Goal: Transaction & Acquisition: Purchase product/service

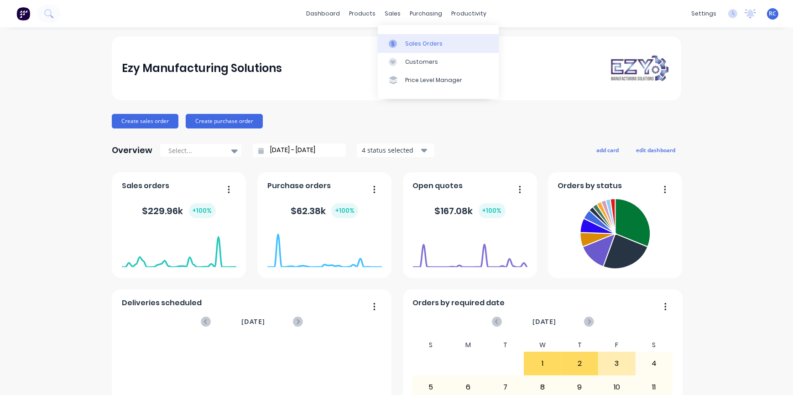
click at [399, 41] on div at bounding box center [396, 44] width 14 height 8
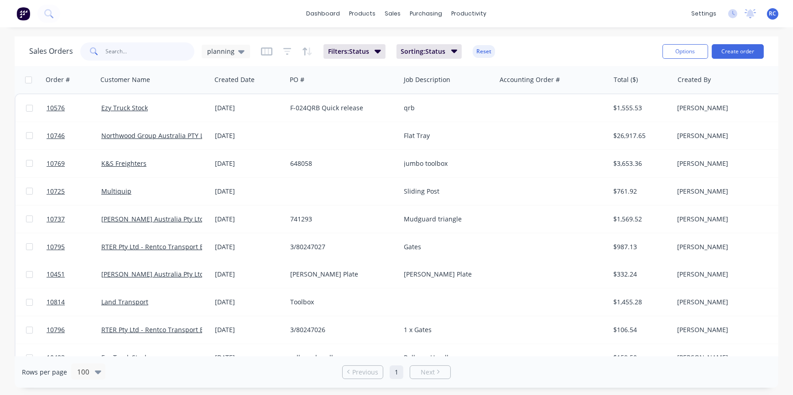
click at [118, 50] on input "text" at bounding box center [150, 51] width 89 height 18
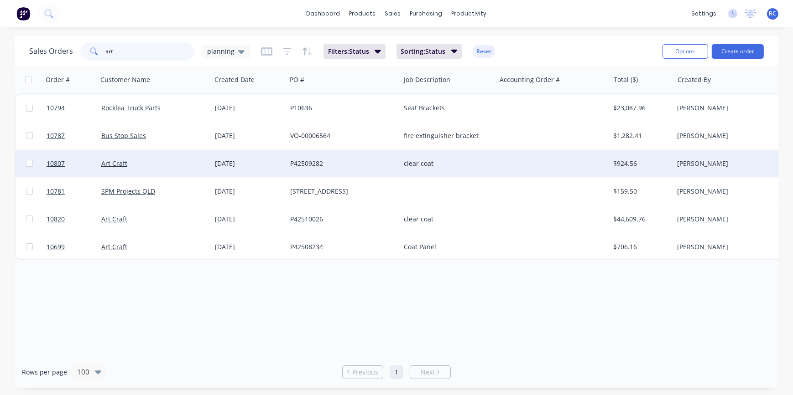
type input "art"
click at [312, 169] on div "P42509282" at bounding box center [343, 163] width 114 height 27
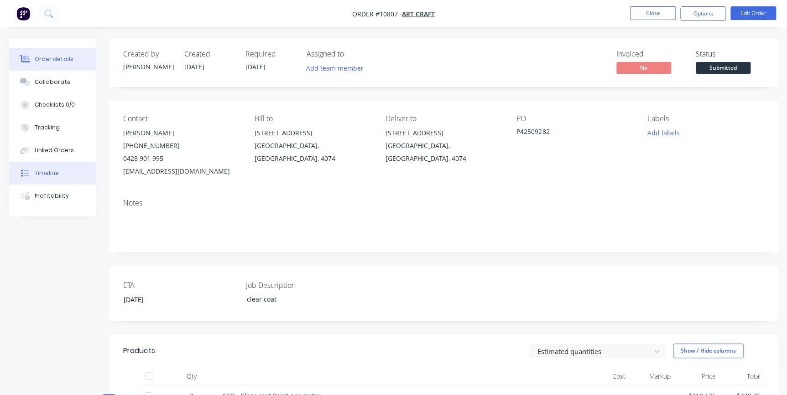
click at [54, 173] on div "Timeline" at bounding box center [47, 173] width 24 height 8
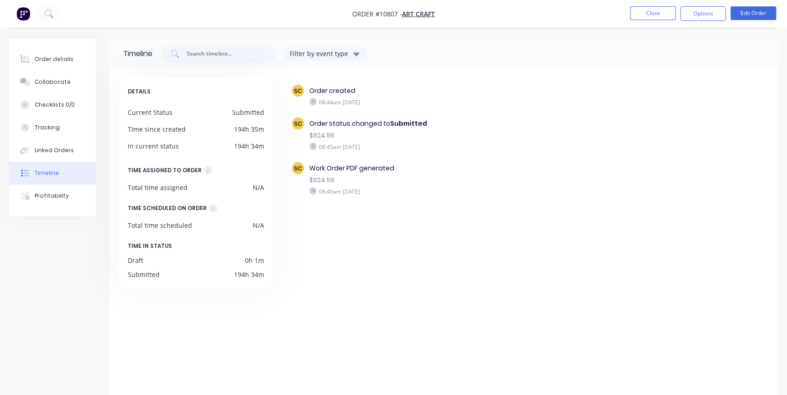
click at [55, 173] on div "Timeline" at bounding box center [47, 173] width 24 height 8
click at [656, 9] on button "Close" at bounding box center [653, 13] width 46 height 14
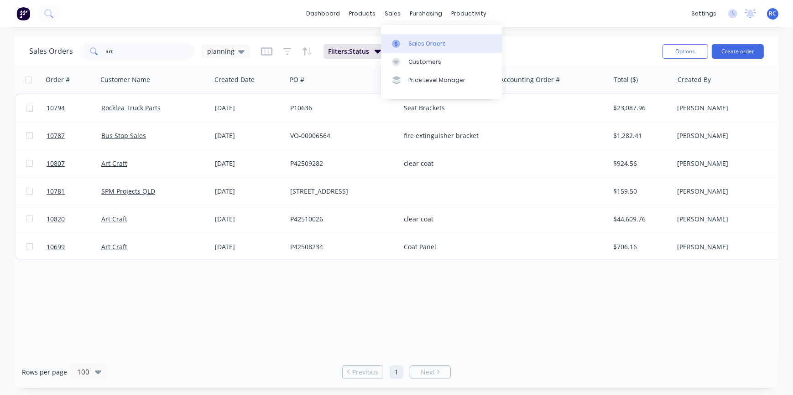
click at [401, 47] on div at bounding box center [399, 44] width 14 height 8
drag, startPoint x: 125, startPoint y: 53, endPoint x: -2, endPoint y: 33, distance: 128.7
click at [0, 33] on html "dashboard products sales purchasing productivity dashboard products Product Cat…" at bounding box center [396, 197] width 793 height 395
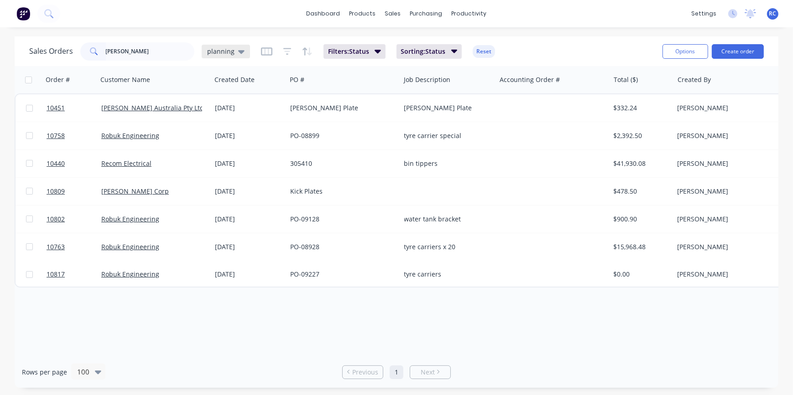
click at [218, 54] on span "planning" at bounding box center [220, 52] width 27 height 10
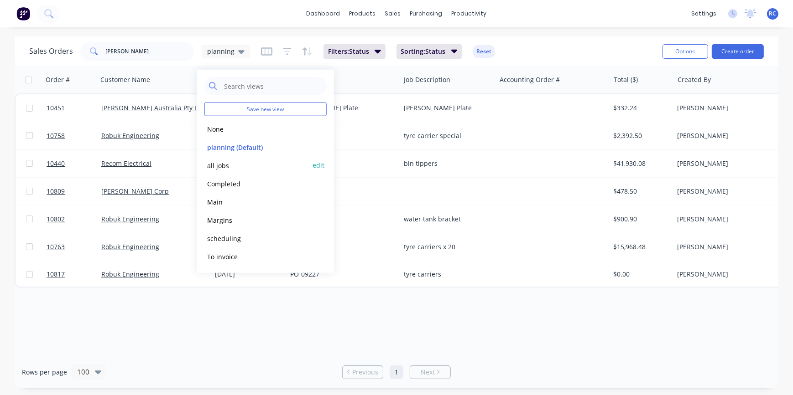
click at [220, 164] on button "all jobs" at bounding box center [256, 165] width 104 height 10
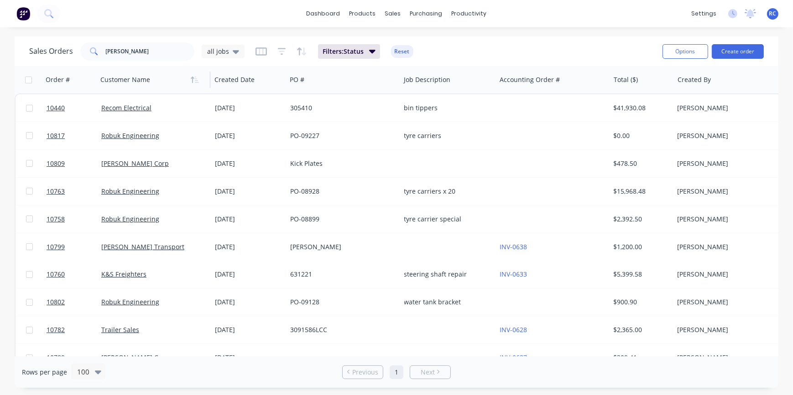
click at [124, 88] on div at bounding box center [150, 80] width 101 height 18
click at [194, 81] on icon "button" at bounding box center [195, 79] width 8 height 7
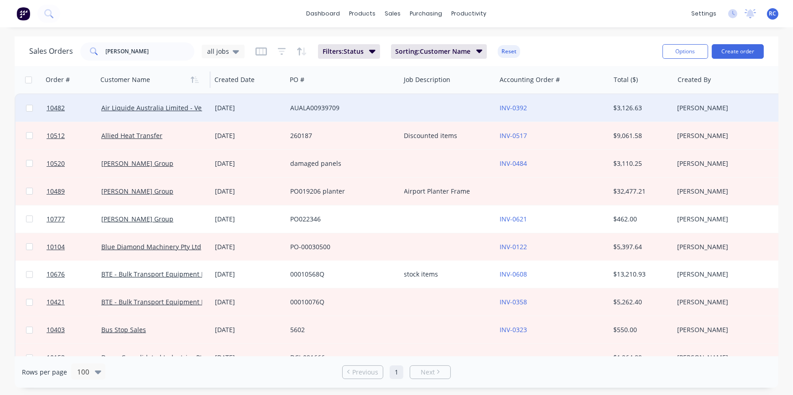
scroll to position [124, 0]
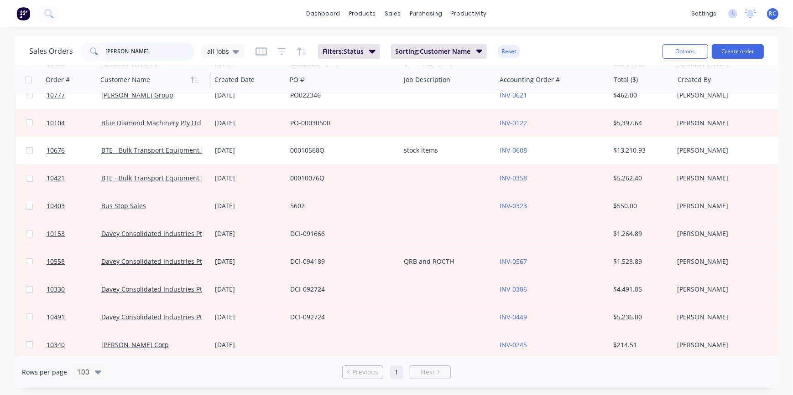
click at [128, 50] on input "[PERSON_NAME]" at bounding box center [150, 51] width 89 height 18
type input "[PERSON_NAME] corp"
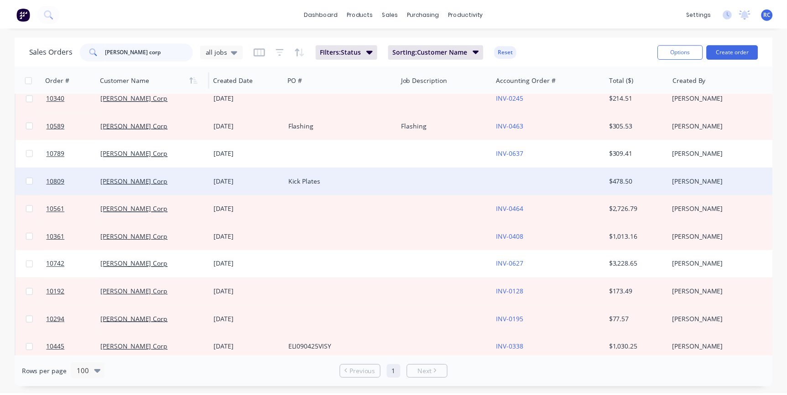
scroll to position [0, 0]
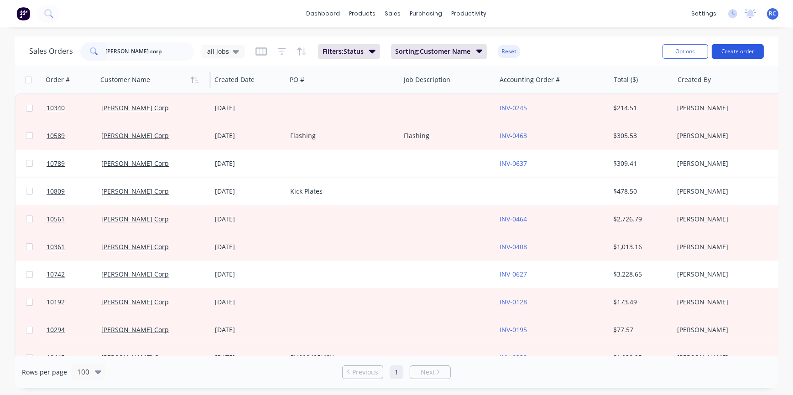
click at [735, 48] on button "Create order" at bounding box center [737, 51] width 52 height 15
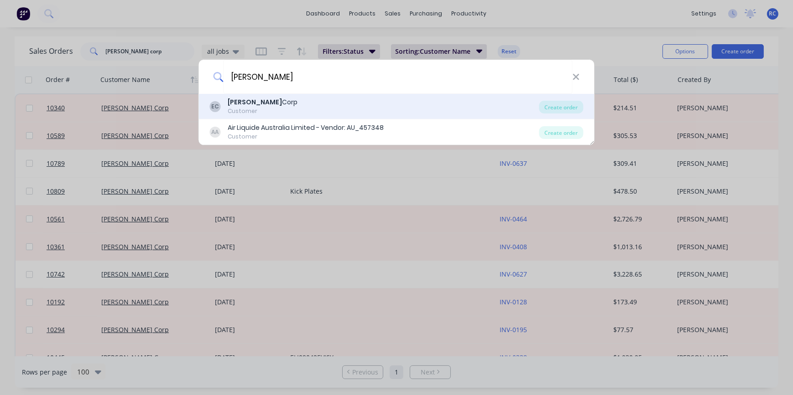
type input "[PERSON_NAME]"
click at [234, 111] on div "Customer" at bounding box center [263, 111] width 70 height 8
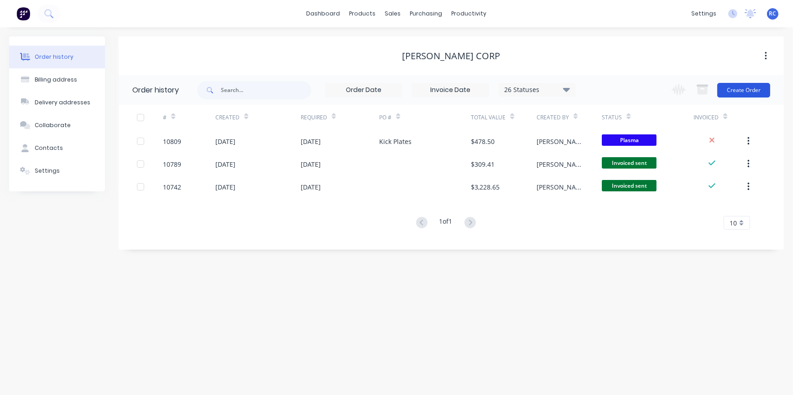
click at [733, 90] on button "Create Order" at bounding box center [743, 90] width 53 height 15
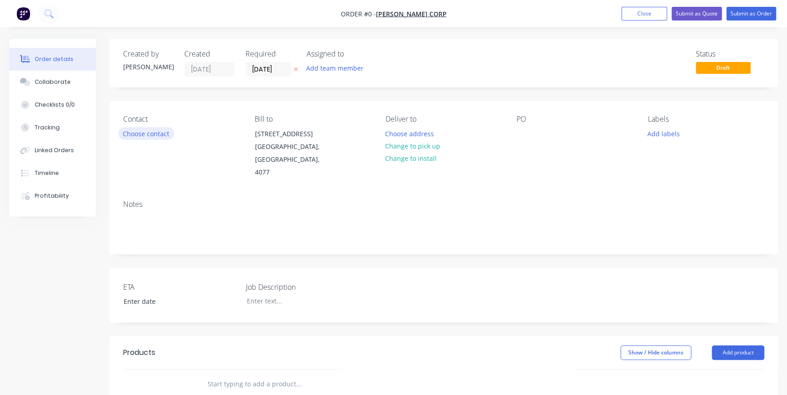
click at [154, 132] on button "Choose contact" at bounding box center [146, 133] width 56 height 12
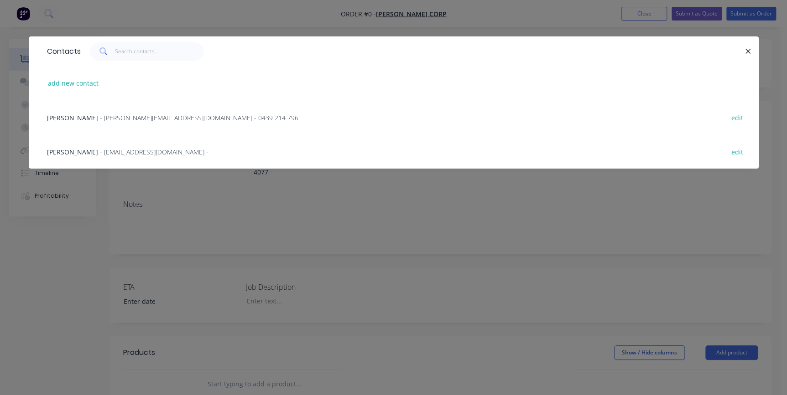
click at [100, 115] on span "- scott@elicorp.com.au - 0439 214 796" at bounding box center [199, 118] width 198 height 9
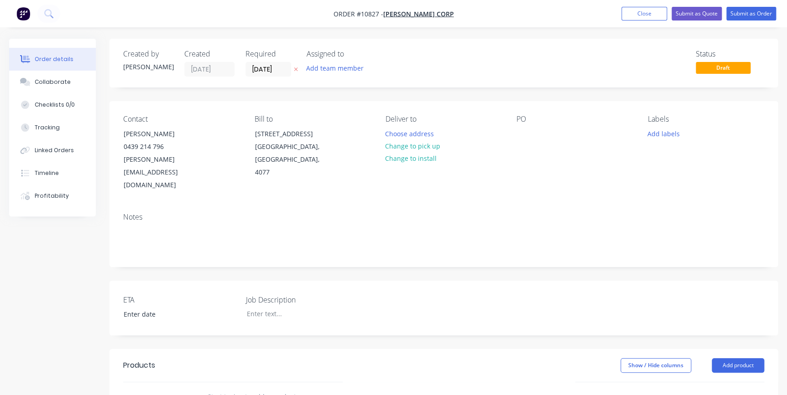
click at [263, 388] on input "text" at bounding box center [298, 397] width 182 height 18
drag, startPoint x: 533, startPoint y: 125, endPoint x: 525, endPoint y: 125, distance: 7.8
click at [529, 125] on div "PO" at bounding box center [574, 153] width 116 height 77
click at [521, 125] on div "PO" at bounding box center [574, 153] width 116 height 77
click at [510, 129] on div "Contact Scott Payne 0439 214 796 scott@elicorp.com.au Bill to 227 Orchard Rd Ri…" at bounding box center [443, 153] width 668 height 104
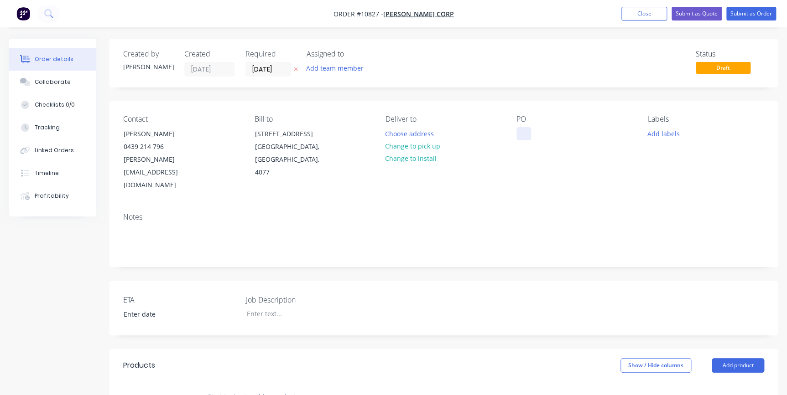
click at [524, 131] on div at bounding box center [523, 133] width 15 height 13
click at [272, 307] on div at bounding box center [296, 313] width 114 height 13
paste div
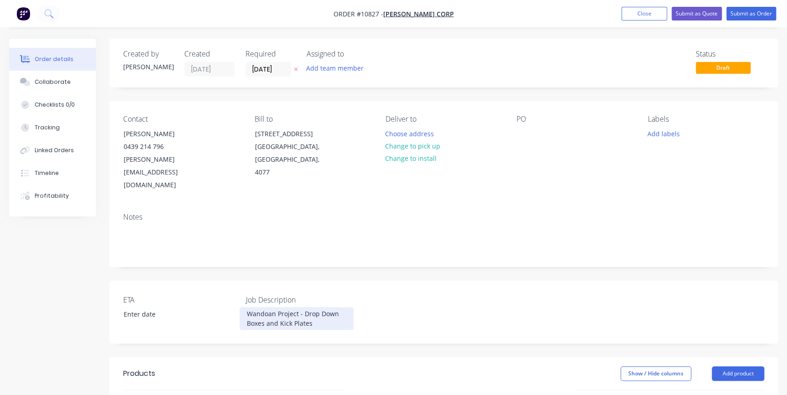
click at [306, 307] on div "Wandoan Project - Drop Down Boxes and Kick Plates" at bounding box center [296, 318] width 114 height 23
drag, startPoint x: 311, startPoint y: 300, endPoint x: 243, endPoint y: 290, distance: 69.1
click at [244, 307] on div "Wandoan Project - Drop Down Boxes and Kick Plates" at bounding box center [296, 318] width 114 height 23
copy div "Wandoan Project - Drop Down Boxes and Kick Plates"
click at [525, 135] on div at bounding box center [523, 133] width 15 height 13
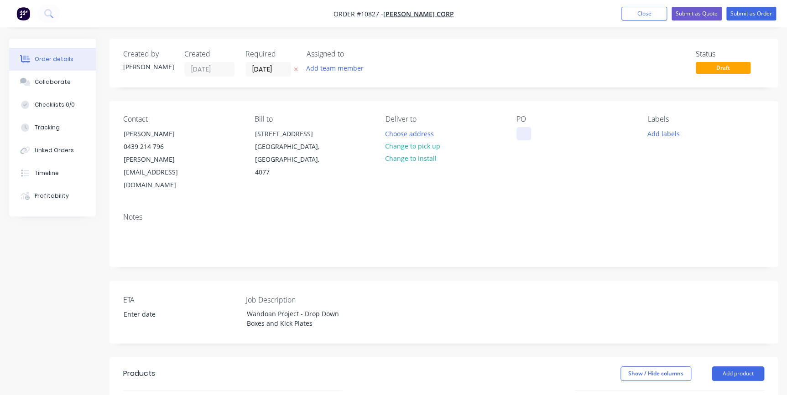
paste div
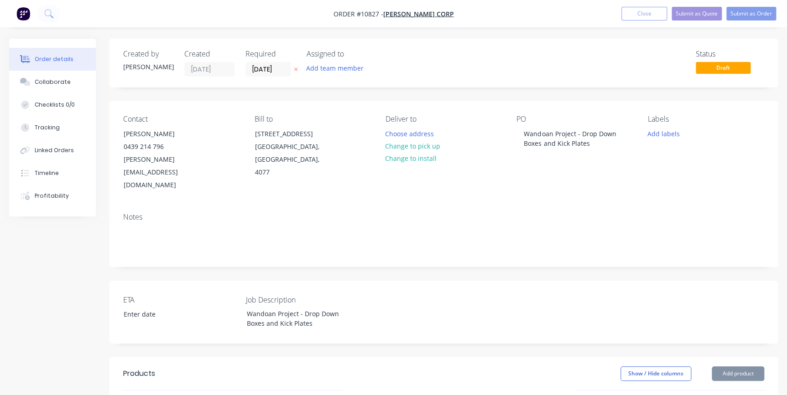
click at [530, 213] on div "Notes" at bounding box center [443, 217] width 641 height 9
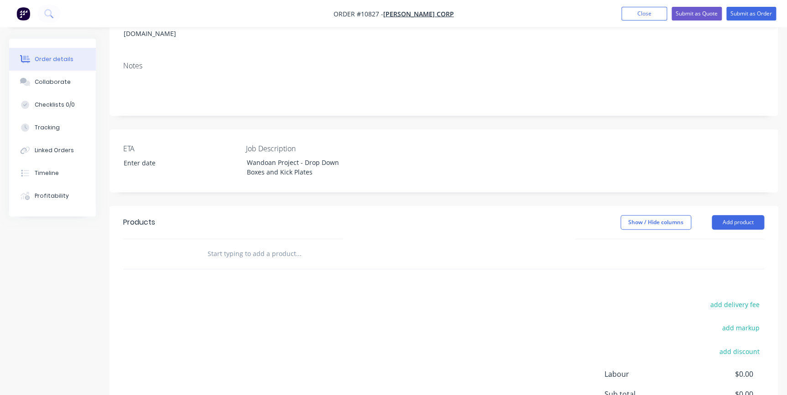
scroll to position [232, 0]
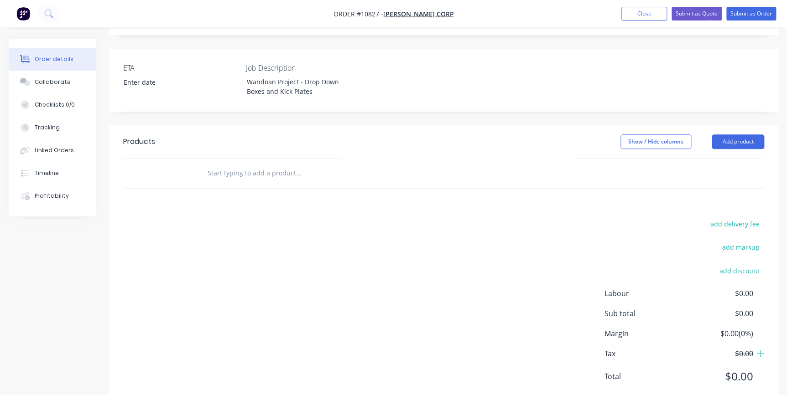
click at [252, 164] on input "text" at bounding box center [298, 173] width 182 height 18
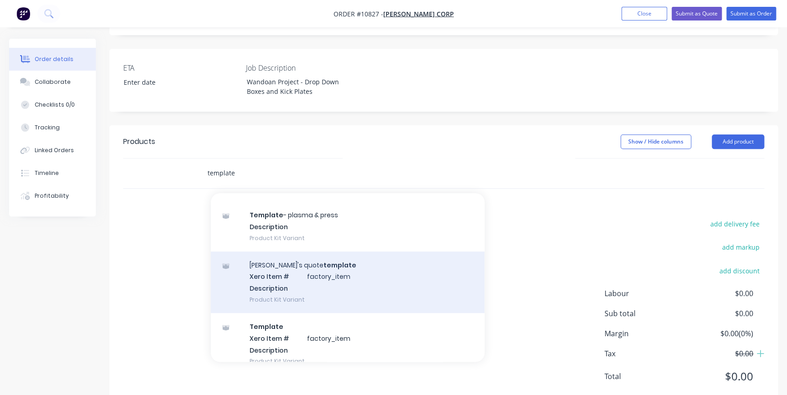
scroll to position [286, 0]
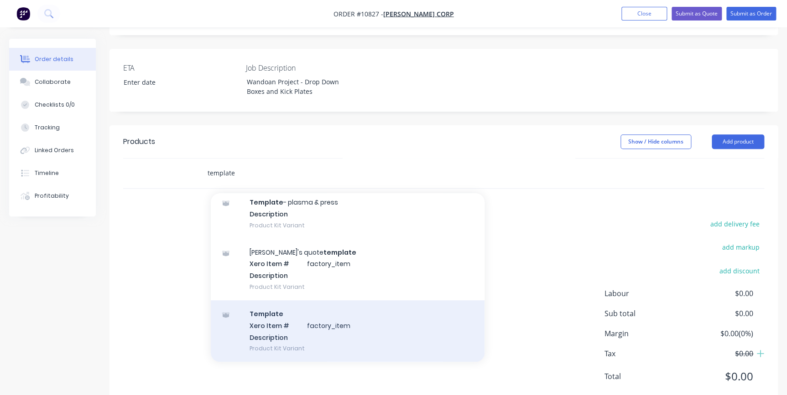
type input "template"
click at [278, 308] on div "Template Xero Item # factory_item Description Product Kit Variant" at bounding box center [348, 332] width 274 height 62
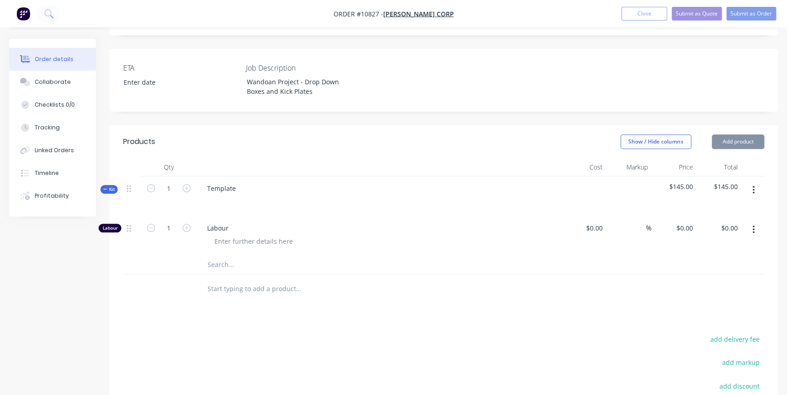
type input "$94.00"
type input "54.26"
type input "$145.00"
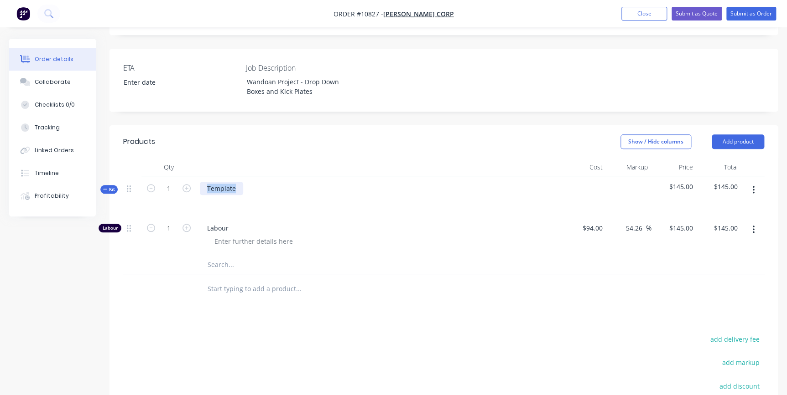
drag, startPoint x: 240, startPoint y: 160, endPoint x: 175, endPoint y: 143, distance: 67.8
click at [178, 158] on div "Qty Cost Markup Price Total Kit 1 Template $145.00 $145.00 Labour 1 Labour $94.…" at bounding box center [443, 216] width 641 height 116
paste div
click at [270, 187] on div "Wandoan Project - Drop Down Boxes and Kick Plates" at bounding box center [378, 196] width 365 height 40
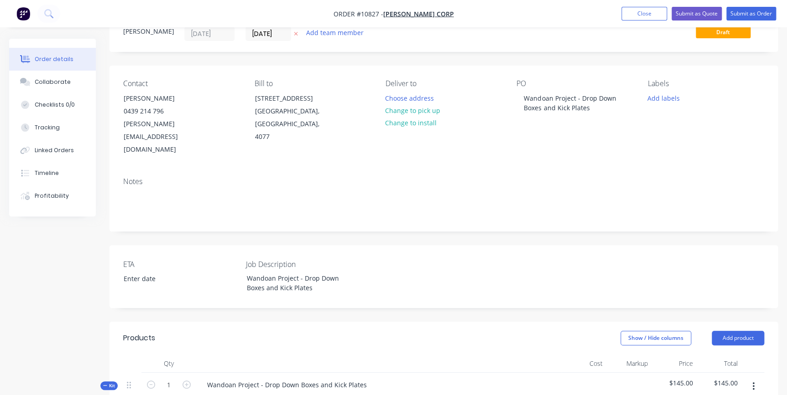
scroll to position [0, 0]
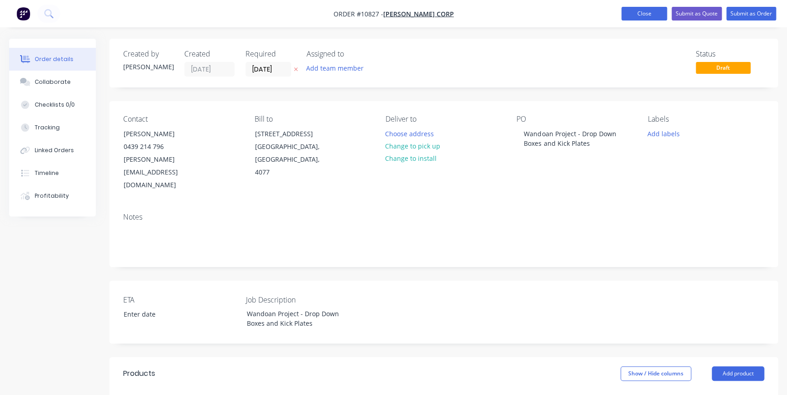
click at [644, 11] on button "Close" at bounding box center [644, 14] width 46 height 14
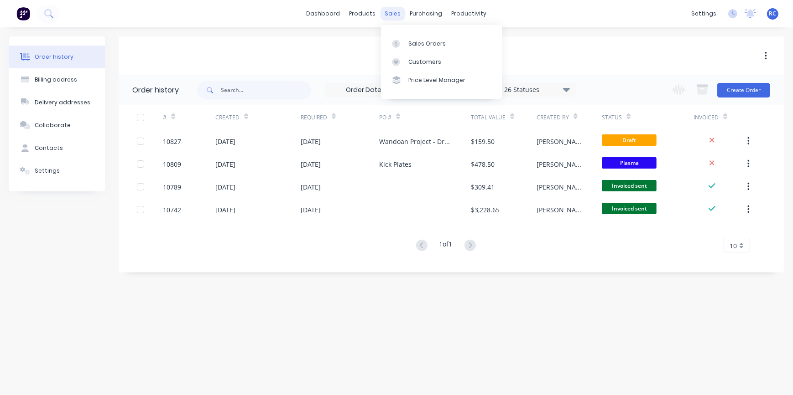
click at [394, 16] on div "sales" at bounding box center [392, 14] width 25 height 14
click at [410, 40] on div "Sales Orders" at bounding box center [426, 44] width 37 height 8
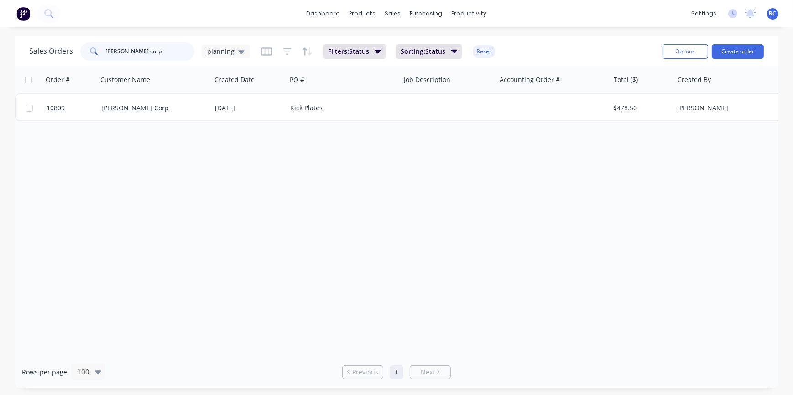
drag, startPoint x: 143, startPoint y: 54, endPoint x: 62, endPoint y: 48, distance: 81.4
click at [62, 48] on div "Sales Orders [PERSON_NAME] corp planning" at bounding box center [139, 51] width 221 height 18
drag, startPoint x: 128, startPoint y: 48, endPoint x: 84, endPoint y: 36, distance: 45.4
click at [84, 36] on div "dashboard products sales purchasing productivity dashboard products Product Cat…" at bounding box center [396, 197] width 793 height 395
type input "10361"
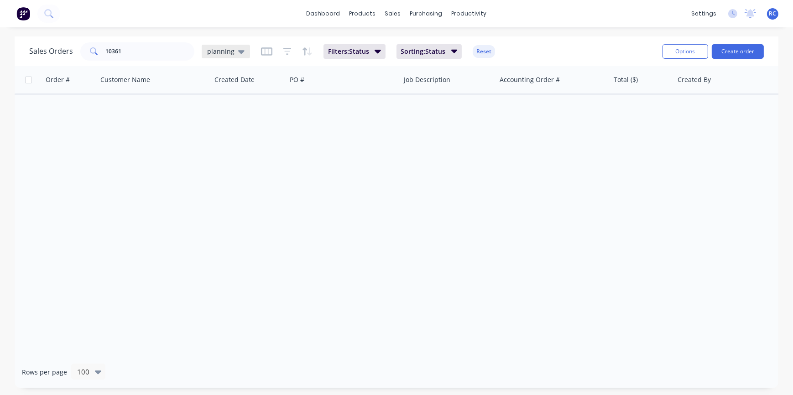
click at [228, 56] on div "planning" at bounding box center [226, 52] width 48 height 14
click at [224, 162] on button "all jobs" at bounding box center [256, 165] width 104 height 10
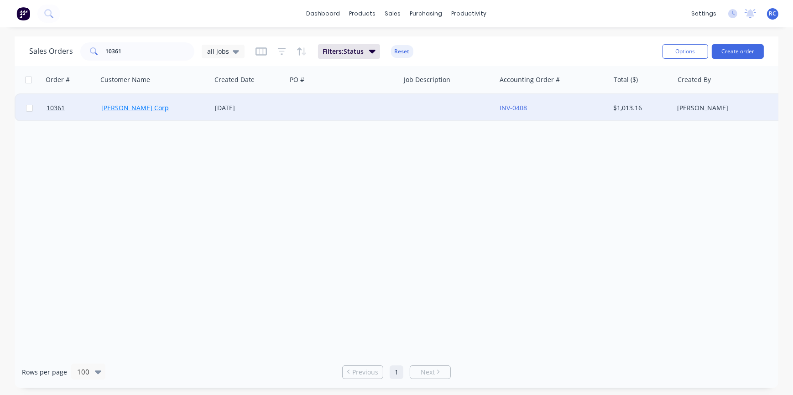
click at [114, 108] on link "[PERSON_NAME] Corp" at bounding box center [134, 108] width 67 height 9
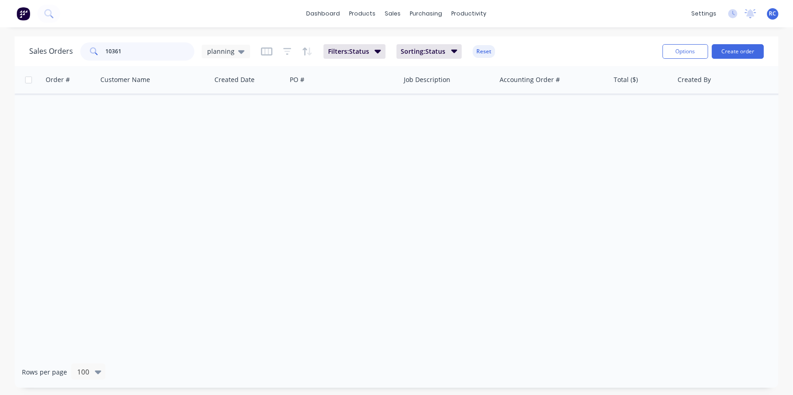
click at [136, 51] on input "10361" at bounding box center [150, 51] width 89 height 18
click at [374, 50] on icon "button" at bounding box center [377, 51] width 6 height 10
click at [239, 49] on icon at bounding box center [241, 52] width 6 height 10
click at [223, 165] on button "all jobs" at bounding box center [256, 165] width 104 height 10
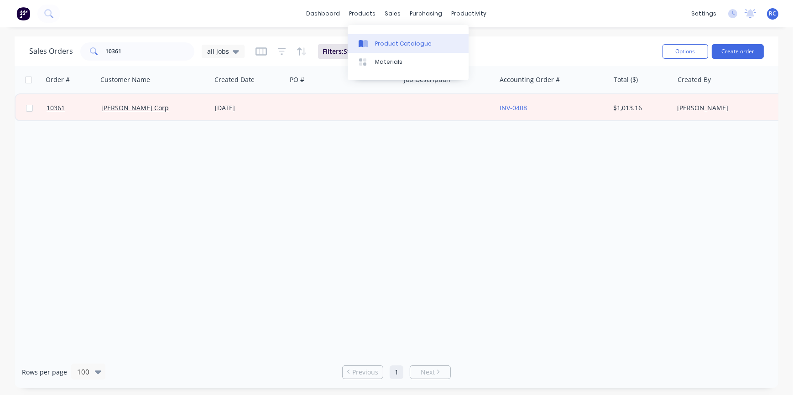
click at [366, 45] on icon at bounding box center [365, 43] width 5 height 7
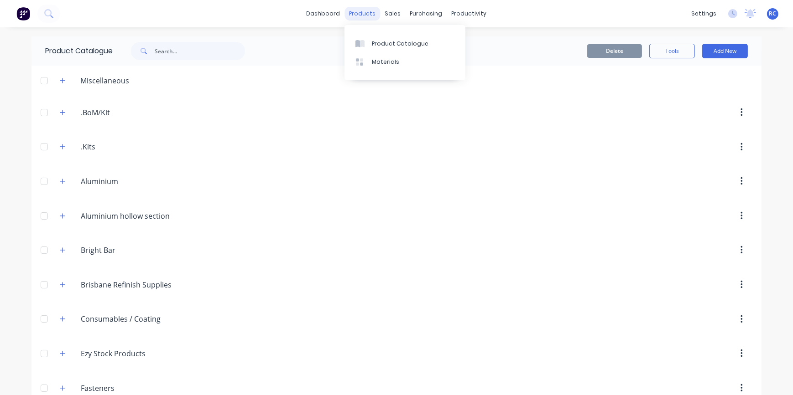
click at [364, 12] on div "products" at bounding box center [363, 14] width 36 height 14
click at [405, 39] on link "Sales Orders" at bounding box center [438, 43] width 121 height 18
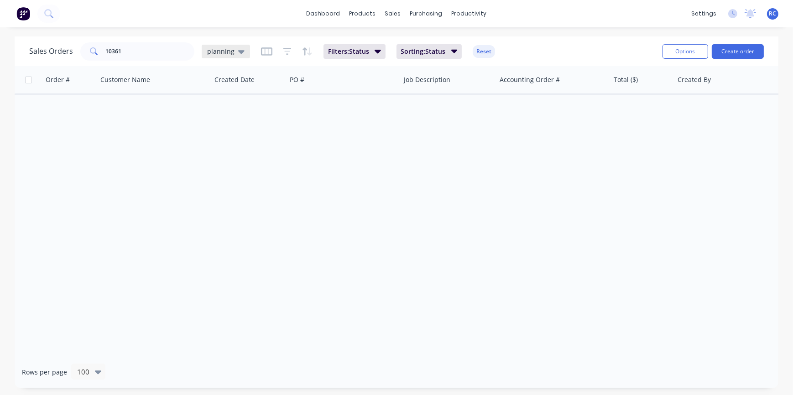
click at [234, 54] on div "planning" at bounding box center [225, 51] width 37 height 8
click at [231, 164] on button "all jobs" at bounding box center [256, 165] width 104 height 10
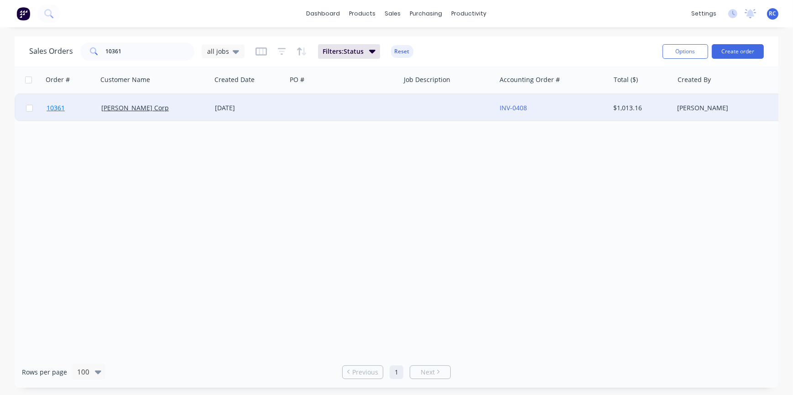
click at [57, 105] on span "10361" at bounding box center [56, 108] width 18 height 9
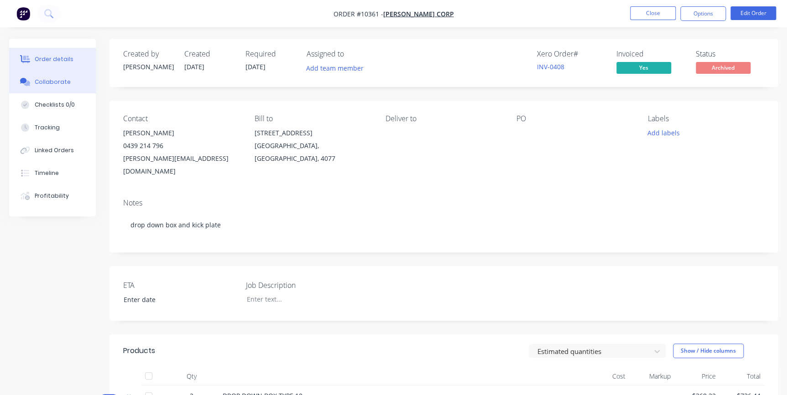
click at [53, 78] on button "Collaborate" at bounding box center [52, 82] width 87 height 23
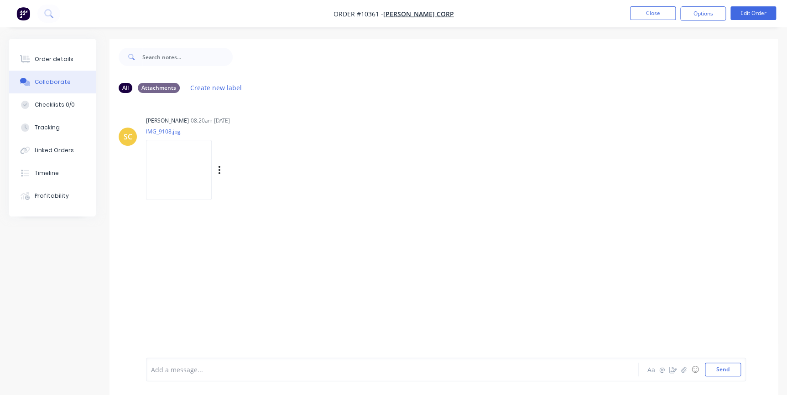
click at [185, 155] on img at bounding box center [179, 170] width 66 height 60
click at [42, 57] on div "Order details" at bounding box center [54, 59] width 39 height 8
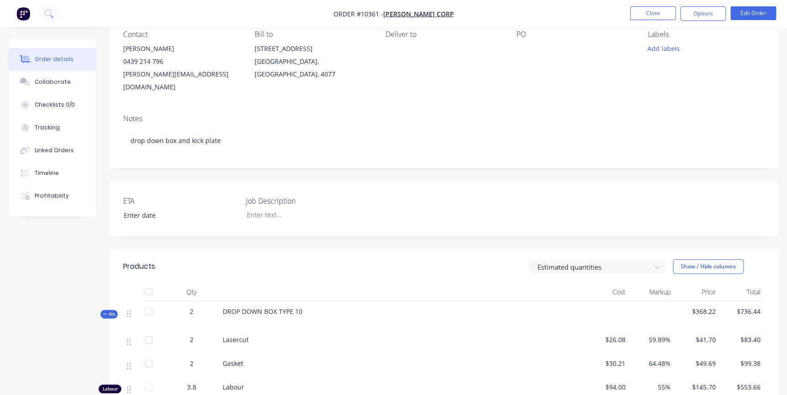
scroll to position [249, 0]
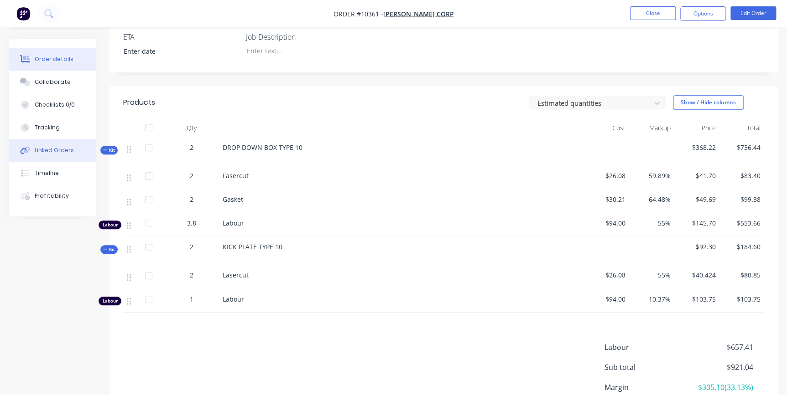
click at [64, 144] on button "Linked Orders" at bounding box center [52, 150] width 87 height 23
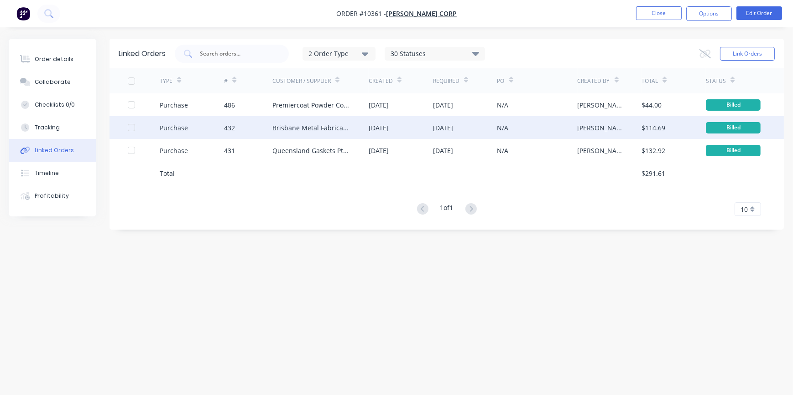
click at [338, 130] on div "Brisbane Metal Fabrication Pty Ltd" at bounding box center [311, 128] width 78 height 10
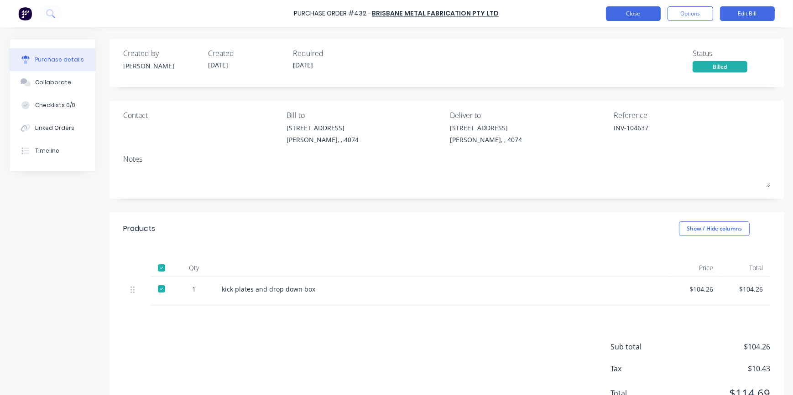
click at [633, 17] on button "Close" at bounding box center [633, 13] width 55 height 15
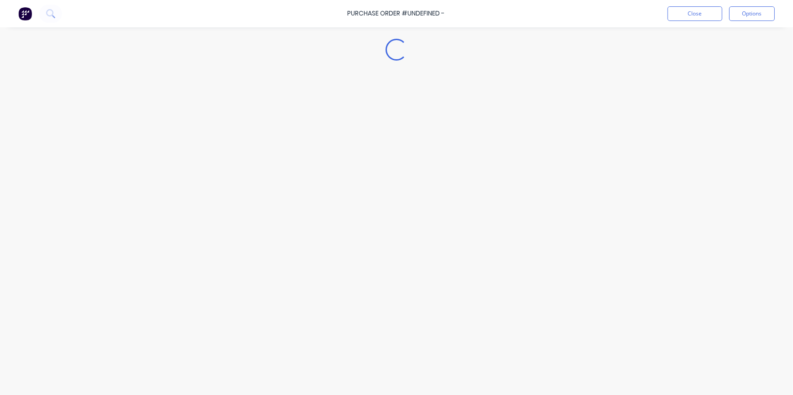
type textarea "x"
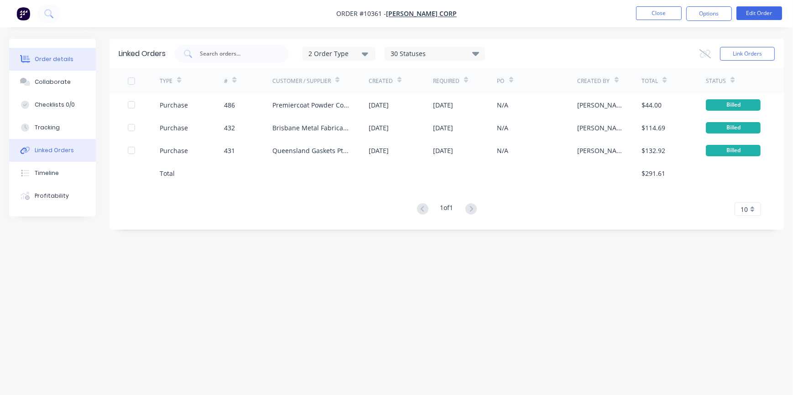
click at [41, 65] on button "Order details" at bounding box center [52, 59] width 87 height 23
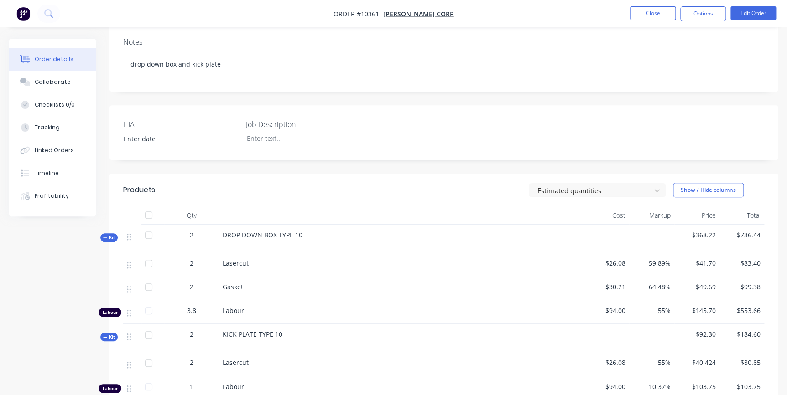
scroll to position [249, 0]
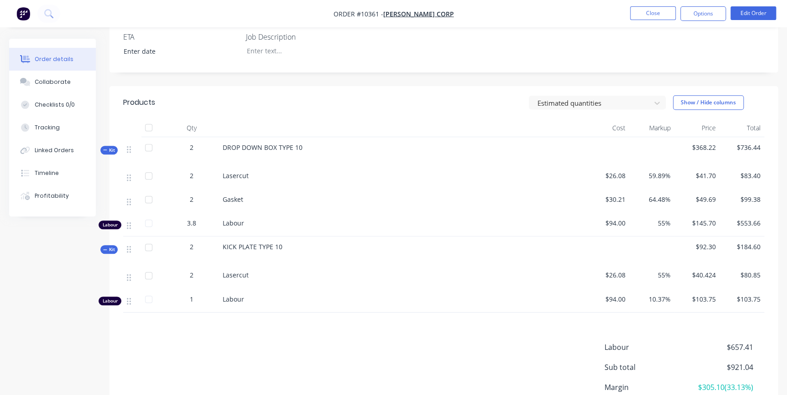
drag, startPoint x: 41, startPoint y: 286, endPoint x: 47, endPoint y: 291, distance: 7.8
click at [41, 286] on div "Created by Jon Created 15/04/25 Required 17/03/25 Assigned to Add team member X…" at bounding box center [393, 132] width 768 height 685
click at [658, 11] on button "Close" at bounding box center [653, 13] width 46 height 14
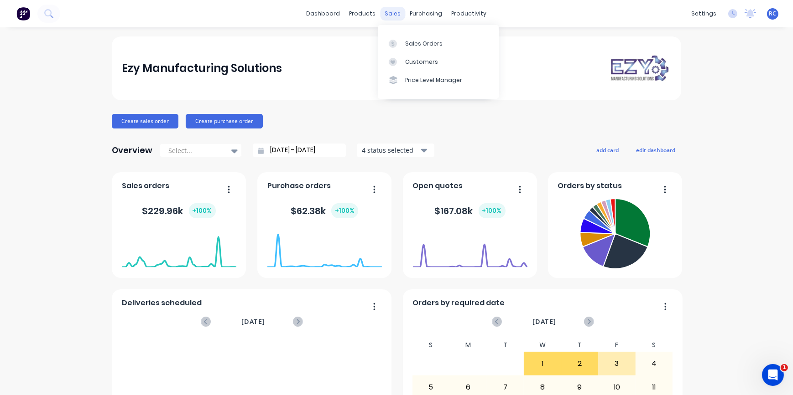
click at [390, 12] on div "sales" at bounding box center [392, 14] width 25 height 14
click at [409, 46] on div "Sales Orders" at bounding box center [423, 44] width 37 height 8
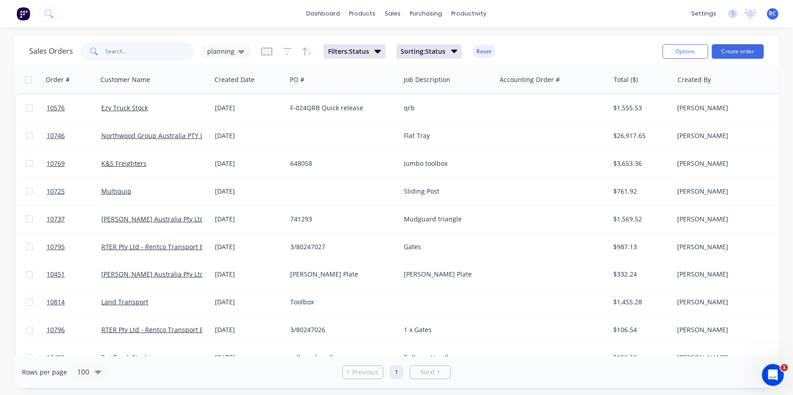
click at [112, 56] on input "text" at bounding box center [150, 51] width 89 height 18
type input "robuk"
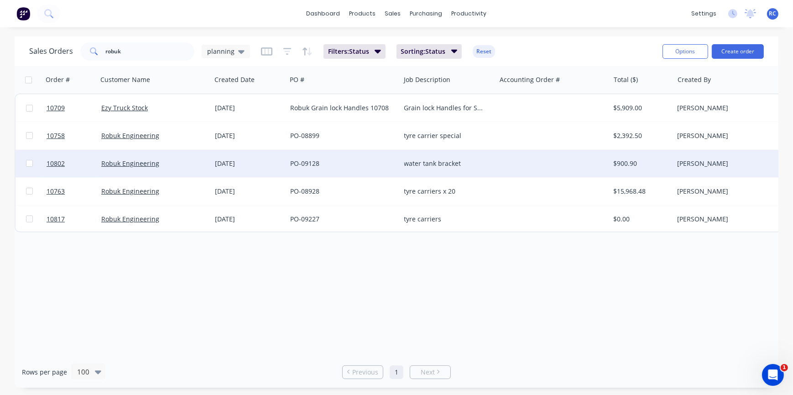
click at [155, 172] on div "Robuk Engineering" at bounding box center [155, 163] width 114 height 27
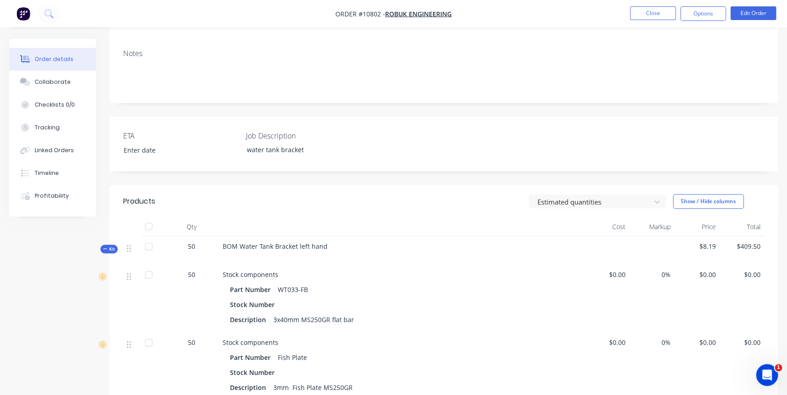
scroll to position [249, 0]
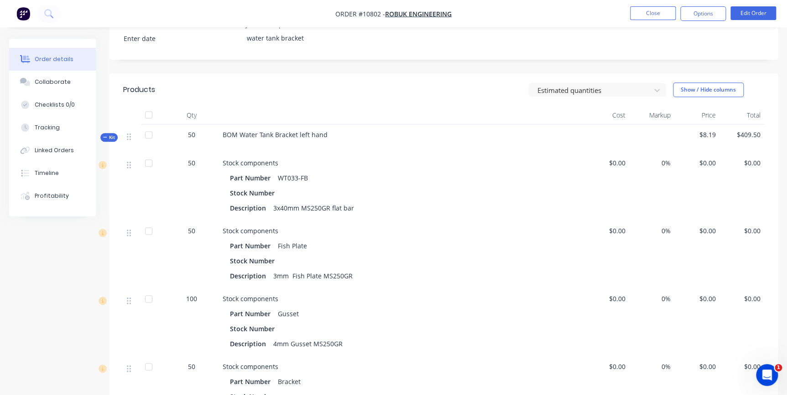
click at [107, 137] on icon "button" at bounding box center [105, 137] width 4 height 5
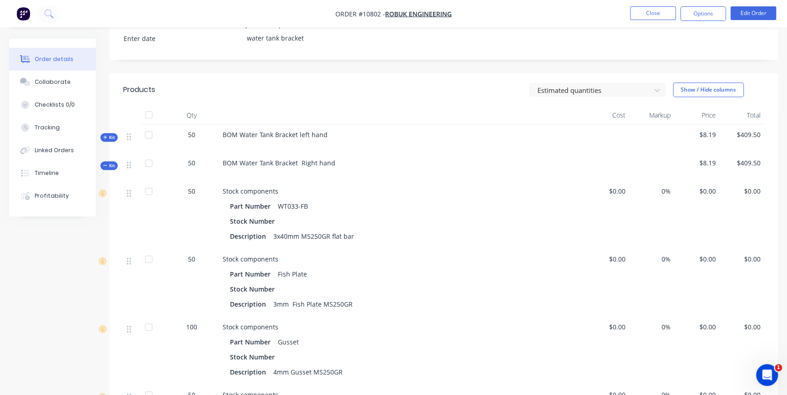
click at [104, 166] on icon "button" at bounding box center [105, 166] width 4 height 0
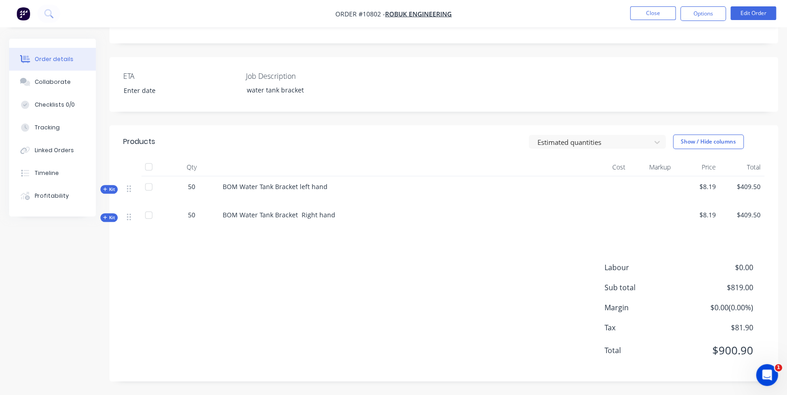
scroll to position [196, 0]
click at [149, 166] on div at bounding box center [149, 167] width 18 height 18
click at [151, 169] on div at bounding box center [149, 167] width 18 height 18
click at [754, 12] on button "Edit Order" at bounding box center [753, 13] width 46 height 14
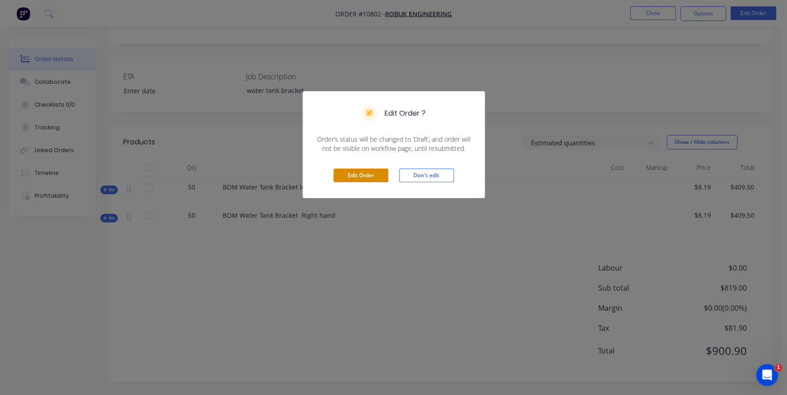
click at [356, 174] on button "Edit Order" at bounding box center [360, 176] width 55 height 14
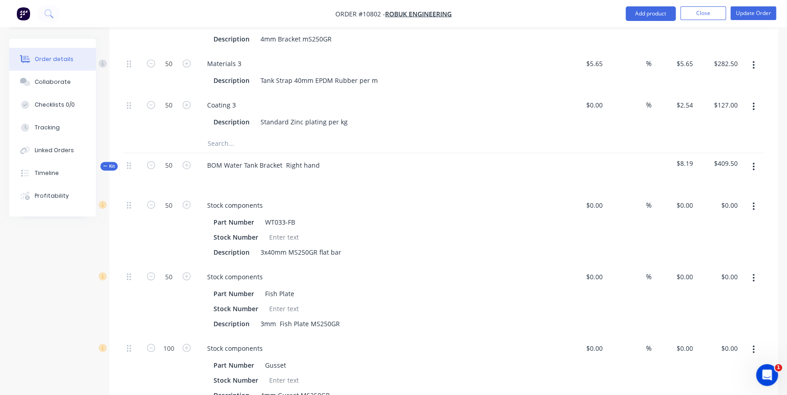
scroll to position [746, 0]
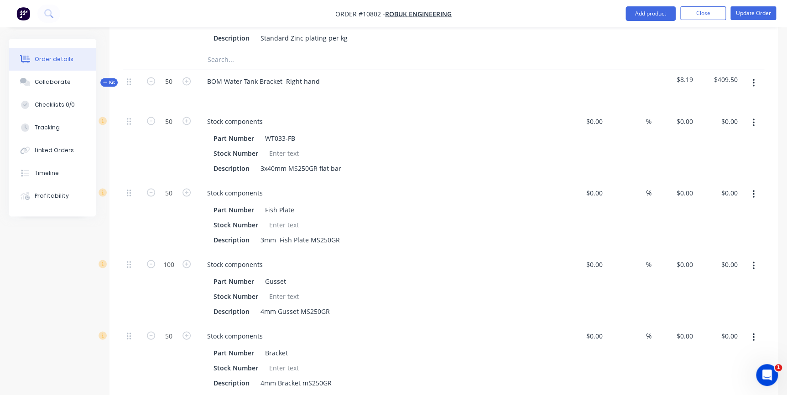
click at [746, 75] on button "button" at bounding box center [752, 83] width 21 height 16
click at [712, 155] on button "Delete" at bounding box center [720, 161] width 87 height 18
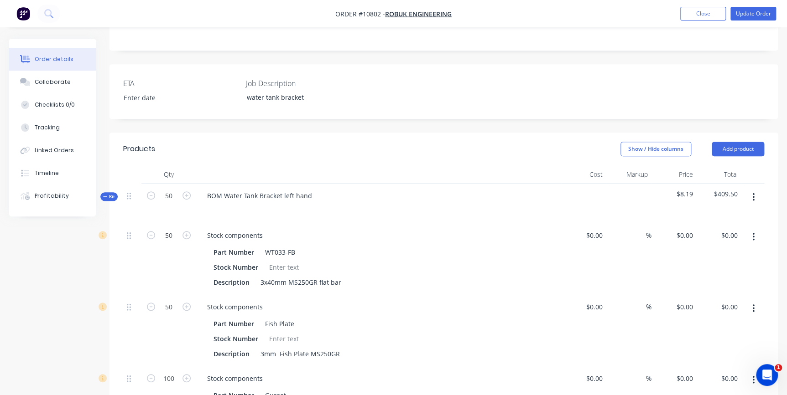
scroll to position [249, 0]
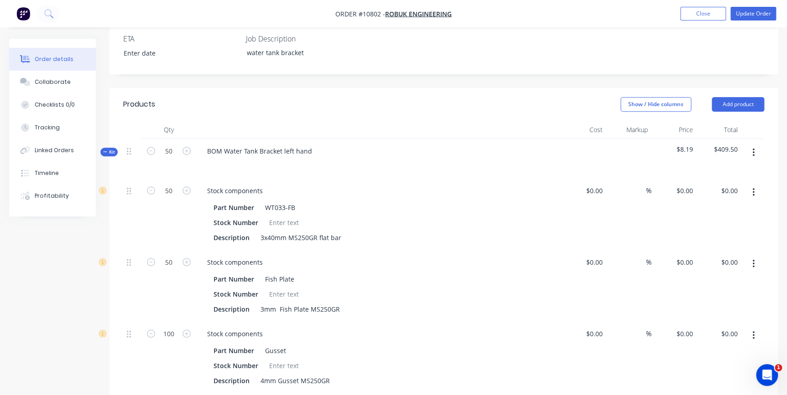
click at [753, 149] on icon "button" at bounding box center [753, 153] width 2 height 8
click at [725, 225] on div "Delete" at bounding box center [720, 231] width 70 height 13
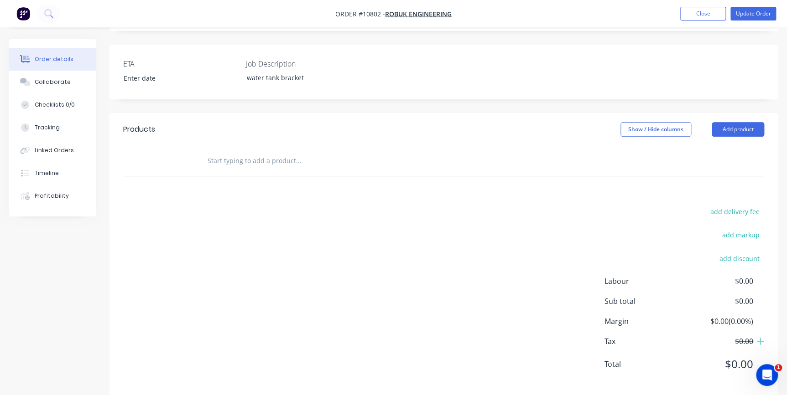
click at [311, 152] on input "text" at bounding box center [298, 161] width 182 height 18
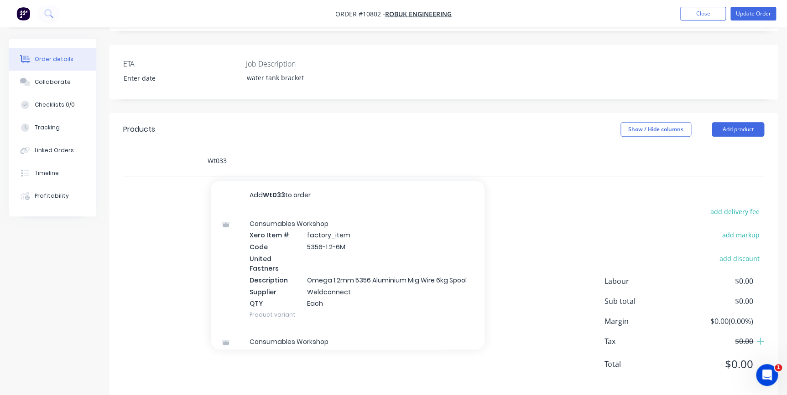
drag, startPoint x: 228, startPoint y: 147, endPoint x: 204, endPoint y: 142, distance: 24.3
click at [204, 152] on div "Wt033 Add Wt033 to order Consumables Workshop Xero Item # factory_item Code 535…" at bounding box center [337, 161] width 274 height 18
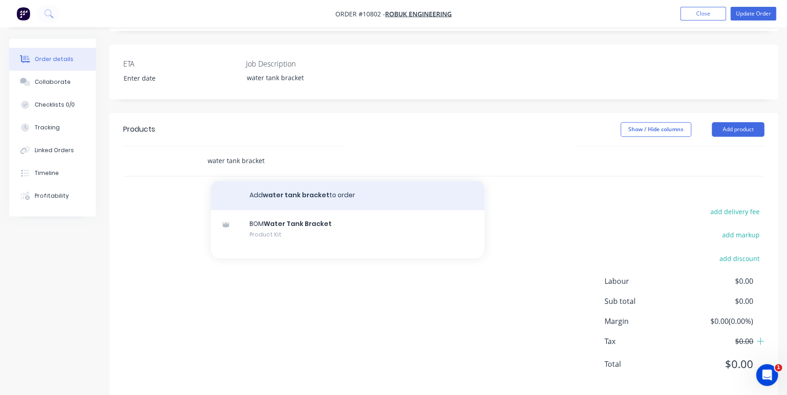
type input "water tank bracket"
click at [278, 181] on button "Add water tank bracket to order" at bounding box center [348, 195] width 274 height 29
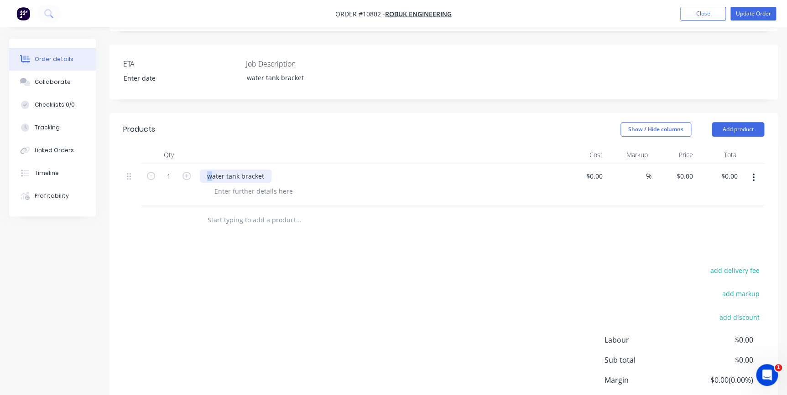
drag, startPoint x: 211, startPoint y: 163, endPoint x: 205, endPoint y: 161, distance: 6.2
click at [205, 170] on div "water tank bracket" at bounding box center [236, 176] width 72 height 13
click at [205, 170] on div "Water tank bracket" at bounding box center [236, 176] width 73 height 13
click at [171, 170] on input "1" at bounding box center [169, 177] width 24 height 14
type input "30"
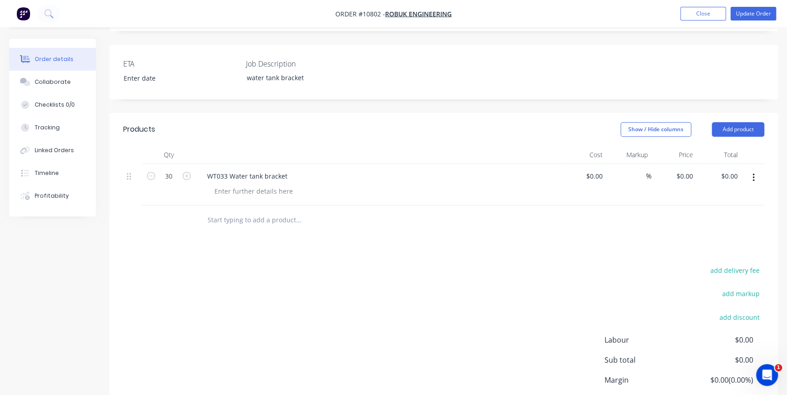
click at [492, 164] on div "WT033 Water tank bracket" at bounding box center [378, 184] width 365 height 41
click at [302, 170] on div "WT033 Water tank bracket" at bounding box center [379, 176] width 358 height 13
click at [291, 170] on div "WT033 Water tank bracket" at bounding box center [247, 176] width 95 height 13
click at [500, 229] on div "Products Show / Hide columns Add product Qty Cost Markup Price Total 30 WT033 W…" at bounding box center [443, 283] width 668 height 341
click at [680, 164] on div "0 $0.00" at bounding box center [673, 184] width 45 height 41
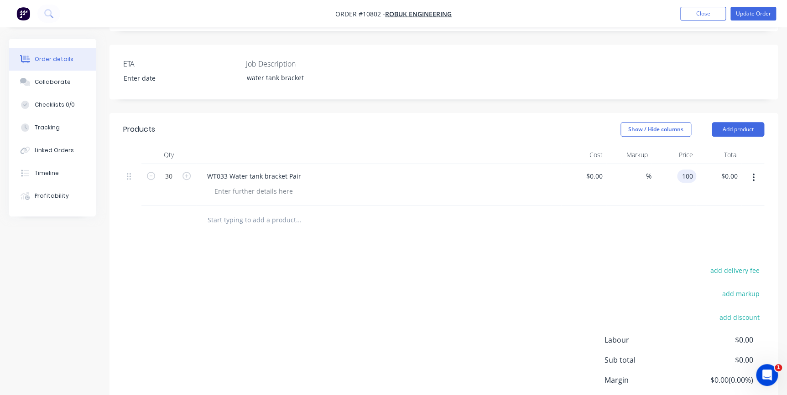
type input "$100.00"
type input "$3,000.00"
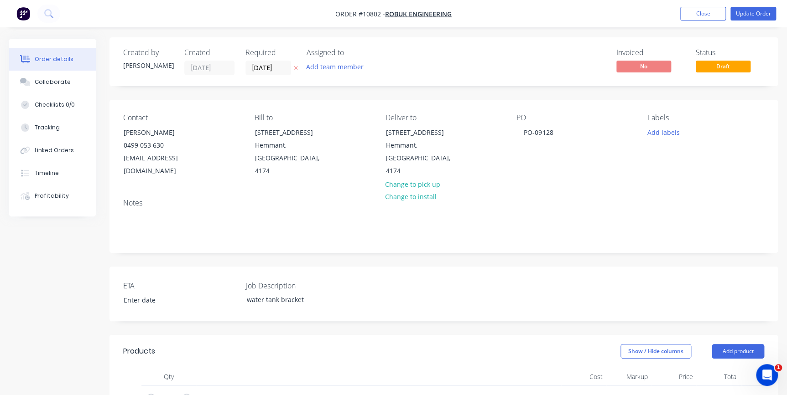
scroll to position [0, 0]
drag, startPoint x: 560, startPoint y: 132, endPoint x: 516, endPoint y: 130, distance: 44.3
click at [516, 130] on div "PO PO-09128" at bounding box center [574, 147] width 116 height 64
type input "$100.00"
drag, startPoint x: 554, startPoint y: 130, endPoint x: 513, endPoint y: 137, distance: 40.8
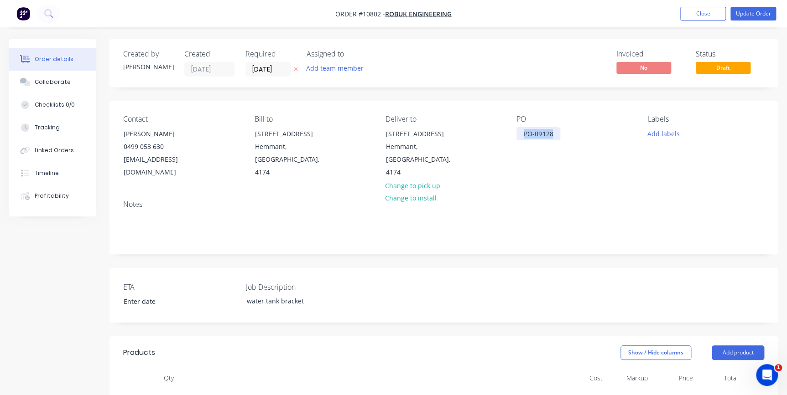
click at [512, 134] on div "Contact [PERSON_NAME] [PHONE_NUMBER] [EMAIL_ADDRESS][DOMAIN_NAME] Bill to [STRE…" at bounding box center [443, 147] width 668 height 92
copy div "PO-09128"
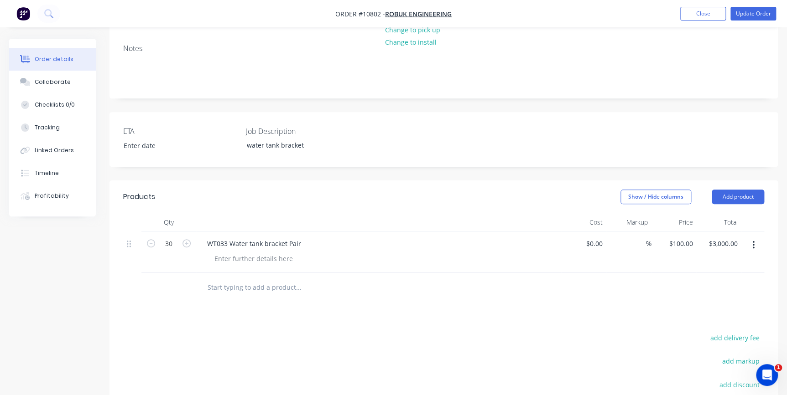
scroll to position [249, 0]
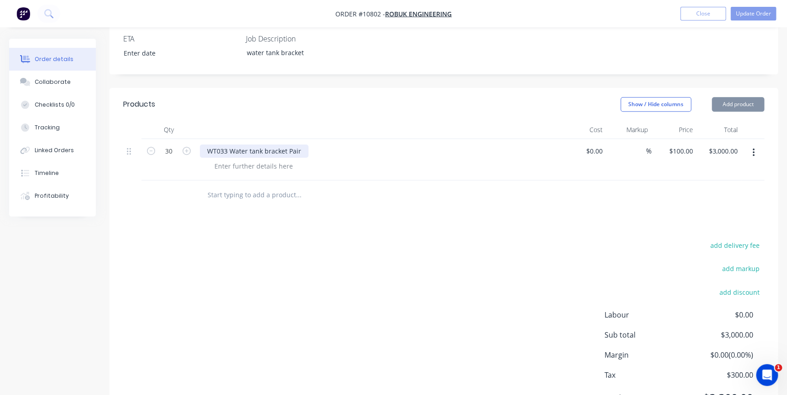
click at [301, 145] on div "WT033 Water tank bracket Pair" at bounding box center [254, 151] width 109 height 13
click at [744, 12] on button "Update Order" at bounding box center [753, 14] width 46 height 14
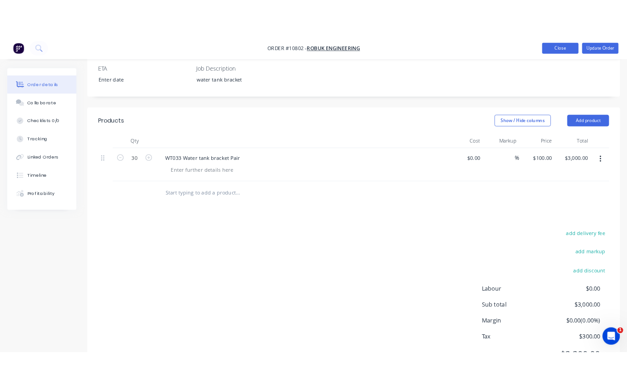
scroll to position [0, 0]
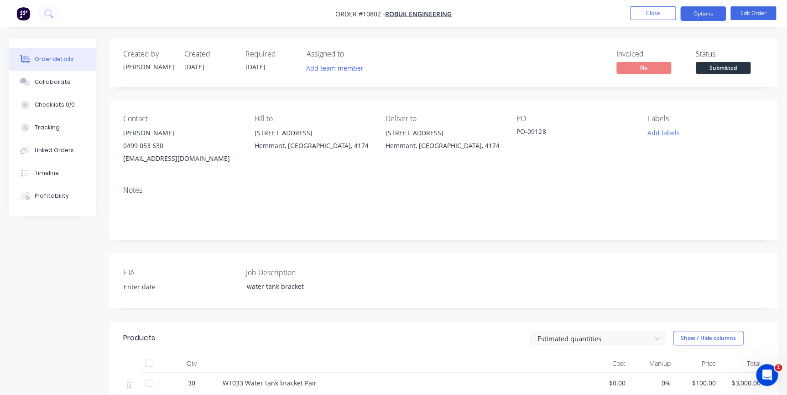
click at [702, 11] on button "Options" at bounding box center [703, 13] width 46 height 15
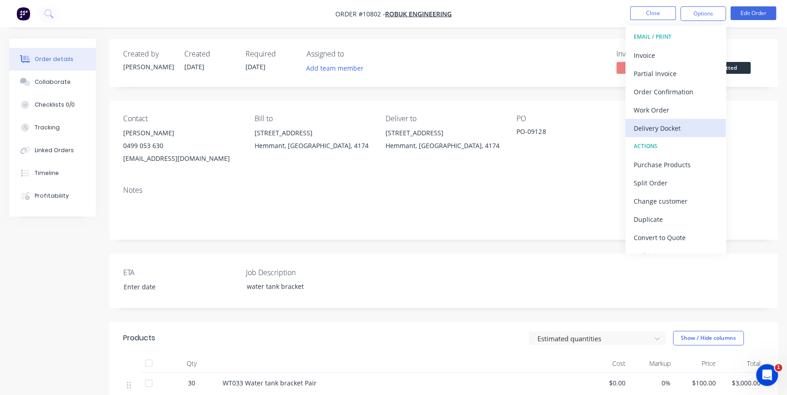
click at [666, 128] on div "Delivery Docket" at bounding box center [675, 128] width 84 height 13
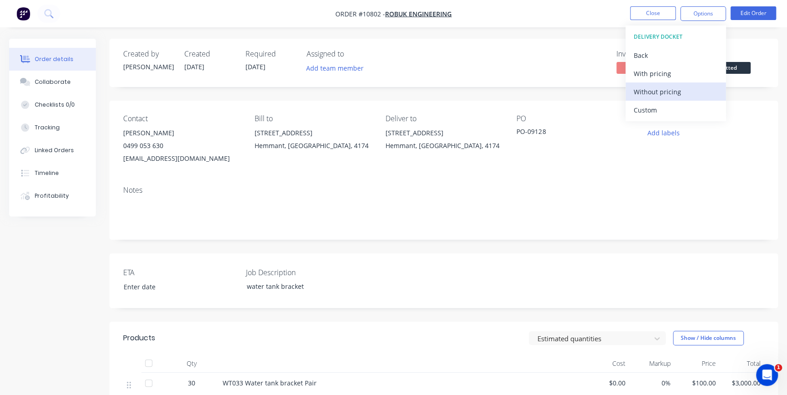
drag, startPoint x: 671, startPoint y: 105, endPoint x: 669, endPoint y: 91, distance: 14.2
click at [669, 91] on div "DELIVERY DOCKET Back With pricing Without pricing Custom" at bounding box center [675, 74] width 100 height 96
click at [669, 91] on div "Without pricing" at bounding box center [675, 91] width 84 height 13
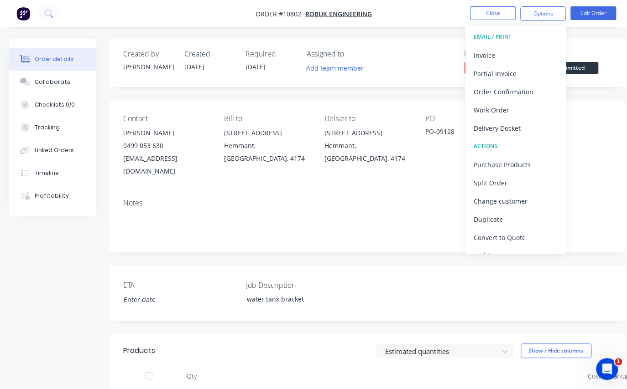
click at [429, 44] on div "Created by [PERSON_NAME] Created [DATE] Required [DATE] Assigned to Add team me…" at bounding box center [367, 63] width 516 height 48
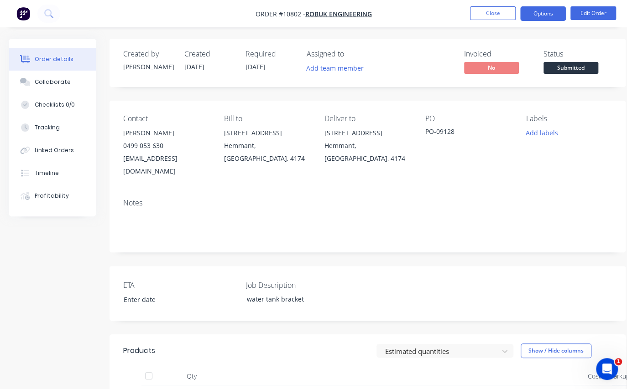
click at [537, 14] on button "Options" at bounding box center [543, 13] width 46 height 15
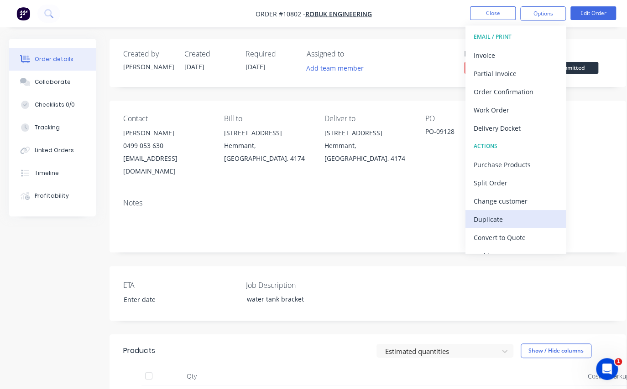
click at [510, 219] on div "Duplicate" at bounding box center [515, 219] width 84 height 13
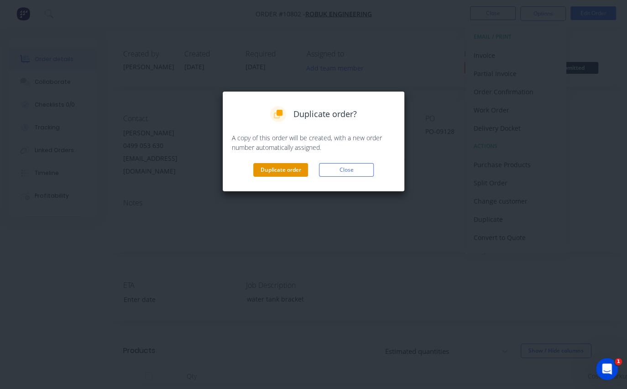
click at [290, 166] on button "Duplicate order" at bounding box center [280, 170] width 55 height 14
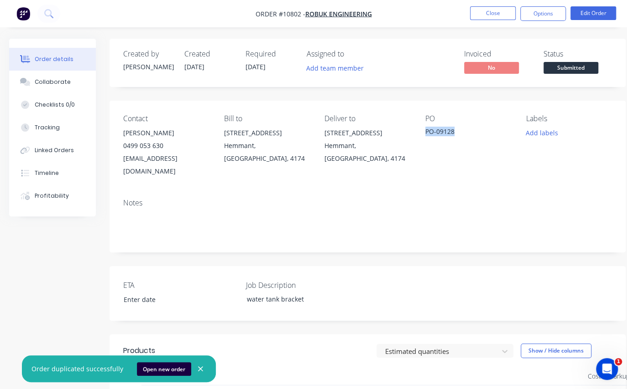
drag, startPoint x: 458, startPoint y: 129, endPoint x: 419, endPoint y: 133, distance: 38.9
click at [419, 133] on div "Contact [PERSON_NAME] [PHONE_NUMBER] [EMAIL_ADDRESS][DOMAIN_NAME] Bill to [STRE…" at bounding box center [367, 146] width 516 height 91
copy div "PO-09128"
click at [580, 67] on span "Submitted" at bounding box center [570, 67] width 55 height 11
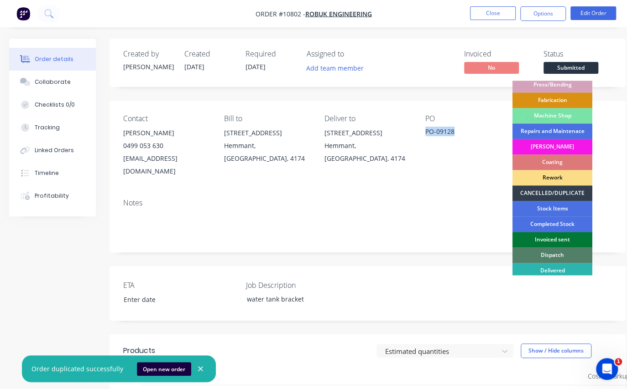
scroll to position [112, 0]
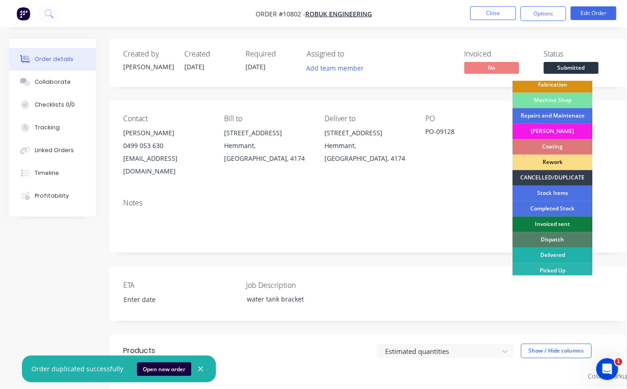
click at [562, 254] on div "Delivered" at bounding box center [552, 256] width 80 height 16
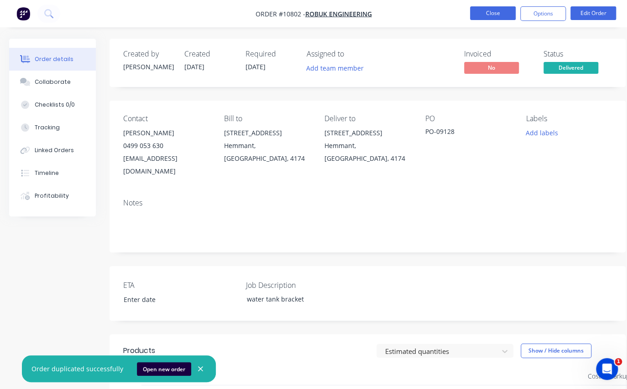
click at [489, 16] on button "Close" at bounding box center [493, 13] width 46 height 14
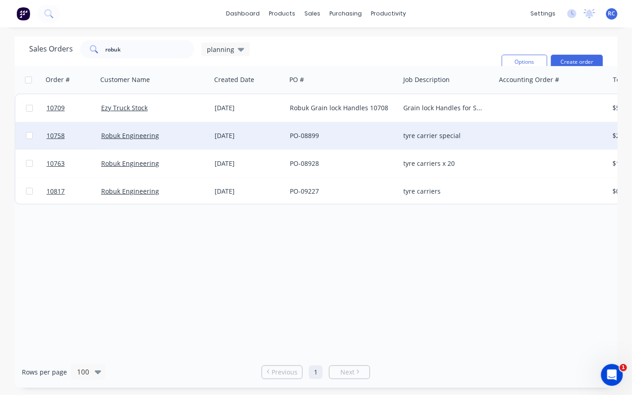
drag, startPoint x: 584, startPoint y: 47, endPoint x: 119, endPoint y: 149, distance: 476.0
click at [111, 122] on div "Sales Orders robuk planning Filters: Status Sorting: Status Reset Options Creat…" at bounding box center [316, 212] width 603 height 352
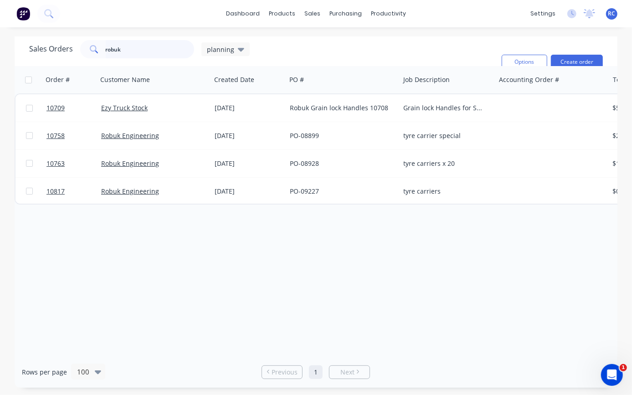
click at [127, 52] on input "robuk" at bounding box center [150, 49] width 89 height 18
click at [93, 52] on icon at bounding box center [93, 48] width 6 height 6
click at [95, 50] on icon at bounding box center [93, 48] width 6 height 6
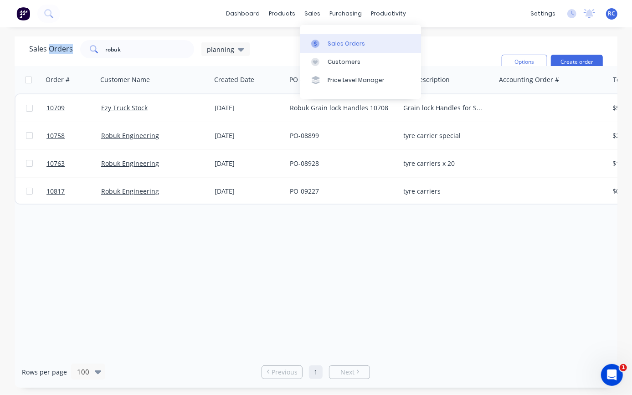
click at [328, 38] on link "Sales Orders" at bounding box center [361, 43] width 121 height 18
click at [328, 42] on div "Sales Orders" at bounding box center [346, 44] width 37 height 8
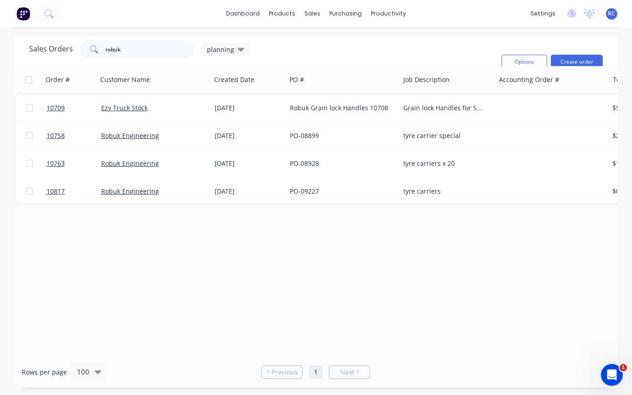
click at [171, 49] on input "robuk" at bounding box center [150, 49] width 89 height 18
click at [92, 49] on icon at bounding box center [94, 49] width 8 height 8
click at [315, 11] on div "sales" at bounding box center [312, 14] width 25 height 14
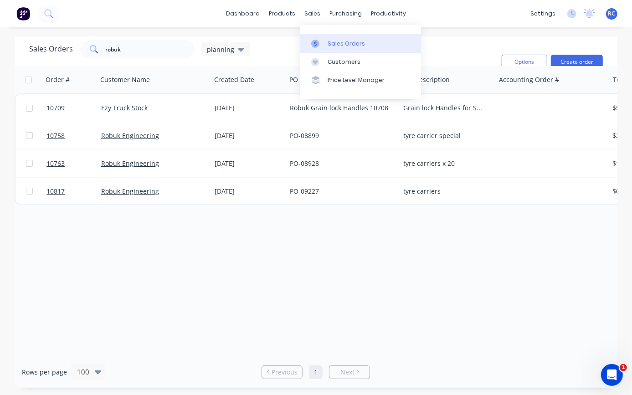
click at [328, 48] on link "Sales Orders" at bounding box center [361, 43] width 121 height 18
click at [225, 54] on span "planning" at bounding box center [220, 50] width 27 height 10
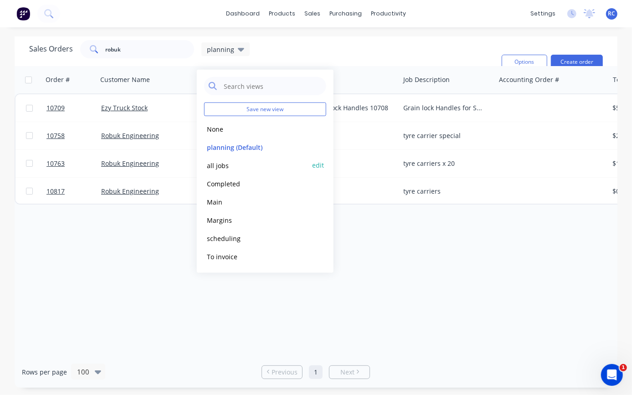
click at [209, 167] on button "all jobs" at bounding box center [256, 165] width 104 height 10
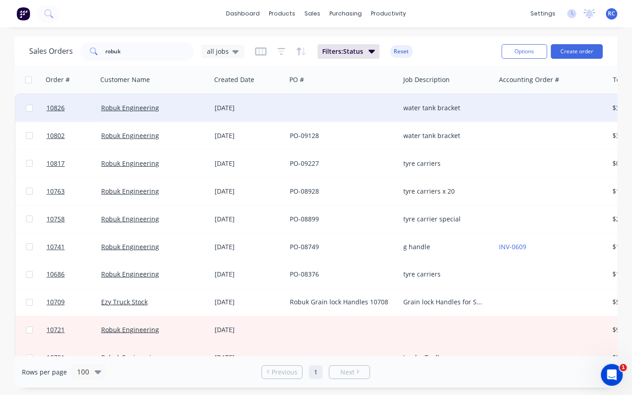
click at [200, 111] on div "Robuk Engineering" at bounding box center [151, 108] width 101 height 9
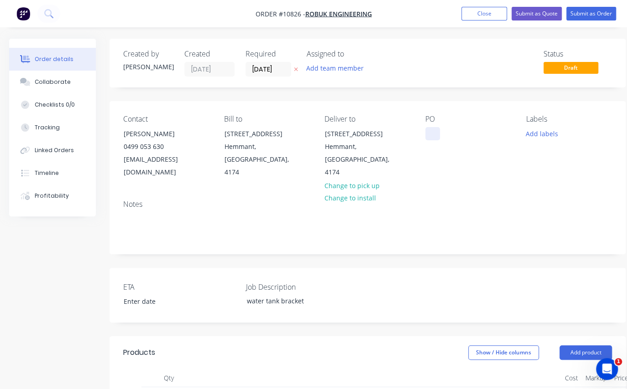
click at [429, 130] on div at bounding box center [432, 133] width 15 height 13
paste div
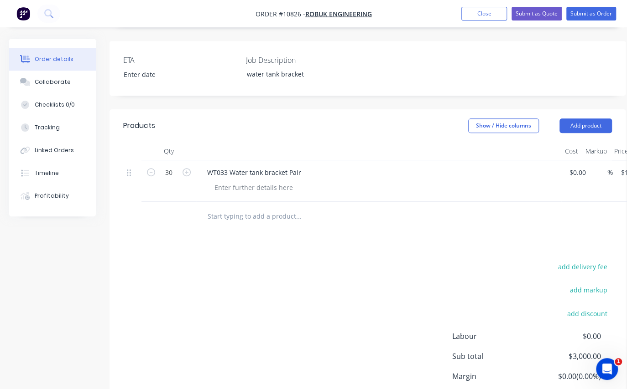
scroll to position [249, 0]
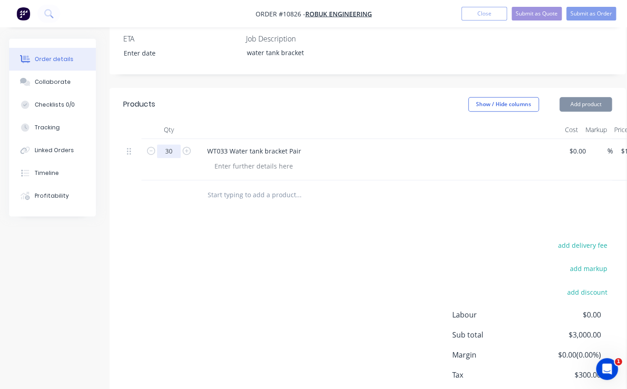
click at [169, 145] on input "30" at bounding box center [169, 152] width 24 height 14
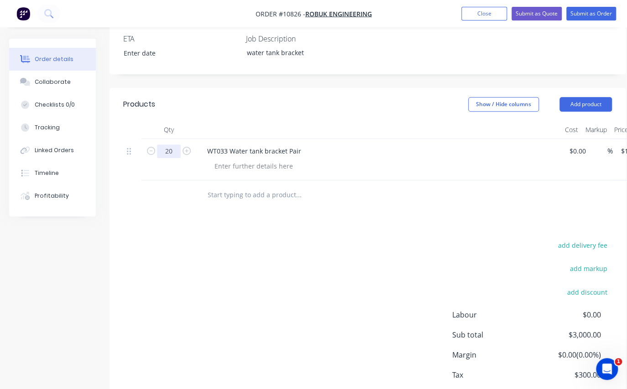
type input "20"
type input "$2,000.00"
click at [324, 160] on div at bounding box center [382, 166] width 350 height 13
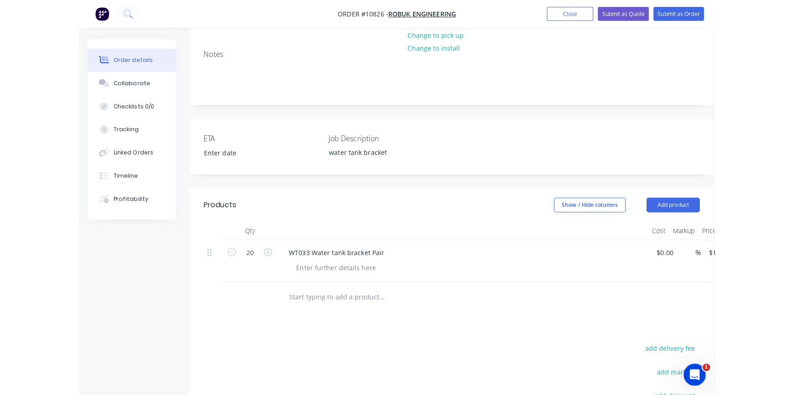
scroll to position [0, 0]
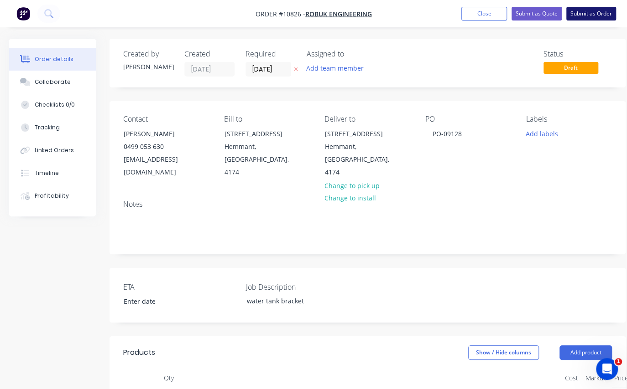
click at [598, 13] on button "Submit as Order" at bounding box center [591, 14] width 50 height 14
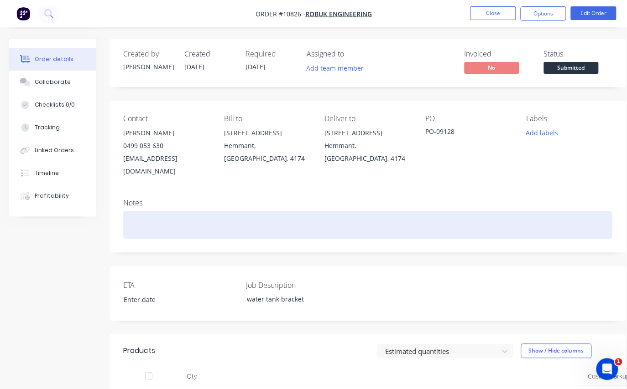
click at [143, 211] on div at bounding box center [367, 225] width 488 height 28
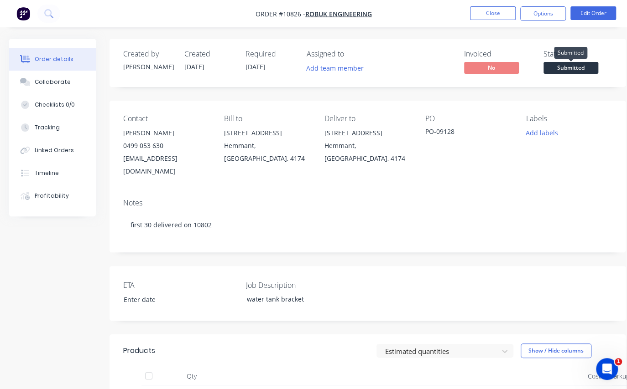
click at [580, 68] on span "Submitted" at bounding box center [570, 67] width 55 height 11
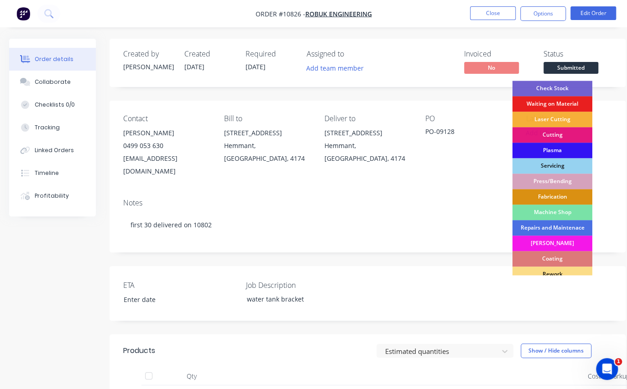
drag, startPoint x: 565, startPoint y: 196, endPoint x: 524, endPoint y: 29, distance: 171.7
click at [564, 195] on div "Fabrication" at bounding box center [552, 197] width 80 height 16
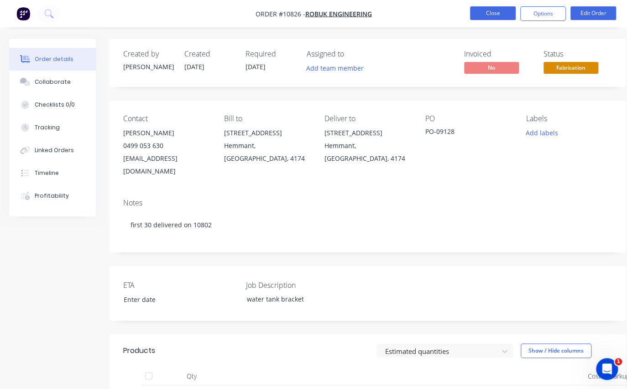
click at [487, 9] on button "Close" at bounding box center [493, 13] width 46 height 14
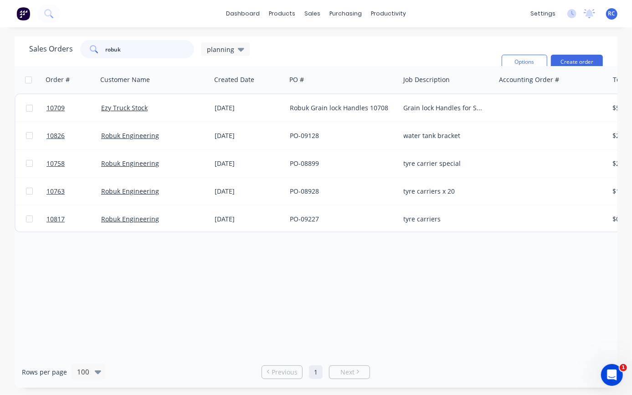
drag, startPoint x: 130, startPoint y: 54, endPoint x: -2, endPoint y: 33, distance: 133.9
click at [0, 33] on html "dashboard products sales purchasing productivity dashboard products Product Cat…" at bounding box center [316, 197] width 632 height 395
type input "10802"
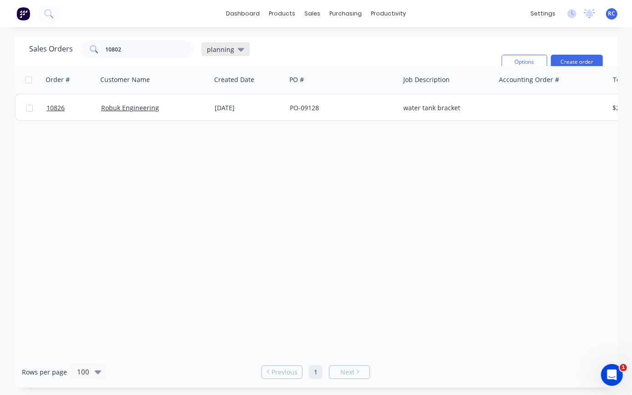
click at [223, 47] on span "planning" at bounding box center [220, 50] width 27 height 10
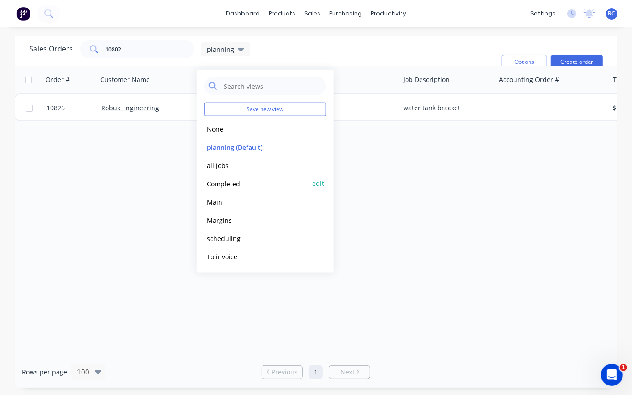
click at [213, 183] on button "Completed" at bounding box center [256, 183] width 104 height 10
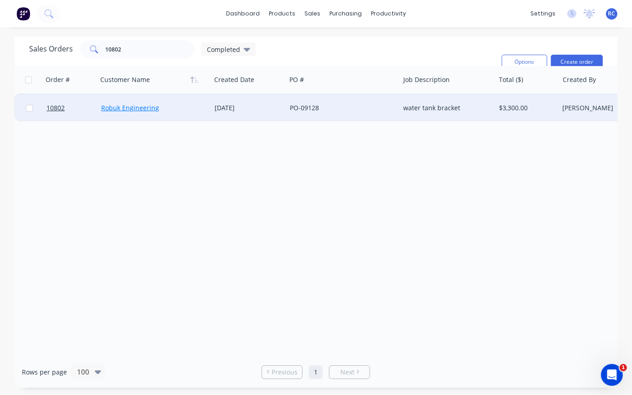
click at [142, 111] on link "Robuk Engineering" at bounding box center [130, 108] width 58 height 9
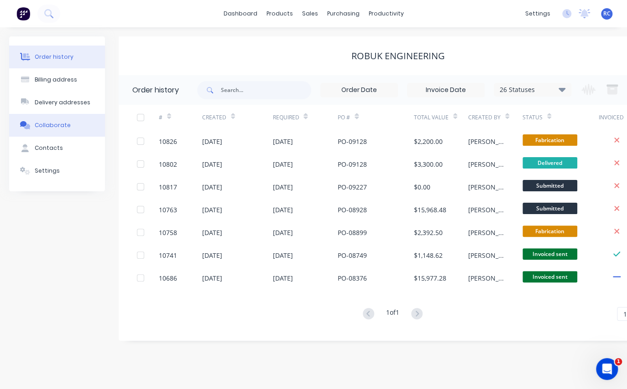
click at [46, 126] on div "Collaborate" at bounding box center [53, 125] width 36 height 8
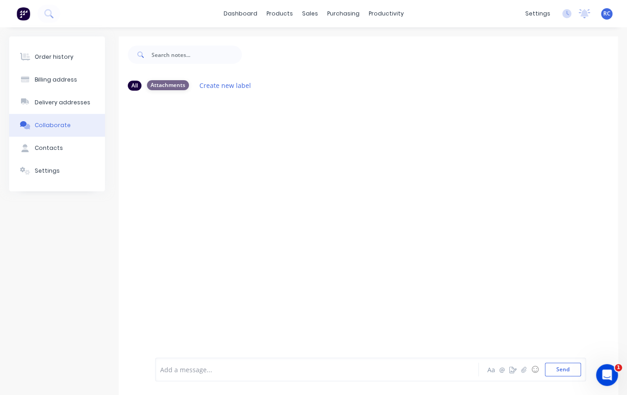
click at [157, 83] on div "Attachments" at bounding box center [168, 85] width 42 height 10
click at [136, 86] on div "All" at bounding box center [135, 85] width 14 height 10
click at [521, 369] on icon "button" at bounding box center [523, 370] width 5 height 6
click at [568, 359] on div at bounding box center [370, 339] width 420 height 47
click at [563, 374] on button "Send" at bounding box center [562, 370] width 36 height 14
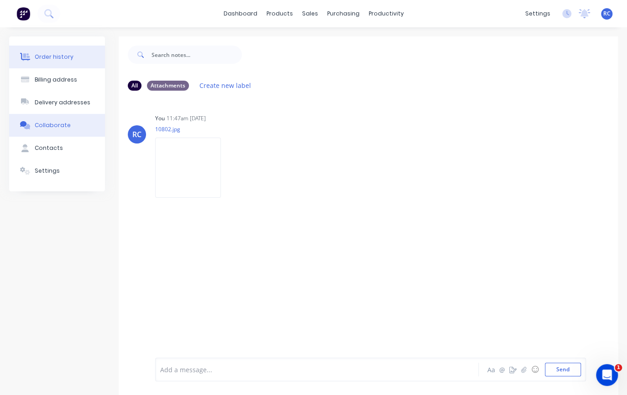
click at [56, 61] on button "Order history" at bounding box center [57, 57] width 96 height 23
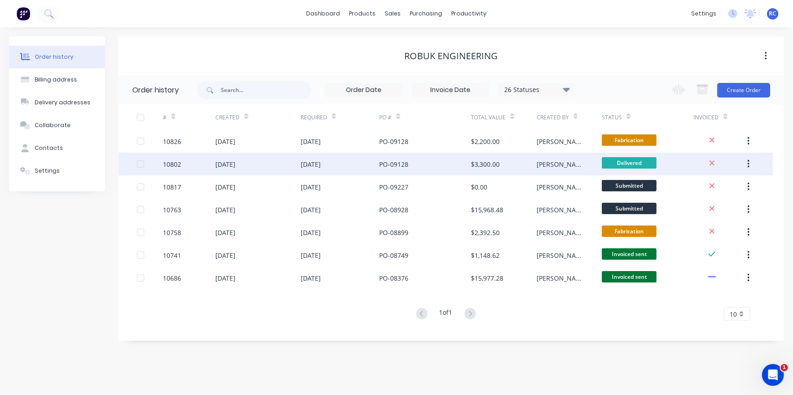
click at [225, 171] on div "[DATE]" at bounding box center [257, 164] width 85 height 23
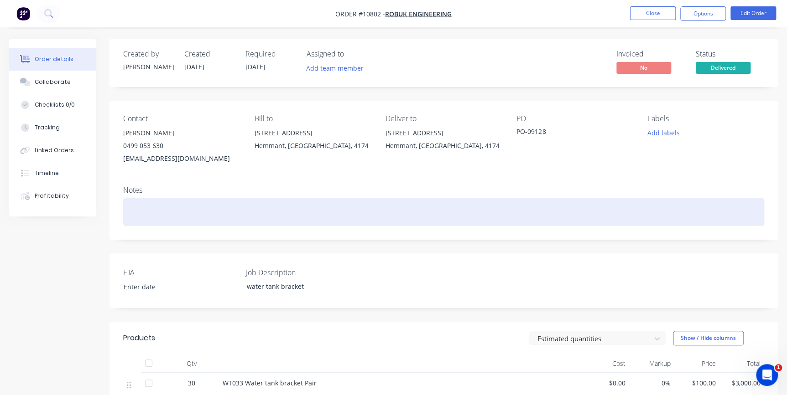
click at [150, 215] on div at bounding box center [443, 212] width 641 height 28
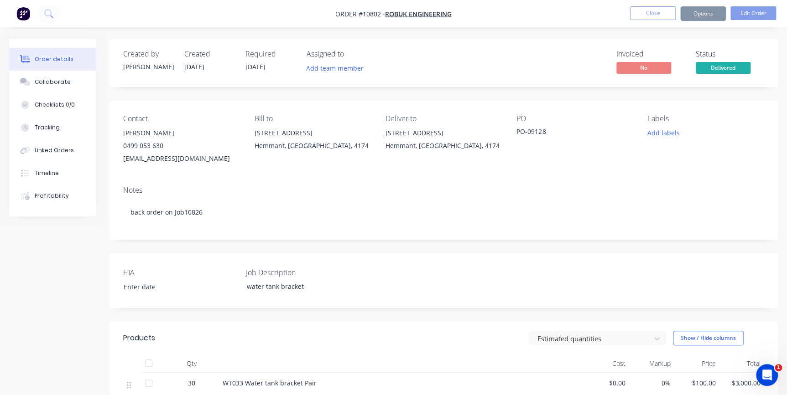
click at [481, 287] on div "ETA Job Description water tank bracket" at bounding box center [443, 281] width 668 height 55
click at [650, 7] on button "Close" at bounding box center [653, 13] width 46 height 14
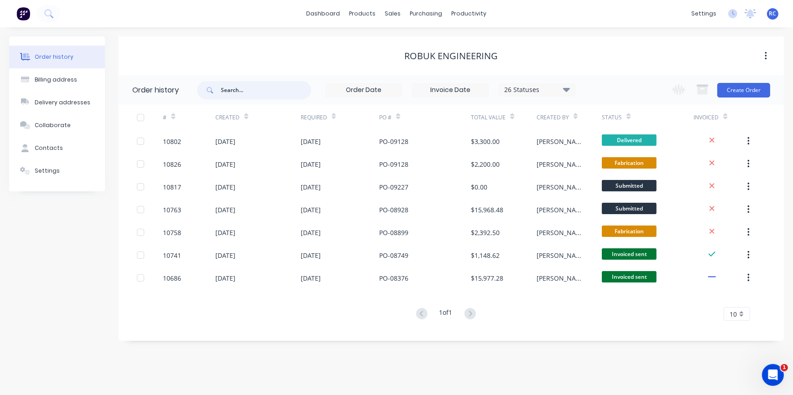
click at [227, 83] on input "text" at bounding box center [266, 90] width 90 height 18
type input "elicorp"
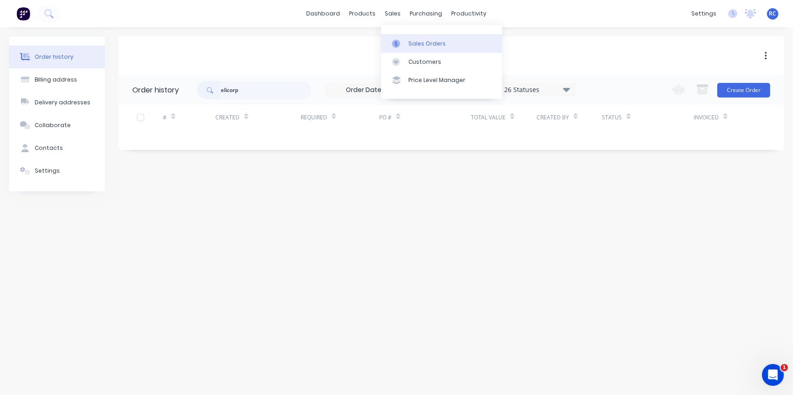
click at [406, 48] on link "Sales Orders" at bounding box center [441, 43] width 121 height 18
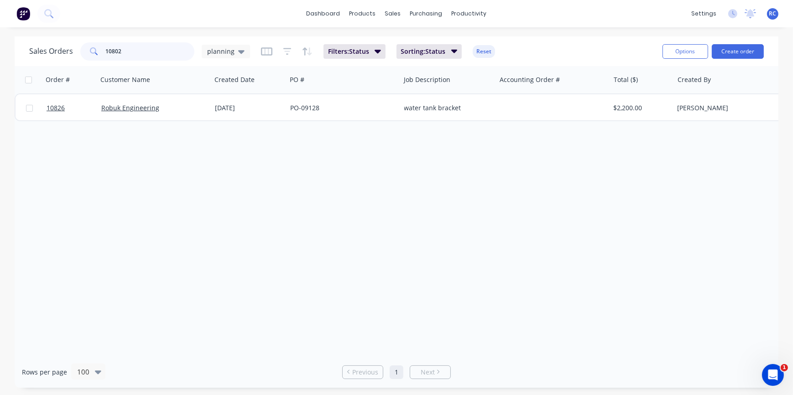
drag, startPoint x: 159, startPoint y: 50, endPoint x: 47, endPoint y: 50, distance: 112.2
click at [47, 50] on div "Sales Orders 10802 planning" at bounding box center [139, 51] width 221 height 18
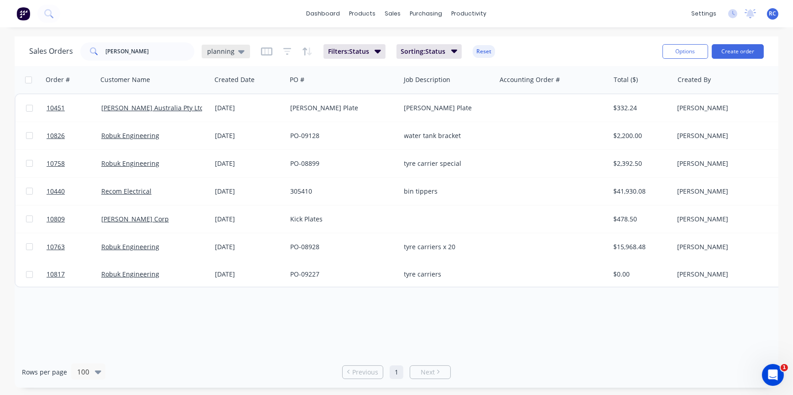
click at [242, 51] on div "planning" at bounding box center [226, 52] width 48 height 14
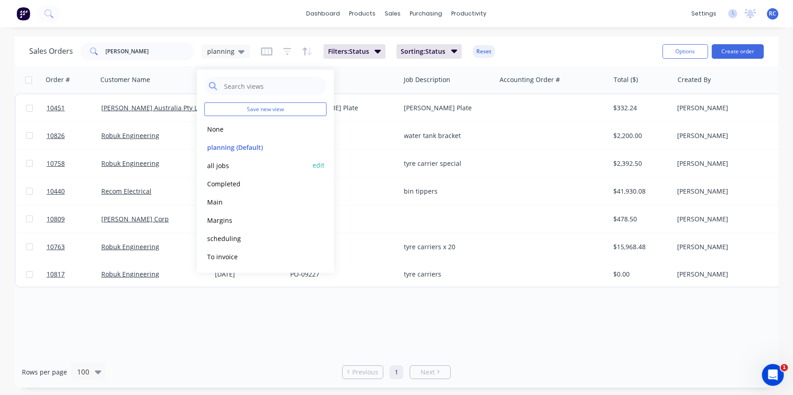
click at [213, 167] on button "all jobs" at bounding box center [256, 165] width 104 height 10
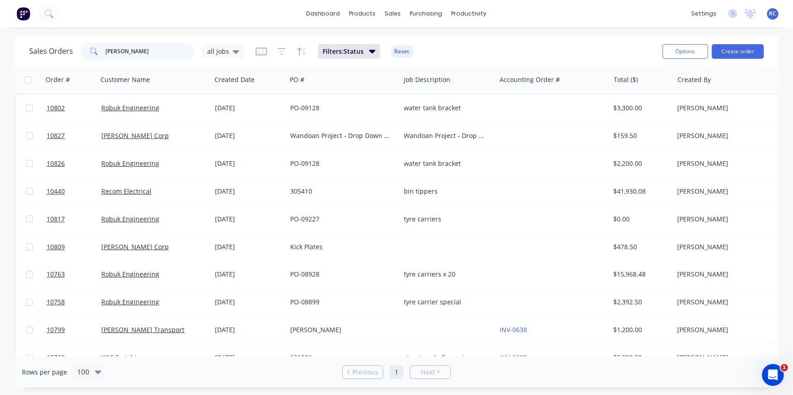
click at [123, 52] on input "[PERSON_NAME]" at bounding box center [150, 51] width 89 height 18
type input "[PERSON_NAME] corp"
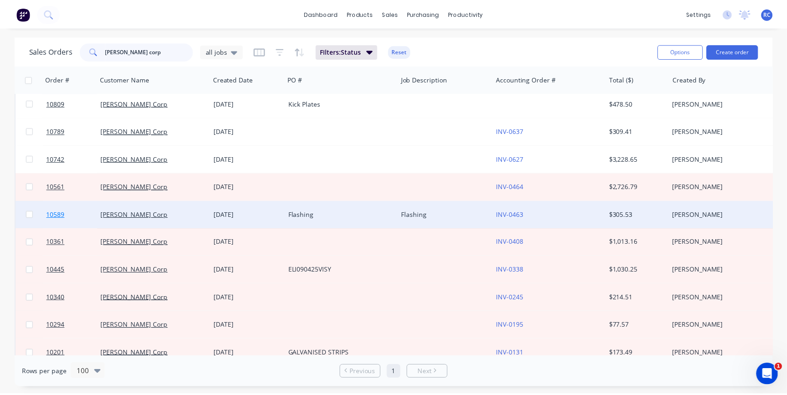
scroll to position [74, 0]
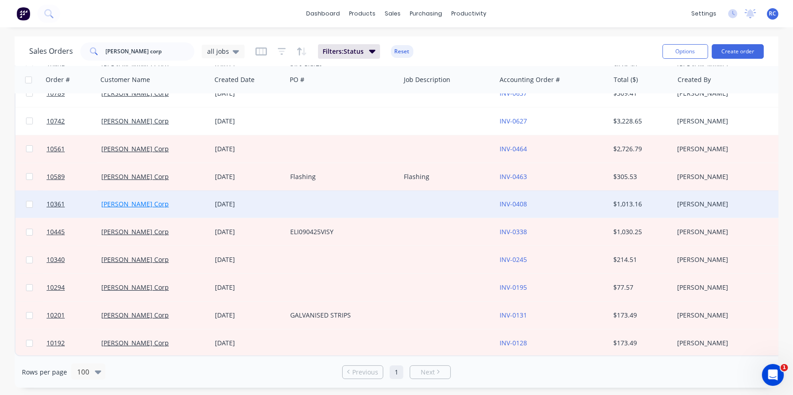
click at [111, 201] on link "[PERSON_NAME] Corp" at bounding box center [134, 204] width 67 height 9
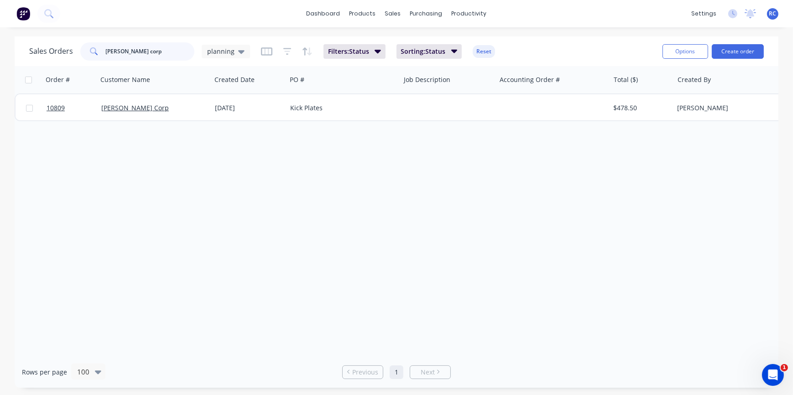
drag, startPoint x: 134, startPoint y: 50, endPoint x: 61, endPoint y: 55, distance: 72.7
click at [61, 50] on div "Sales Orders [PERSON_NAME] corp planning" at bounding box center [139, 51] width 221 height 18
type input "10361"
click at [242, 53] on div "planning" at bounding box center [226, 52] width 48 height 14
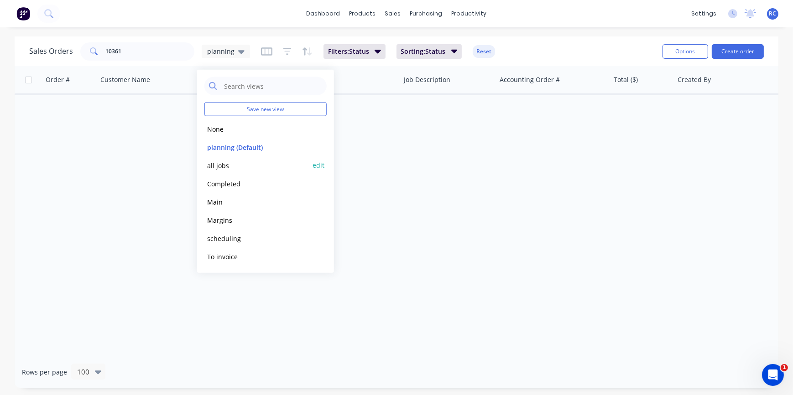
click at [218, 171] on div "all jobs edit" at bounding box center [265, 165] width 122 height 18
click at [215, 163] on button "all jobs" at bounding box center [256, 165] width 104 height 10
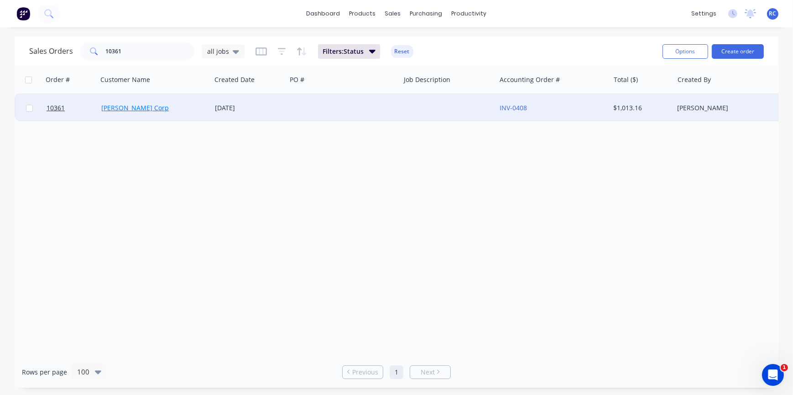
click at [122, 109] on link "[PERSON_NAME] Corp" at bounding box center [134, 108] width 67 height 9
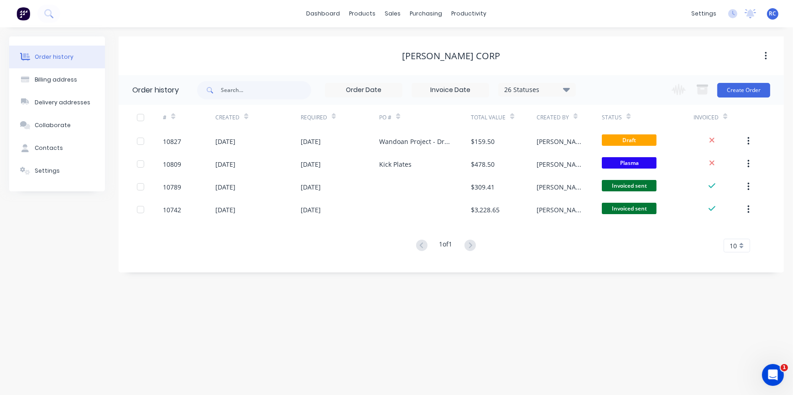
click at [764, 52] on icon "button" at bounding box center [765, 56] width 2 height 10
click at [614, 53] on div "[PERSON_NAME] Corp" at bounding box center [451, 56] width 665 height 11
click at [317, 15] on link "dashboard" at bounding box center [323, 14] width 43 height 14
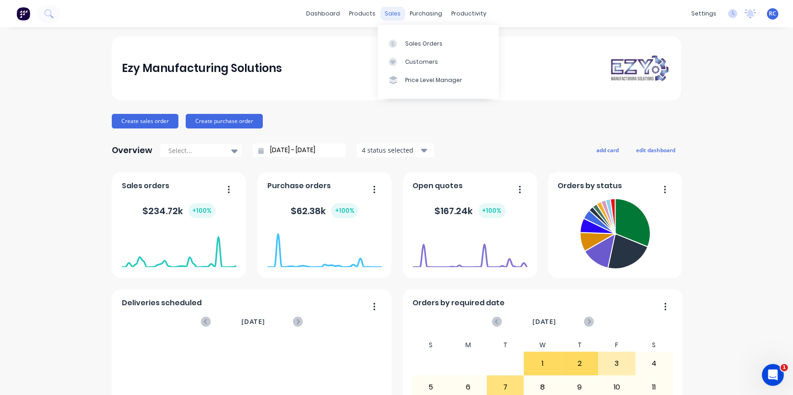
click at [386, 20] on div "sales" at bounding box center [392, 14] width 25 height 14
click at [395, 42] on icon at bounding box center [393, 44] width 8 height 8
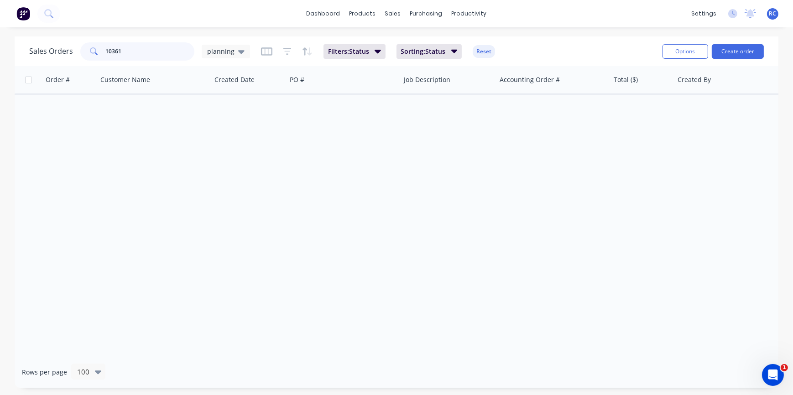
click at [136, 54] on input "10361" at bounding box center [150, 51] width 89 height 18
click at [226, 48] on span "planning" at bounding box center [220, 52] width 27 height 10
click at [207, 166] on button "all jobs" at bounding box center [256, 165] width 104 height 10
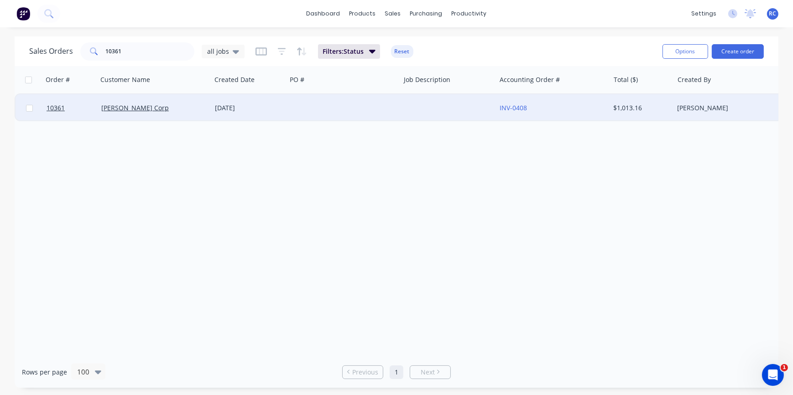
click at [24, 110] on div at bounding box center [29, 107] width 27 height 27
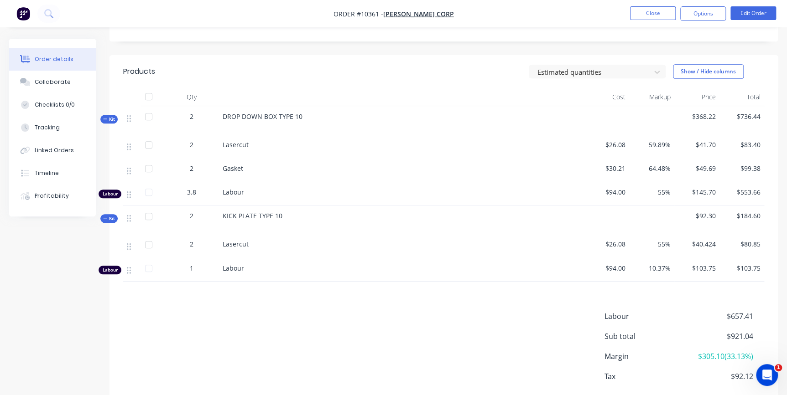
scroll to position [316, 0]
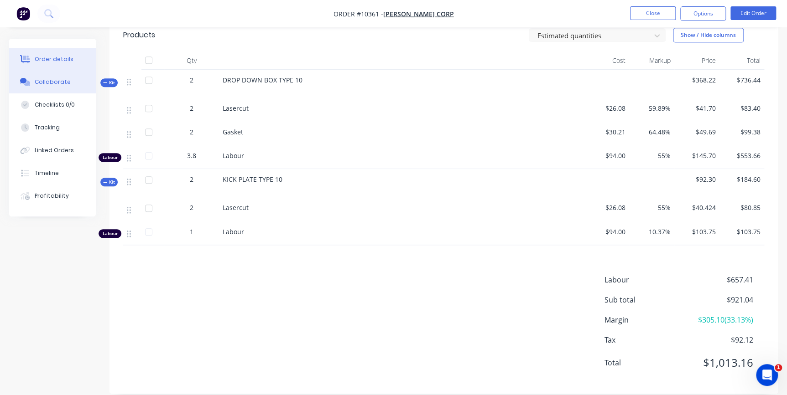
click at [52, 79] on div "Collaborate" at bounding box center [53, 82] width 36 height 8
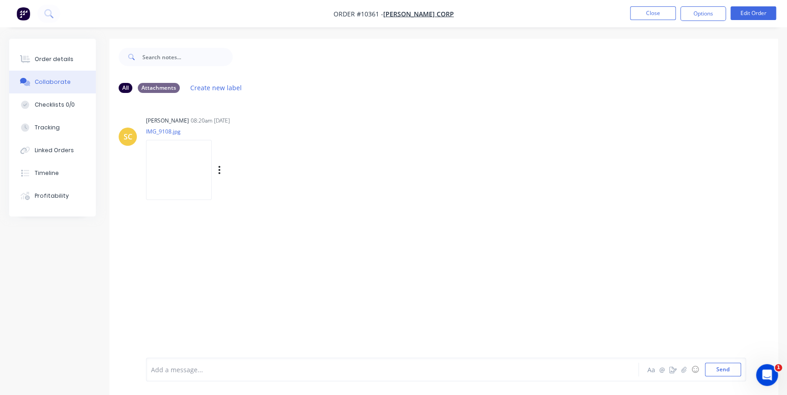
click at [164, 174] on img at bounding box center [179, 170] width 66 height 60
click at [31, 60] on div at bounding box center [25, 59] width 14 height 8
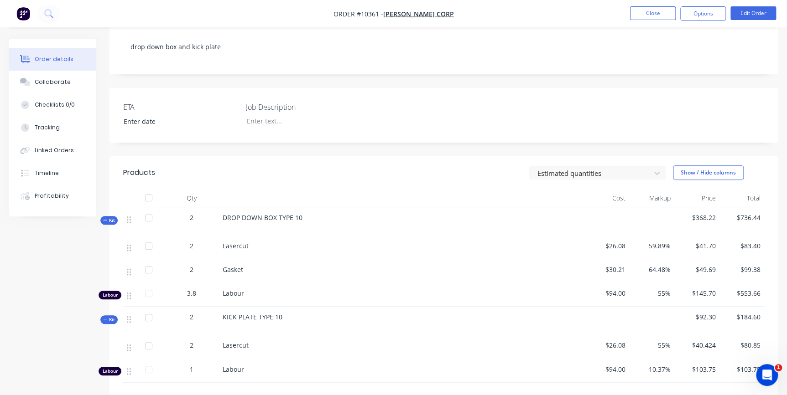
scroll to position [249, 0]
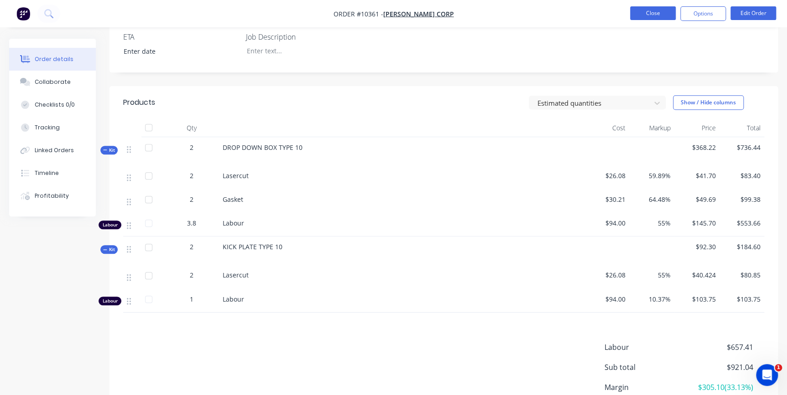
click at [660, 19] on button "Close" at bounding box center [653, 13] width 46 height 14
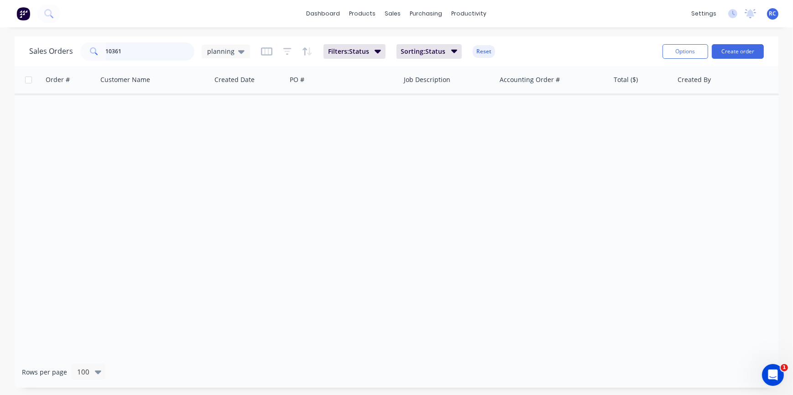
click at [119, 52] on input "10361" at bounding box center [150, 51] width 89 height 18
drag, startPoint x: 143, startPoint y: 52, endPoint x: 56, endPoint y: 49, distance: 86.7
click at [56, 49] on div "Sales Orders 10361 planning" at bounding box center [139, 51] width 221 height 18
click at [225, 50] on span "planning" at bounding box center [220, 52] width 27 height 10
click at [219, 164] on button "all jobs" at bounding box center [256, 165] width 104 height 10
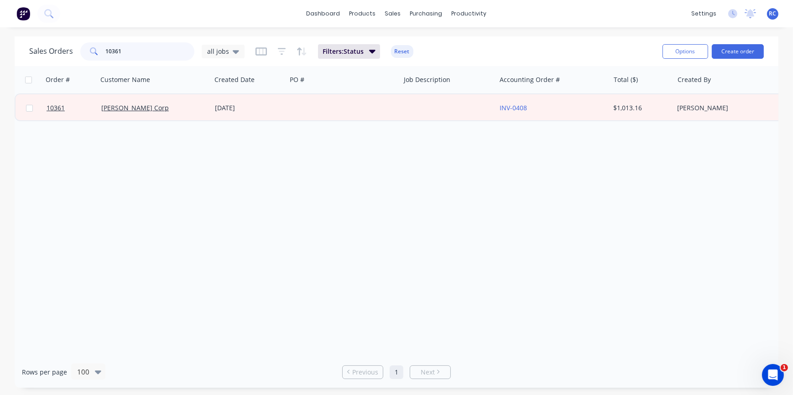
drag, startPoint x: 120, startPoint y: 47, endPoint x: 80, endPoint y: 45, distance: 40.6
click at [80, 45] on div "10361" at bounding box center [137, 51] width 114 height 18
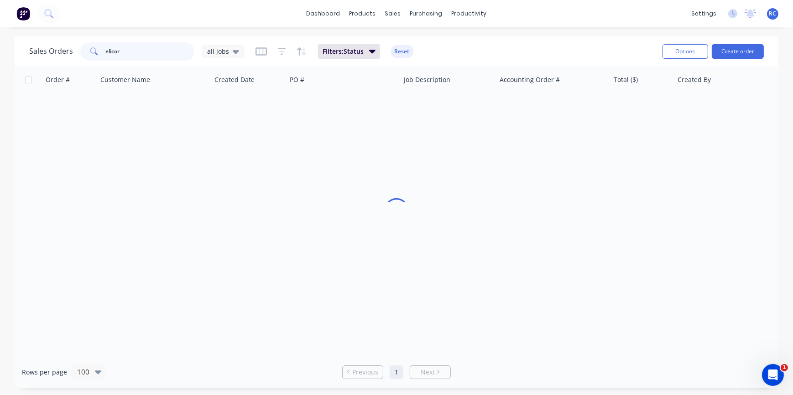
type input "elicor"
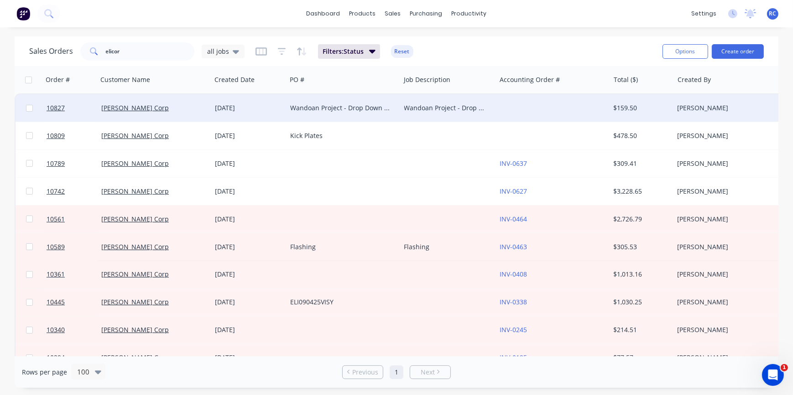
click at [131, 106] on div "[PERSON_NAME] Corp" at bounding box center [151, 108] width 101 height 9
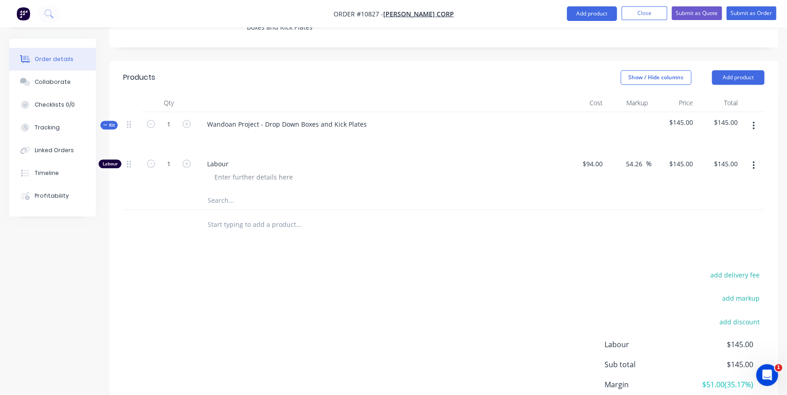
scroll to position [223, 0]
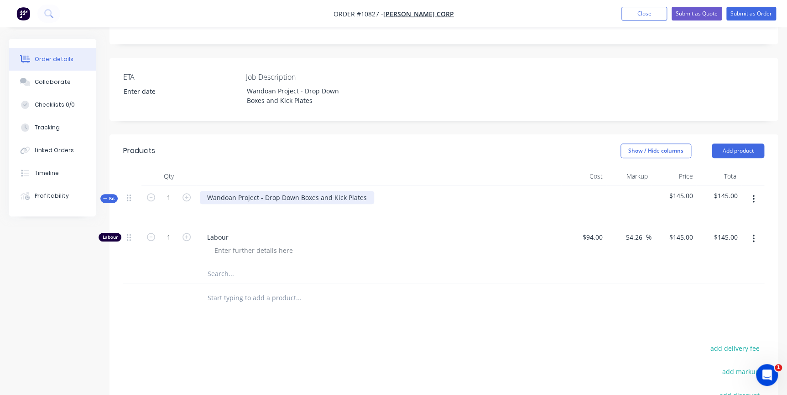
click at [322, 191] on div "Wandoan Project - Drop Down Boxes and Kick Plates" at bounding box center [287, 197] width 174 height 13
click at [316, 191] on div "Wandoan Project - Drop Down Boxes and Kick Plates" at bounding box center [287, 197] width 174 height 13
click at [753, 194] on icon "button" at bounding box center [753, 199] width 2 height 10
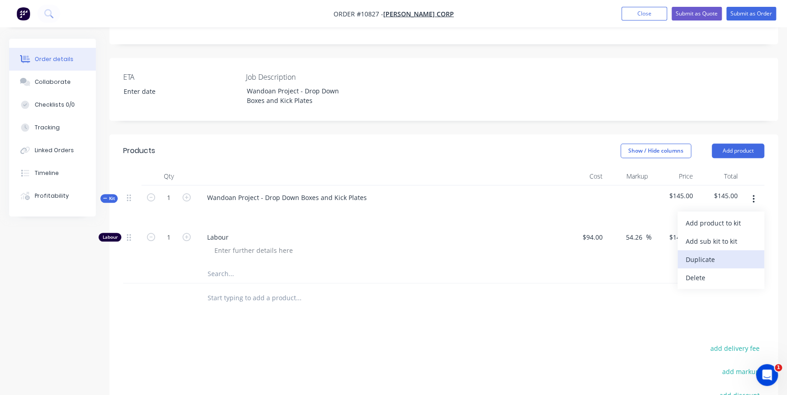
drag, startPoint x: 729, startPoint y: 242, endPoint x: 725, endPoint y: 233, distance: 10.2
click at [725, 233] on div "Add product to kit Add sub kit to kit Duplicate Delete" at bounding box center [720, 251] width 87 height 78
click at [712, 253] on div "Duplicate" at bounding box center [720, 259] width 70 height 13
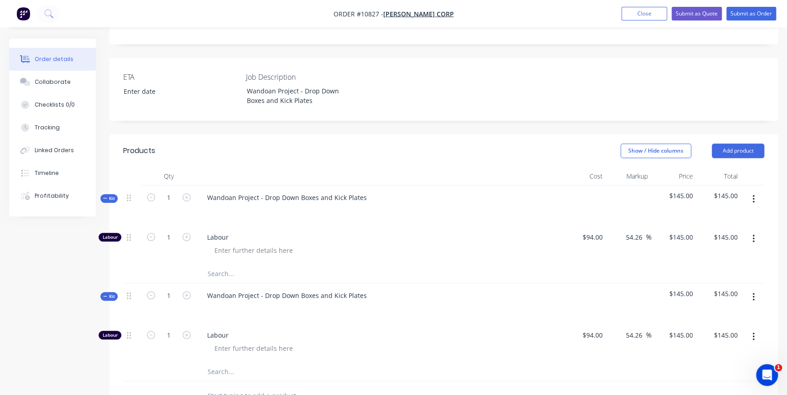
click at [423, 284] on div "Wandoan Project - Drop Down Boxes and Kick Plates" at bounding box center [378, 304] width 365 height 40
drag, startPoint x: 318, startPoint y: 173, endPoint x: 394, endPoint y: 173, distance: 76.2
click at [394, 186] on div "Wandoan Project - Drop Down Boxes and Kick Plates" at bounding box center [378, 206] width 365 height 40
drag, startPoint x: 329, startPoint y: 270, endPoint x: 262, endPoint y: 272, distance: 67.0
click at [262, 289] on div "Wandoan Project - Drop Down Boxes and Kick Plates" at bounding box center [287, 295] width 174 height 13
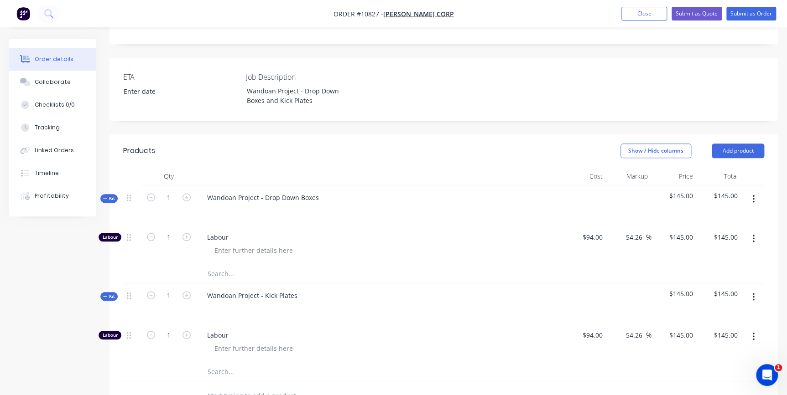
click at [352, 225] on div "Labour" at bounding box center [378, 245] width 365 height 40
click at [224, 265] on input "text" at bounding box center [298, 274] width 182 height 18
type input "M"
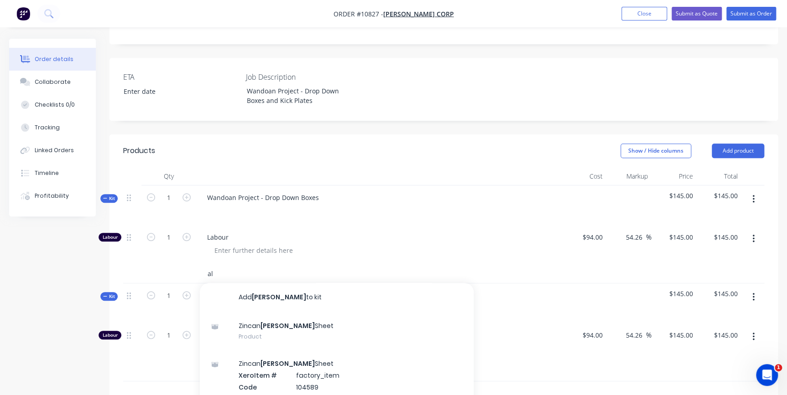
type input "l"
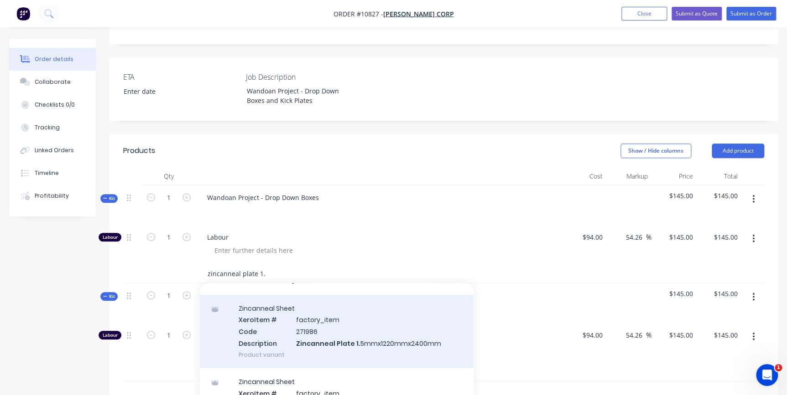
scroll to position [266, 0]
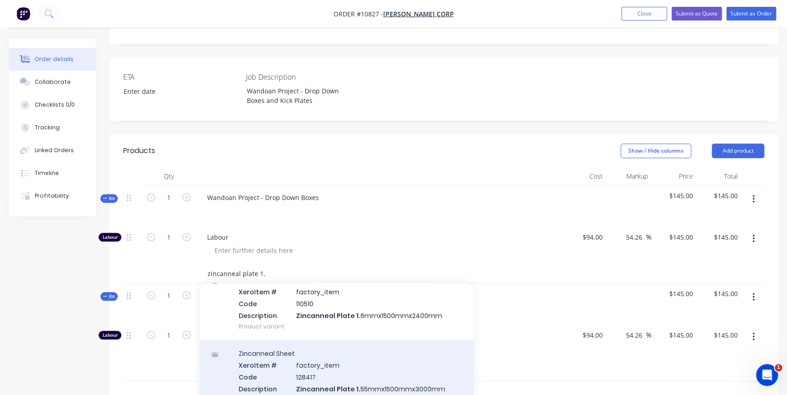
type input "zincanneal plate 1."
click at [389, 340] on div "Zincanneal Sheet Xero Item # factory_item Code 128417 Description Zincanneal Pl…" at bounding box center [337, 376] width 274 height 73
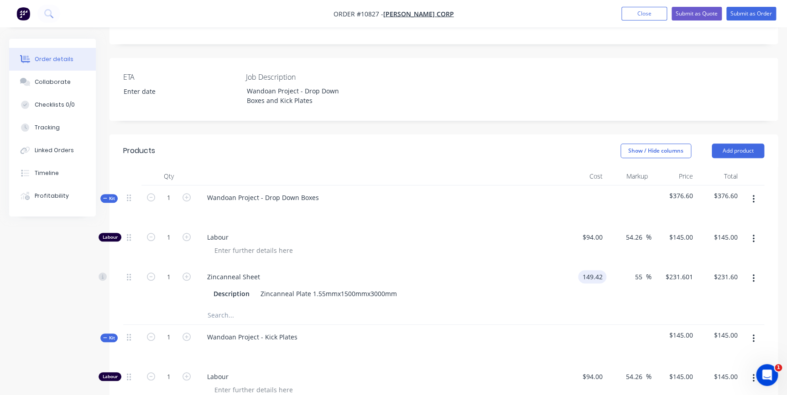
click at [597, 270] on input "149.42" at bounding box center [593, 276] width 25 height 13
type input "$149.42"
click at [236, 306] on input "text" at bounding box center [298, 315] width 182 height 18
type input "Lasercut drop down box"
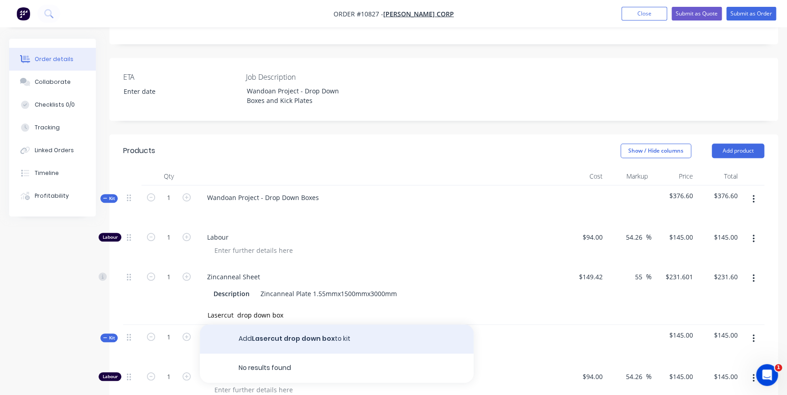
click at [311, 325] on button "Add Lasercut drop down box to kit" at bounding box center [337, 339] width 274 height 29
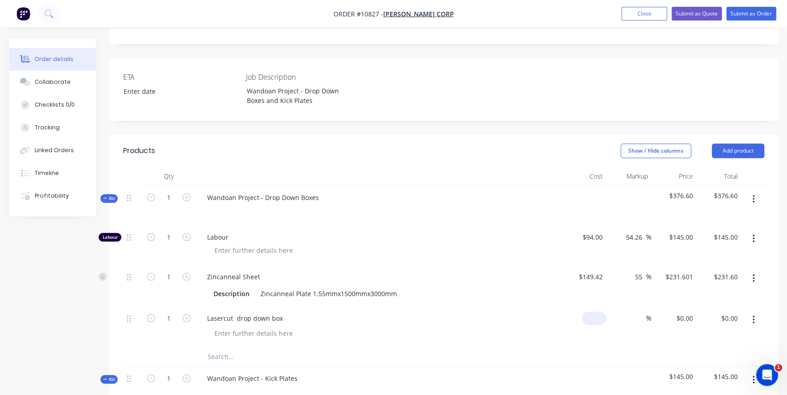
click at [600, 312] on input at bounding box center [595, 318] width 21 height 13
type input "$26.08"
click at [752, 275] on icon "button" at bounding box center [753, 279] width 2 height 8
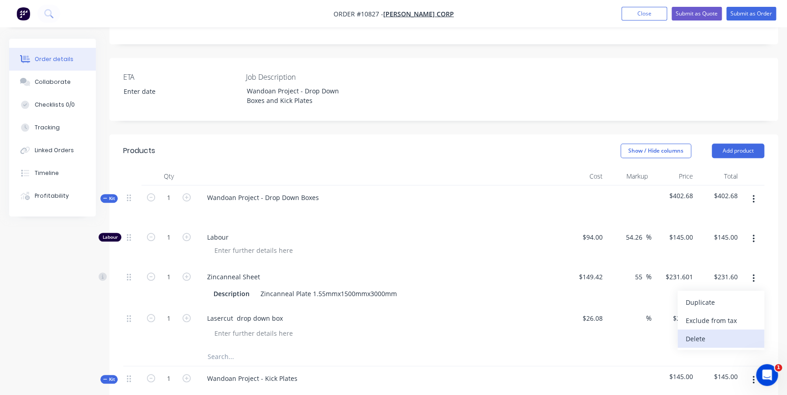
click at [707, 332] on div "Delete" at bounding box center [720, 338] width 70 height 13
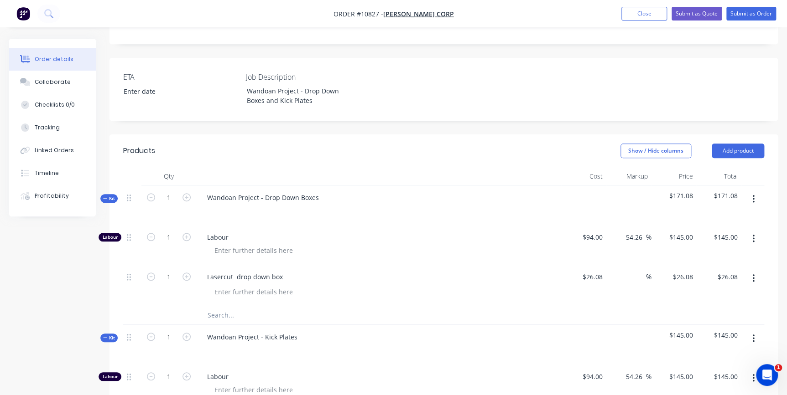
scroll to position [347, 0]
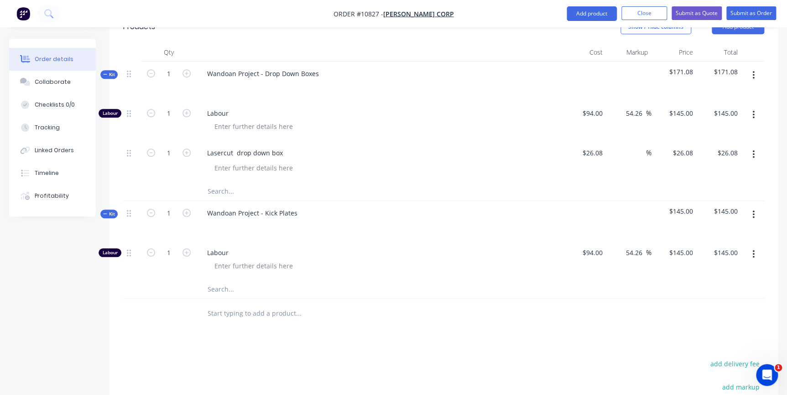
click at [233, 280] on input "text" at bounding box center [298, 289] width 182 height 18
type input "Lasercut t10 plate - 4mm Ally"
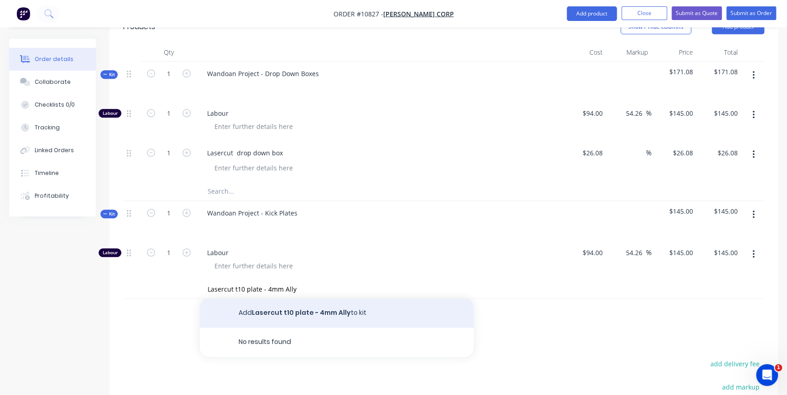
click at [315, 299] on button "Add Lasercut t10 plate - 4mm Ally to kit" at bounding box center [337, 313] width 274 height 29
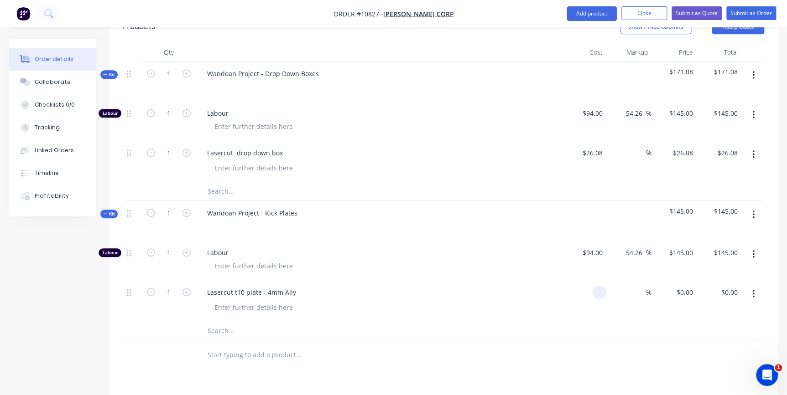
click at [600, 286] on input at bounding box center [601, 292] width 10 height 13
type input "$26.05"
click at [642, 286] on input at bounding box center [640, 292] width 10 height 13
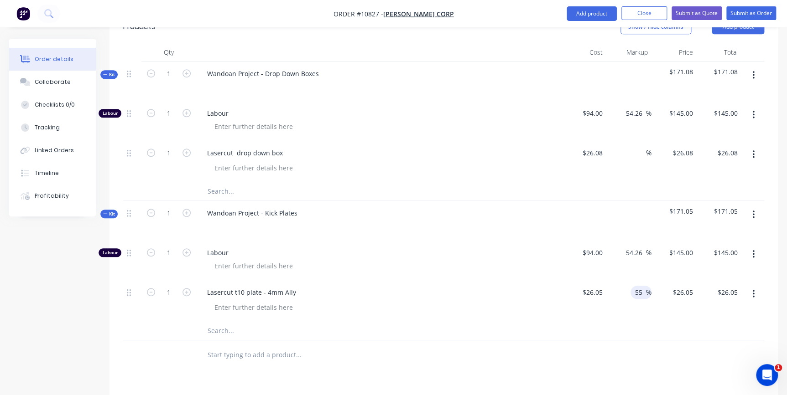
type input "55"
type input "$40.3775"
type input "$40.38"
click at [625, 280] on div "55 55 %" at bounding box center [628, 300] width 45 height 41
click at [237, 286] on div "Lasercut t10 plate - 4mm Ally" at bounding box center [252, 292] width 104 height 13
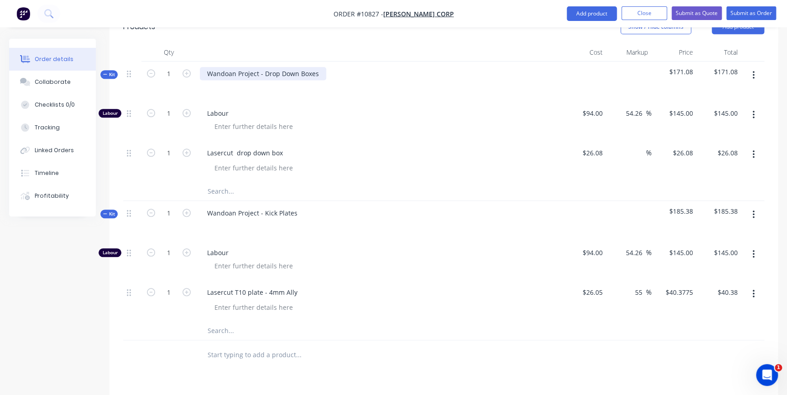
click at [292, 67] on div "Wandoan Project - Drop Down Boxes" at bounding box center [263, 73] width 126 height 13
click at [314, 67] on div "Wandoan Project - Drop Down Boxes" at bounding box center [263, 73] width 126 height 13
click at [319, 67] on div "Wandoan Project - Drop Down Boxes" at bounding box center [263, 73] width 126 height 13
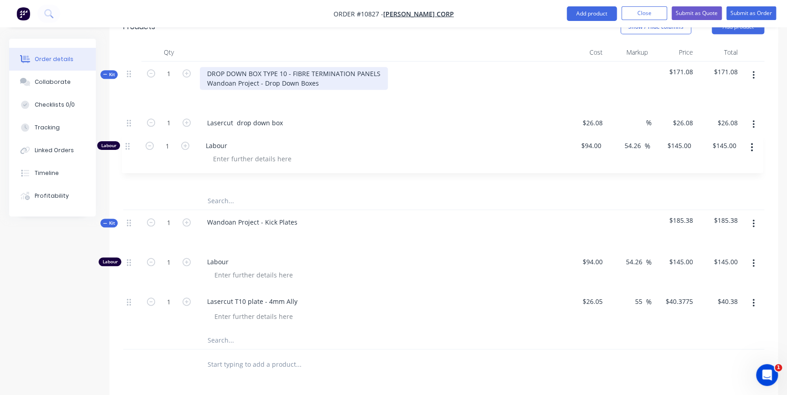
drag, startPoint x: 128, startPoint y: 95, endPoint x: 128, endPoint y: 124, distance: 29.2
click at [126, 148] on div "Labour 1 Labour $94.00 $94.00 54.26 54.26 % $145.00 $145.00 $145.00 $145.00 1 L…" at bounding box center [443, 151] width 641 height 81
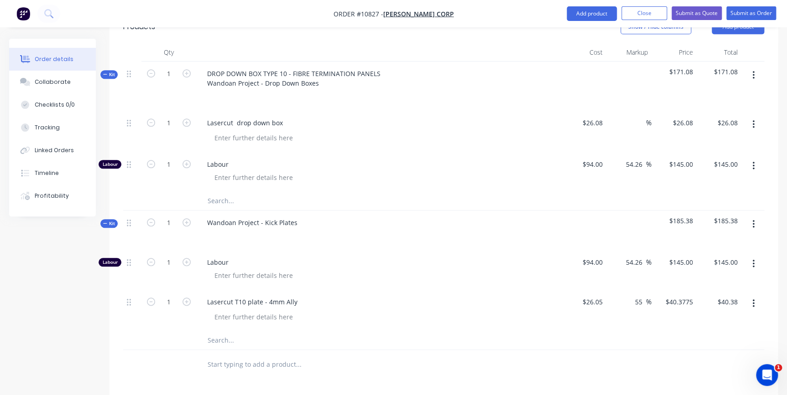
click at [220, 192] on input "text" at bounding box center [298, 201] width 182 height 18
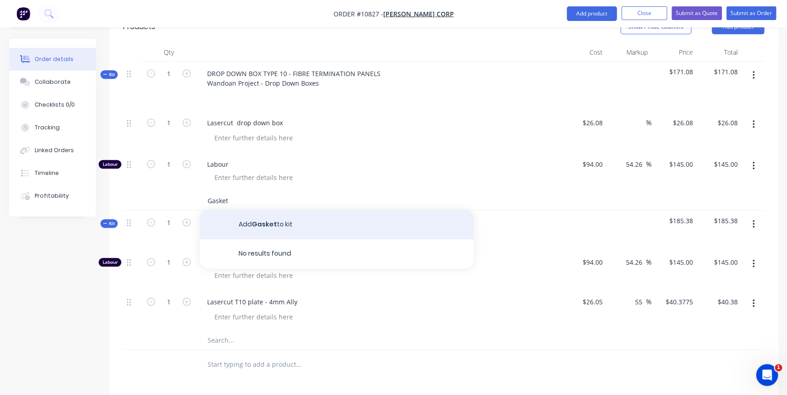
type input "Gasket"
click at [370, 210] on button "Add Gasket to kit" at bounding box center [337, 224] width 274 height 29
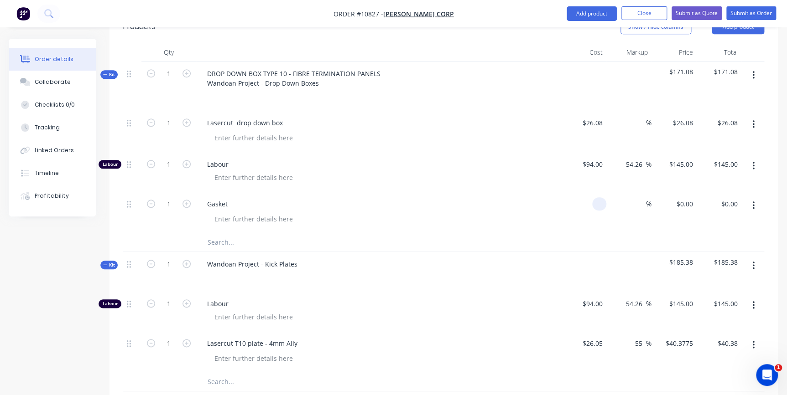
click at [601, 197] on input at bounding box center [601, 203] width 10 height 13
type input "$30.21"
click at [229, 197] on div "Gasket" at bounding box center [217, 203] width 35 height 13
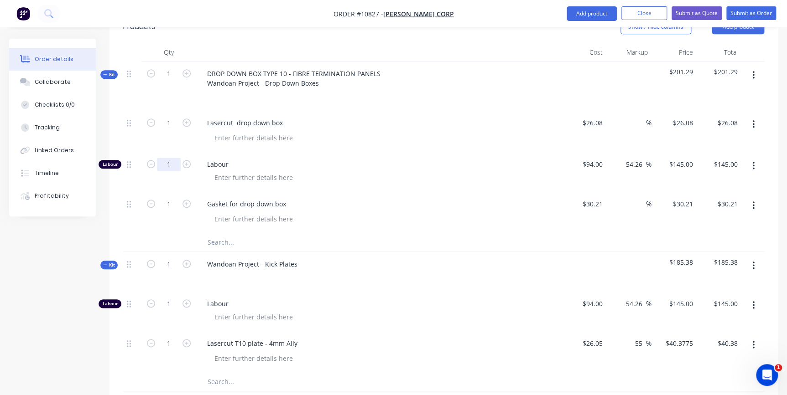
click at [169, 158] on input "1" at bounding box center [169, 165] width 24 height 14
type input "3.8"
type input "$551.00"
click at [256, 152] on div "Labour" at bounding box center [378, 172] width 365 height 40
click at [185, 69] on icon "button" at bounding box center [186, 73] width 8 height 8
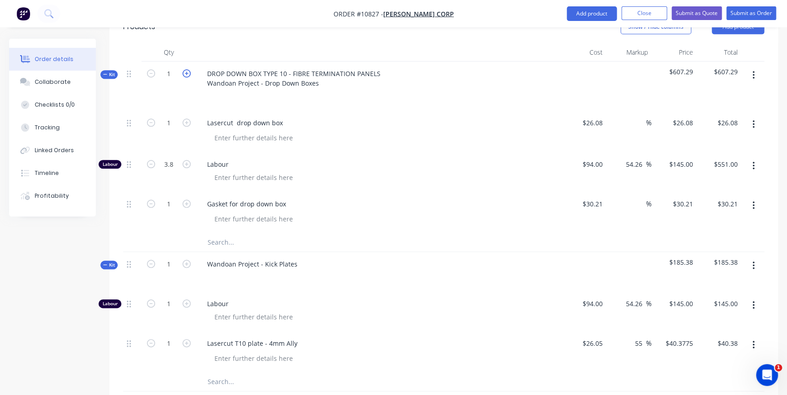
type input "2"
type input "$52.16"
type input "7.6"
type input "$1,102.00"
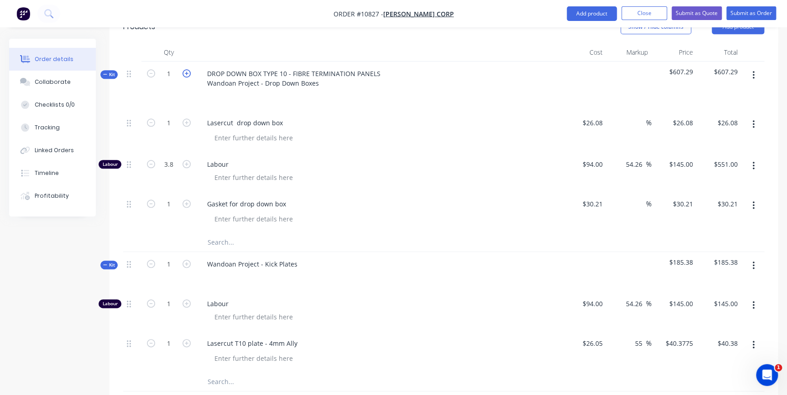
type input "2"
type input "$60.42"
click at [171, 158] on input "7.6" at bounding box center [169, 165] width 24 height 14
type input "3.8"
type input "$551.00"
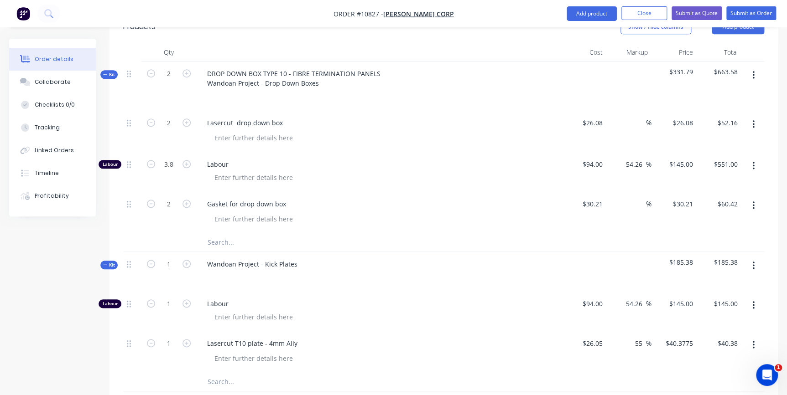
click at [178, 158] on div "3.8" at bounding box center [168, 172] width 55 height 40
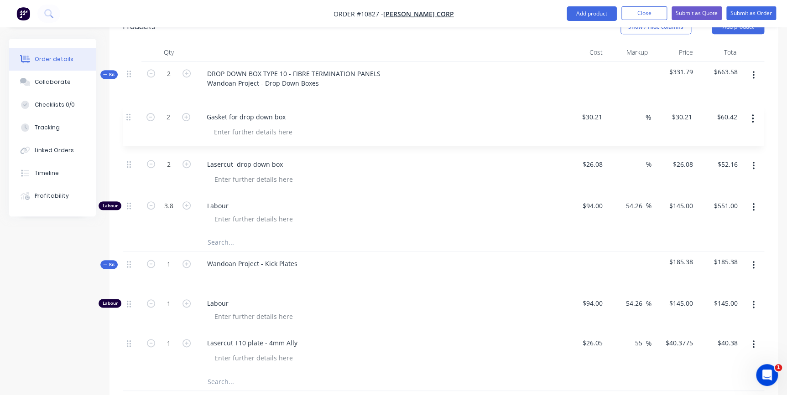
drag, startPoint x: 128, startPoint y: 181, endPoint x: 127, endPoint y: 119, distance: 62.9
click at [127, 119] on div "2 Lasercut drop down box $26.08 $26.08 % $26.08 $26.08 $52.16 $52.16 Labour 3.8…" at bounding box center [443, 172] width 641 height 123
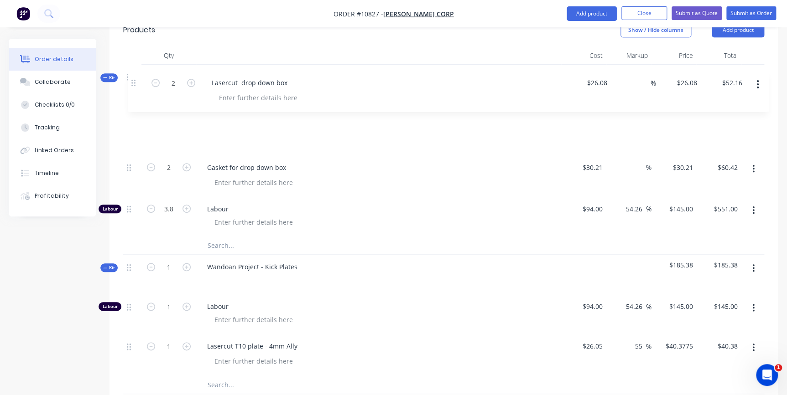
scroll to position [341, 0]
drag, startPoint x: 127, startPoint y: 140, endPoint x: 127, endPoint y: 90, distance: 50.2
click at [131, 82] on div "Kit 2 DROP DOWN BOX TYPE 10 - FIBRE TERMINATION PANELS Wandoan Project - Drop D…" at bounding box center [443, 162] width 641 height 191
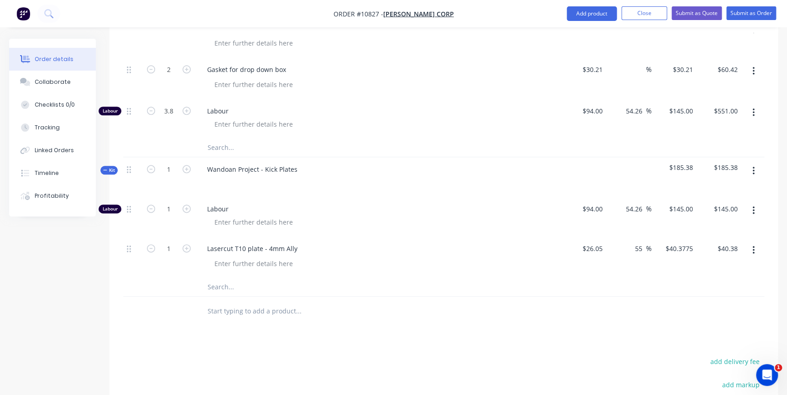
scroll to position [465, 0]
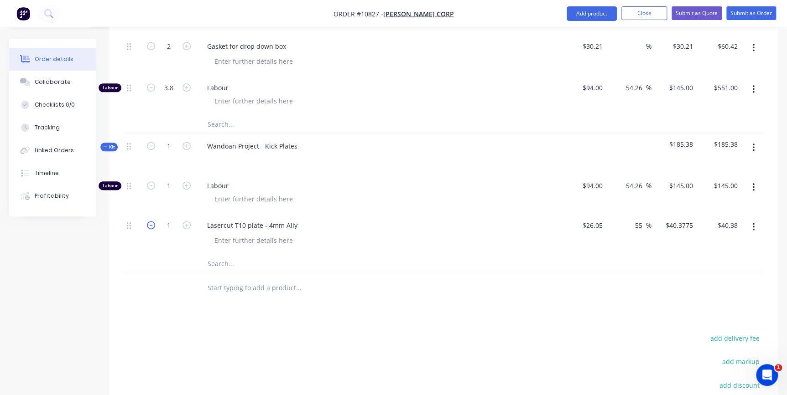
click at [151, 221] on icon "button" at bounding box center [151, 225] width 8 height 8
type input "0"
type input "$0.00"
click at [161, 219] on input "0" at bounding box center [169, 226] width 24 height 14
type input "0.5"
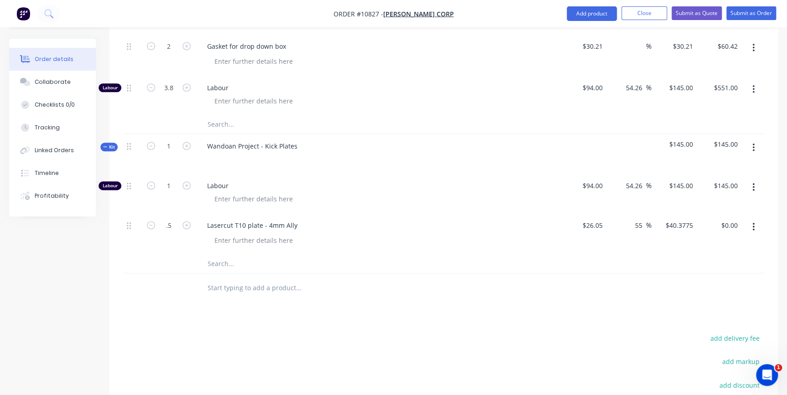
type input "$20.19"
click at [436, 219] on div "Lasercut T10 plate - 4mm Ally" at bounding box center [379, 225] width 358 height 13
click at [593, 174] on div "94 94" at bounding box center [583, 194] width 45 height 40
type input "$94.00"
click at [176, 219] on input "0.5" at bounding box center [169, 226] width 24 height 14
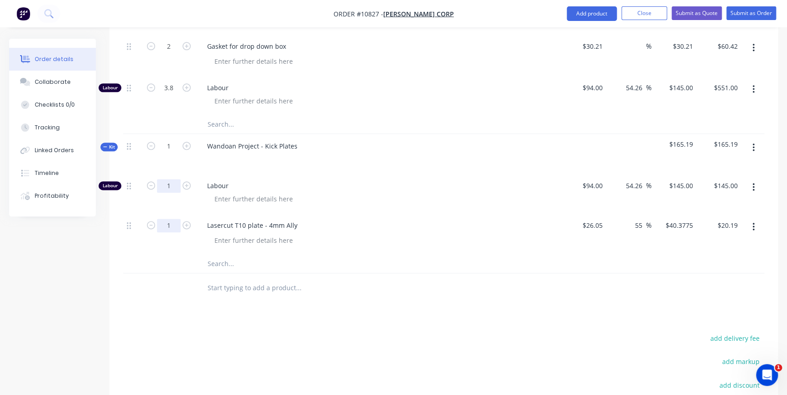
type input "1"
type input "$40.38"
click at [166, 179] on input "1" at bounding box center [169, 186] width 24 height 14
type input "0.5"
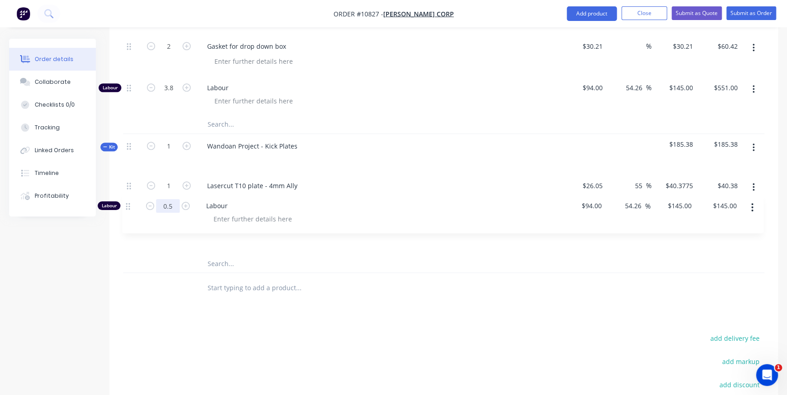
drag, startPoint x: 129, startPoint y: 157, endPoint x: 128, endPoint y: 206, distance: 49.3
click at [128, 206] on div "Labour 0.5 Labour $94.00 $94.00 54.26 54.26 % $145.00 $145.00 $145.00 $145.00 1…" at bounding box center [443, 214] width 641 height 81
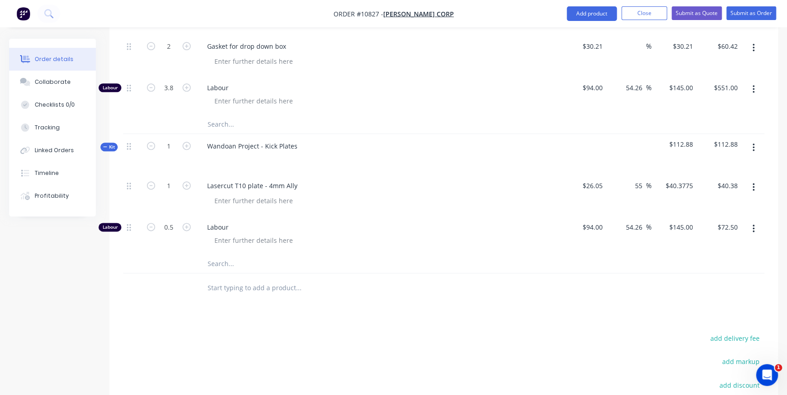
type input "$72.50"
click at [416, 234] on div at bounding box center [382, 240] width 350 height 13
click at [407, 223] on span "Labour" at bounding box center [382, 228] width 350 height 10
click at [405, 215] on div "Labour" at bounding box center [378, 235] width 365 height 40
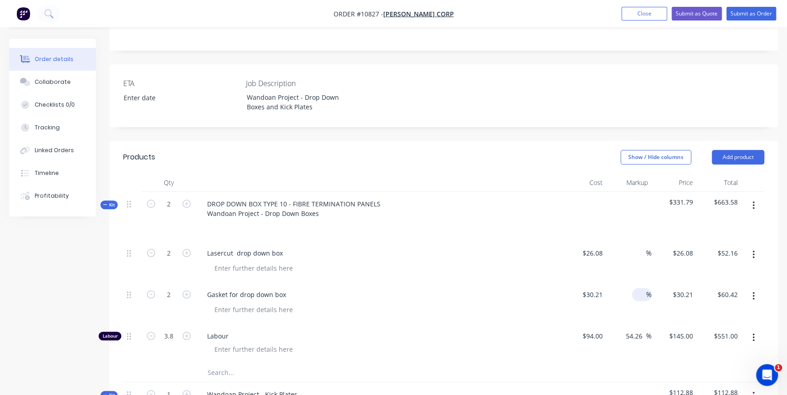
click at [635, 288] on input at bounding box center [640, 294] width 10 height 13
type input "64.48"
type input "$49.6894"
type input "$99.38"
click at [635, 241] on div "%" at bounding box center [628, 261] width 45 height 41
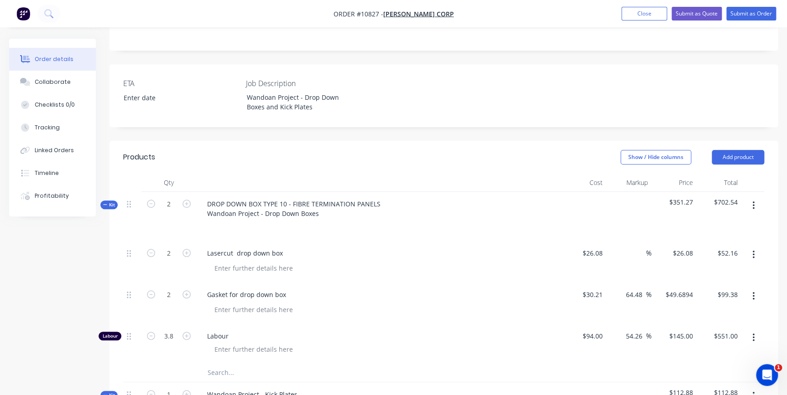
click at [629, 241] on div "%" at bounding box center [628, 261] width 45 height 41
click at [638, 247] on input at bounding box center [640, 253] width 10 height 13
type input "59.89"
type input "$41.6993"
type input "$83.40"
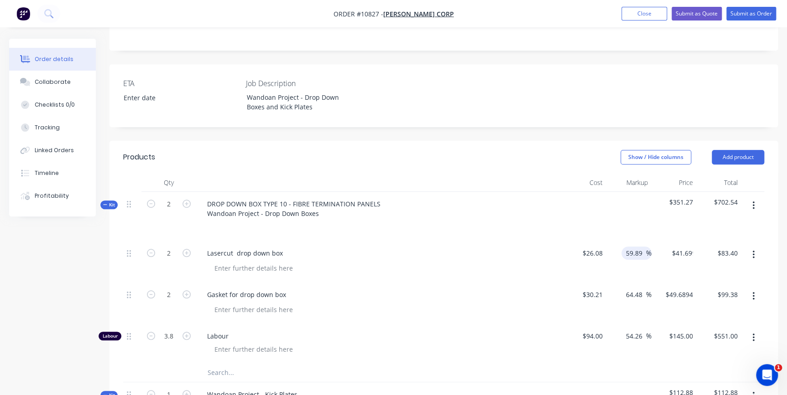
click at [659, 283] on div "$49.6894 $49.6894" at bounding box center [673, 303] width 45 height 41
click at [162, 330] on input "3.8" at bounding box center [169, 337] width 24 height 14
type input "4"
type input "$580.00"
click at [376, 343] on div at bounding box center [382, 349] width 350 height 13
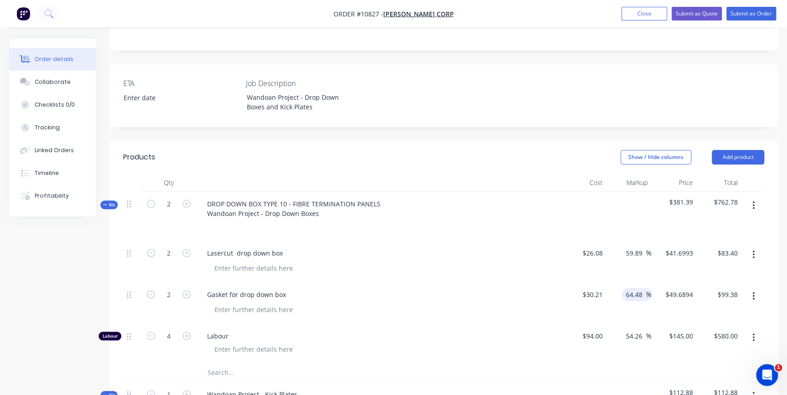
click at [626, 288] on input "64.48" at bounding box center [635, 294] width 21 height 13
drag, startPoint x: 641, startPoint y: 270, endPoint x: 602, endPoint y: 261, distance: 40.4
click at [612, 283] on div "64.48 64.48 %" at bounding box center [628, 303] width 45 height 41
type input "55"
type input "$46.8255"
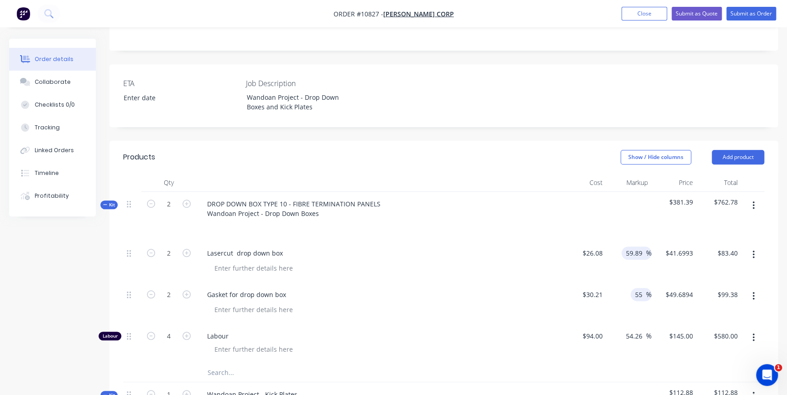
type input "$93.65"
drag, startPoint x: 640, startPoint y: 229, endPoint x: 613, endPoint y: 227, distance: 26.5
click at [613, 241] on div "59.89 59.89 %" at bounding box center [628, 261] width 45 height 41
type input "55"
type input "$40.424"
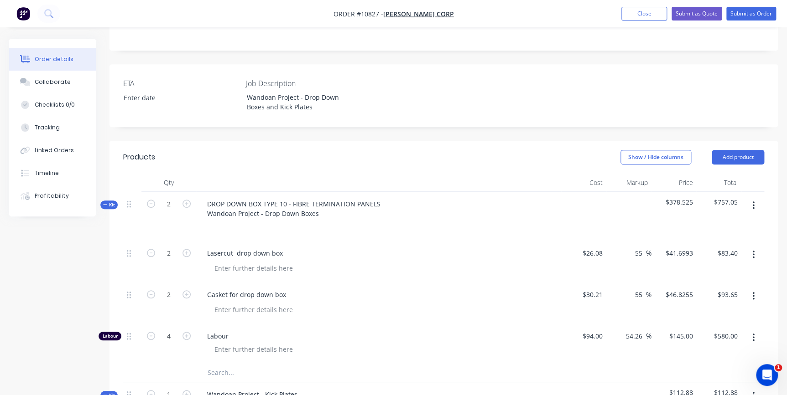
type input "$80.85"
click at [606, 250] on div "55 55 %" at bounding box center [628, 261] width 45 height 41
click at [628, 330] on input "54.26" at bounding box center [635, 336] width 21 height 13
type input "55"
type input "$145.70"
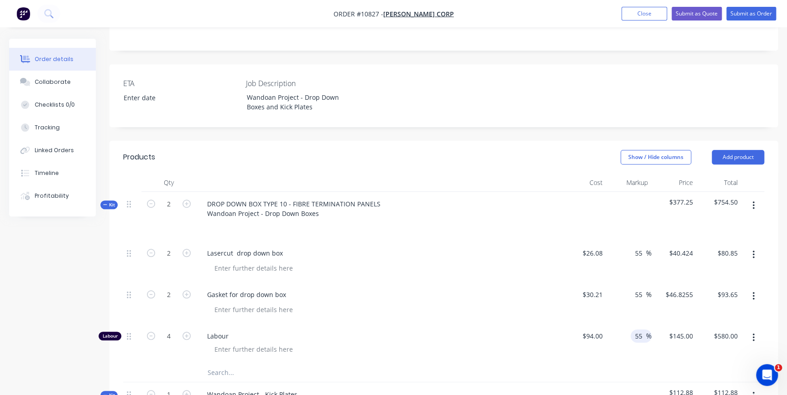
type input "$582.80"
click at [498, 262] on div at bounding box center [382, 268] width 350 height 13
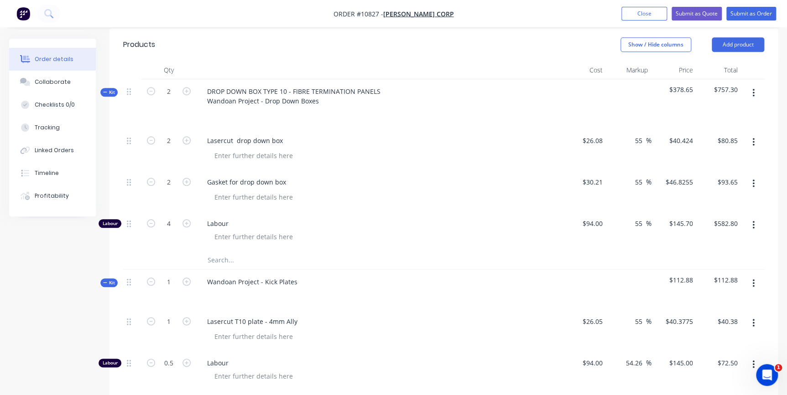
scroll to position [341, 0]
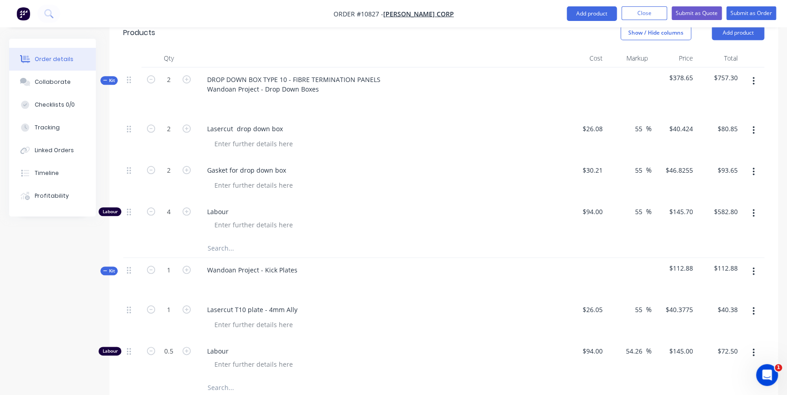
click at [753, 77] on icon "button" at bounding box center [753, 81] width 2 height 8
click at [720, 135] on div "Duplicate" at bounding box center [720, 141] width 70 height 13
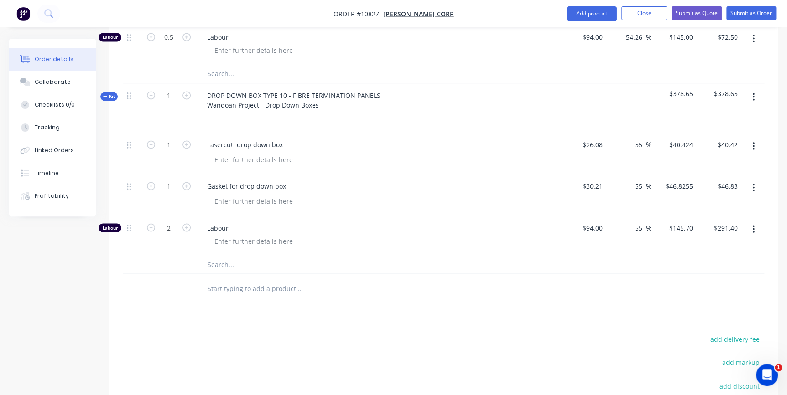
scroll to position [520, 0]
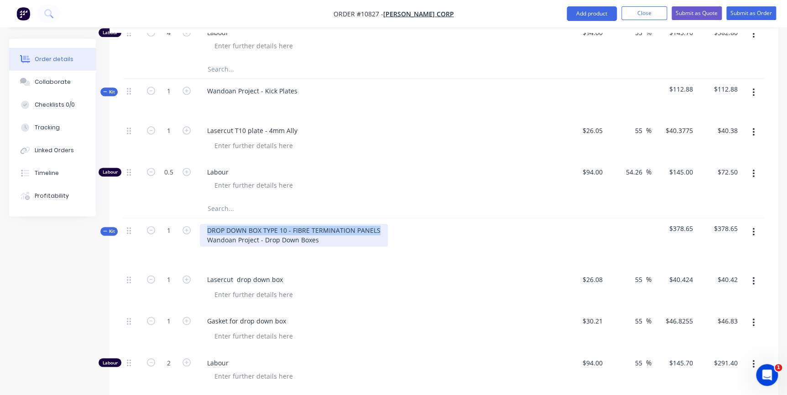
drag, startPoint x: 380, startPoint y: 201, endPoint x: 201, endPoint y: 202, distance: 178.8
click at [201, 224] on div "DROP DOWN BOX TYPE 10 - FIBRE TERMINATION PANELS Wandoan Project - Drop Down Bo…" at bounding box center [294, 235] width 188 height 23
paste div
click at [388, 268] on div "Lasercut drop down box" at bounding box center [378, 288] width 365 height 41
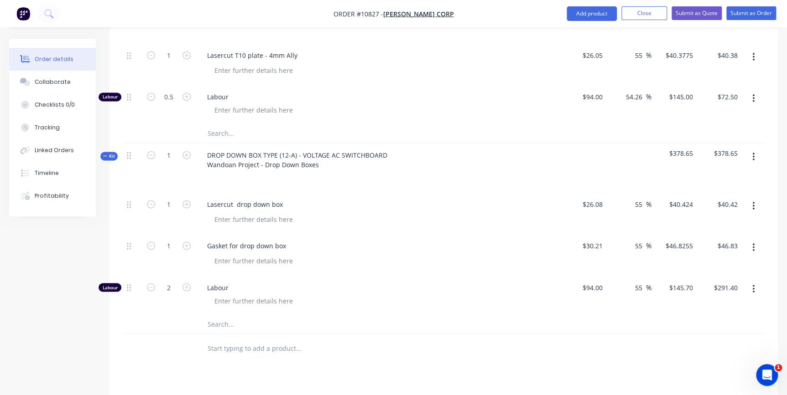
scroll to position [645, 0]
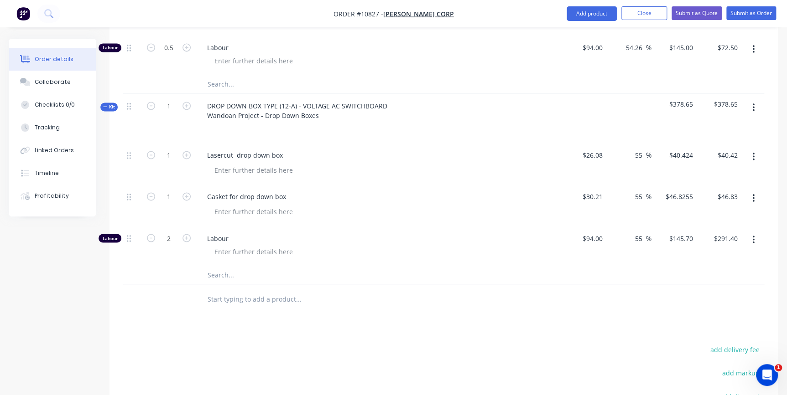
click at [754, 99] on button "button" at bounding box center [752, 107] width 21 height 16
click at [726, 161] on div "Duplicate" at bounding box center [720, 167] width 70 height 13
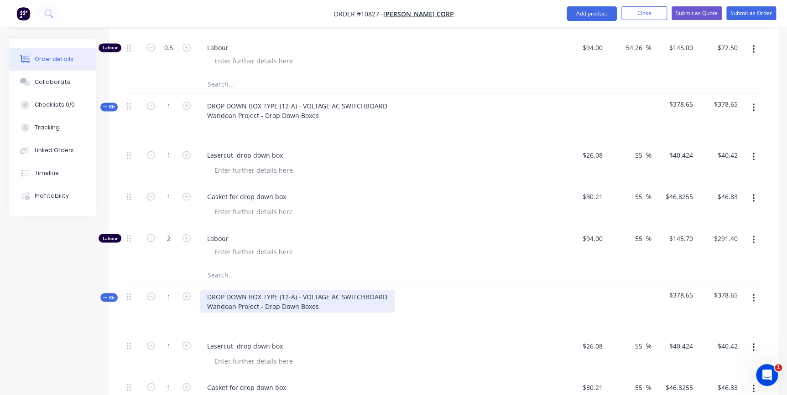
click at [381, 290] on div "DROP DOWN BOX TYPE (12-A) - VOLTAGE AC SWITCHBOARD Wandoan Project - Drop Down …" at bounding box center [297, 301] width 195 height 23
drag, startPoint x: 387, startPoint y: 269, endPoint x: 203, endPoint y: 270, distance: 184.2
click at [203, 290] on div "DROP DOWN BOX TYPE (12-A) - VOLTAGE AC SWITCHBOARD Wandoan Project - Drop Down …" at bounding box center [297, 301] width 195 height 23
paste div
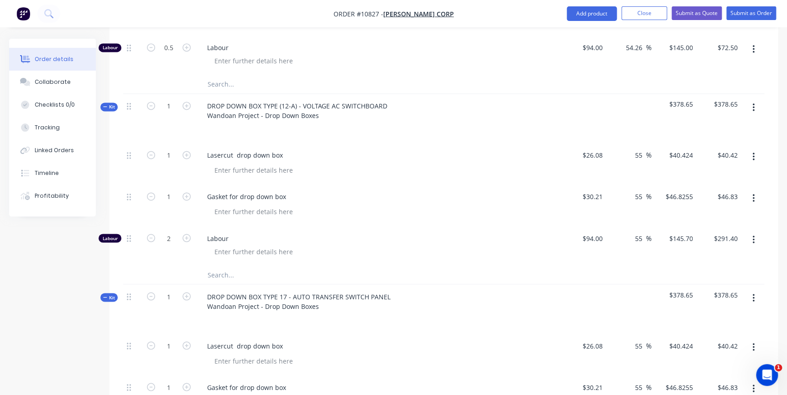
click at [383, 313] on div at bounding box center [379, 319] width 358 height 13
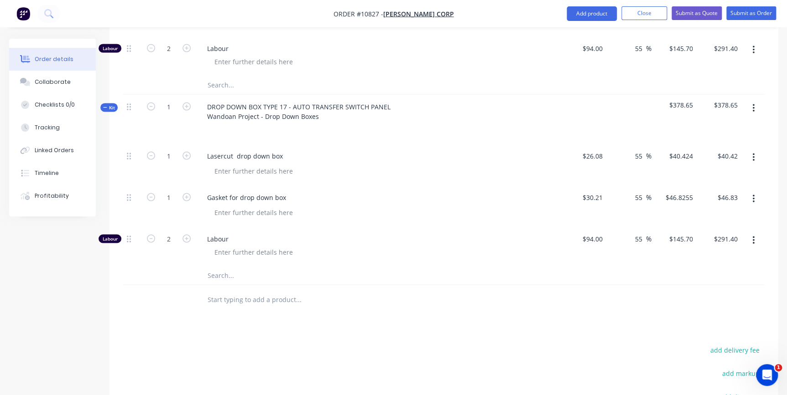
scroll to position [711, 0]
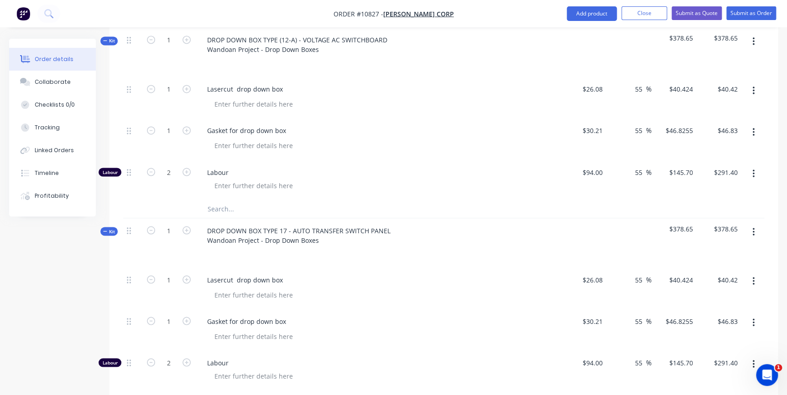
click at [752, 228] on icon "button" at bounding box center [753, 232] width 2 height 8
click at [718, 286] on div "Duplicate" at bounding box center [720, 292] width 70 height 13
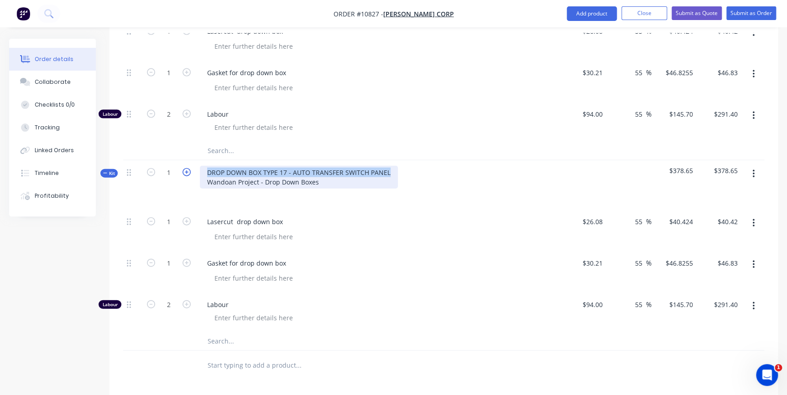
drag, startPoint x: 388, startPoint y: 147, endPoint x: 187, endPoint y: 145, distance: 200.2
click at [187, 161] on div "Kit 1 DROP DOWN BOX TYPE 17 - AUTO TRANSFER SWITCH PANEL Wandoan Project - Drop…" at bounding box center [443, 185] width 641 height 49
paste div
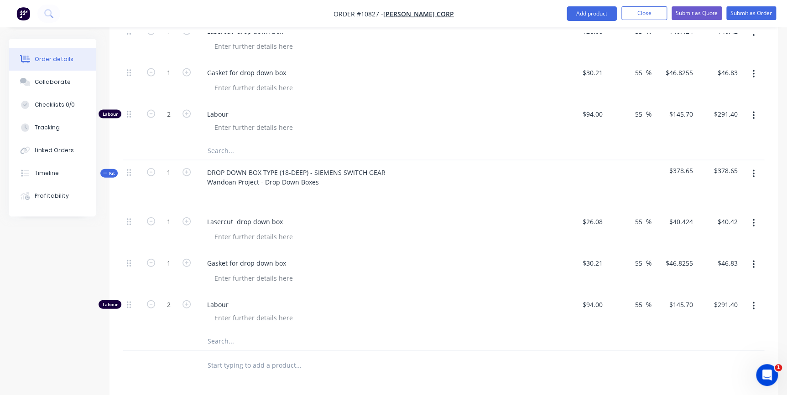
click at [356, 189] on div at bounding box center [379, 195] width 358 height 13
click at [174, 166] on input "1" at bounding box center [169, 173] width 24 height 14
type input "8"
type input "$323.39"
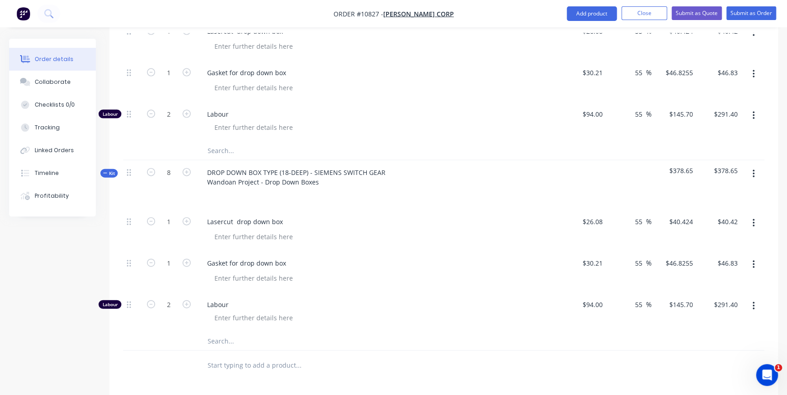
type input "8"
type input "$374.60"
type input "16"
type input "$2,331.20"
click at [396, 210] on div "Lasercut drop down box" at bounding box center [378, 230] width 365 height 41
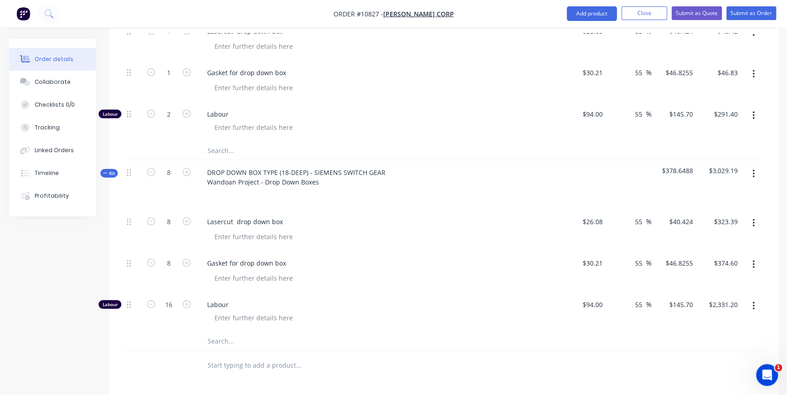
click at [257, 357] on input "text" at bounding box center [298, 366] width 182 height 18
click at [747, 166] on button "button" at bounding box center [752, 174] width 21 height 16
drag, startPoint x: 726, startPoint y: 203, endPoint x: 530, endPoint y: 228, distance: 198.1
click at [726, 228] on div "Duplicate" at bounding box center [720, 234] width 70 height 13
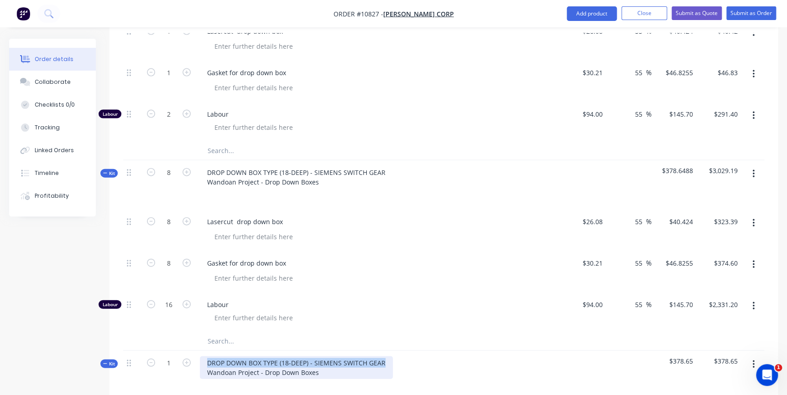
drag, startPoint x: 382, startPoint y: 337, endPoint x: 207, endPoint y: 338, distance: 175.1
click at [207, 357] on div "DROP DOWN BOX TYPE (18-DEEP) - SIEMENS SWITCH GEAR Wandoan Project - Drop Down …" at bounding box center [296, 368] width 193 height 23
paste div
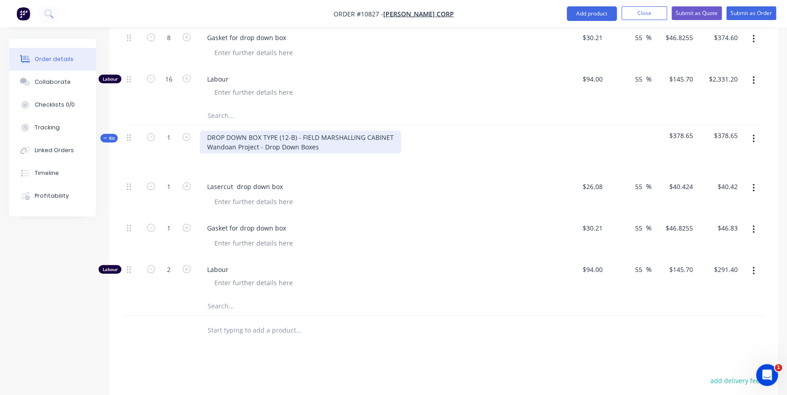
scroll to position [1208, 0]
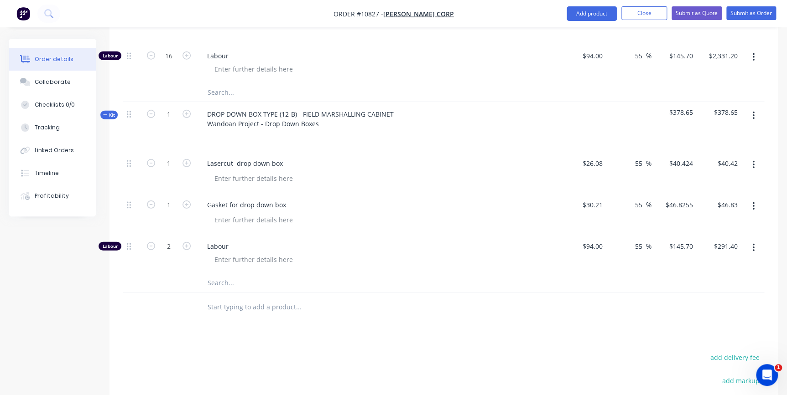
click at [479, 293] on div at bounding box center [360, 308] width 328 height 30
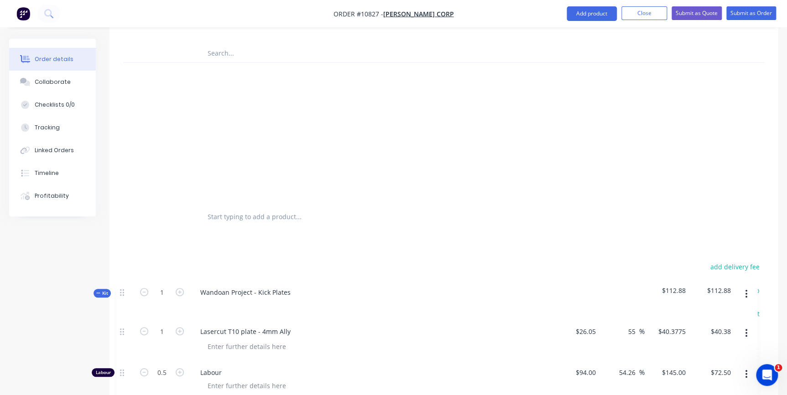
scroll to position [1306, 0]
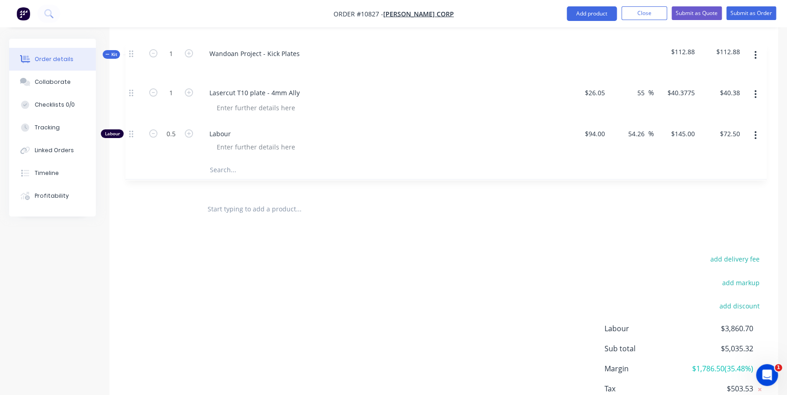
drag, startPoint x: 128, startPoint y: 246, endPoint x: 129, endPoint y: 56, distance: 190.2
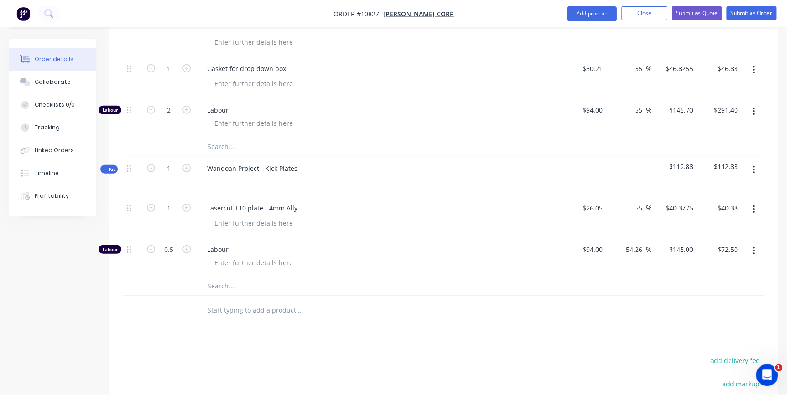
scroll to position [1182, 0]
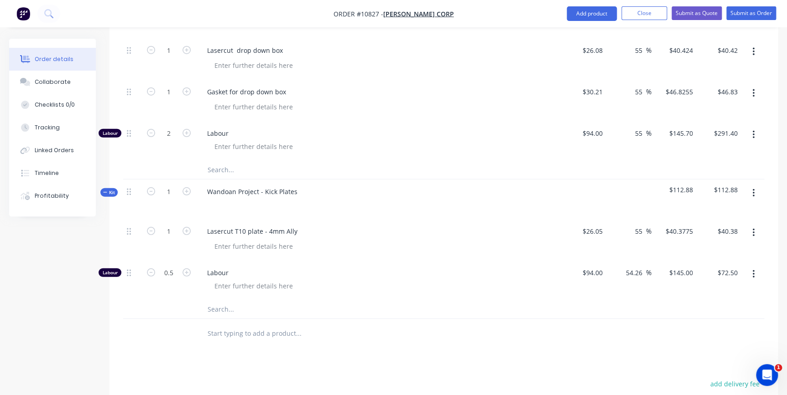
click at [357, 225] on div "Lasercut T10 plate - 4mm Ally" at bounding box center [379, 231] width 358 height 13
click at [219, 198] on div at bounding box center [214, 204] width 15 height 13
click at [210, 185] on div "Wandoan Project - Kick Plates" at bounding box center [252, 191] width 105 height 13
drag, startPoint x: 200, startPoint y: 161, endPoint x: 212, endPoint y: 164, distance: 11.6
click at [200, 185] on div "Wandoan Project - Kick Plates" at bounding box center [252, 191] width 105 height 13
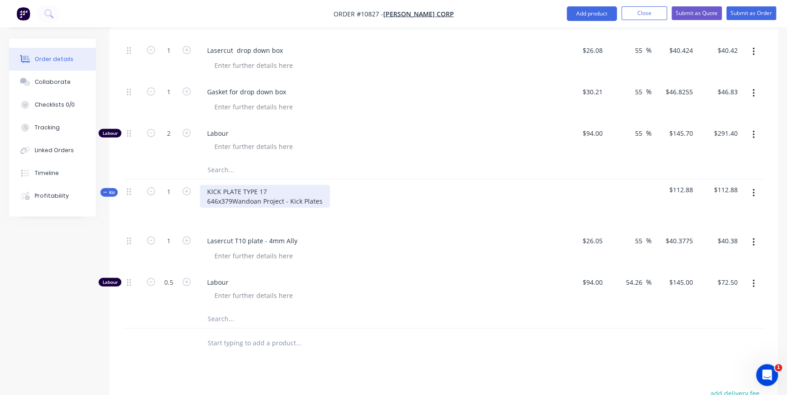
click at [217, 185] on div "KICK PLATE TYPE 17 646x379 Wandoan Project - Kick Plates" at bounding box center [265, 196] width 130 height 23
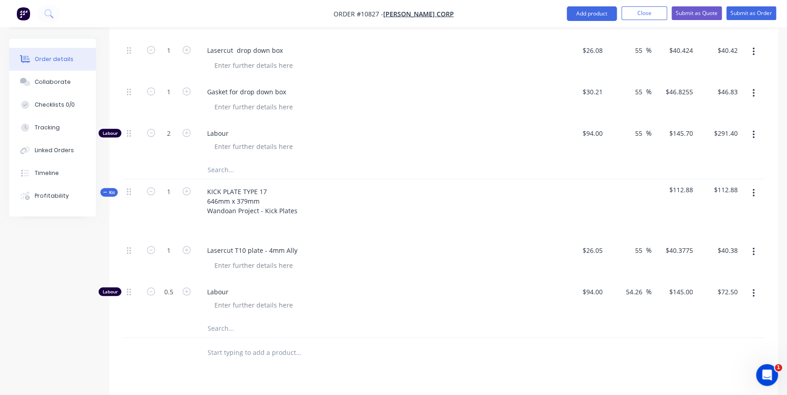
click at [751, 185] on button "button" at bounding box center [752, 193] width 21 height 16
click at [726, 247] on div "Duplicate" at bounding box center [720, 253] width 70 height 13
click at [261, 344] on div "KICK PLATE TYPE 17 646mm x 379mm Wandoan Project - Kick Plates" at bounding box center [252, 360] width 105 height 32
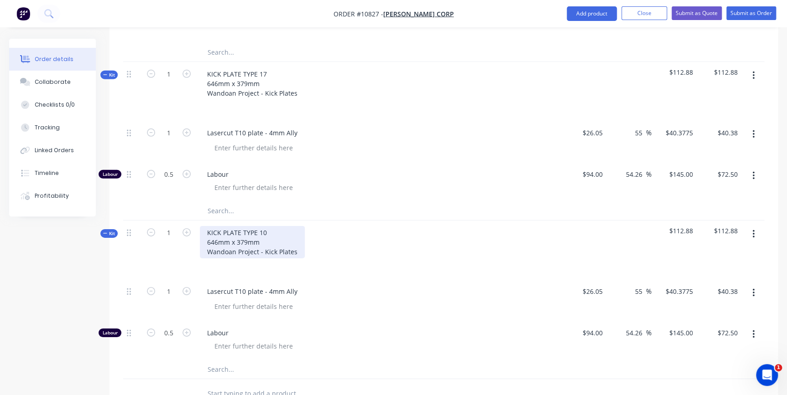
scroll to position [1306, 0]
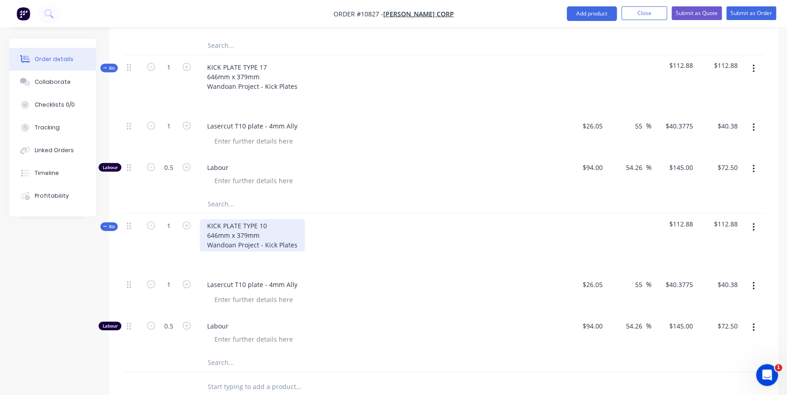
click at [209, 219] on div "KICK PLATE TYPE 10 646mm x 379mm Wandoan Project - Kick Plates" at bounding box center [252, 235] width 105 height 32
drag, startPoint x: 207, startPoint y: 205, endPoint x: 218, endPoint y: 208, distance: 11.8
click at [218, 219] on div "KICK PLATE TYPE 10 646mm x 379mm Wandoan Project - Kick Plates" at bounding box center [252, 235] width 105 height 32
click at [356, 273] on div "Lasercut T10 plate - 4mm Ally" at bounding box center [378, 293] width 365 height 41
click at [183, 222] on icon "button" at bounding box center [186, 226] width 8 height 8
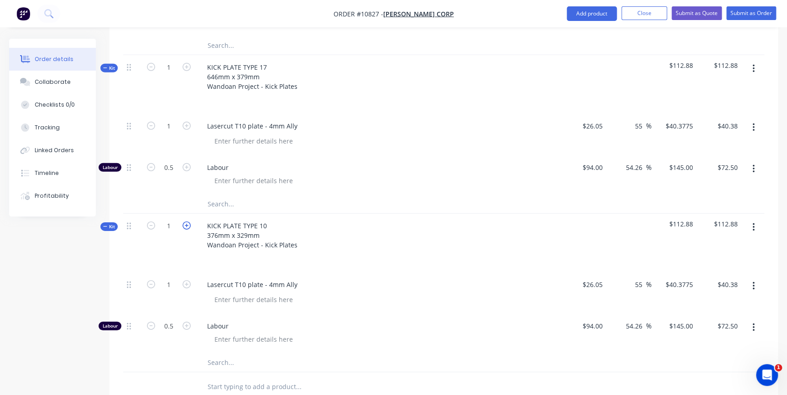
type input "2"
type input "$80.76"
type input "1"
type input "$145.00"
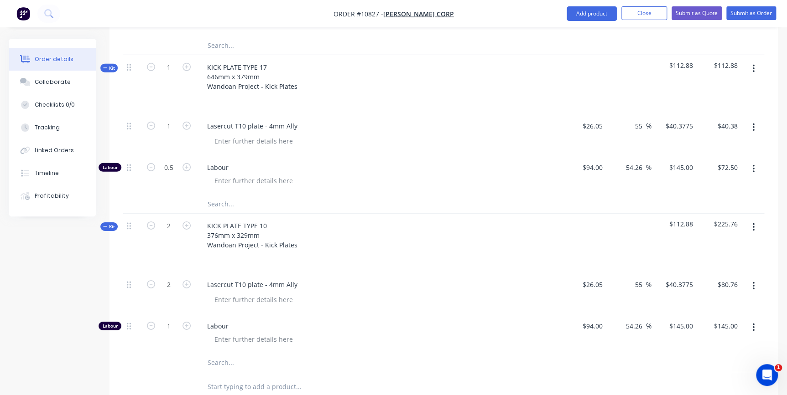
click at [407, 219] on div "KICK PLATE TYPE 10 376mm x 329mm Wandoan Project - Kick Plates" at bounding box center [378, 243] width 365 height 59
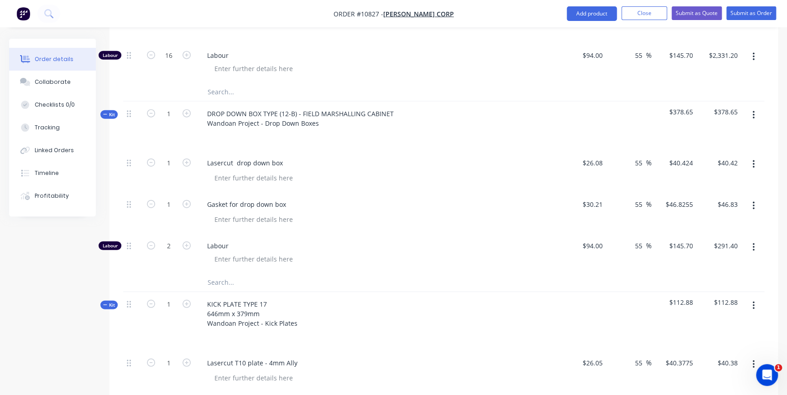
scroll to position [1058, 0]
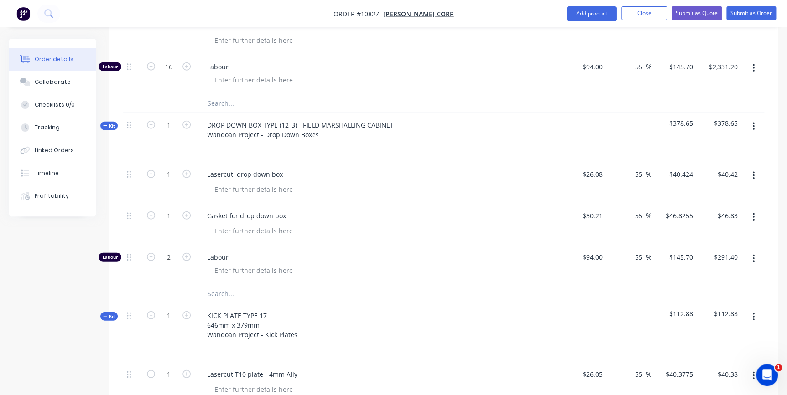
click at [405, 183] on div at bounding box center [382, 189] width 350 height 13
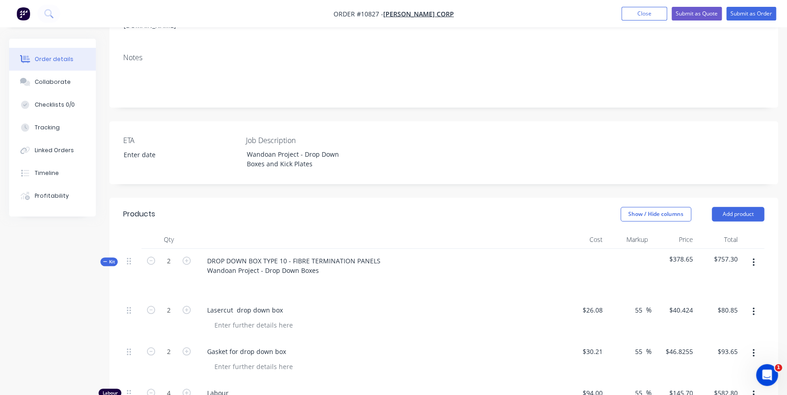
scroll to position [249, 0]
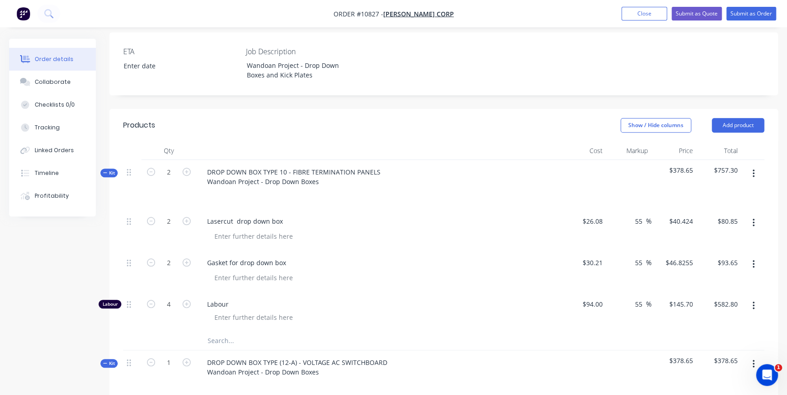
click at [105, 171] on icon "button" at bounding box center [105, 173] width 4 height 5
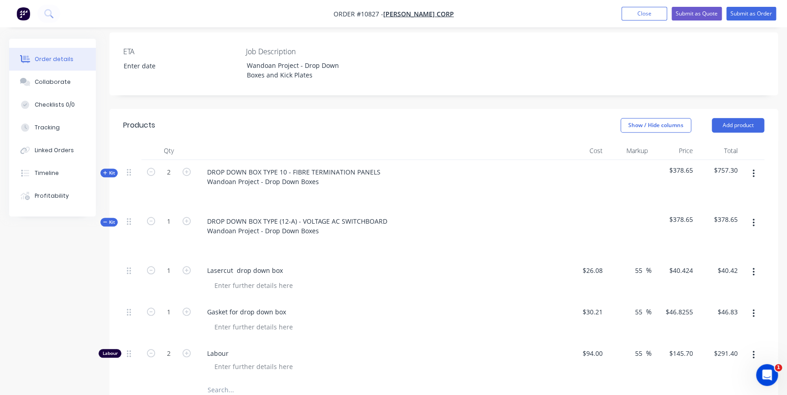
click at [106, 220] on icon "button" at bounding box center [105, 222] width 4 height 5
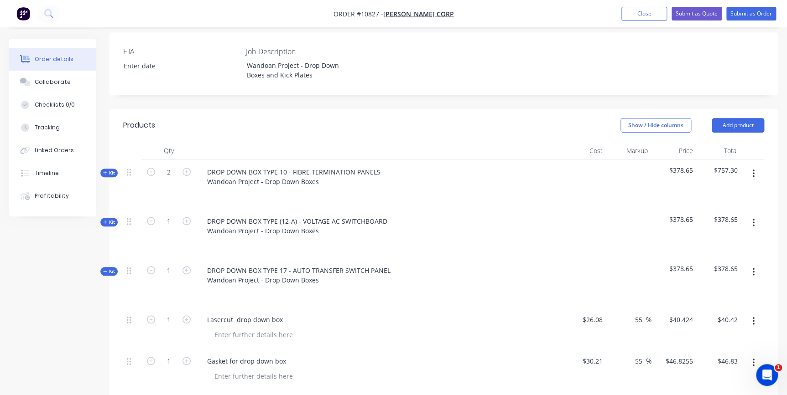
click at [101, 267] on button "Kit" at bounding box center [108, 271] width 17 height 9
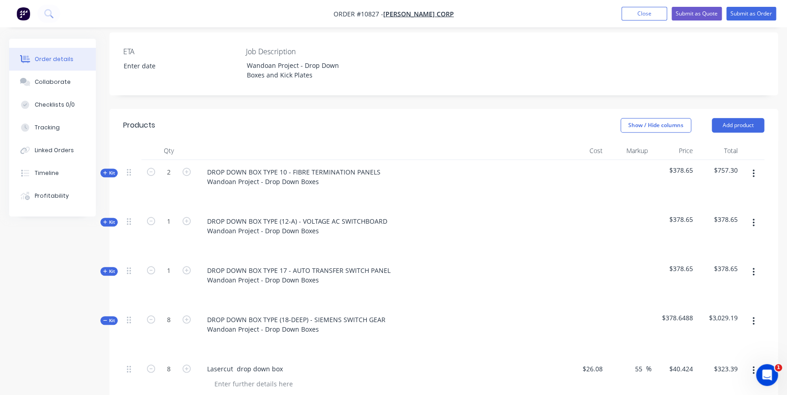
click at [101, 316] on button "Kit" at bounding box center [108, 320] width 17 height 9
click at [107, 368] on icon "button" at bounding box center [105, 370] width 4 height 5
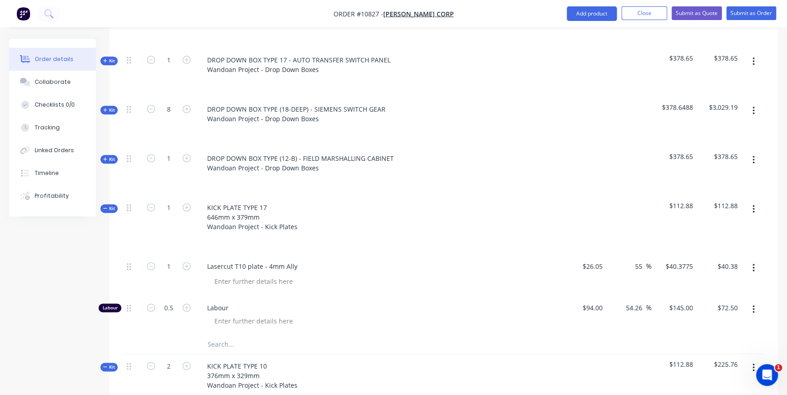
scroll to position [497, 0]
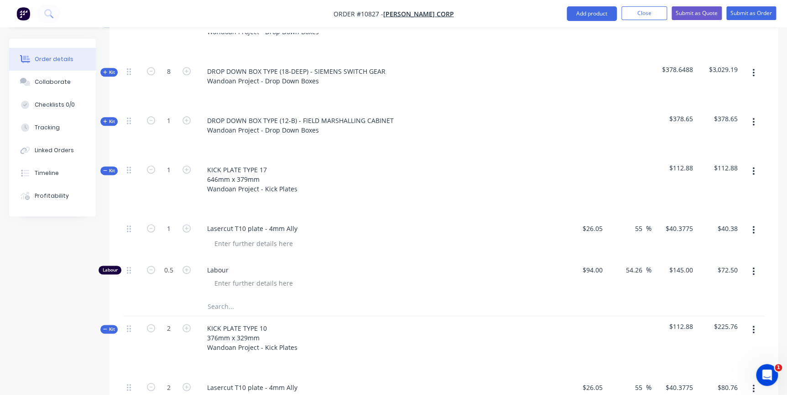
click at [104, 327] on icon "button" at bounding box center [105, 329] width 4 height 5
click at [107, 167] on span "Kit" at bounding box center [109, 170] width 12 height 7
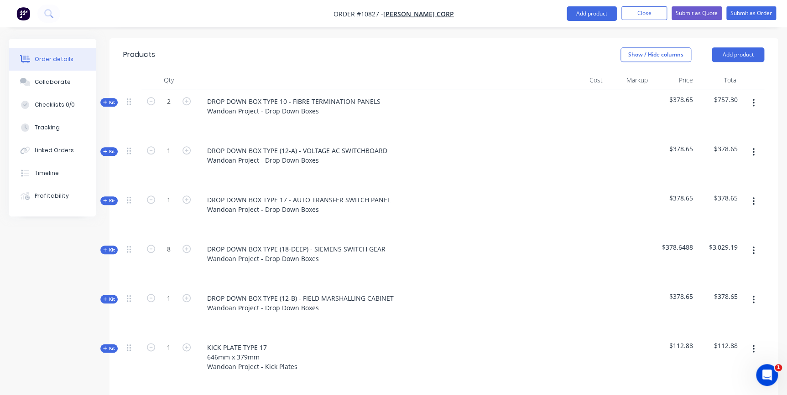
scroll to position [0, 0]
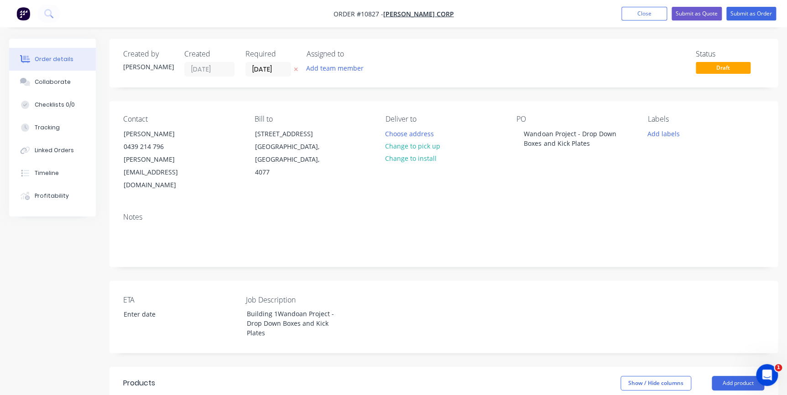
click at [411, 376] on div "Show / Hide columns Add product" at bounding box center [511, 383] width 504 height 15
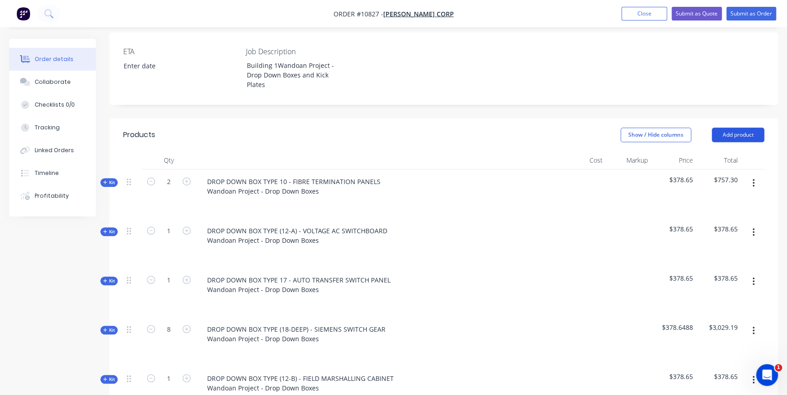
click at [748, 128] on button "Add product" at bounding box center [737, 135] width 52 height 15
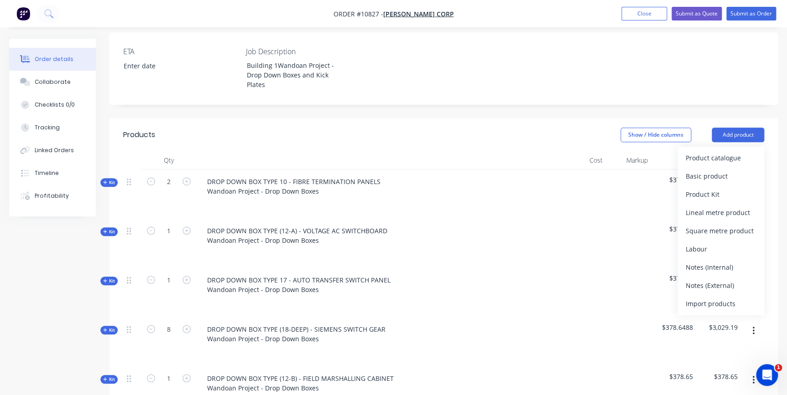
click at [720, 279] on div "Notes (External)" at bounding box center [720, 285] width 70 height 13
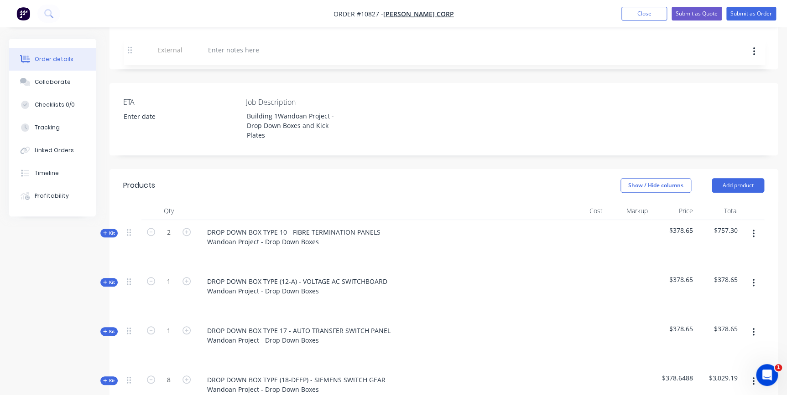
scroll to position [145, 0]
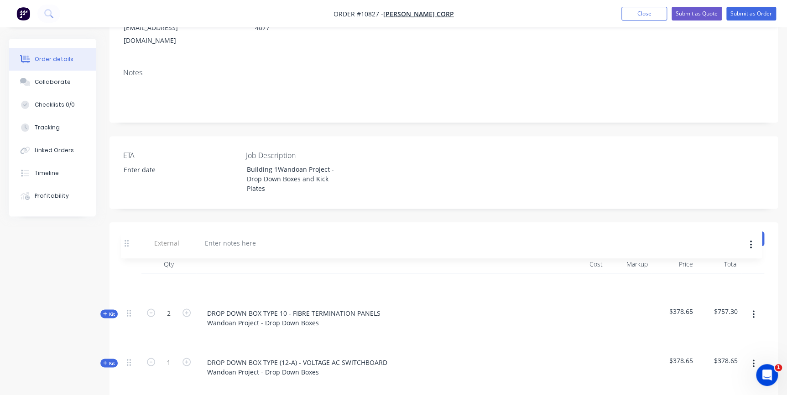
drag, startPoint x: 129, startPoint y: 119, endPoint x: 128, endPoint y: 242, distance: 123.1
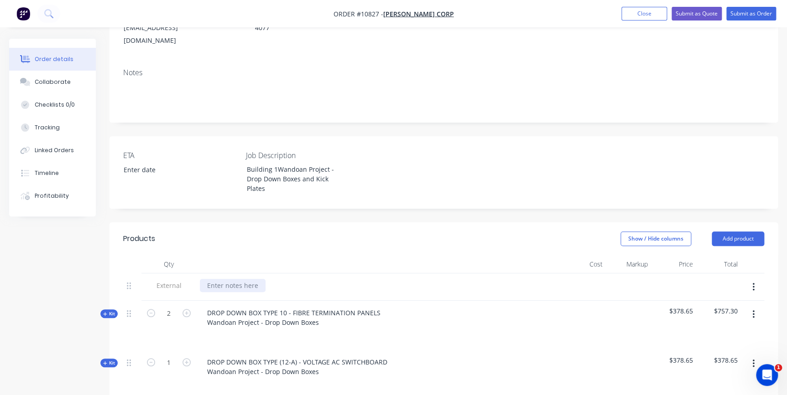
click at [227, 279] on div at bounding box center [233, 285] width 66 height 13
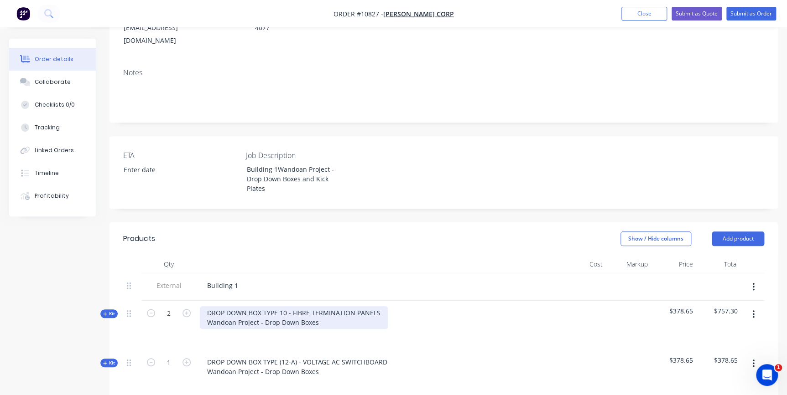
drag, startPoint x: 376, startPoint y: 291, endPoint x: 388, endPoint y: 284, distance: 13.7
click at [377, 306] on div "DROP DOWN BOX TYPE 10 - FIBRE TERMINATION PANELS Wandoan Project - Drop Down Bo…" at bounding box center [294, 317] width 188 height 23
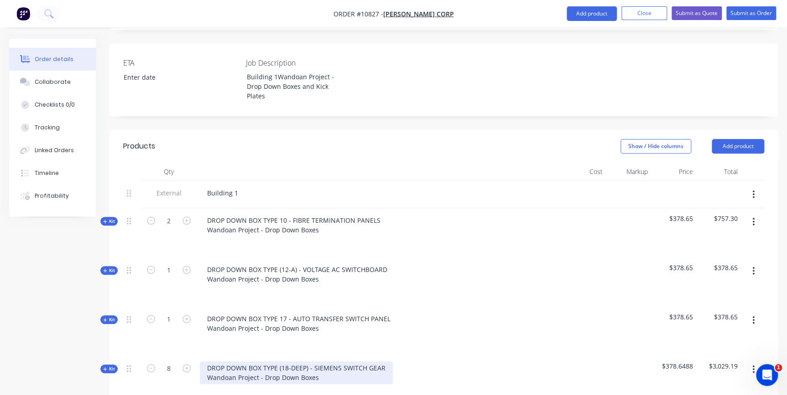
scroll to position [373, 0]
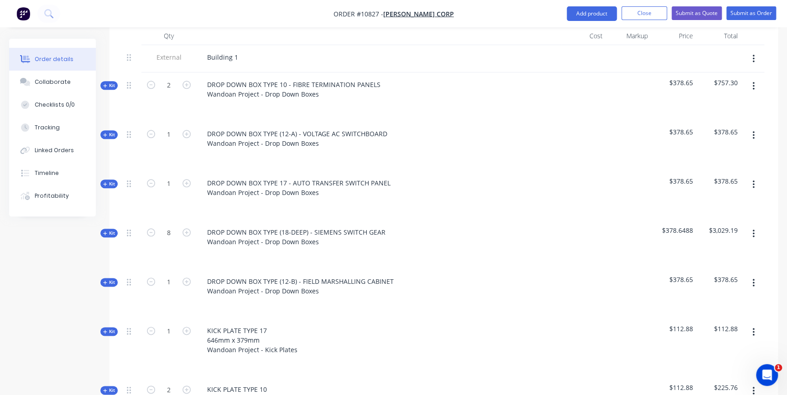
click at [109, 82] on span "Kit" at bounding box center [109, 85] width 12 height 7
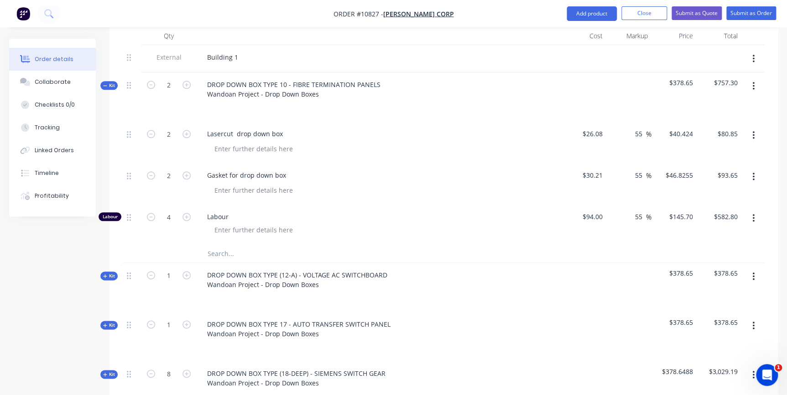
click at [107, 273] on span "Kit" at bounding box center [109, 276] width 12 height 7
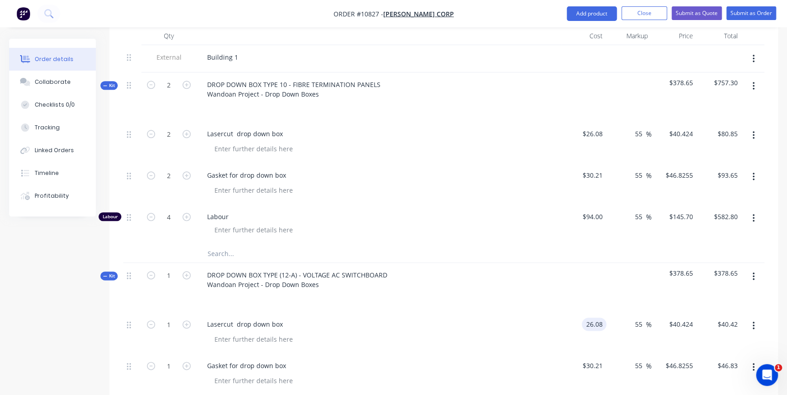
click at [599, 318] on input "26.08" at bounding box center [595, 324] width 21 height 13
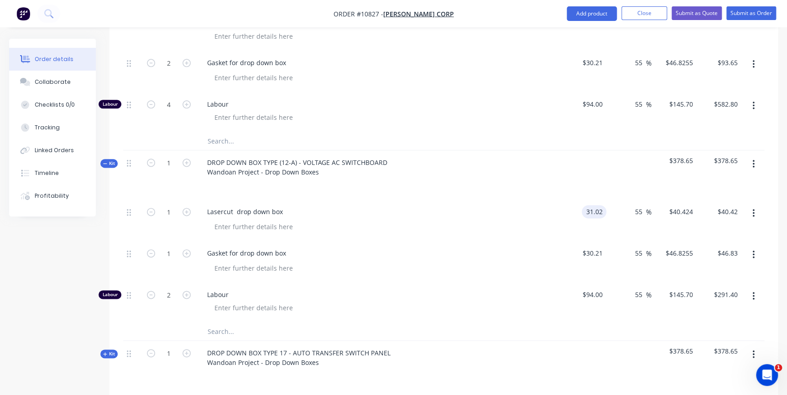
scroll to position [497, 0]
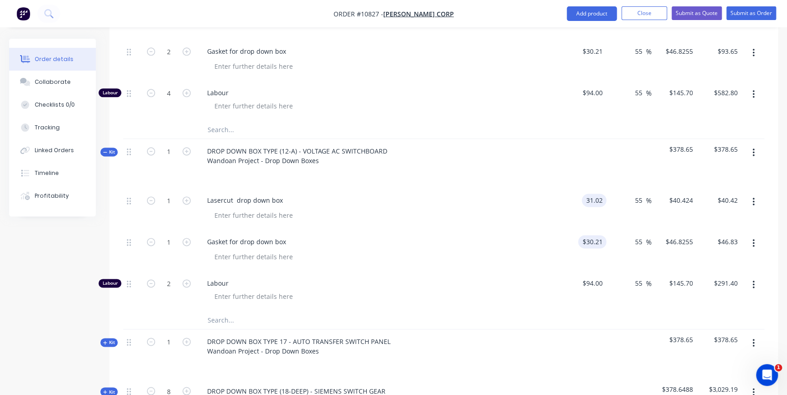
type input "$31.02"
type input "$48.081"
type input "$48.08"
click at [601, 235] on input "30.21" at bounding box center [595, 241] width 21 height 13
type input "$35.21"
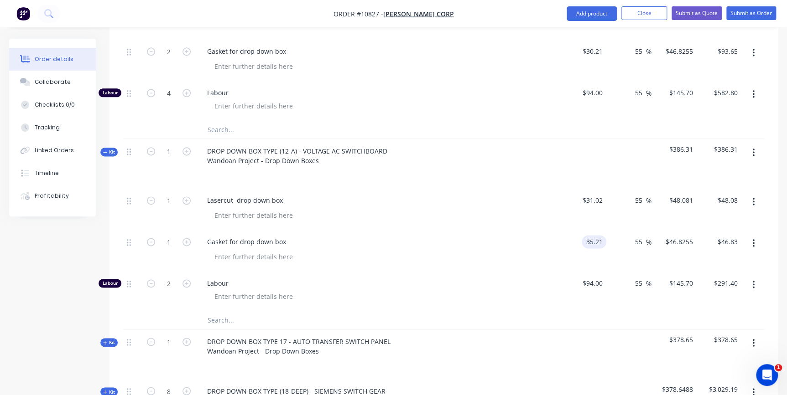
type input "$54.5755"
type input "$54.58"
click at [462, 330] on div "DROP DOWN BOX TYPE 17 - AUTO TRANSFER SWITCH PANEL Wandoan Project - Drop Down …" at bounding box center [378, 354] width 365 height 49
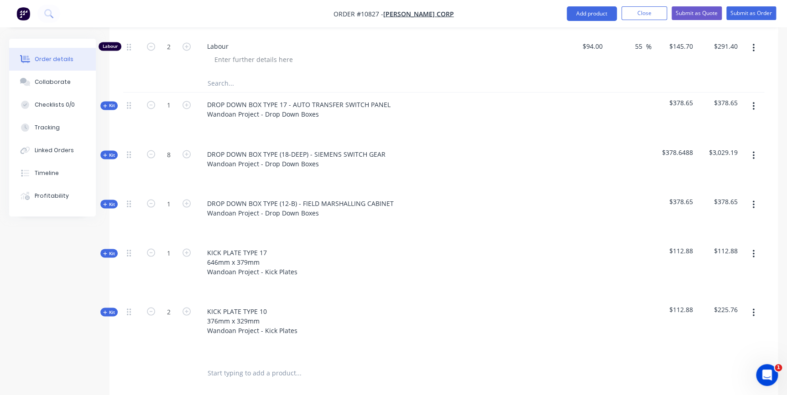
scroll to position [746, 0]
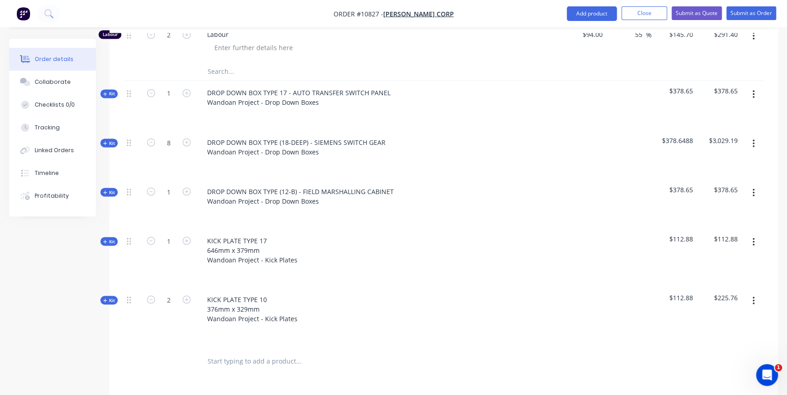
click at [107, 90] on span "Kit" at bounding box center [109, 93] width 12 height 7
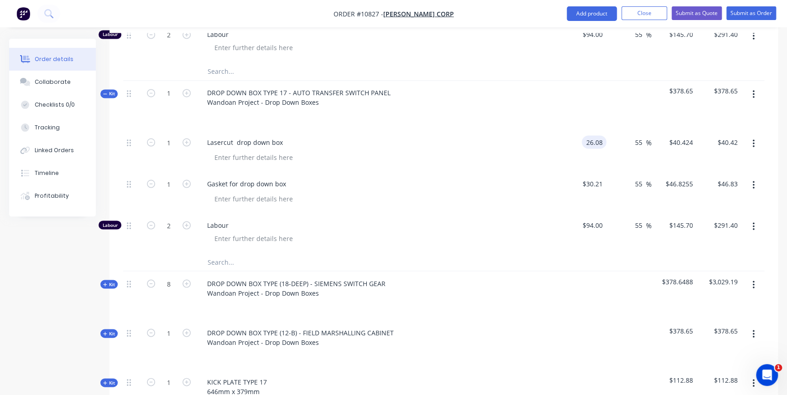
click at [597, 135] on input "26.08" at bounding box center [595, 141] width 21 height 13
type input "$28.40"
type input "$44.02"
click at [590, 177] on input "30.21" at bounding box center [593, 183] width 25 height 13
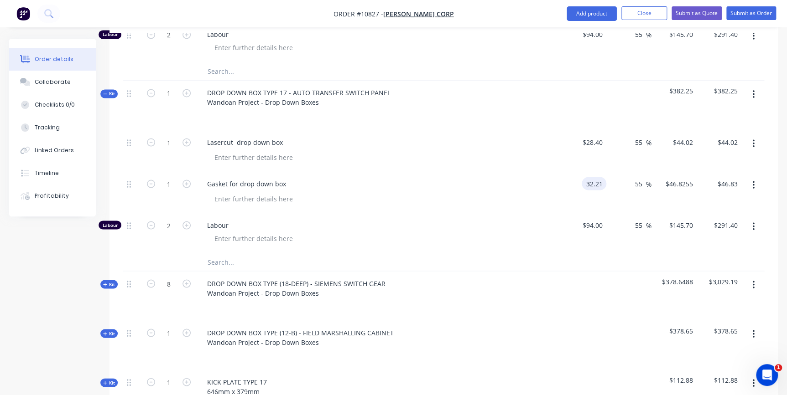
type input "$32.21"
type input "$49.9255"
type input "$49.93"
click at [483, 271] on div "DROP DOWN BOX TYPE (18-DEEP) - SIEMENS SWITCH GEAR Wandoan Project - Drop Down …" at bounding box center [378, 295] width 365 height 49
click at [103, 61] on div "Order details Collaborate Checklists 0/0 Tracking Linked Orders Timeline Profit…" at bounding box center [59, 128] width 100 height 178
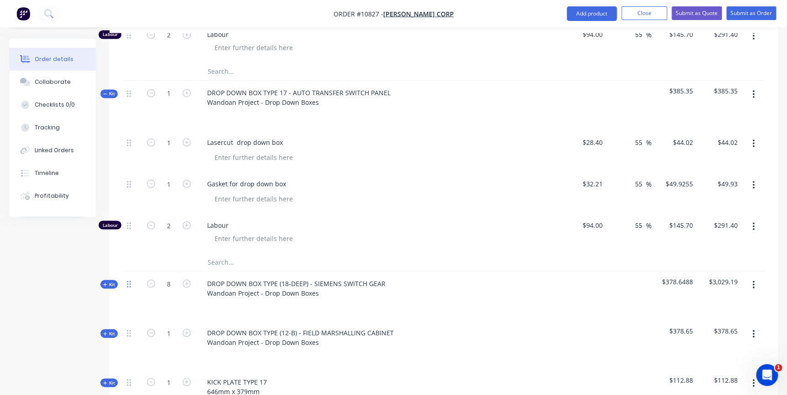
click at [127, 280] on icon at bounding box center [129, 284] width 4 height 8
click at [103, 282] on icon "button" at bounding box center [105, 284] width 4 height 5
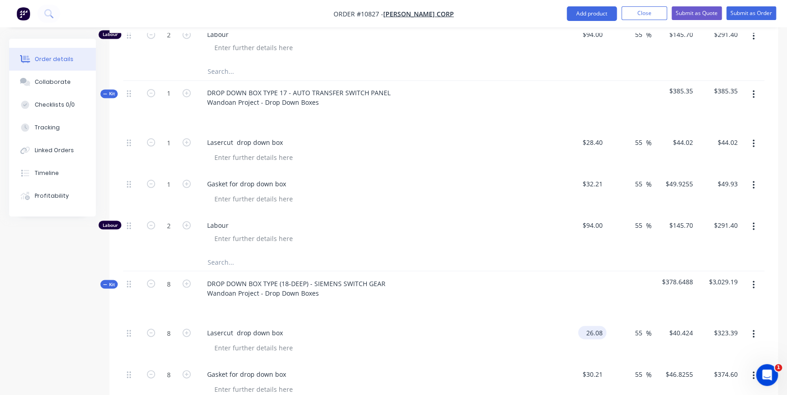
click at [601, 326] on input "26.08" at bounding box center [593, 332] width 25 height 13
click at [598, 326] on input "26.08" at bounding box center [593, 332] width 25 height 13
type input "$41.25"
type input "$63.9375"
type input "$511.50"
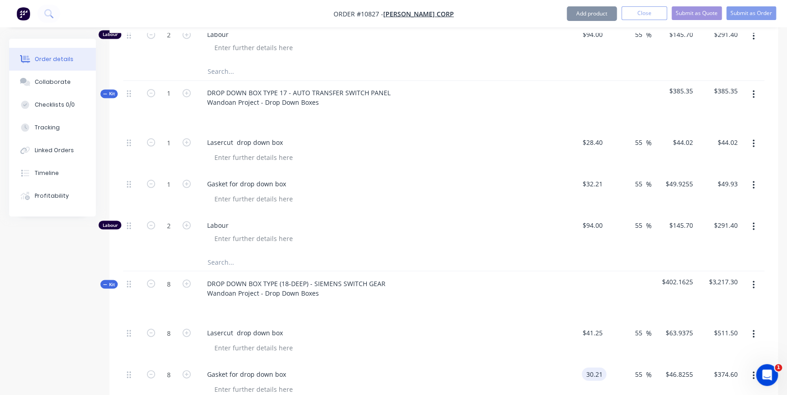
click at [591, 368] on input "30.21" at bounding box center [595, 374] width 21 height 13
click at [588, 368] on input "30.21" at bounding box center [595, 374] width 21 height 13
click at [587, 368] on input "40.21" at bounding box center [595, 374] width 21 height 13
click at [591, 368] on input "40.21" at bounding box center [595, 374] width 21 height 13
type input "$45.21"
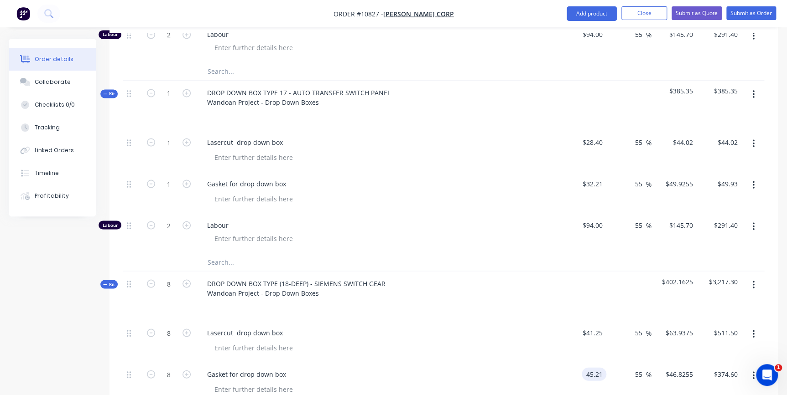
type input "$70.0755"
type input "$560.60"
click at [109, 281] on span "Kit" at bounding box center [109, 284] width 12 height 7
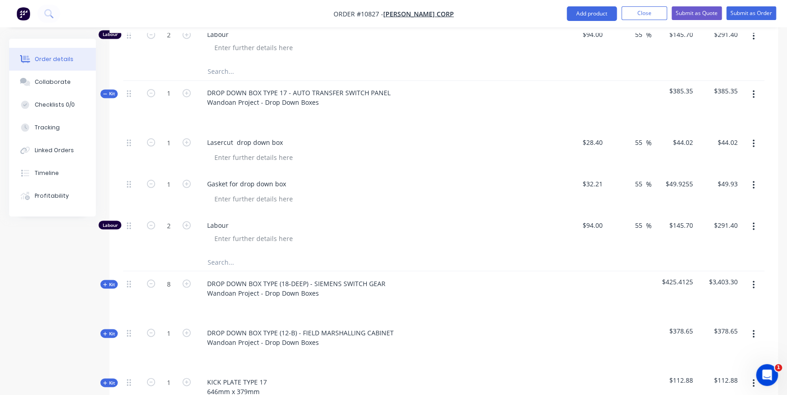
click at [105, 332] on icon "button" at bounding box center [105, 334] width 4 height 4
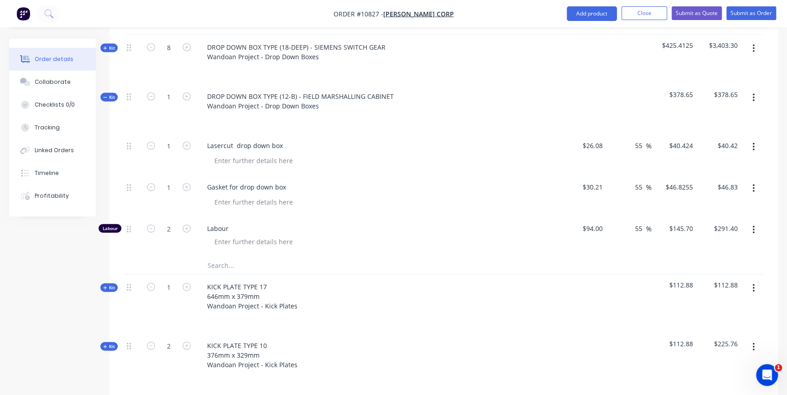
scroll to position [995, 0]
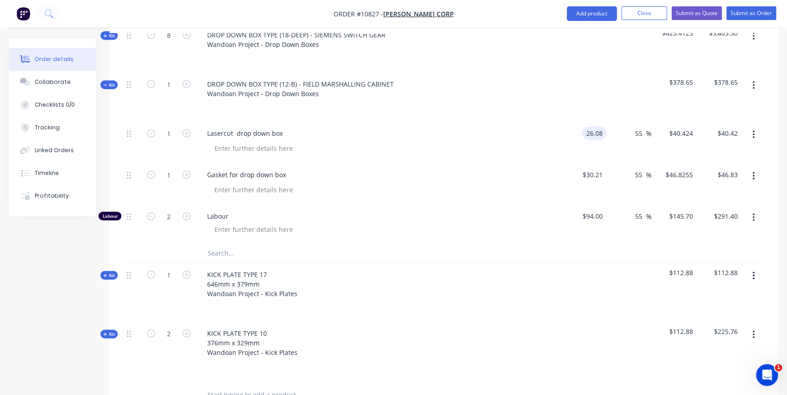
click at [594, 127] on input "26.08" at bounding box center [595, 133] width 21 height 13
click at [598, 127] on input "26.08" at bounding box center [593, 133] width 25 height 13
type input "$34.53"
type input "$53.5215"
type input "$53.52"
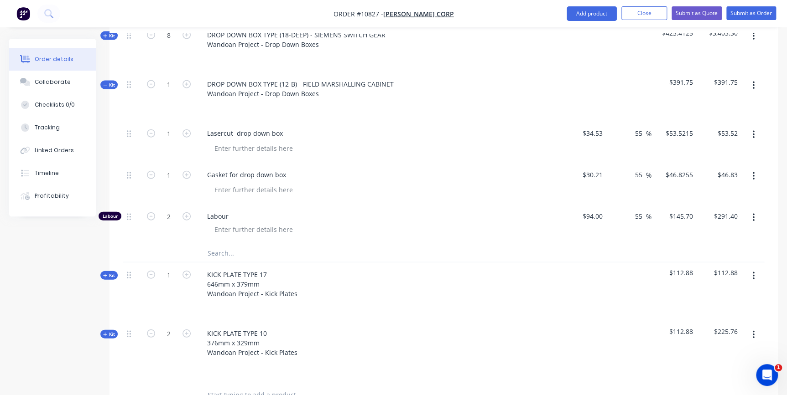
click at [105, 274] on icon "button" at bounding box center [105, 276] width 4 height 5
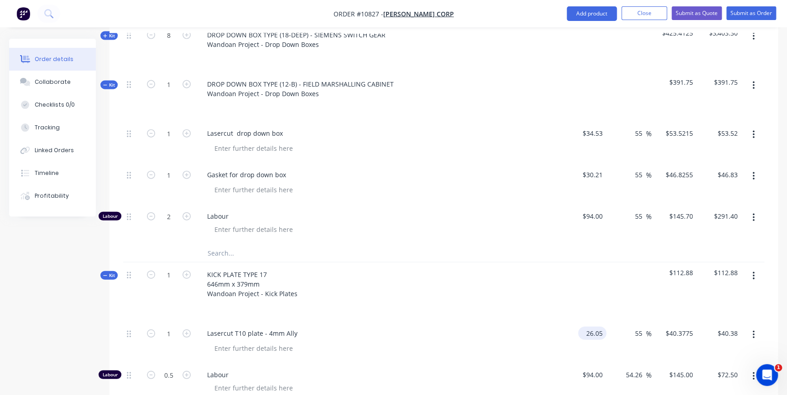
click at [600, 327] on input "26.05" at bounding box center [593, 333] width 25 height 13
click at [569, 326] on div "$26.05 $26.05" at bounding box center [583, 341] width 45 height 41
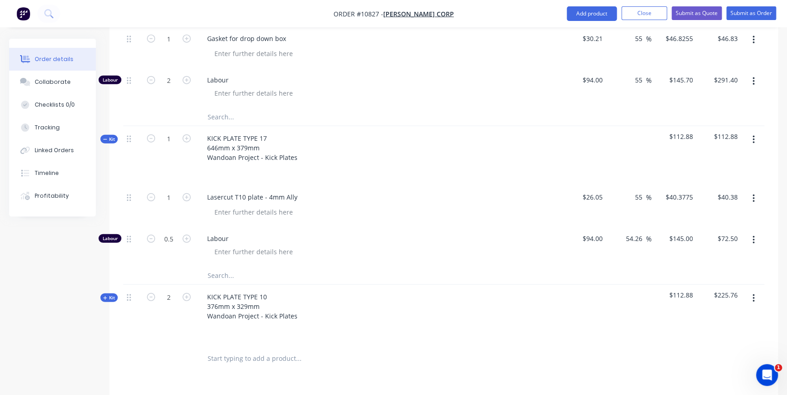
scroll to position [1119, 0]
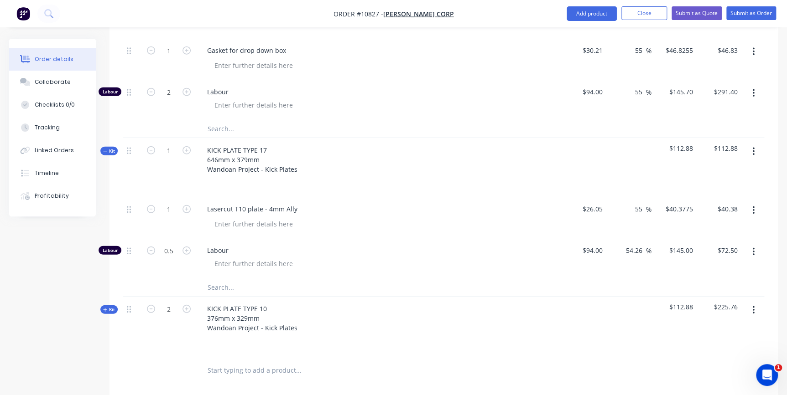
click at [597, 202] on input "26.05" at bounding box center [595, 208] width 21 height 13
type input "$32.50"
type input "$50.375"
type input "$50.38"
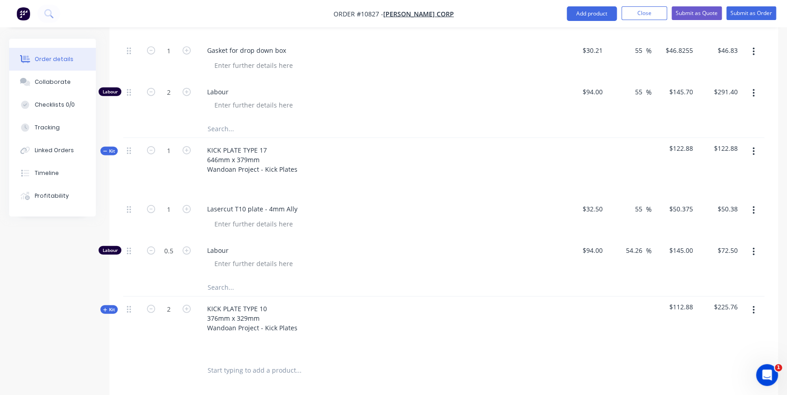
click at [540, 176] on div at bounding box center [379, 182] width 358 height 13
click at [106, 149] on icon "button" at bounding box center [105, 151] width 4 height 5
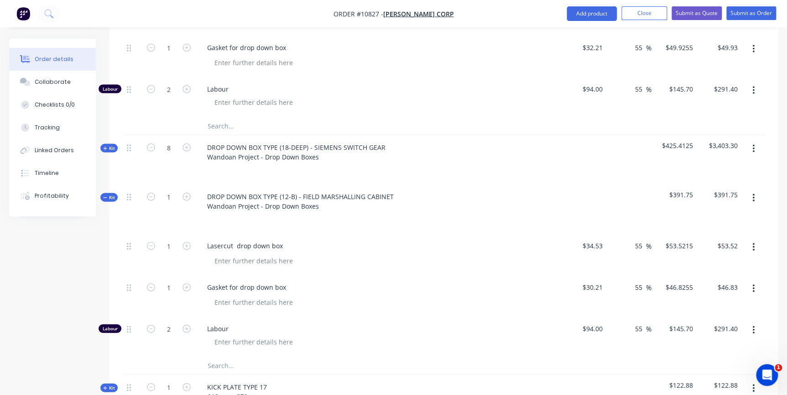
scroll to position [871, 0]
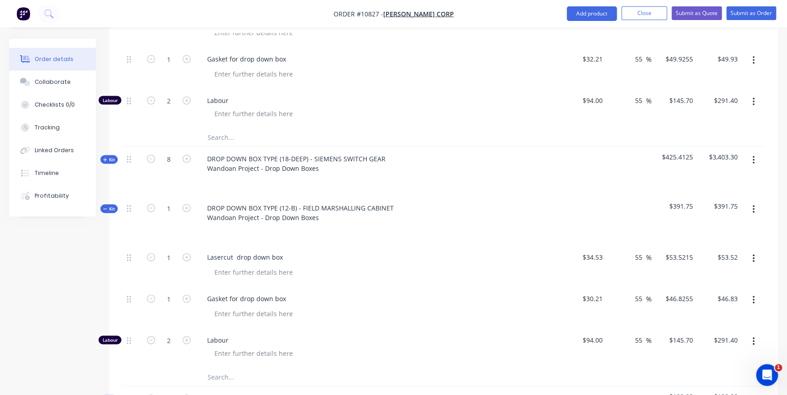
click at [107, 207] on icon "button" at bounding box center [105, 209] width 4 height 5
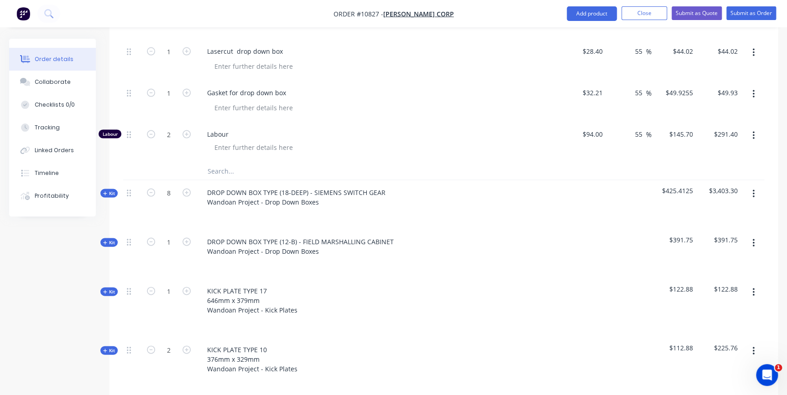
scroll to position [746, 0]
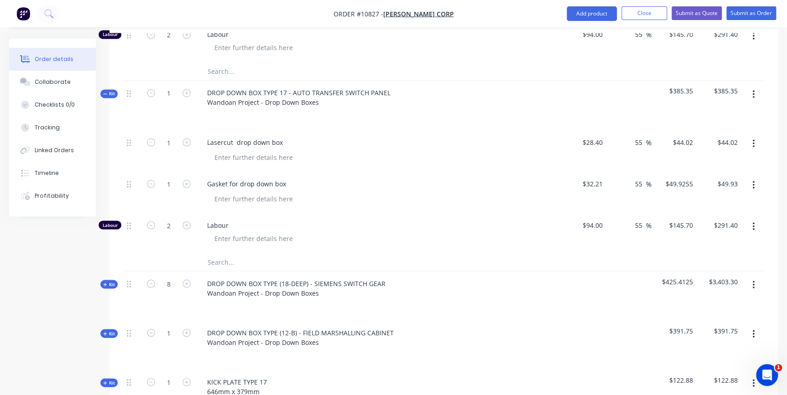
click at [107, 92] on icon "button" at bounding box center [105, 94] width 4 height 5
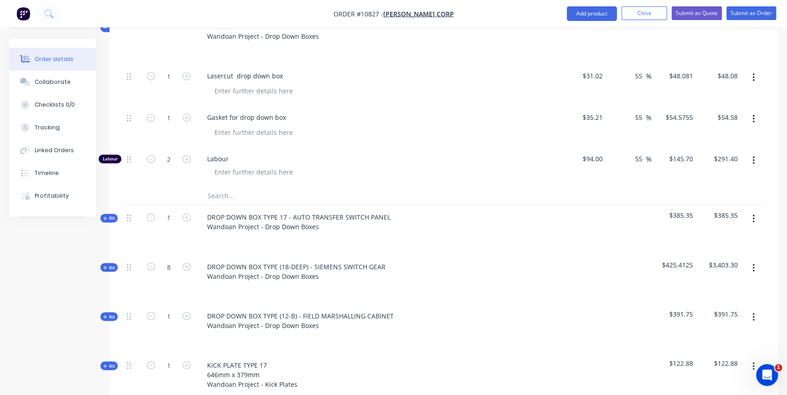
scroll to position [373, 0]
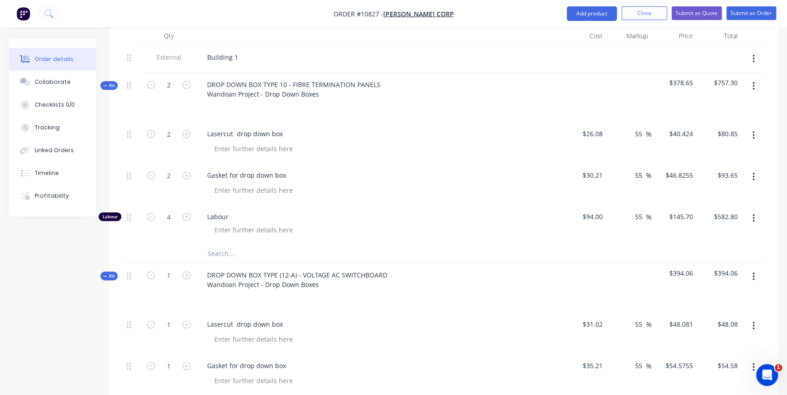
click at [104, 274] on icon "button" at bounding box center [105, 276] width 4 height 5
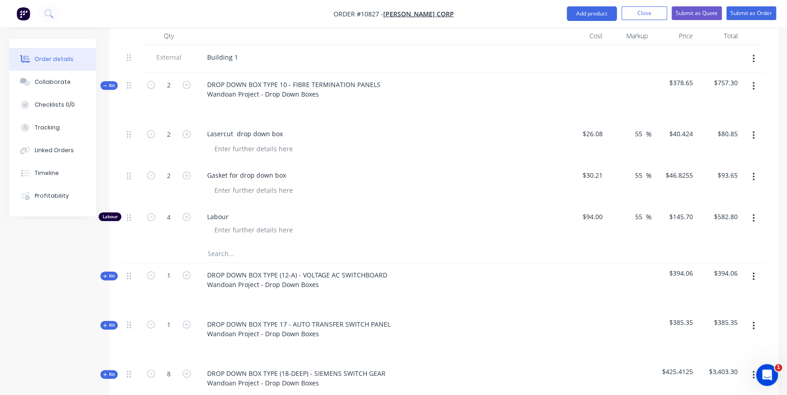
click at [104, 82] on span "Kit" at bounding box center [109, 85] width 12 height 7
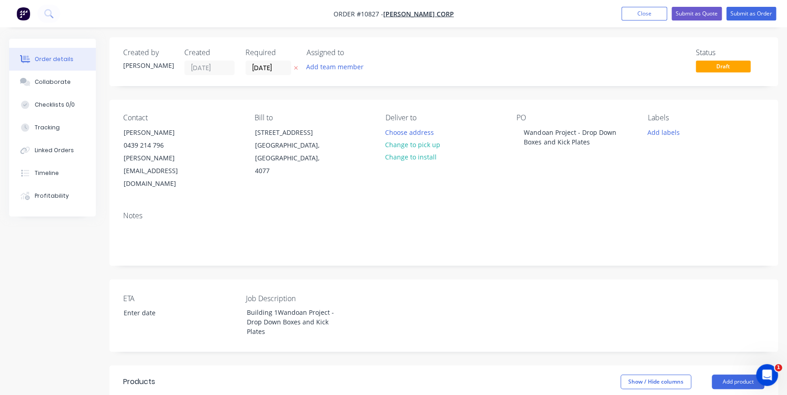
scroll to position [0, 0]
click at [714, 13] on button "Submit as Quote" at bounding box center [696, 14] width 50 height 14
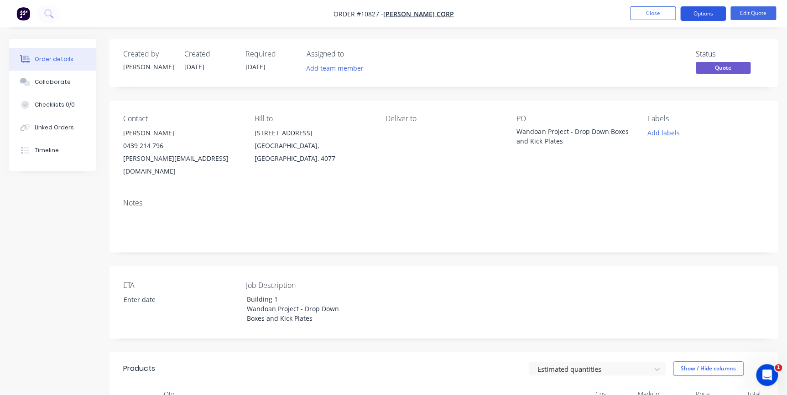
click at [710, 18] on button "Options" at bounding box center [703, 13] width 46 height 15
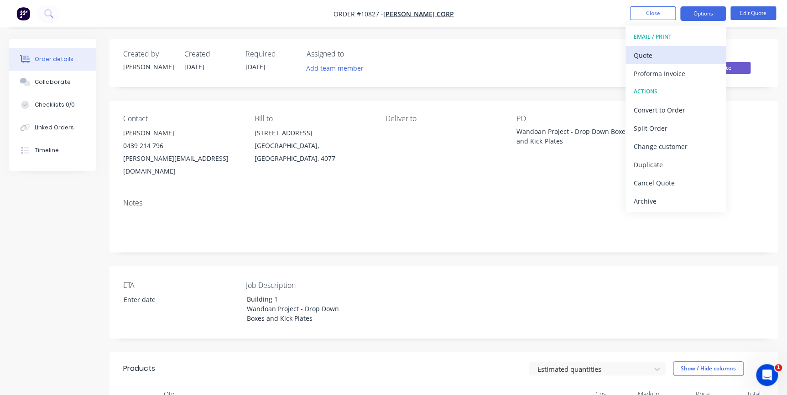
click at [662, 54] on div "Quote" at bounding box center [675, 55] width 84 height 13
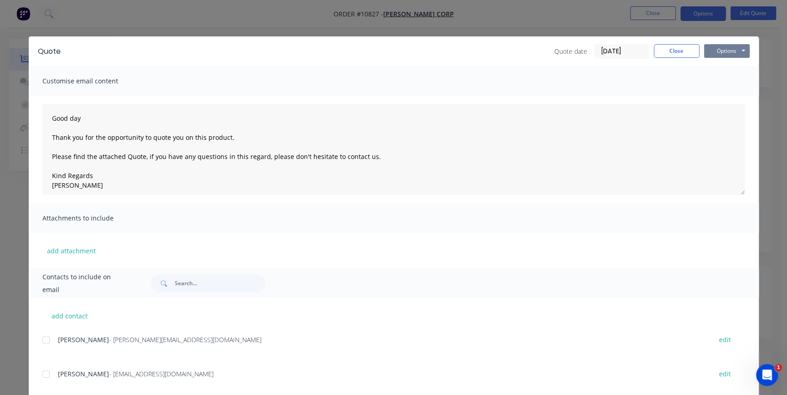
click at [733, 50] on button "Options" at bounding box center [727, 51] width 46 height 14
click at [714, 64] on button "Preview" at bounding box center [733, 67] width 58 height 15
click at [43, 337] on div at bounding box center [46, 340] width 18 height 18
click at [725, 53] on button "Options" at bounding box center [727, 51] width 46 height 14
click at [729, 102] on button "Email" at bounding box center [733, 97] width 58 height 15
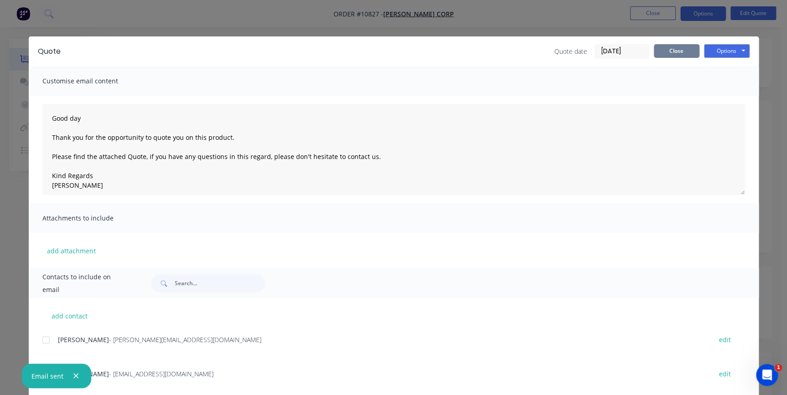
click at [678, 53] on button "Close" at bounding box center [676, 51] width 46 height 14
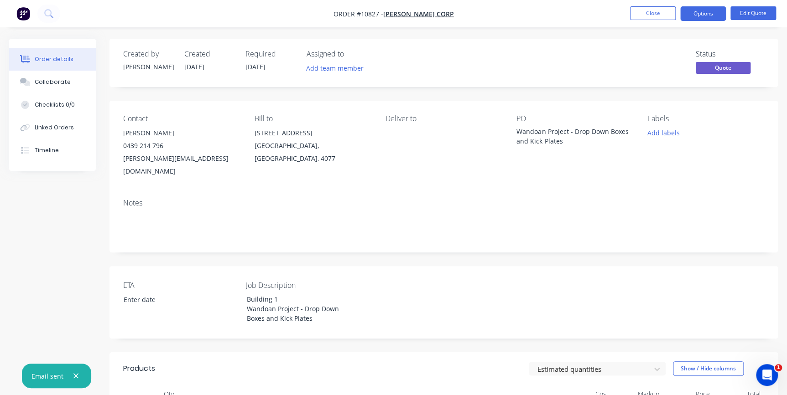
click at [572, 142] on div "Wandoan Project - Drop Down Boxes and Kick Plates" at bounding box center [573, 136] width 114 height 19
click at [515, 132] on div "Contact [PERSON_NAME] [PHONE_NUMBER] [PERSON_NAME][EMAIL_ADDRESS][DOMAIN_NAME] …" at bounding box center [443, 146] width 668 height 91
click at [746, 13] on button "Edit Quote" at bounding box center [753, 13] width 46 height 14
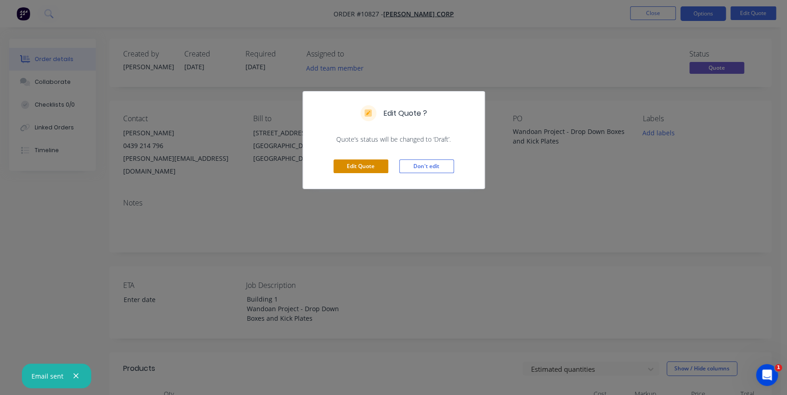
click at [357, 160] on button "Edit Quote" at bounding box center [360, 167] width 55 height 14
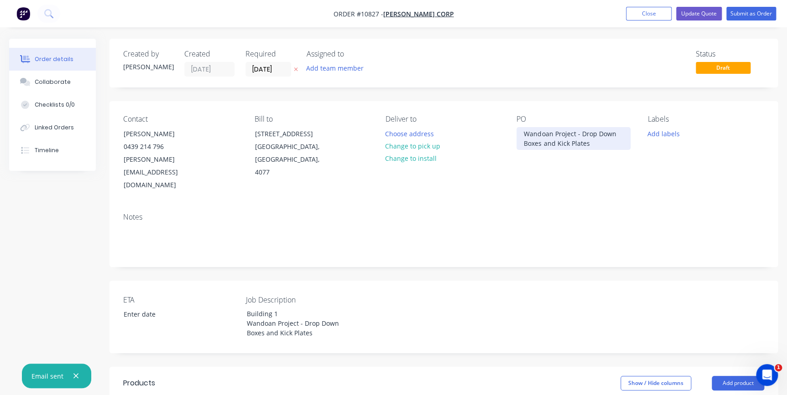
click at [524, 133] on div "Wandoan Project - Drop Down Boxes and Kick Plates" at bounding box center [573, 138] width 114 height 23
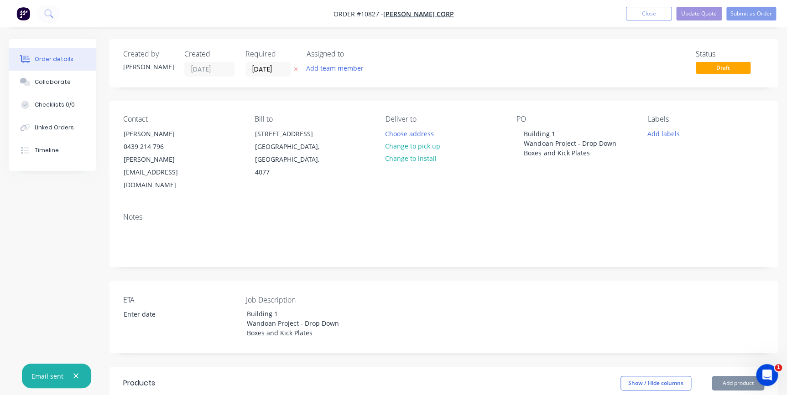
click at [592, 206] on div "Notes" at bounding box center [443, 236] width 668 height 61
click at [720, 11] on button "Update Quote" at bounding box center [699, 14] width 46 height 14
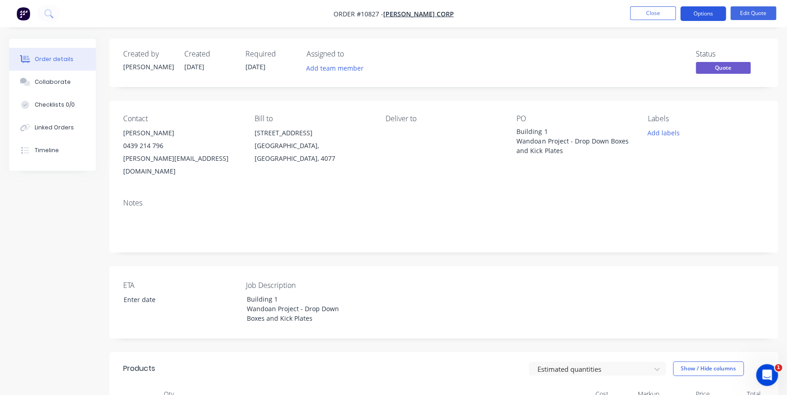
click at [718, 18] on button "Options" at bounding box center [703, 13] width 46 height 15
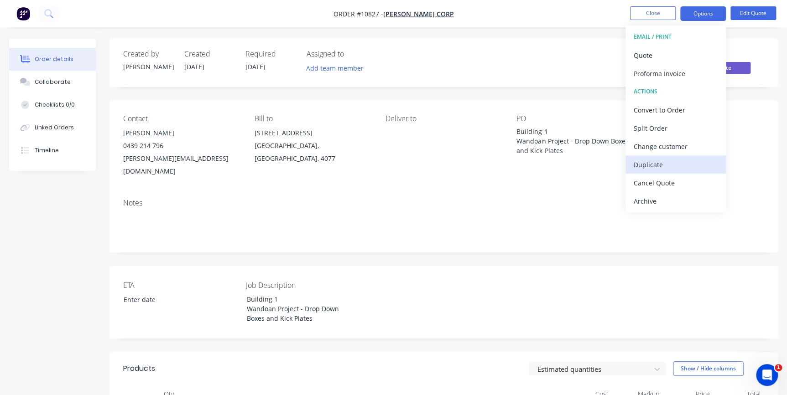
click at [672, 166] on div "Duplicate" at bounding box center [675, 164] width 84 height 13
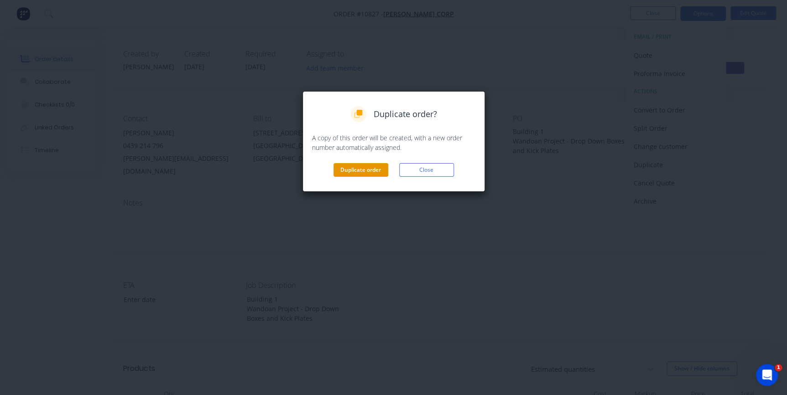
click at [360, 169] on button "Duplicate order" at bounding box center [360, 170] width 55 height 14
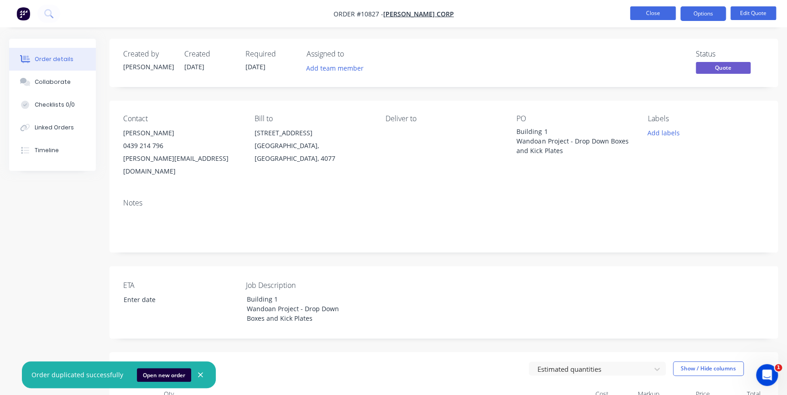
click at [660, 18] on button "Close" at bounding box center [653, 13] width 46 height 14
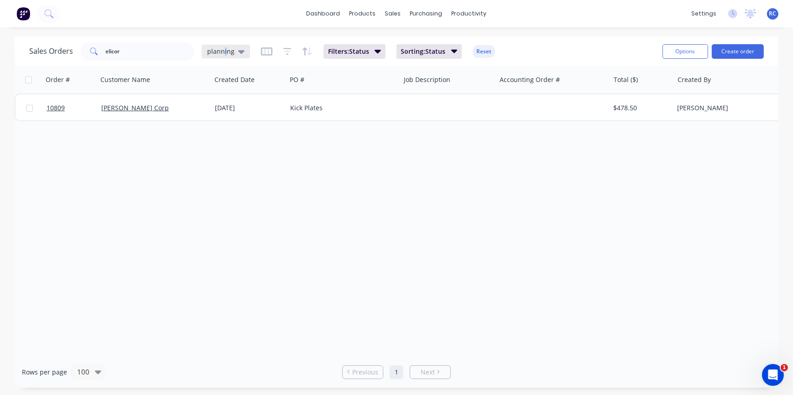
click at [224, 48] on span "planning" at bounding box center [220, 52] width 27 height 10
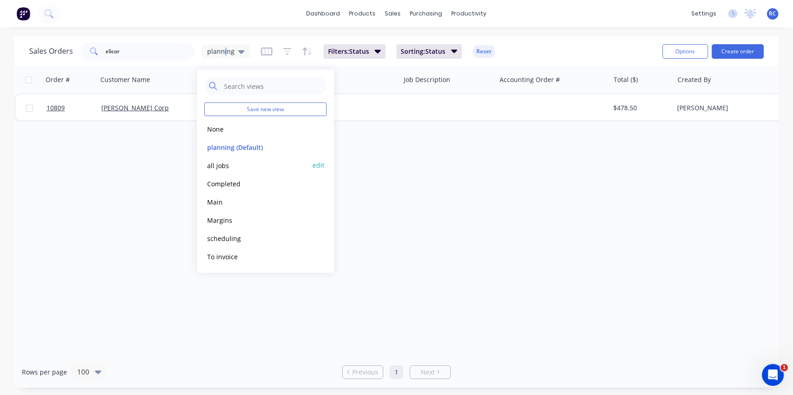
click at [217, 163] on button "all jobs" at bounding box center [256, 165] width 104 height 10
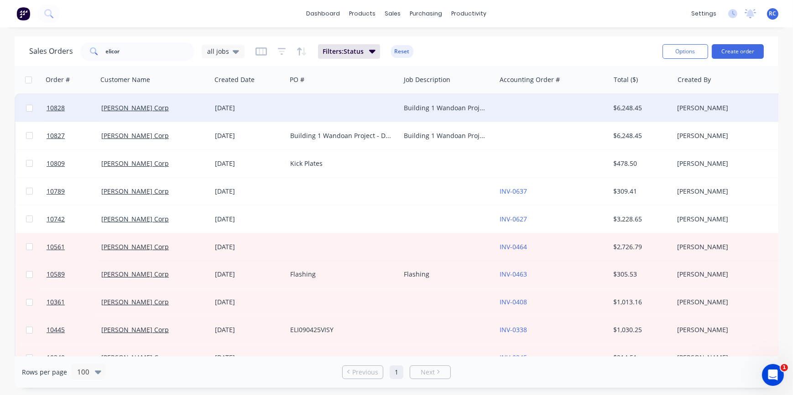
click at [116, 114] on div "[PERSON_NAME] Corp" at bounding box center [155, 107] width 114 height 27
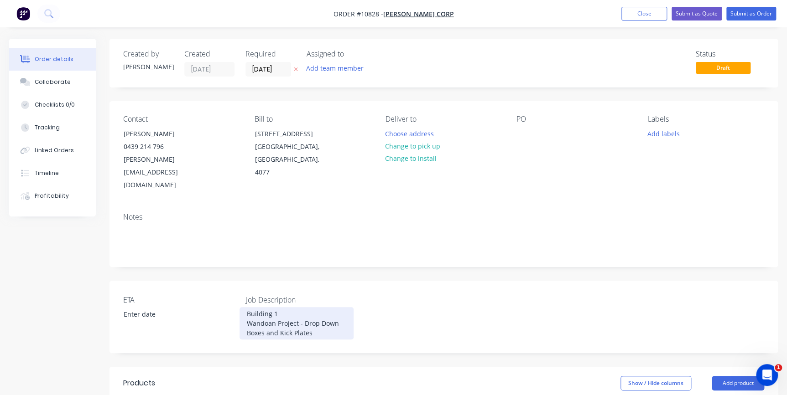
drag, startPoint x: 317, startPoint y: 306, endPoint x: 235, endPoint y: 283, distance: 85.9
click at [235, 283] on div "ETA Job Description Building 1 Wandoan Project - Drop Down Boxes and Kick Plates" at bounding box center [443, 317] width 668 height 73
copy div "Building 1 Wandoan Project - Drop Down Boxes and Kick Plates"
click at [516, 128] on div at bounding box center [523, 133] width 15 height 13
paste div
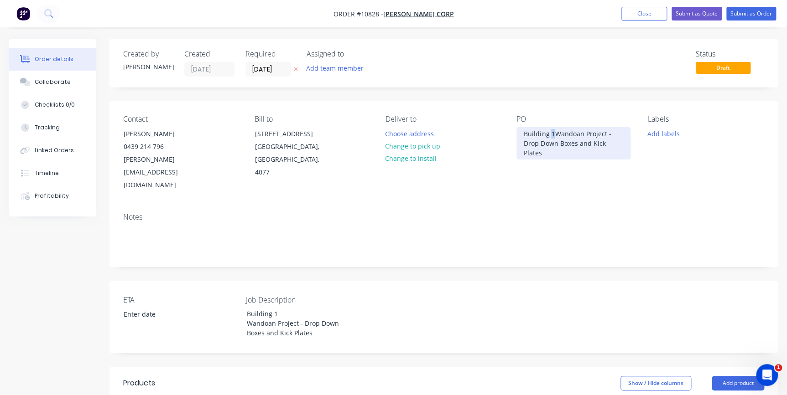
drag, startPoint x: 550, startPoint y: 135, endPoint x: 554, endPoint y: 137, distance: 4.7
click at [553, 135] on div "Building 1Wandoan Project - Drop Down Boxes and Kick Plates" at bounding box center [573, 143] width 114 height 32
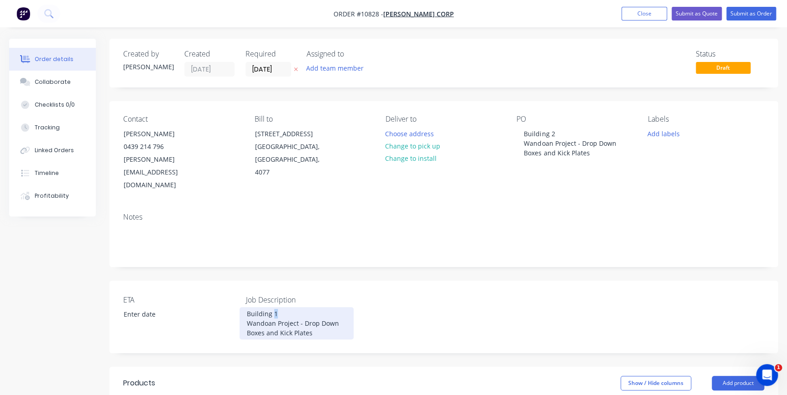
click at [276, 307] on div "Building 1 Wandoan Project - Drop Down Boxes and Kick Plates" at bounding box center [296, 323] width 114 height 32
click at [311, 367] on header "Products Show / Hide columns Add product" at bounding box center [443, 383] width 668 height 33
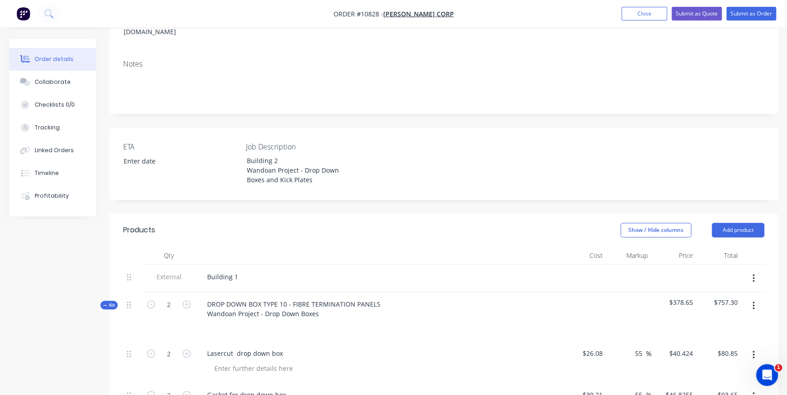
scroll to position [249, 0]
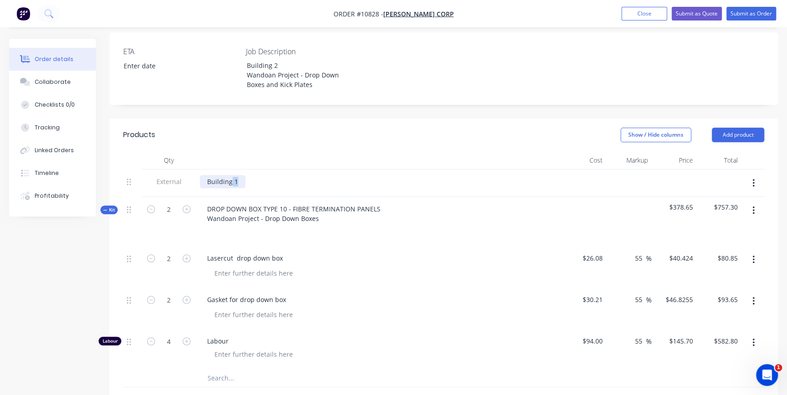
drag, startPoint x: 235, startPoint y: 156, endPoint x: 231, endPoint y: 153, distance: 4.8
click at [231, 175] on div "Building 1" at bounding box center [223, 181] width 46 height 13
click at [342, 252] on div "Lasercut drop down box" at bounding box center [379, 258] width 358 height 13
click at [233, 175] on div "Building 2" at bounding box center [223, 181] width 46 height 13
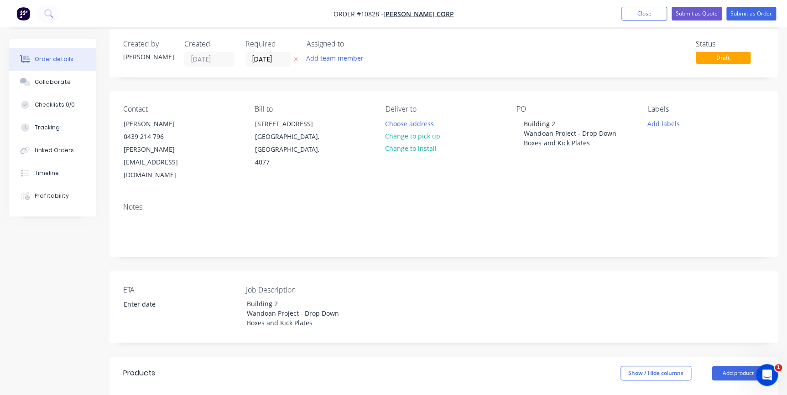
scroll to position [0, 0]
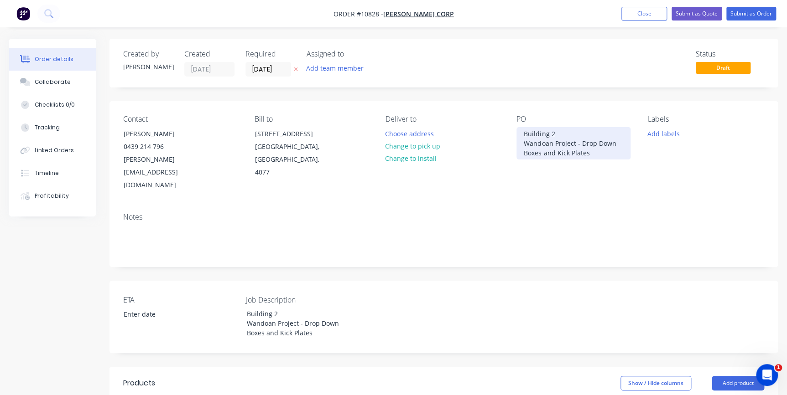
drag, startPoint x: 555, startPoint y: 132, endPoint x: 549, endPoint y: 132, distance: 6.8
click at [549, 132] on div "Building 2 Wandoan Project - Drop Down Boxes and Kick Plates" at bounding box center [573, 143] width 114 height 32
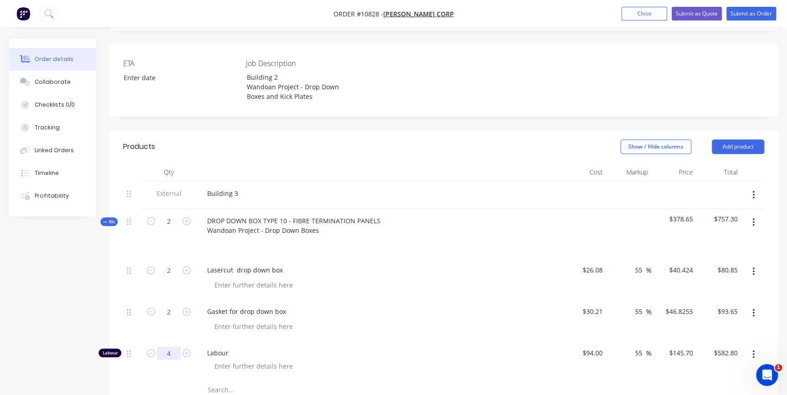
scroll to position [249, 0]
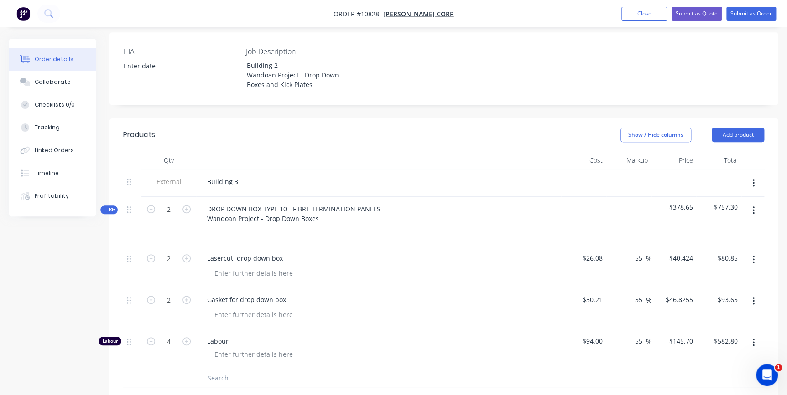
click at [108, 207] on span "Kit" at bounding box center [109, 210] width 12 height 7
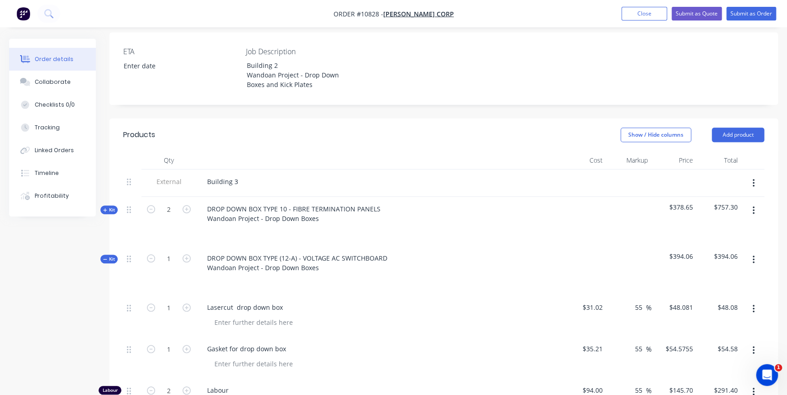
click at [105, 255] on button "Kit" at bounding box center [108, 259] width 17 height 9
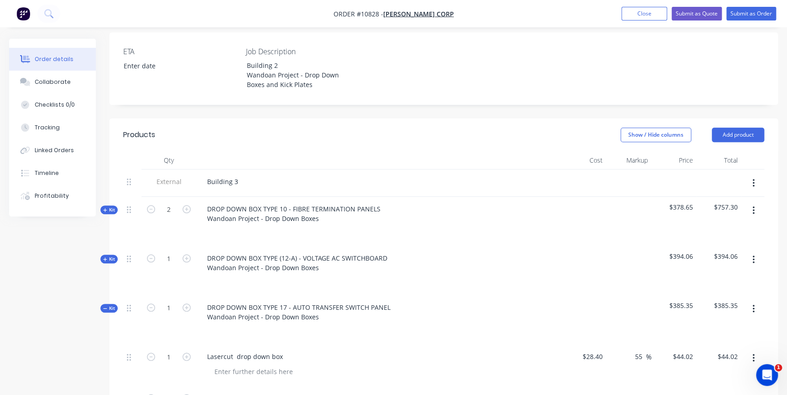
click at [108, 305] on span "Kit" at bounding box center [109, 308] width 12 height 7
click at [104, 358] on icon "button" at bounding box center [105, 358] width 4 height 0
click at [186, 353] on icon "button" at bounding box center [186, 357] width 8 height 8
type input "9"
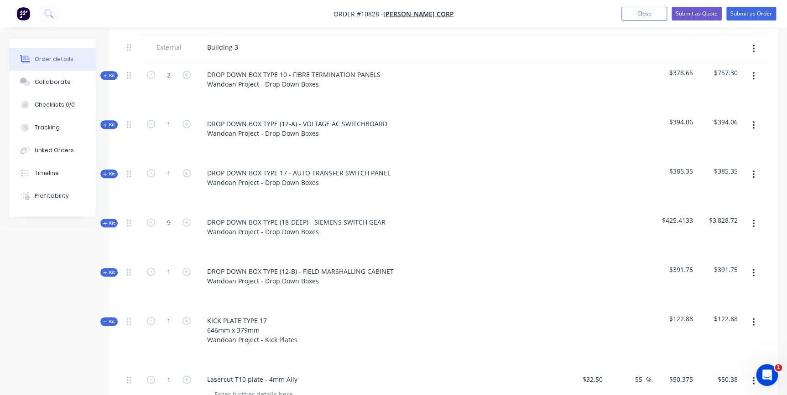
scroll to position [497, 0]
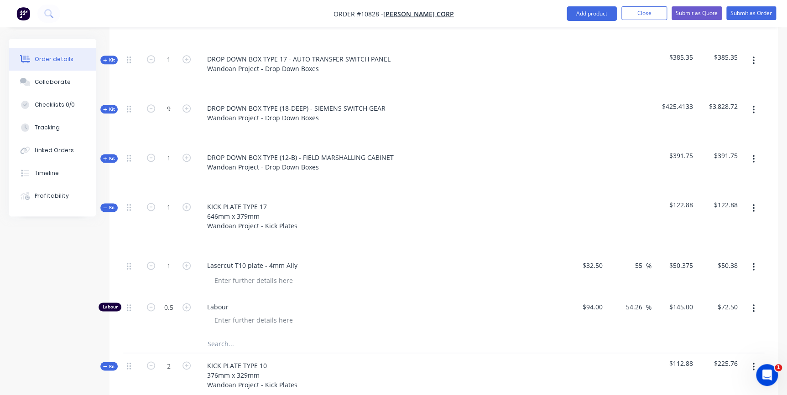
click at [111, 204] on span "Kit" at bounding box center [109, 207] width 12 height 7
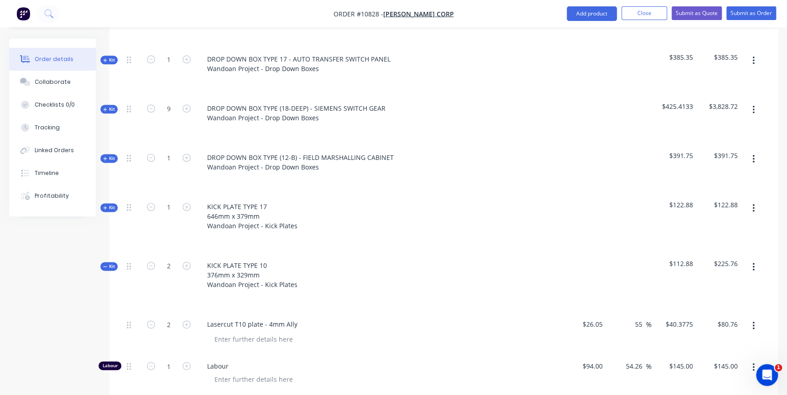
click at [107, 263] on span "Kit" at bounding box center [109, 266] width 12 height 7
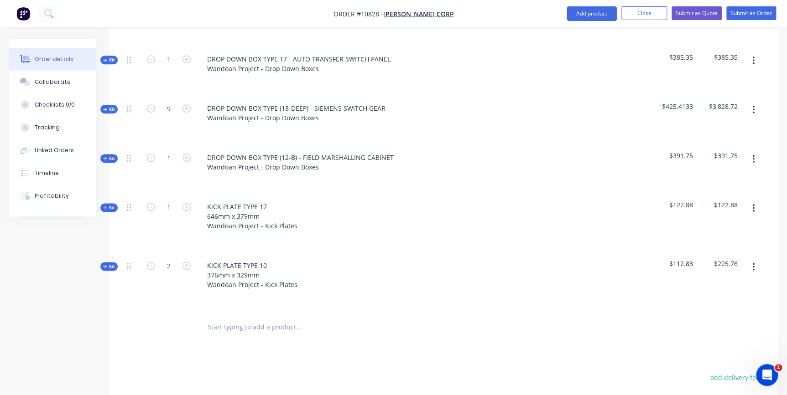
click at [565, 312] on div at bounding box center [443, 327] width 641 height 30
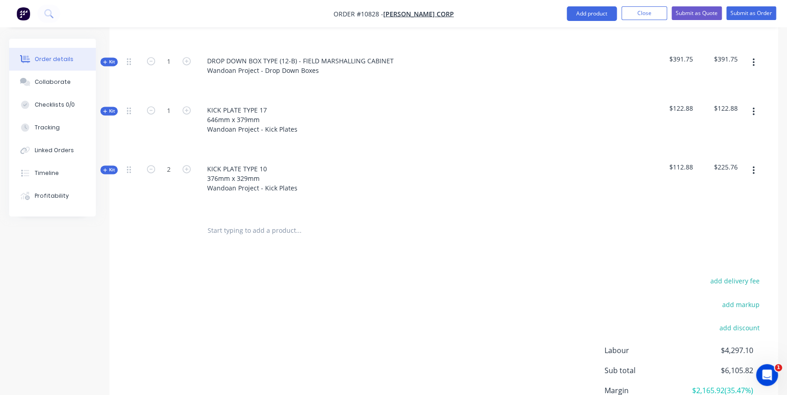
scroll to position [650, 0]
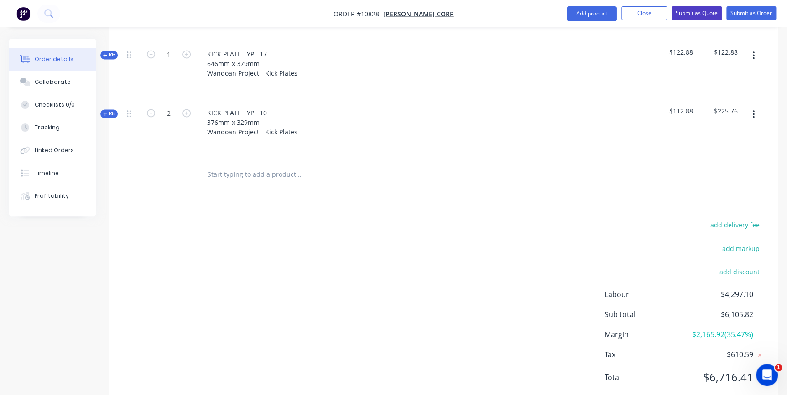
click at [706, 17] on button "Submit as Quote" at bounding box center [696, 13] width 50 height 14
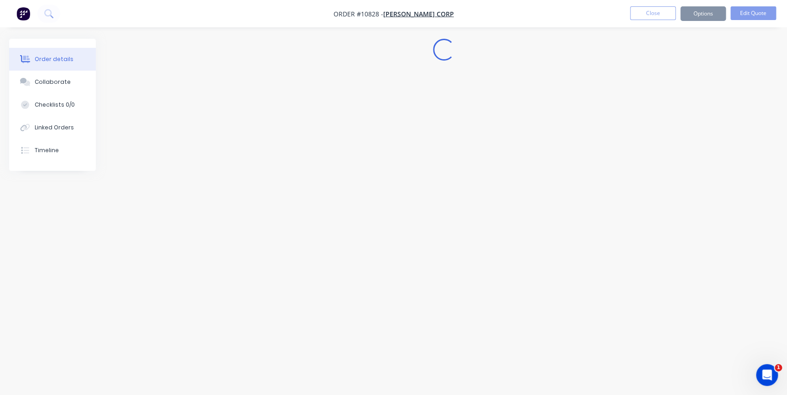
scroll to position [0, 0]
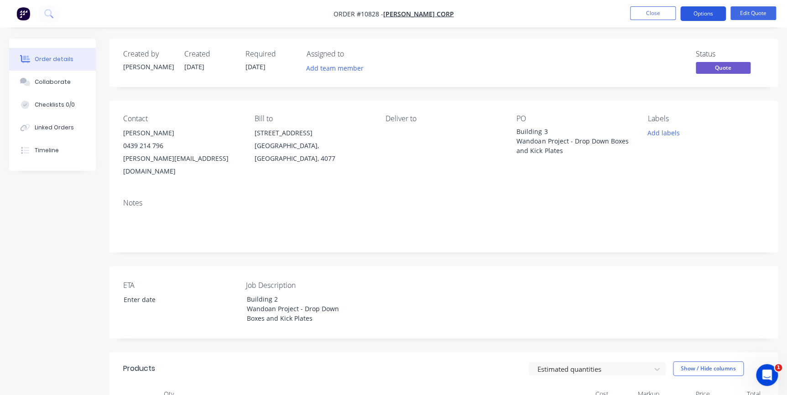
click at [704, 18] on button "Options" at bounding box center [703, 13] width 46 height 15
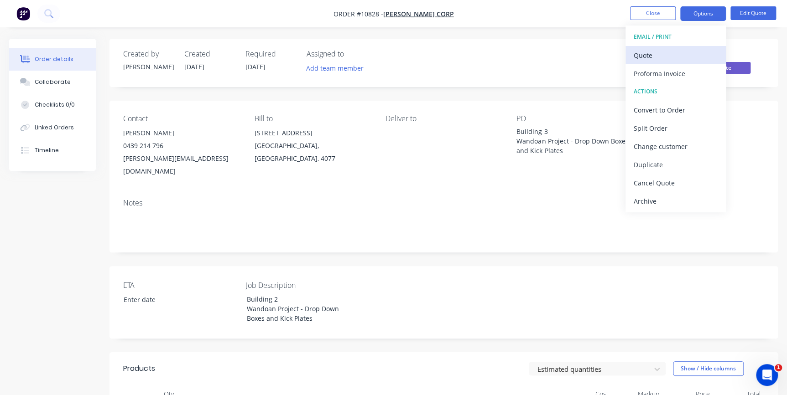
click at [684, 53] on div "Quote" at bounding box center [675, 55] width 84 height 13
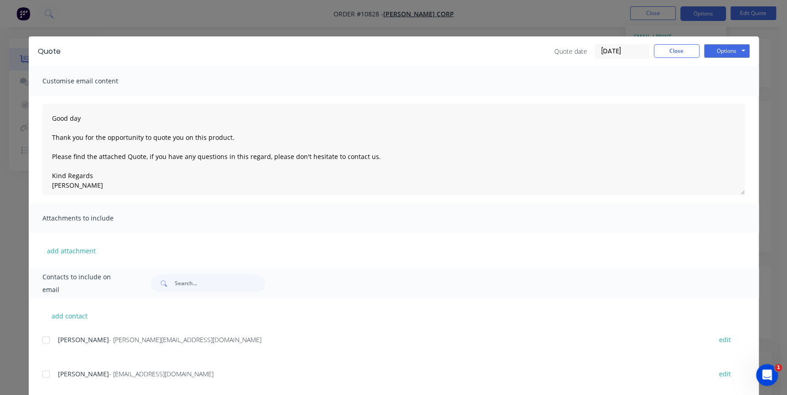
click at [40, 344] on div at bounding box center [46, 340] width 18 height 18
click at [734, 48] on button "Options" at bounding box center [727, 51] width 46 height 14
click at [716, 67] on button "Preview" at bounding box center [733, 67] width 58 height 15
drag, startPoint x: 43, startPoint y: 341, endPoint x: 109, endPoint y: 314, distance: 71.1
click at [44, 340] on div at bounding box center [46, 340] width 18 height 18
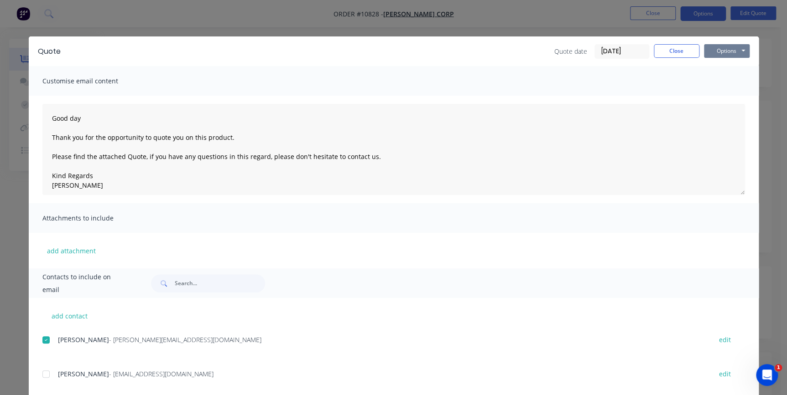
click at [729, 54] on button "Options" at bounding box center [727, 51] width 46 height 14
click at [726, 99] on button "Email" at bounding box center [733, 97] width 58 height 15
click at [677, 58] on div "Quote date [DATE] Close Options Preview Print Email" at bounding box center [651, 51] width 195 height 15
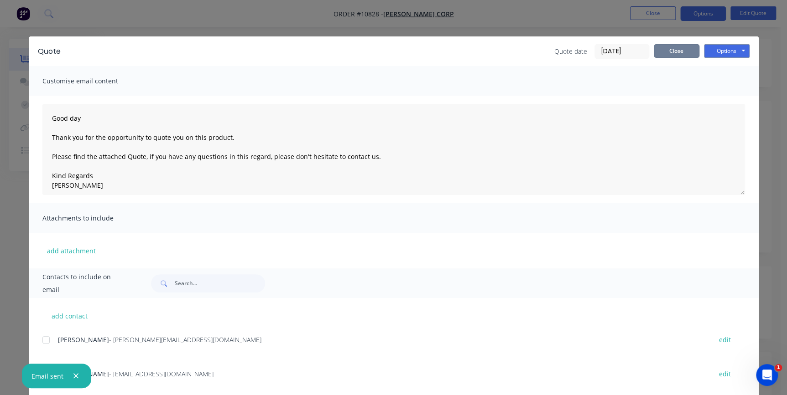
click at [675, 53] on button "Close" at bounding box center [676, 51] width 46 height 14
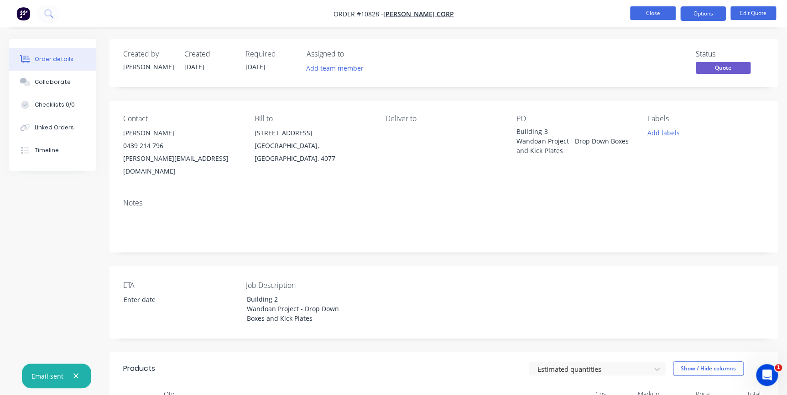
click at [666, 12] on button "Close" at bounding box center [653, 13] width 46 height 14
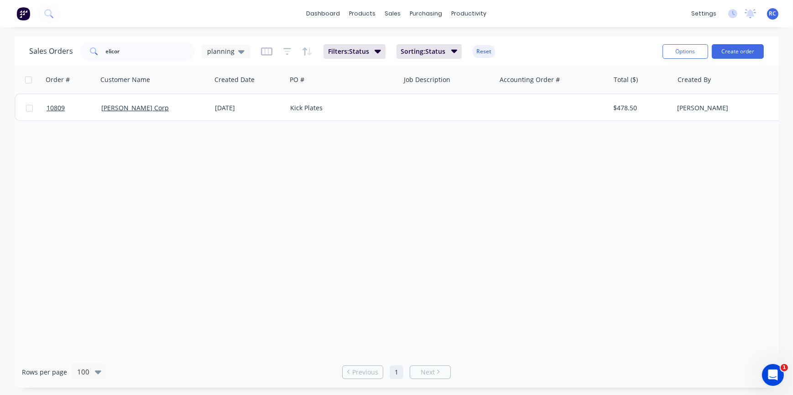
click at [65, 153] on div "Order # Customer Name Created Date PO # Job Description Accounting Order # Tota…" at bounding box center [396, 211] width 763 height 290
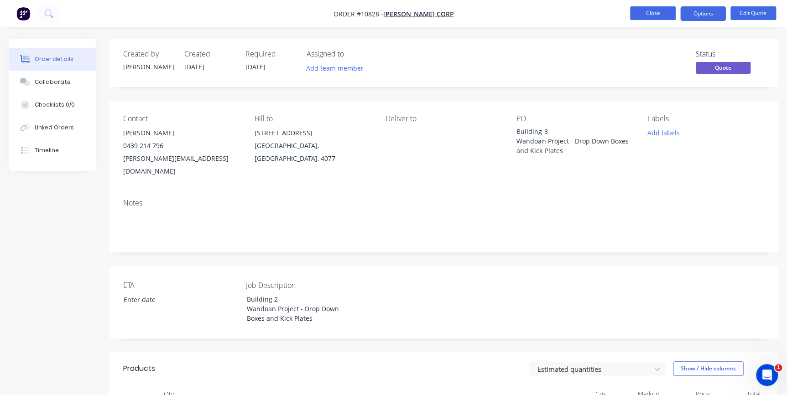
click at [657, 11] on button "Close" at bounding box center [653, 13] width 46 height 14
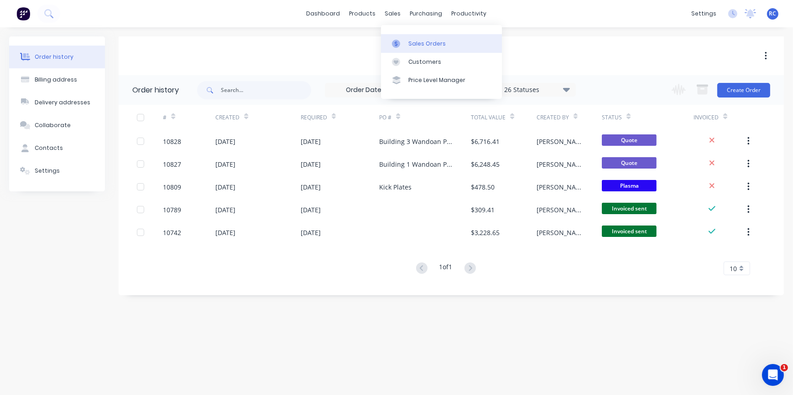
click at [418, 45] on div "Sales Orders" at bounding box center [426, 44] width 37 height 8
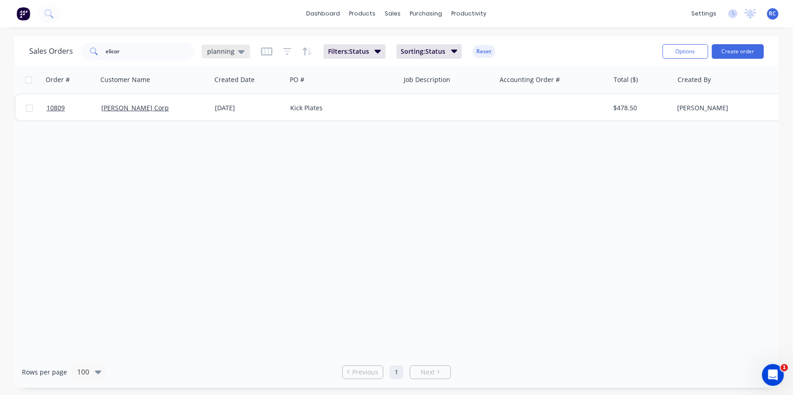
click at [234, 50] on div "planning" at bounding box center [225, 51] width 37 height 8
drag, startPoint x: 135, startPoint y: 50, endPoint x: 73, endPoint y: 33, distance: 64.8
click at [80, 36] on div "Sales Orders elicor planning Filters: Status Sorting: Status Reset Options Crea…" at bounding box center [396, 51] width 763 height 30
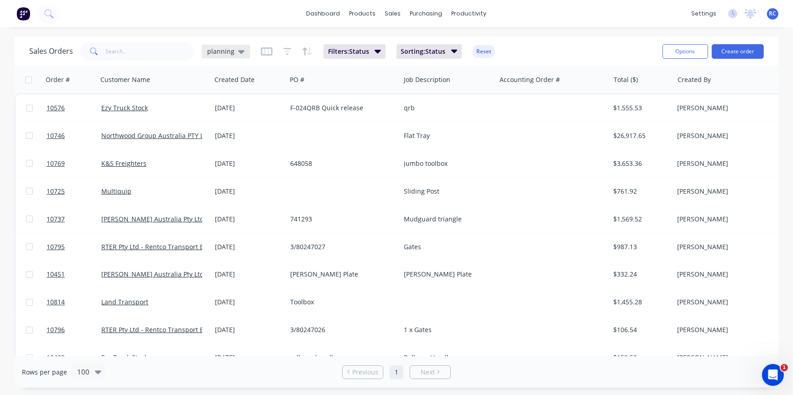
click at [230, 52] on span "planning" at bounding box center [220, 52] width 27 height 10
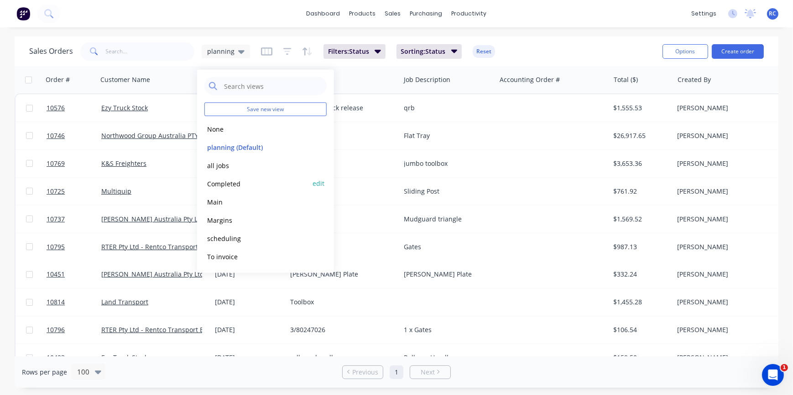
click at [222, 182] on button "Completed" at bounding box center [256, 183] width 104 height 10
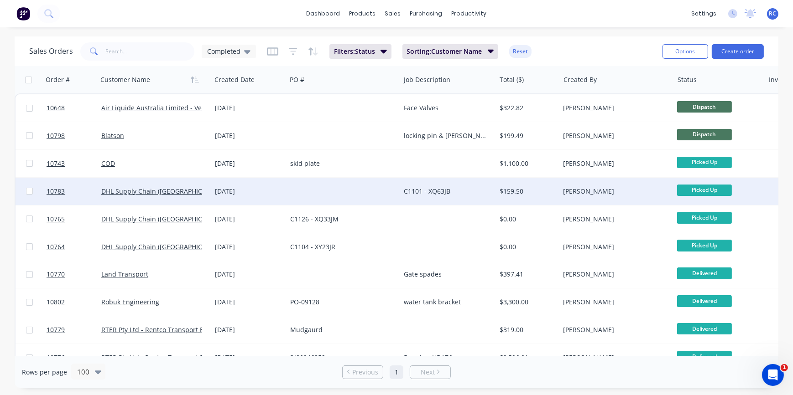
click at [304, 196] on div at bounding box center [343, 191] width 114 height 27
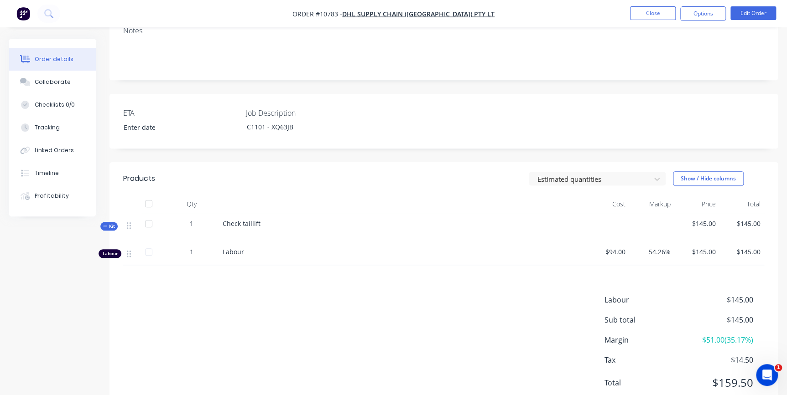
scroll to position [192, 0]
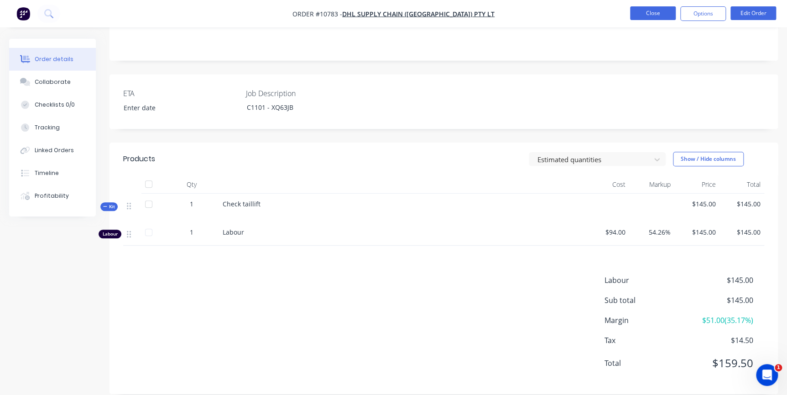
click at [649, 12] on button "Close" at bounding box center [653, 13] width 46 height 14
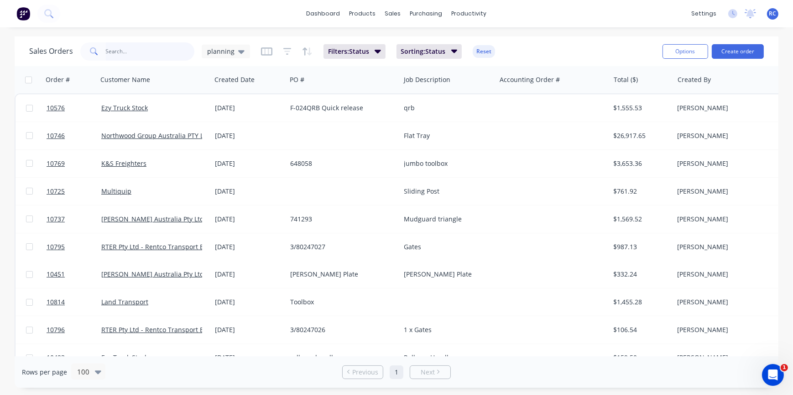
click at [140, 52] on input "text" at bounding box center [150, 51] width 89 height 18
type input "blatson"
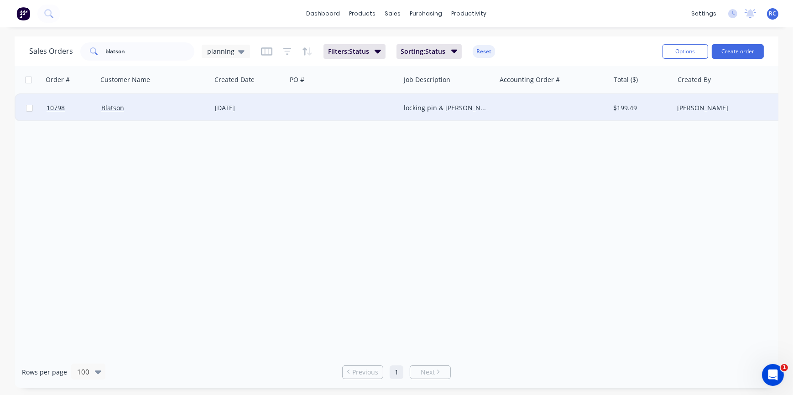
click at [130, 119] on div "Blatson" at bounding box center [155, 107] width 114 height 27
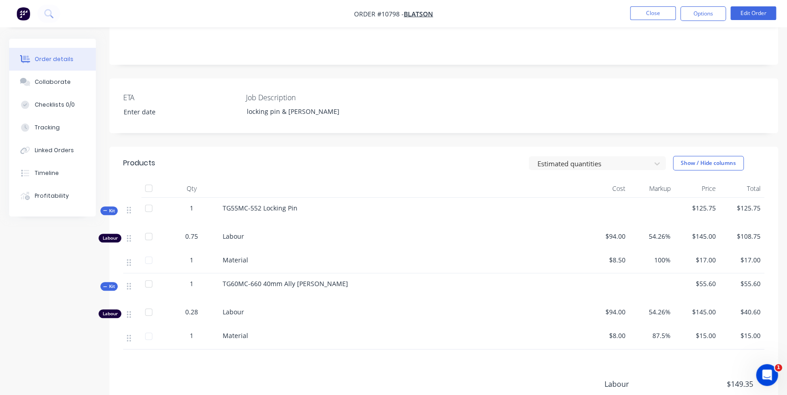
scroll to position [292, 0]
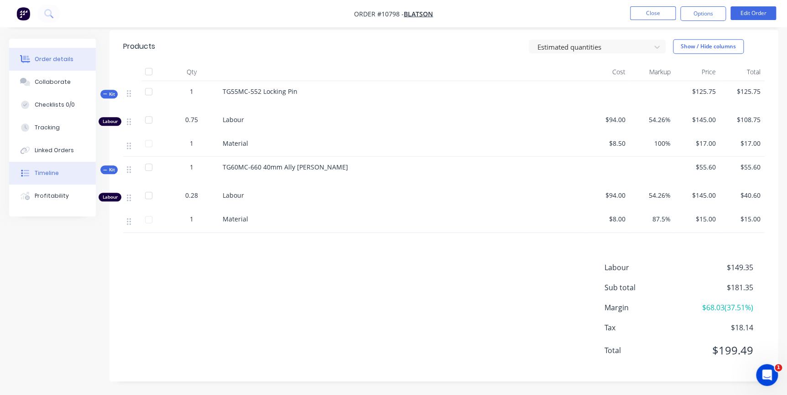
click at [48, 167] on button "Timeline" at bounding box center [52, 173] width 87 height 23
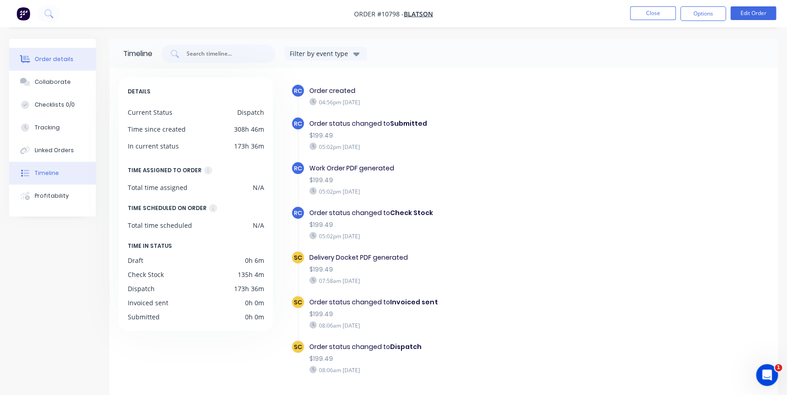
click at [39, 54] on button "Order details" at bounding box center [52, 59] width 87 height 23
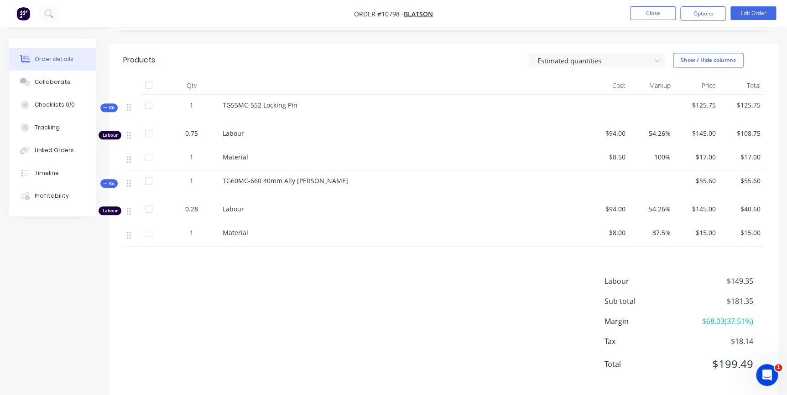
scroll to position [292, 0]
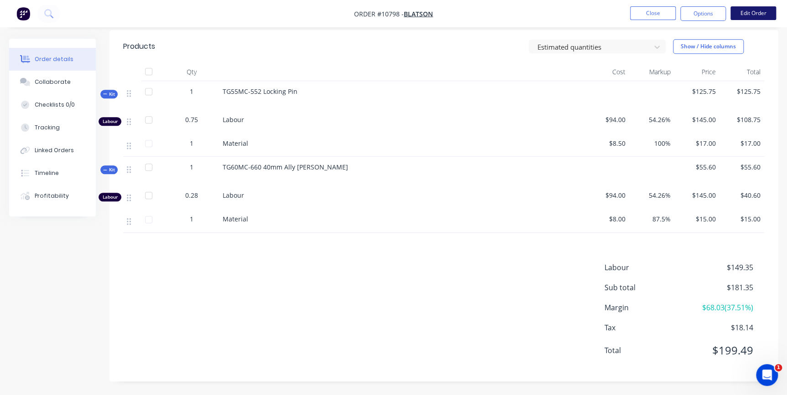
click at [742, 11] on button "Edit Order" at bounding box center [753, 13] width 46 height 14
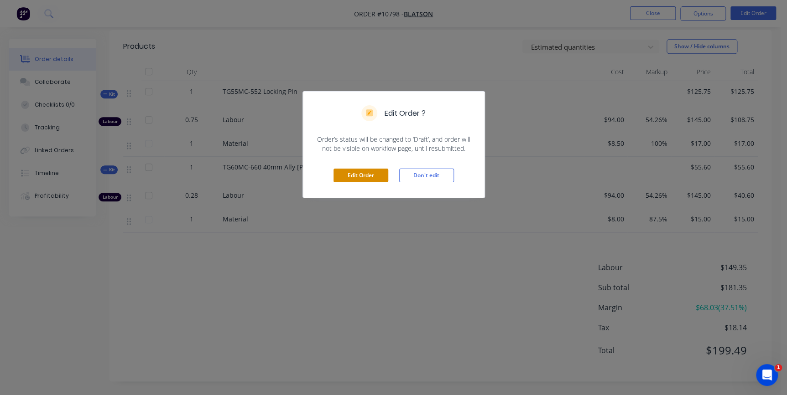
click at [358, 169] on button "Edit Order" at bounding box center [360, 176] width 55 height 14
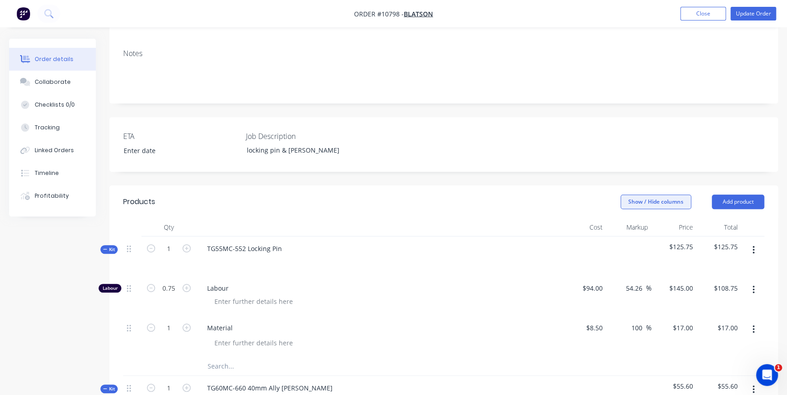
scroll to position [373, 0]
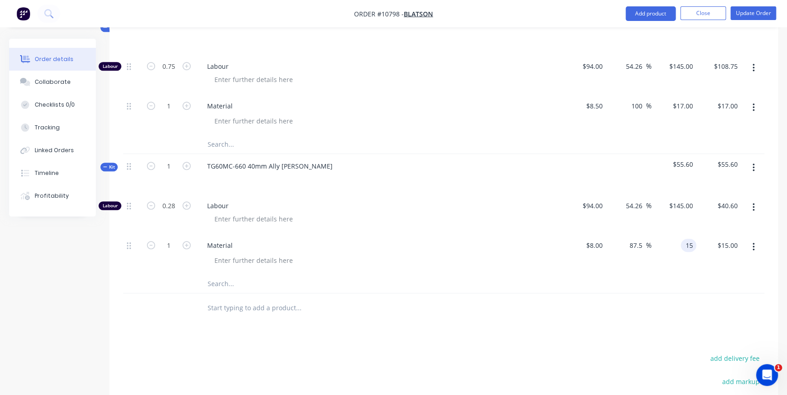
click at [691, 239] on input "15" at bounding box center [690, 245] width 12 height 13
type input "$15.00"
click at [711, 13] on button "Close" at bounding box center [703, 13] width 46 height 14
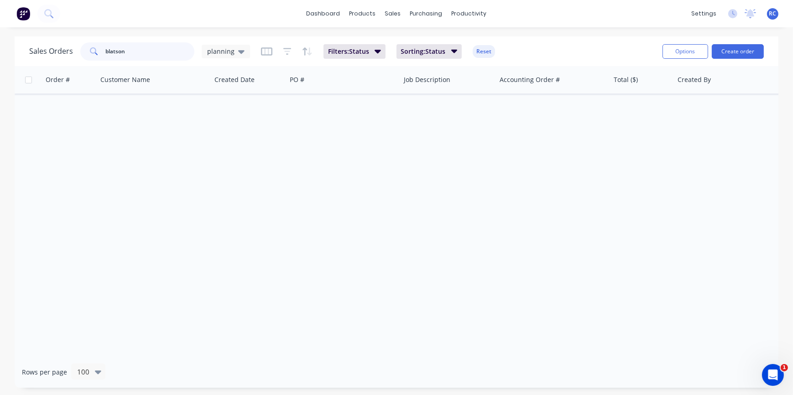
drag, startPoint x: 160, startPoint y: 48, endPoint x: 19, endPoint y: 52, distance: 141.4
click at [19, 52] on div "Sales Orders blatson planning Filters: Status Sorting: Status Reset Options Cre…" at bounding box center [396, 51] width 763 height 30
type input "artcraft"
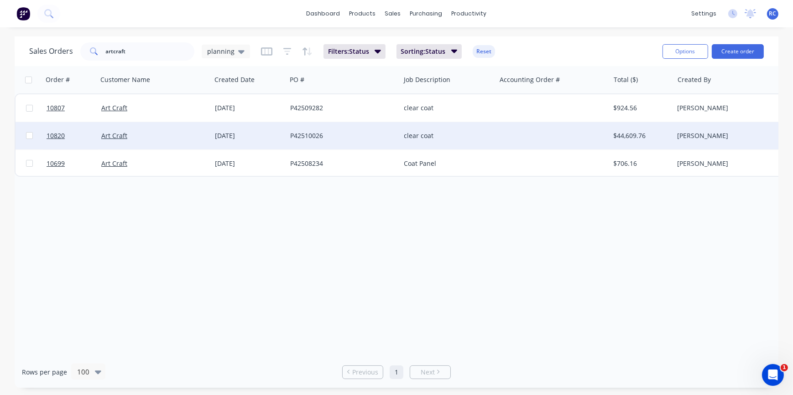
click at [250, 129] on div "[DATE]" at bounding box center [248, 135] width 75 height 27
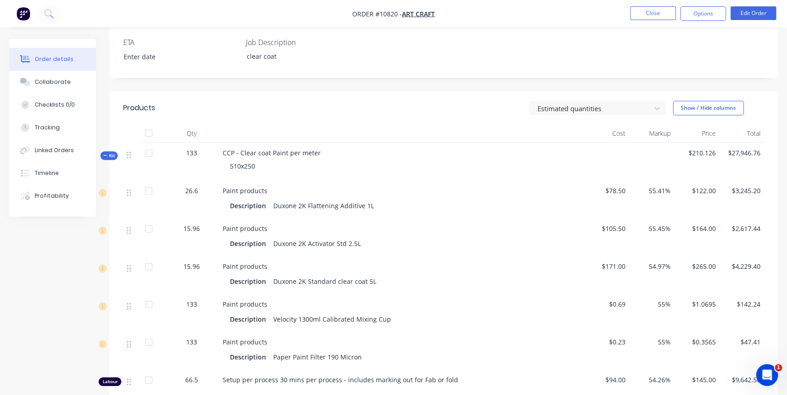
scroll to position [249, 0]
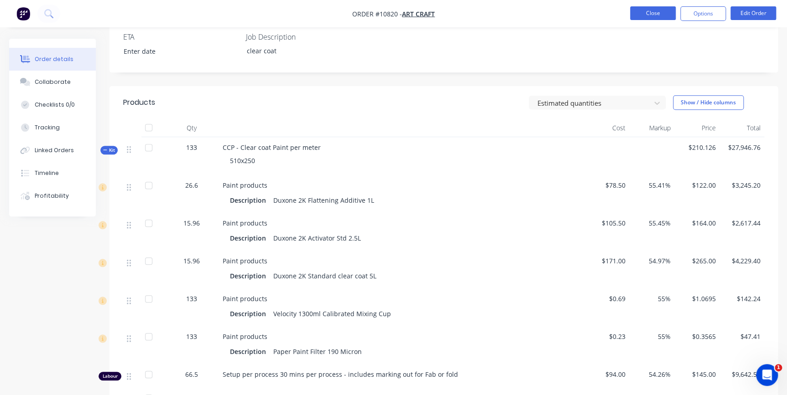
click at [662, 9] on button "Close" at bounding box center [653, 13] width 46 height 14
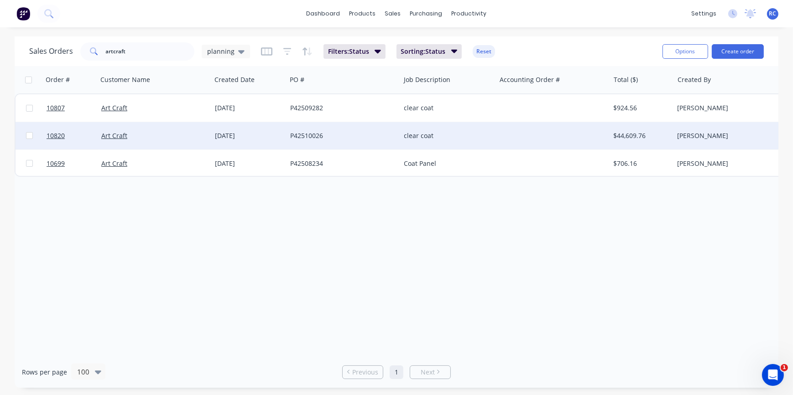
click at [148, 141] on div "Art Craft" at bounding box center [155, 135] width 114 height 27
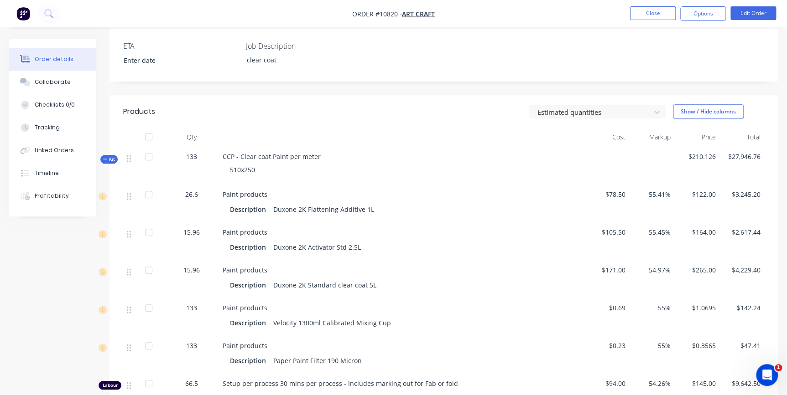
scroll to position [249, 0]
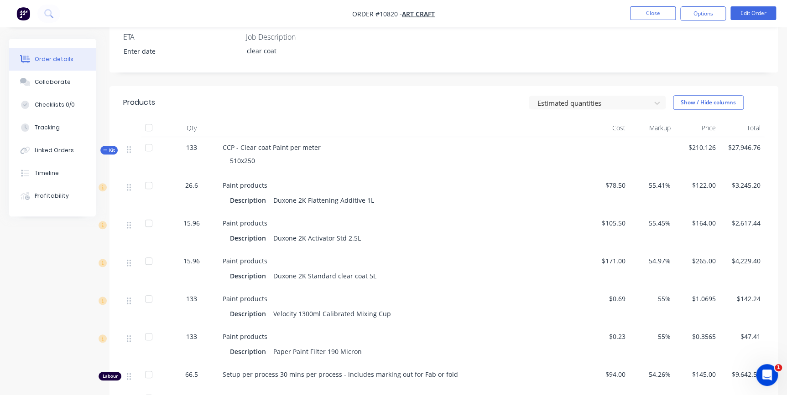
click at [104, 151] on icon "button" at bounding box center [105, 150] width 4 height 5
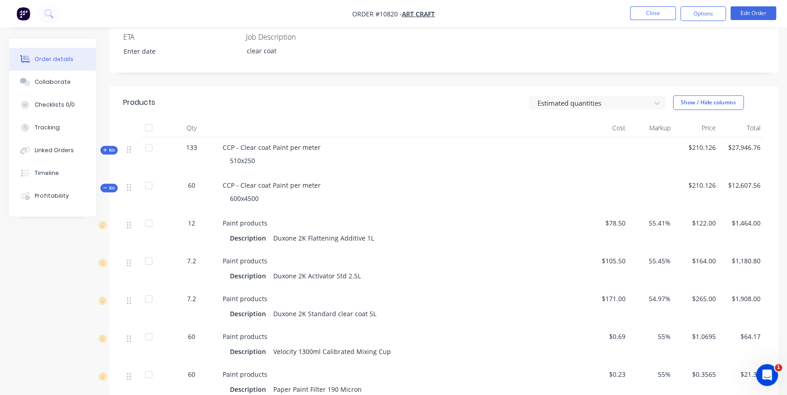
click at [106, 192] on div "Order details Collaborate Checklists 0/0 Tracking Linked Orders Timeline Profit…" at bounding box center [59, 128] width 100 height 178
click at [106, 187] on icon "button" at bounding box center [105, 188] width 4 height 5
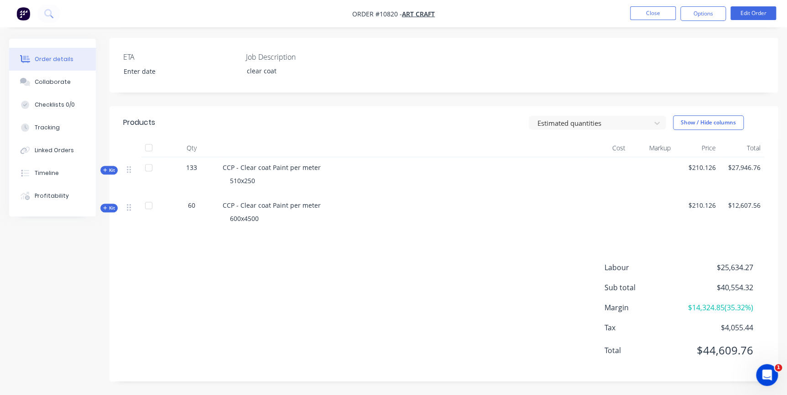
click at [702, 163] on span "$210.126" at bounding box center [697, 168] width 38 height 10
click at [106, 152] on div "Order details Collaborate Checklists 0/0 Tracking Linked Orders Timeline Profit…" at bounding box center [59, 128] width 100 height 178
click at [103, 168] on icon "button" at bounding box center [105, 170] width 4 height 5
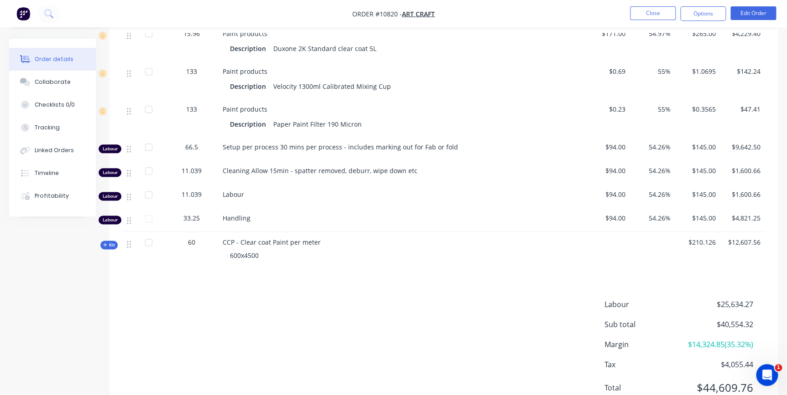
scroll to position [488, 0]
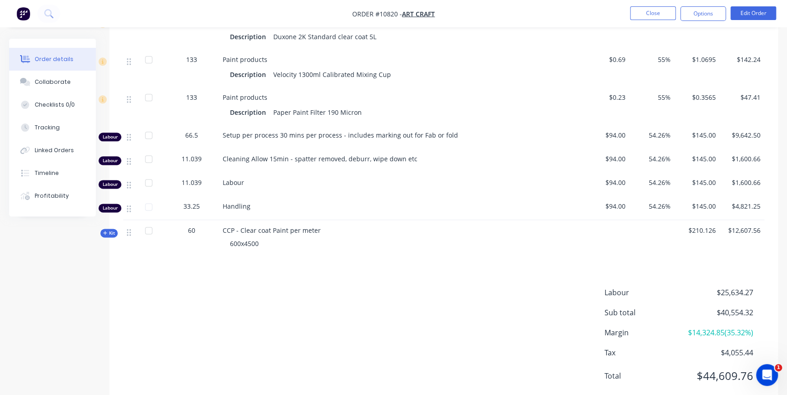
click at [190, 202] on span "33.25" at bounding box center [191, 207] width 16 height 10
click at [193, 205] on span "33.25" at bounding box center [191, 207] width 16 height 10
click at [199, 207] on span "33.25" at bounding box center [191, 207] width 16 height 10
click at [198, 207] on span "33.25" at bounding box center [191, 207] width 16 height 10
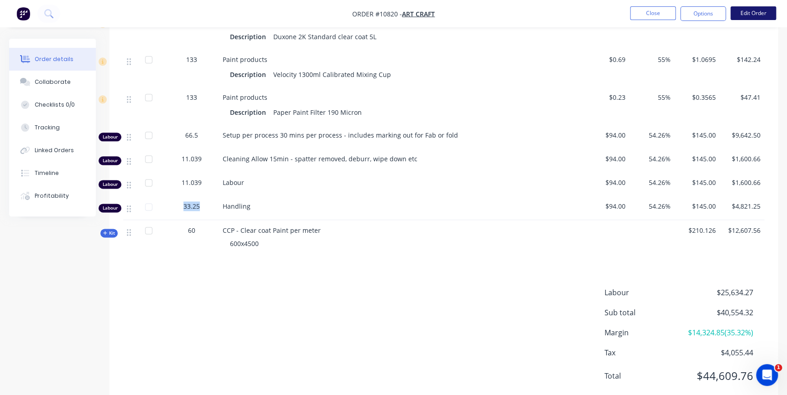
click at [748, 18] on button "Edit Order" at bounding box center [753, 13] width 46 height 14
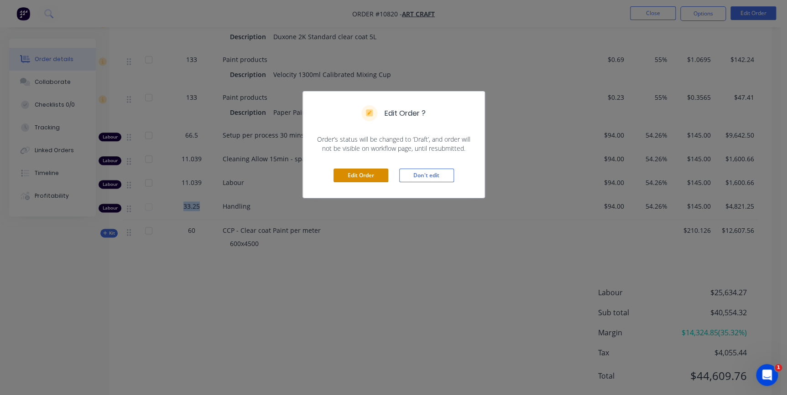
click at [352, 168] on div "Edit Order Don't edit" at bounding box center [393, 175] width 181 height 45
click at [355, 171] on button "Edit Order" at bounding box center [360, 176] width 55 height 14
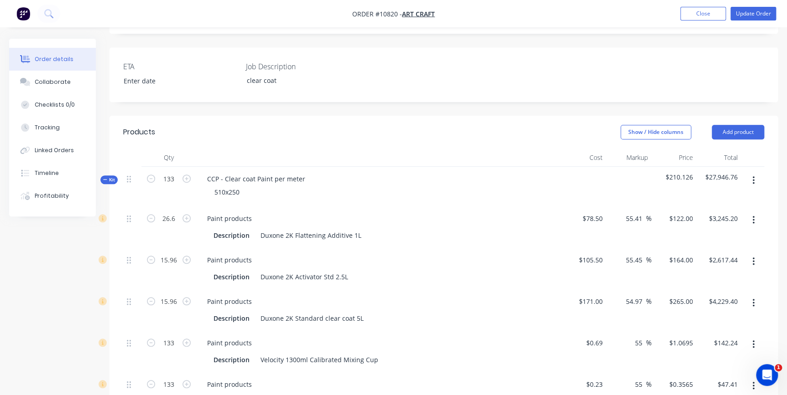
scroll to position [249, 0]
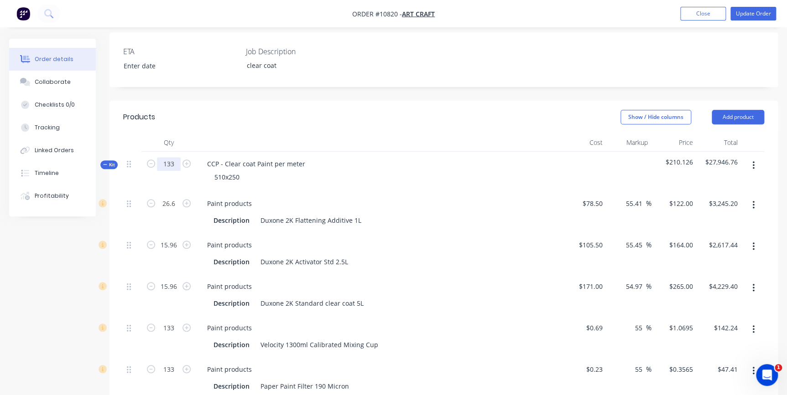
click at [171, 157] on input "133" at bounding box center [169, 164] width 24 height 14
type input "16.96"
click at [396, 214] on div "Description Duxone 2K Flattening Additive 1L" at bounding box center [377, 220] width 334 height 13
type input "3.392"
type input "$413.82"
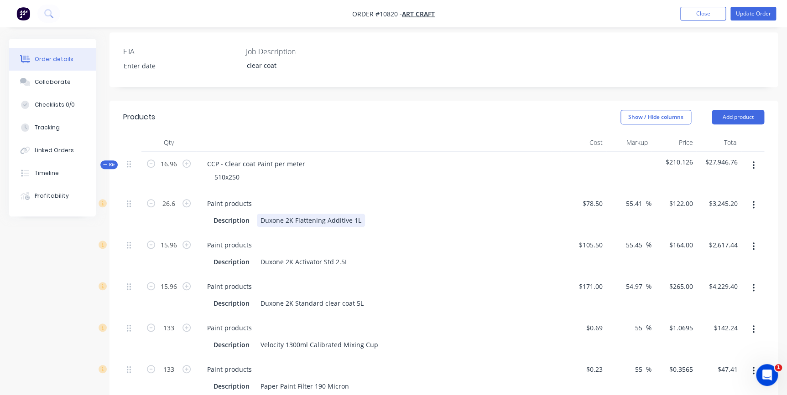
type input "2.0352"
type input "$333.77"
type input "2.0352"
type input "$539.33"
type input "16.96"
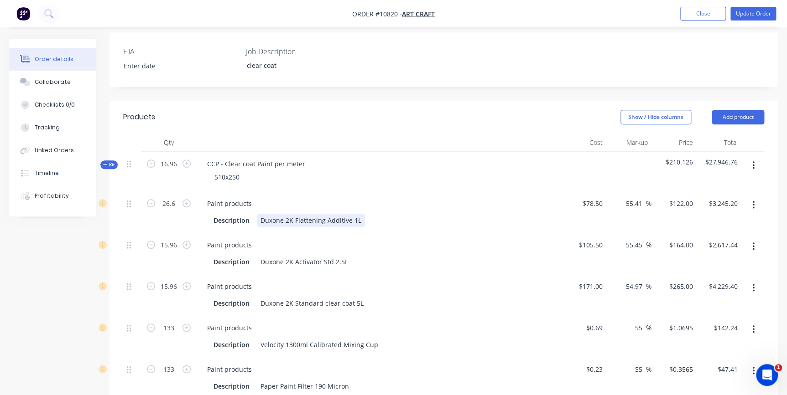
type input "$18.14"
type input "16.96"
type input "$6.05"
type input "8.48"
type input "$1,229.60"
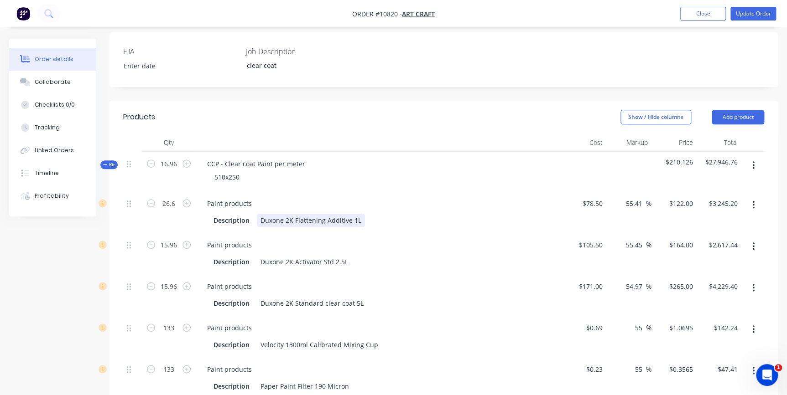
type input "1.4077"
type input "$204.12"
type input "1.4077"
type input "$204.12"
type input "4.24"
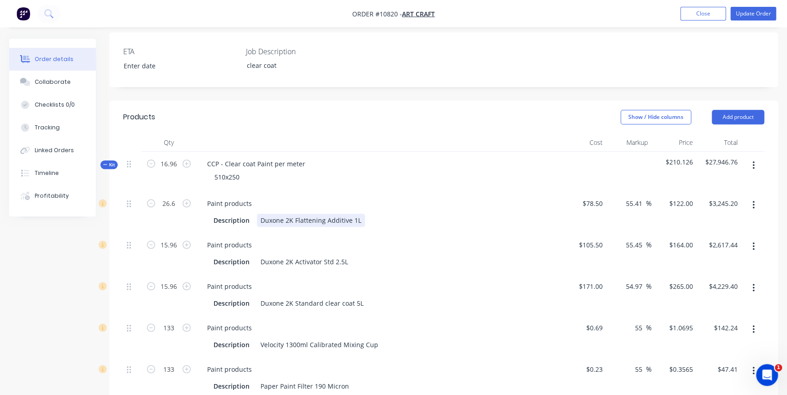
type input "$614.80"
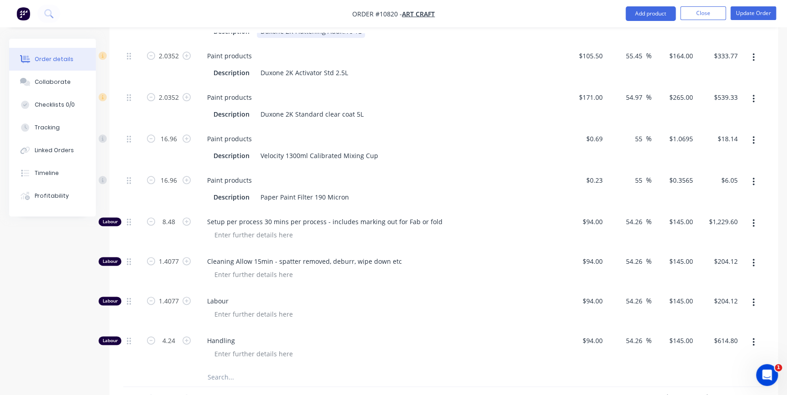
scroll to position [497, 0]
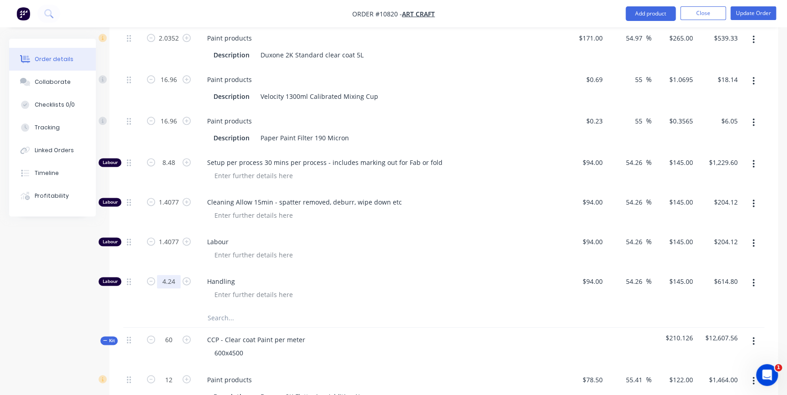
click at [166, 275] on input "4.24" at bounding box center [169, 282] width 24 height 14
type input "2"
type input "$290.00"
click at [354, 309] on input "text" at bounding box center [298, 318] width 182 height 18
click at [187, 157] on button "button" at bounding box center [187, 162] width 12 height 10
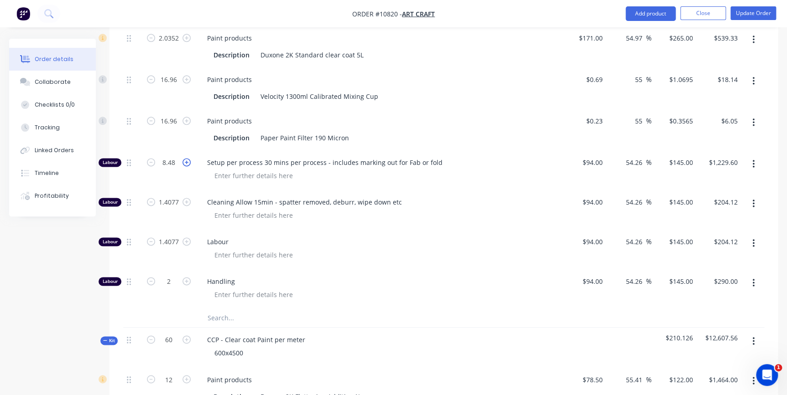
type input "9.48"
type input "$1,374.60"
click at [171, 156] on input "9.48" at bounding box center [169, 163] width 24 height 14
type input "1"
type input "$145.00"
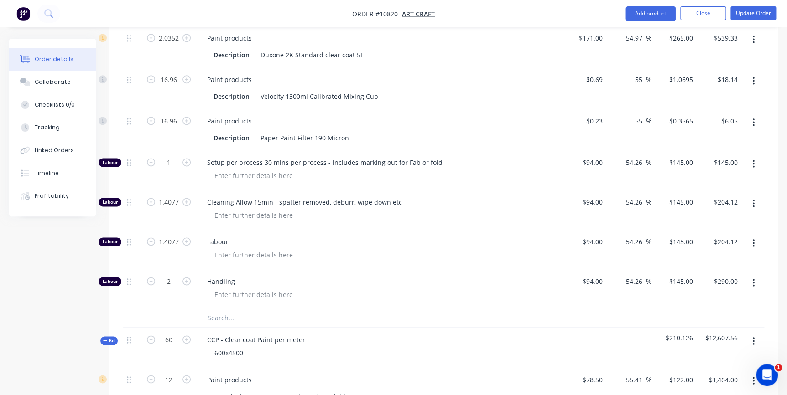
click at [448, 197] on span "Cleaning Allow 15min - spatter removed, deburr, wipe down etc" at bounding box center [382, 202] width 350 height 10
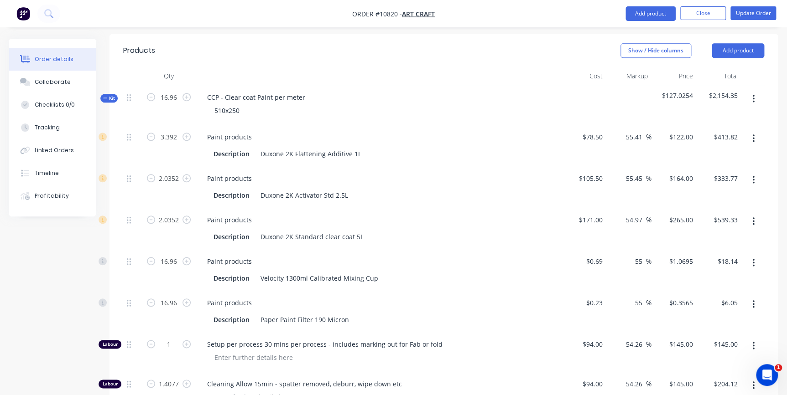
scroll to position [373, 0]
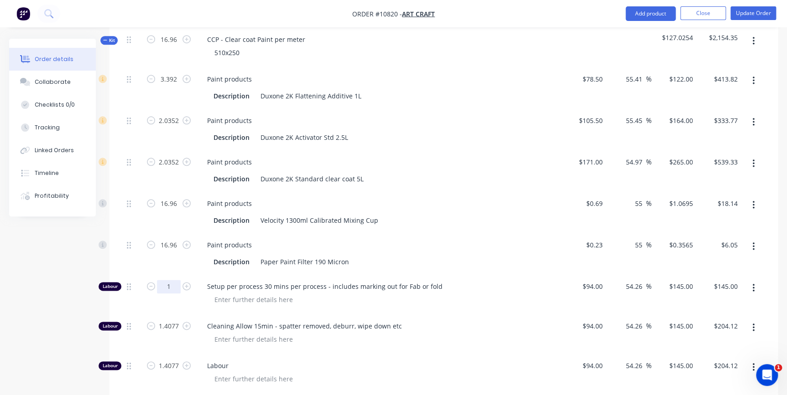
click at [176, 280] on input "1" at bounding box center [169, 287] width 24 height 14
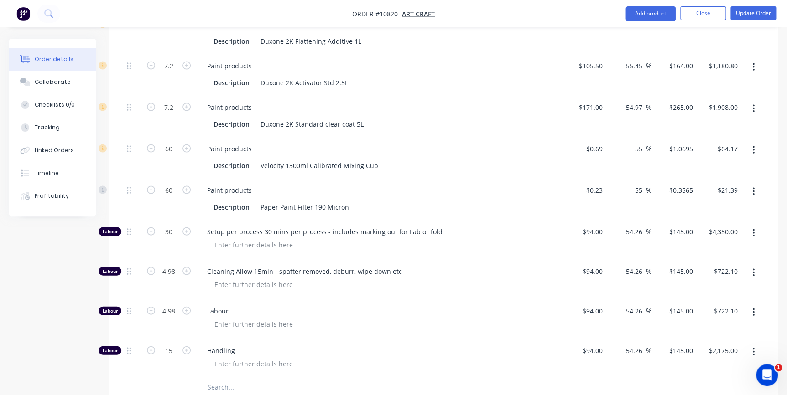
scroll to position [728, 0]
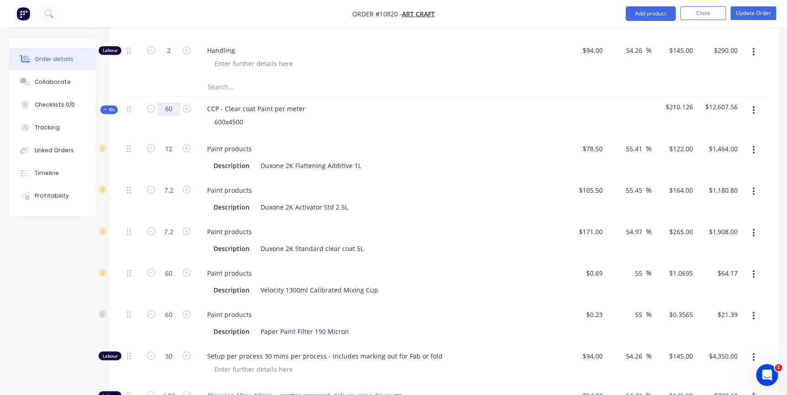
click at [171, 102] on input "60" at bounding box center [169, 109] width 24 height 14
type input "16.2"
type input "3.24"
type input "$395.28"
type input "1.944"
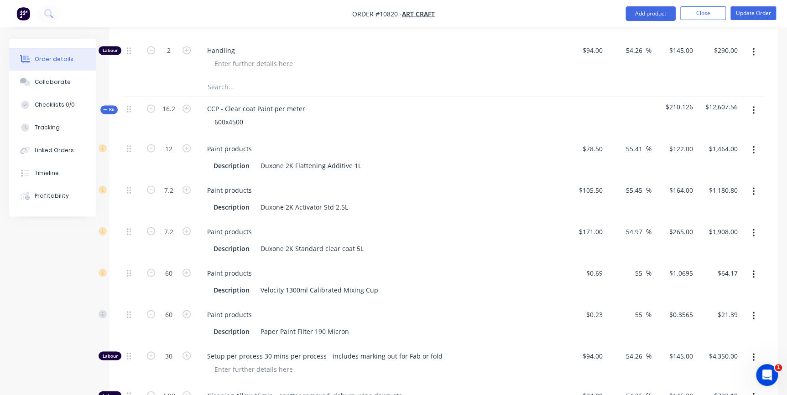
type input "$318.82"
type input "1.944"
type input "$515.16"
type input "16.2"
type input "$17.33"
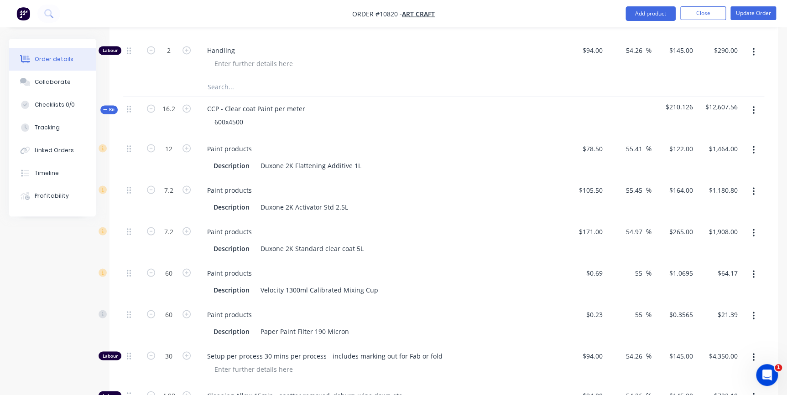
type input "16.2"
type input "$5.78"
type input "8.1"
type input "$1,174.50"
type input "1.3446"
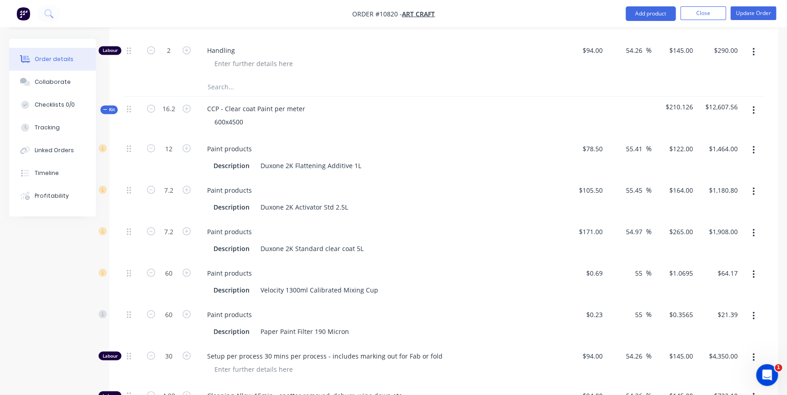
type input "$194.97"
type input "1.3446"
type input "$194.97"
type input "4.05"
type input "$587.25"
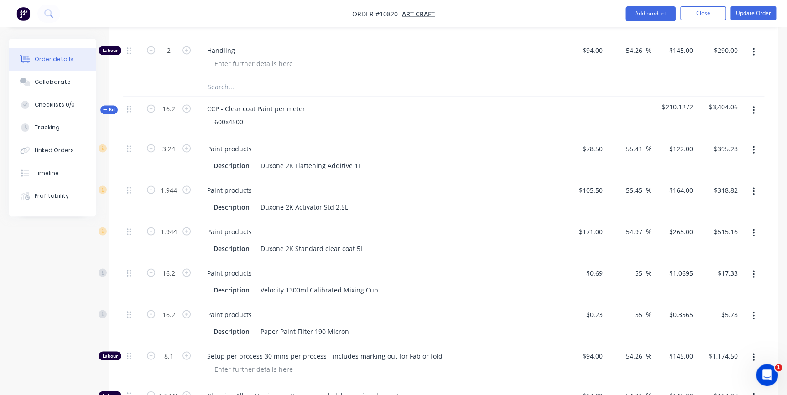
click at [484, 142] on div "Paint products" at bounding box center [379, 148] width 358 height 13
click at [187, 46] on icon "button" at bounding box center [186, 50] width 8 height 8
type input "3"
type input "$435.00"
click at [187, 46] on icon "button" at bounding box center [186, 50] width 8 height 8
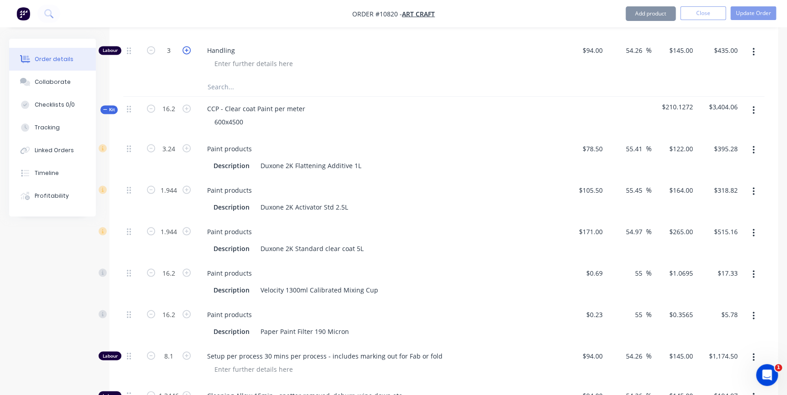
type input "4"
type input "$580.00"
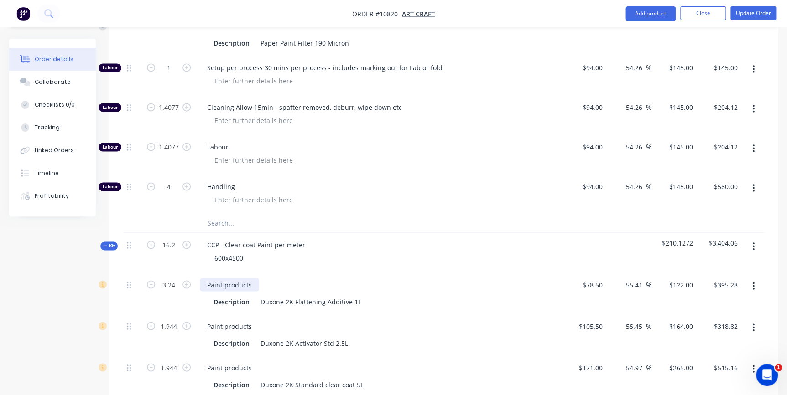
scroll to position [604, 0]
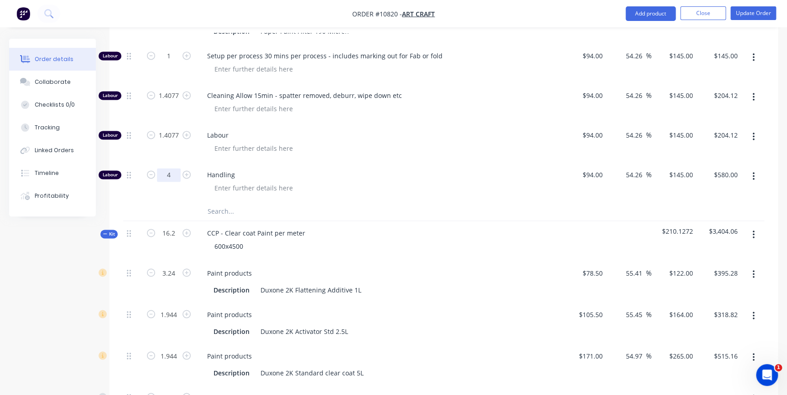
click at [171, 168] on input "4" at bounding box center [169, 175] width 24 height 14
type input "4.58"
type input "$664.10"
click at [174, 49] on input "1" at bounding box center [169, 56] width 24 height 14
click at [522, 142] on div at bounding box center [382, 148] width 350 height 13
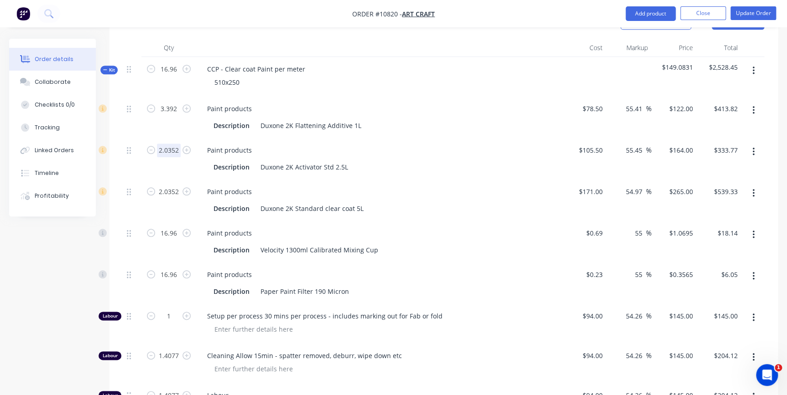
scroll to position [355, 0]
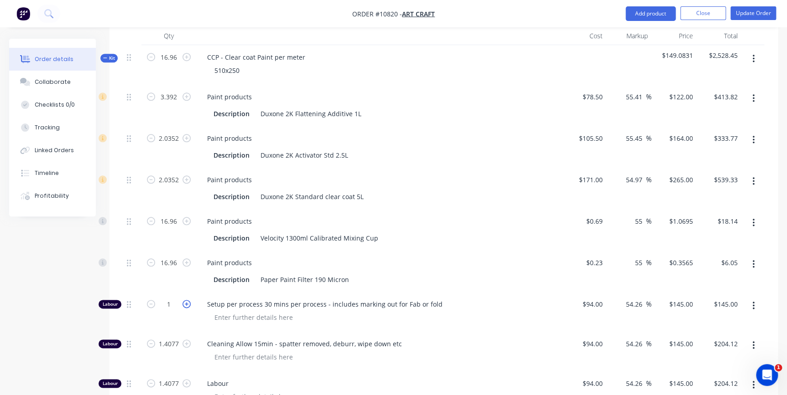
click at [185, 300] on icon "button" at bounding box center [186, 304] width 8 height 8
type input "2"
type input "$290.00"
click at [185, 300] on icon "button" at bounding box center [186, 304] width 8 height 8
type input "3"
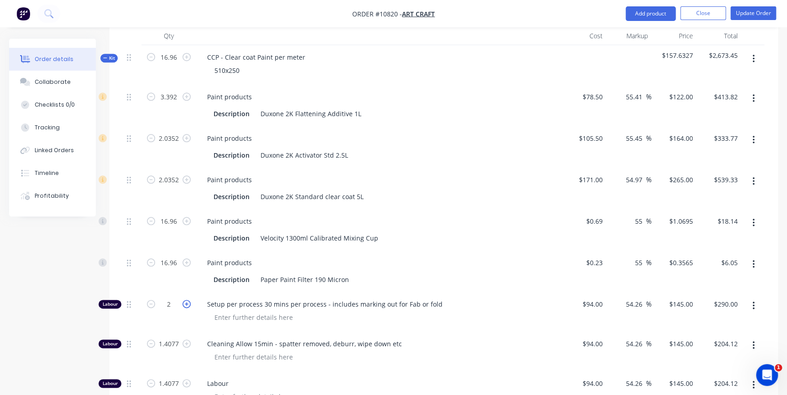
type input "$435.00"
click at [185, 300] on icon "button" at bounding box center [186, 304] width 8 height 8
type input "4"
type input "$580.00"
click at [149, 300] on icon "button" at bounding box center [151, 304] width 8 height 8
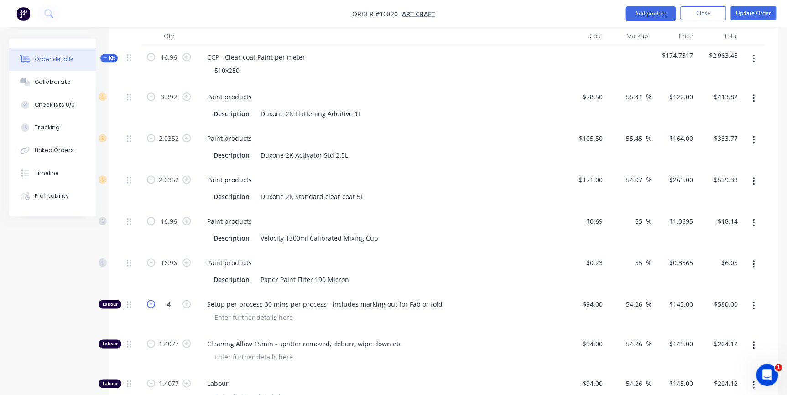
type input "3"
type input "$435.00"
click at [173, 298] on input "3" at bounding box center [169, 305] width 24 height 14
type input "3.5"
type input "$507.50"
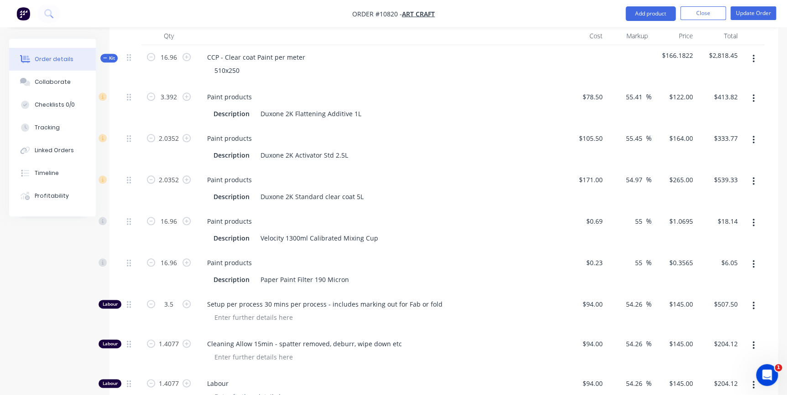
click at [197, 292] on div "Setup per process 30 mins per process - includes marking out for Fab or fold" at bounding box center [378, 312] width 365 height 40
click at [172, 298] on input "3.5" at bounding box center [169, 305] width 24 height 14
type input "4"
type input "$580.00"
click at [192, 299] on div "4" at bounding box center [168, 312] width 55 height 40
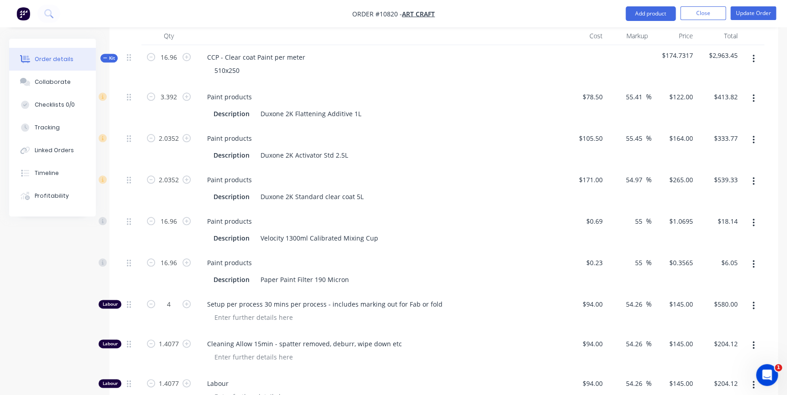
click at [249, 68] on div "CCP - Clear coat Paint per meter 510x250" at bounding box center [378, 65] width 365 height 40
click at [241, 64] on div "510x250" at bounding box center [227, 70] width 40 height 13
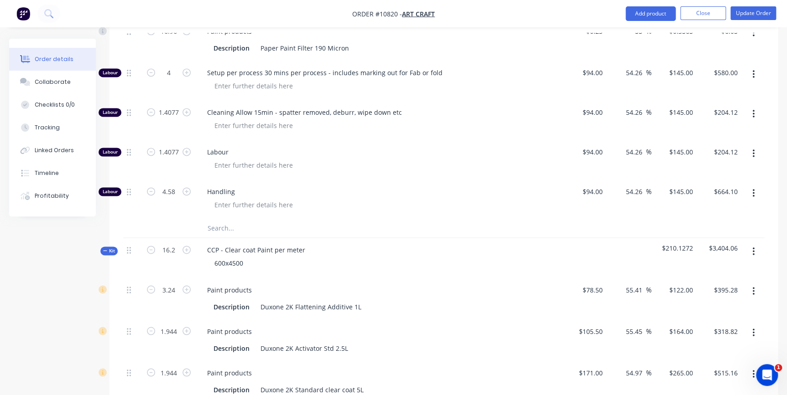
scroll to position [604, 0]
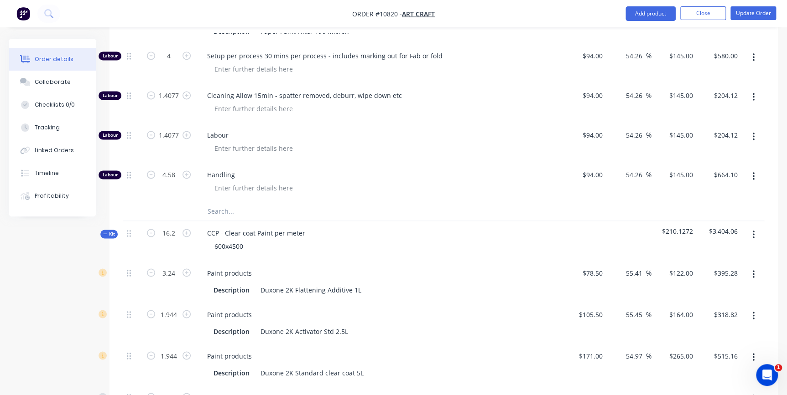
click at [259, 240] on div "600x4500" at bounding box center [379, 246] width 358 height 13
click at [245, 240] on div "600x4500" at bounding box center [228, 246] width 43 height 13
click at [311, 240] on div "CCP - Clear coat Paint per meter 600x4500 - 60 pieces" at bounding box center [378, 241] width 365 height 40
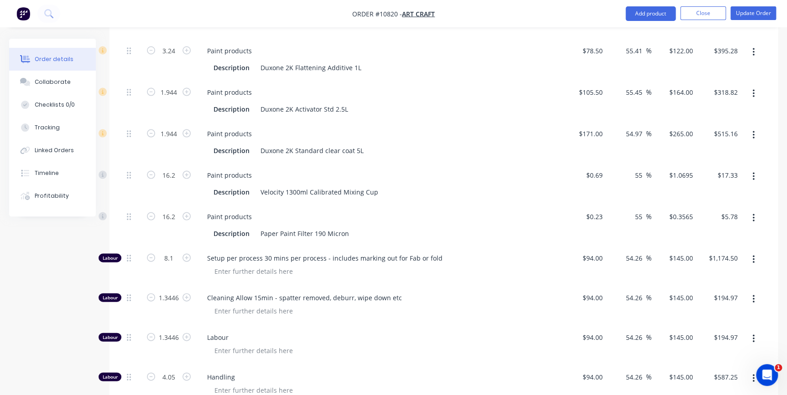
scroll to position [853, 0]
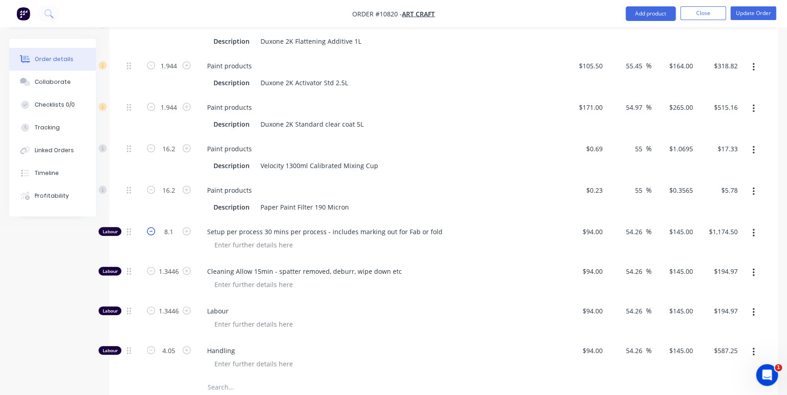
click at [149, 227] on icon "button" at bounding box center [151, 231] width 8 height 8
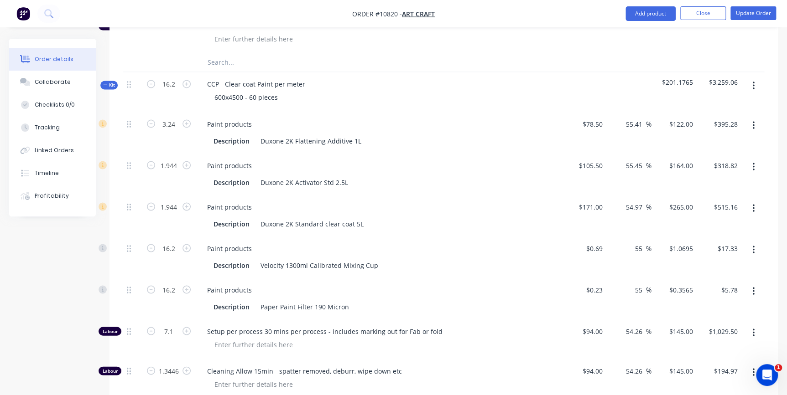
scroll to position [728, 0]
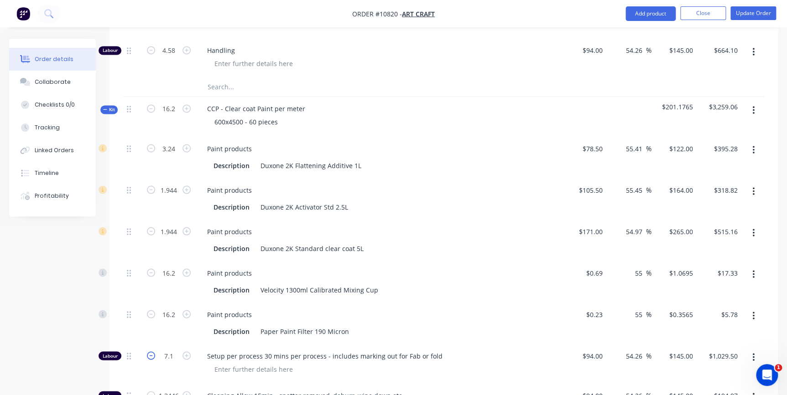
click at [150, 352] on icon "button" at bounding box center [151, 356] width 8 height 8
click at [172, 349] on input "5.1" at bounding box center [169, 356] width 24 height 14
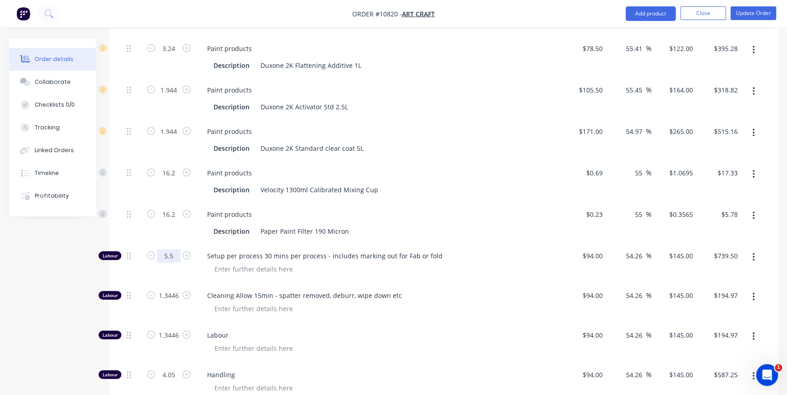
scroll to position [853, 0]
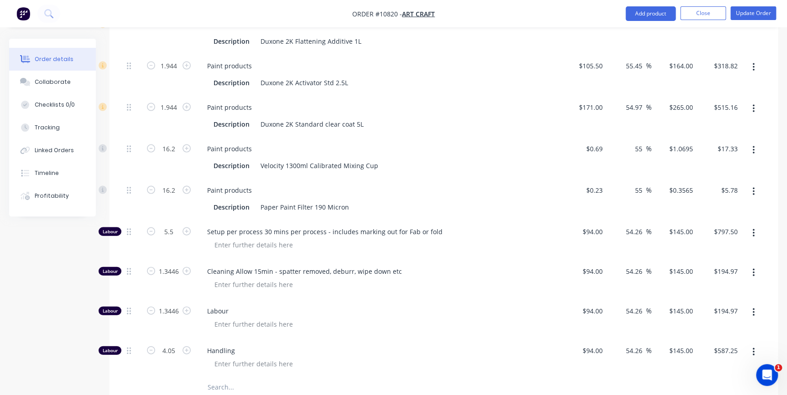
click at [251, 259] on div "Cleaning Allow 15min - spatter removed, deburr, wipe down etc" at bounding box center [378, 279] width 365 height 40
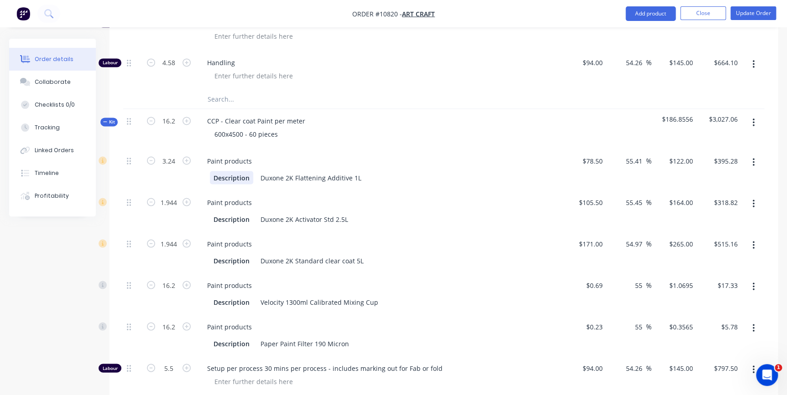
scroll to position [728, 0]
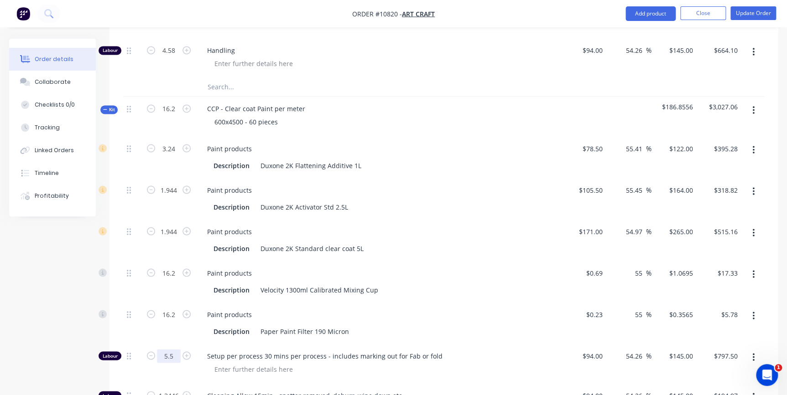
click at [174, 349] on input "5.5" at bounding box center [169, 356] width 24 height 14
click at [176, 349] on input "5.4" at bounding box center [169, 356] width 24 height 14
click at [209, 306] on div "Paint products Description Paper Paint Filter 190 Micron" at bounding box center [378, 322] width 365 height 41
click at [729, 349] on input "783.00" at bounding box center [728, 355] width 25 height 13
click at [719, 328] on div "$5.78 $5.78" at bounding box center [718, 322] width 45 height 41
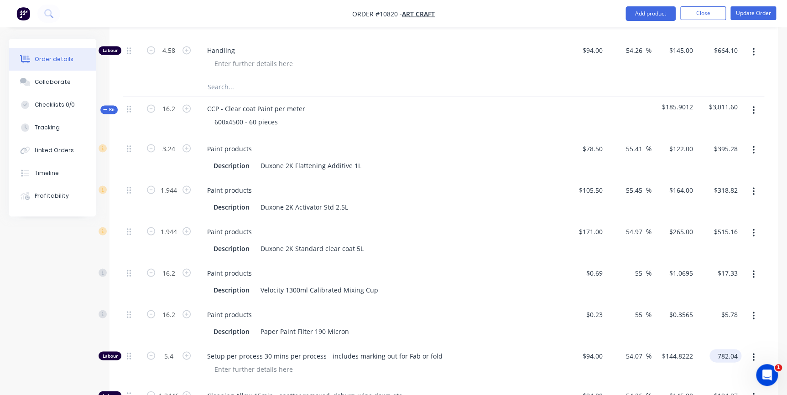
click at [725, 349] on input "782.04" at bounding box center [727, 355] width 28 height 13
click at [759, 363] on body "Order #10820 - Art Craft Add product Close Update Order Order details Collabora…" at bounding box center [393, 28] width 787 height 1512
click at [737, 349] on input "781.00" at bounding box center [727, 355] width 28 height 13
click at [724, 324] on div "$5.78 $5.78" at bounding box center [718, 322] width 45 height 41
click at [717, 349] on input "780.00" at bounding box center [727, 355] width 28 height 13
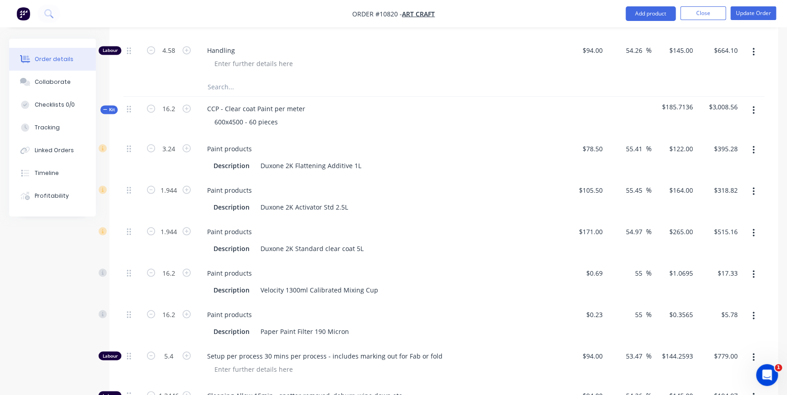
click at [711, 328] on div "$5.78 $5.78" at bounding box center [718, 322] width 45 height 41
click at [714, 349] on div "779.00 779.00" at bounding box center [727, 355] width 28 height 13
click at [714, 344] on div "$778.00 $778.00" at bounding box center [718, 364] width 45 height 40
click at [714, 349] on div "778.00 $778.00" at bounding box center [725, 355] width 32 height 13
click at [714, 344] on div "$775.00 $775.00" at bounding box center [718, 364] width 45 height 40
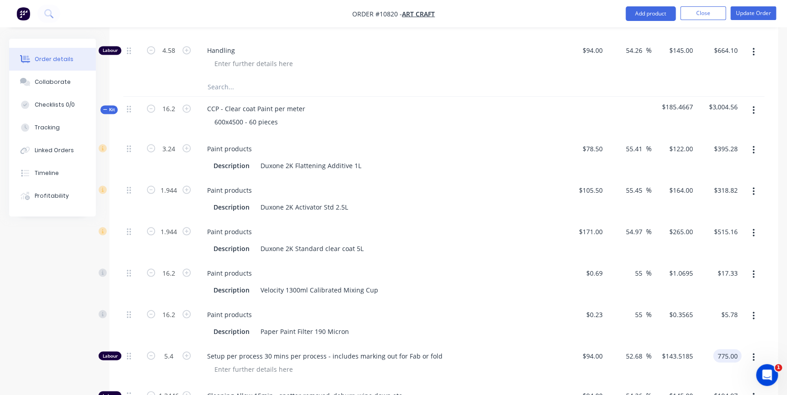
click at [719, 349] on input "775.00" at bounding box center [728, 355] width 25 height 13
click at [719, 344] on div "770.00 770.00" at bounding box center [718, 364] width 45 height 40
click at [719, 349] on input "770.00" at bounding box center [728, 355] width 25 height 13
click at [719, 344] on div "$765.00 765" at bounding box center [718, 364] width 45 height 40
click at [725, 349] on input "765.00" at bounding box center [728, 355] width 25 height 13
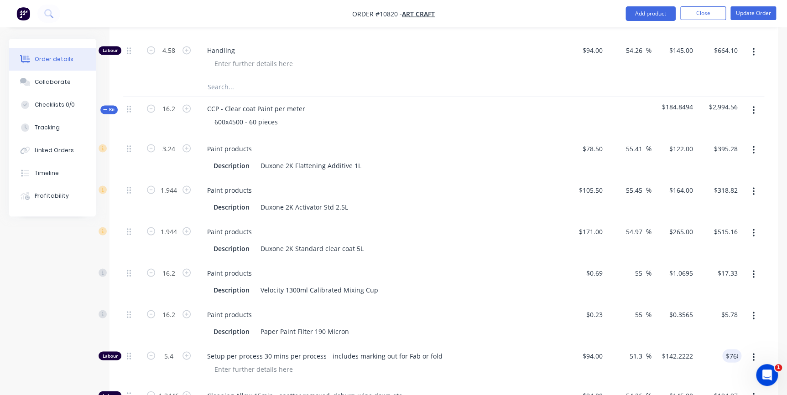
click at [712, 344] on div "$768.00 768" at bounding box center [718, 364] width 45 height 40
click at [726, 349] on input "768.00" at bounding box center [728, 355] width 25 height 13
click at [700, 344] on div "$767.05 $767.05" at bounding box center [718, 364] width 45 height 40
click at [737, 349] on input "767.05" at bounding box center [727, 355] width 28 height 13
click at [702, 356] on div "$767.03 $767.03" at bounding box center [718, 364] width 45 height 40
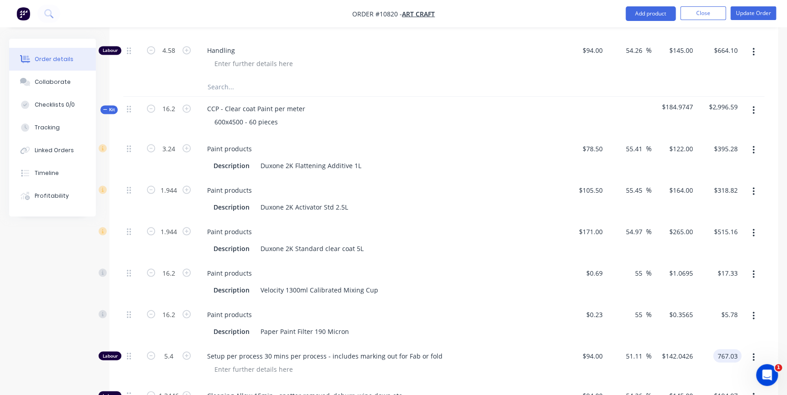
click at [720, 349] on input "767.03" at bounding box center [728, 355] width 25 height 13
click at [720, 344] on div "$767.00 $767.00" at bounding box center [718, 364] width 45 height 40
click at [720, 349] on input "767.00" at bounding box center [727, 355] width 28 height 13
click at [720, 344] on div "768.00 768.00" at bounding box center [718, 364] width 45 height 40
click at [730, 308] on input "5.78" at bounding box center [732, 314] width 17 height 13
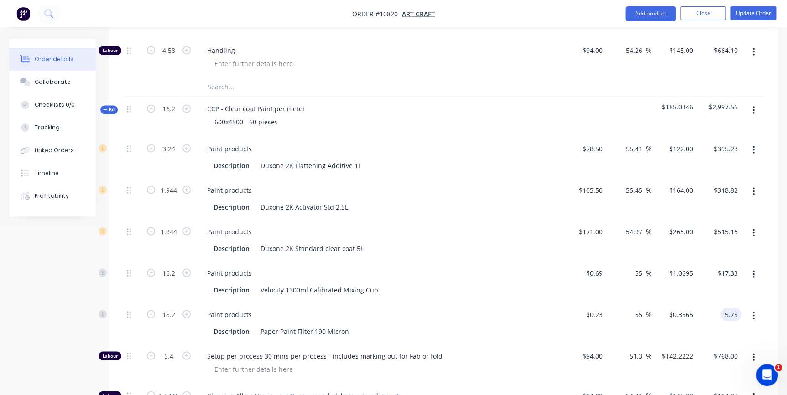
click at [730, 308] on input "5.75" at bounding box center [732, 314] width 17 height 13
click at [731, 306] on div "$5.75 5.75" at bounding box center [718, 322] width 45 height 41
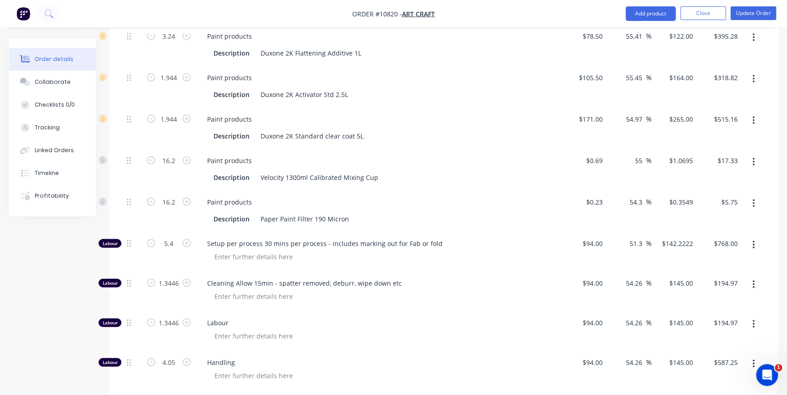
scroll to position [853, 0]
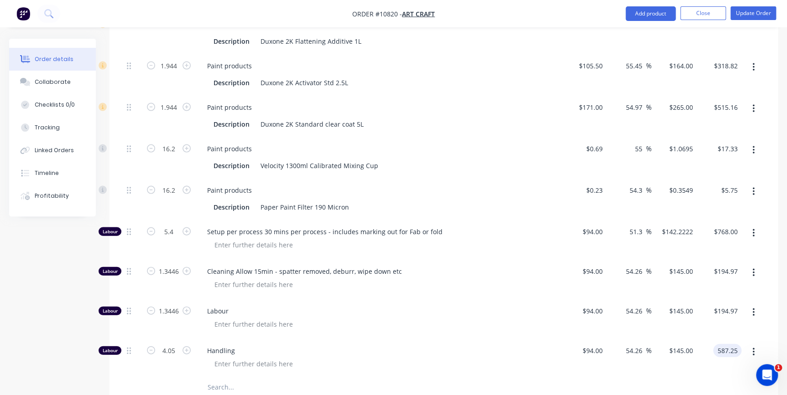
click at [722, 344] on input "587.25" at bounding box center [728, 350] width 25 height 13
click at [695, 311] on div "$145.00 $145.00" at bounding box center [673, 319] width 45 height 40
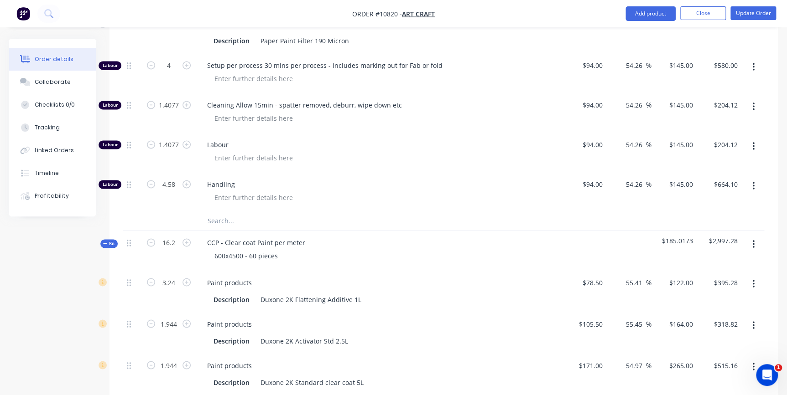
scroll to position [604, 0]
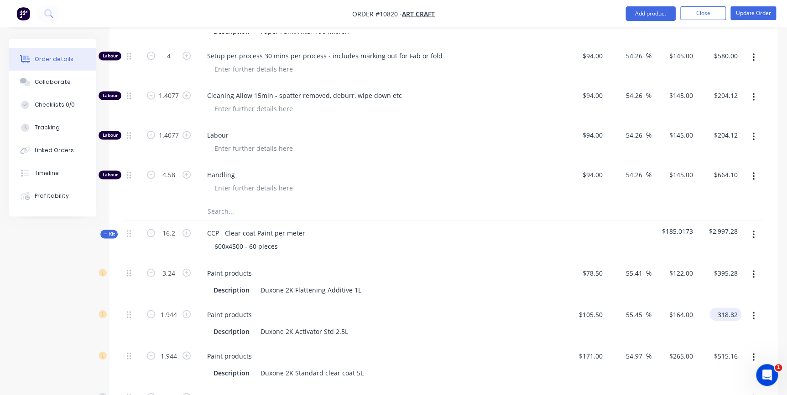
click at [732, 308] on input "318.82" at bounding box center [727, 314] width 28 height 13
click at [731, 308] on input "318.8" at bounding box center [730, 314] width 21 height 13
click at [720, 269] on div "$395.28 $395.28" at bounding box center [718, 281] width 45 height 41
click at [733, 308] on input "318.80" at bounding box center [727, 314] width 28 height 13
click at [695, 261] on div "$122.00 $122.00" at bounding box center [673, 281] width 45 height 41
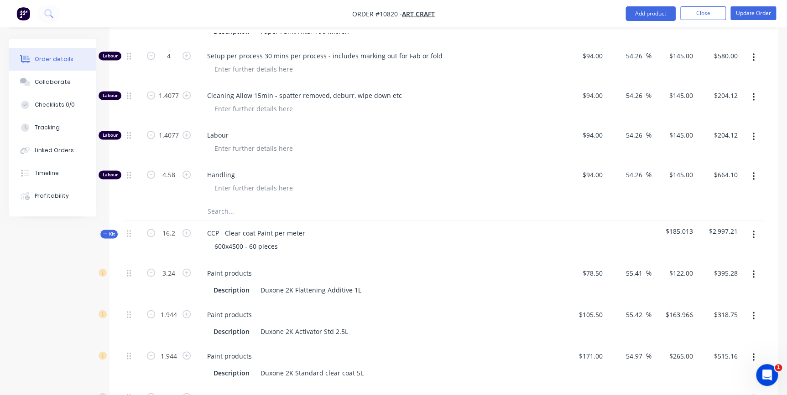
click at [721, 280] on div "$395.28 $395.28" at bounding box center [718, 281] width 45 height 41
click at [727, 308] on input "318.75" at bounding box center [728, 314] width 25 height 13
click at [730, 266] on input "395.28" at bounding box center [727, 272] width 28 height 13
click at [674, 266] on input "121.9907" at bounding box center [680, 272] width 32 height 13
click at [728, 266] on input "395.25" at bounding box center [728, 272] width 25 height 13
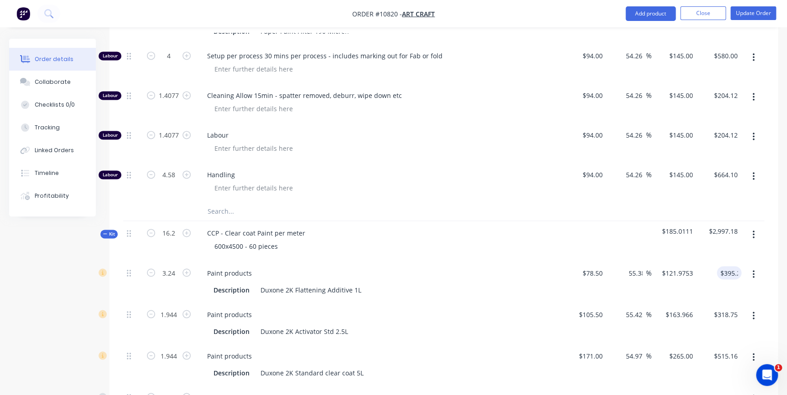
click at [767, 299] on div "Qty Cost Markup Price Total Kit 16.96 CCP - Clear coat Paint per meter 510x250 …" at bounding box center [443, 226] width 668 height 897
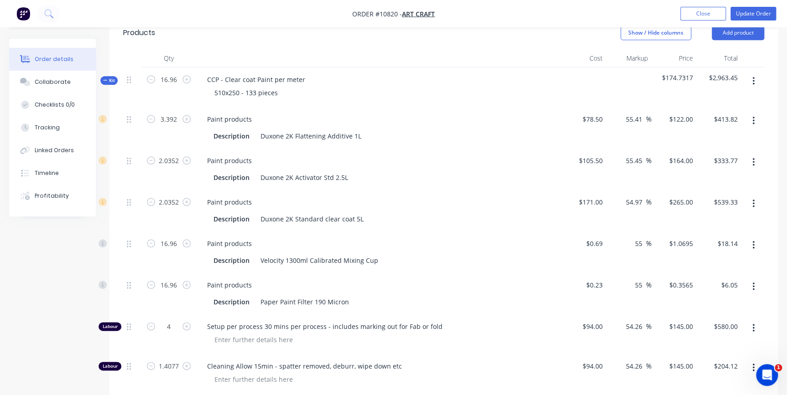
scroll to position [355, 0]
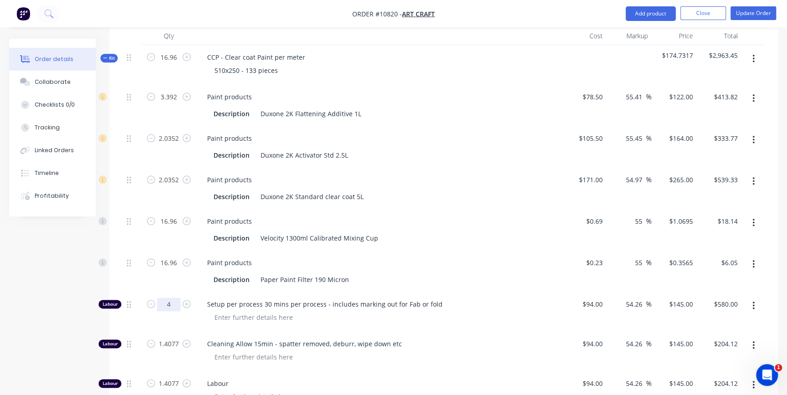
click at [176, 298] on input "4" at bounding box center [169, 305] width 24 height 14
click at [336, 292] on div "Setup per process 30 mins per process - includes marking out for Fab or fold" at bounding box center [378, 312] width 365 height 40
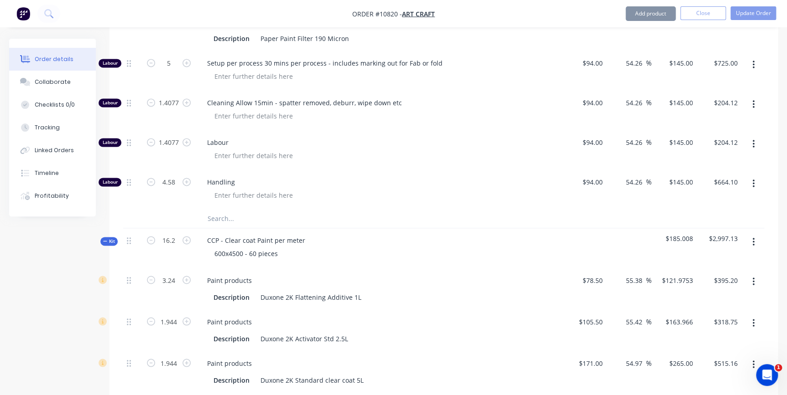
scroll to position [604, 0]
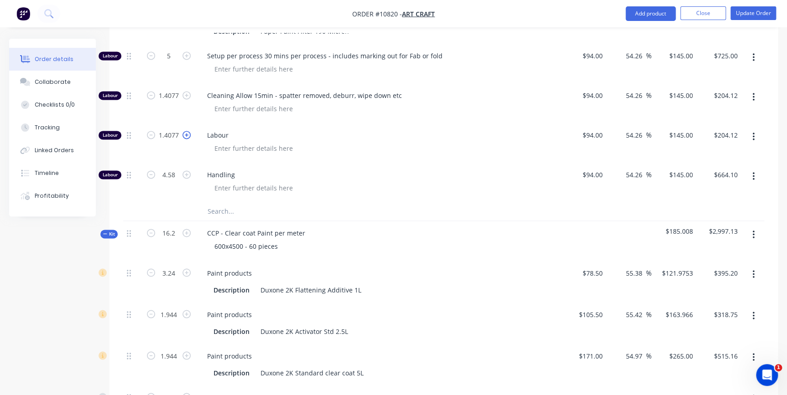
click at [183, 131] on icon "button" at bounding box center [186, 135] width 8 height 8
click at [545, 142] on div "Labour" at bounding box center [378, 143] width 365 height 40
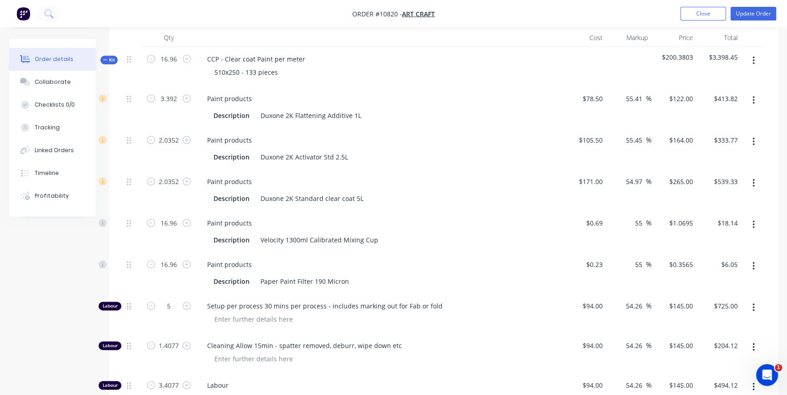
scroll to position [355, 0]
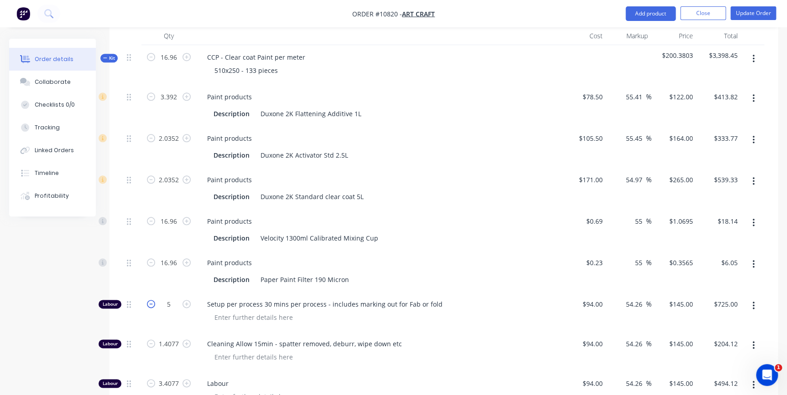
click at [148, 300] on icon "button" at bounding box center [151, 304] width 8 height 8
click at [171, 298] on input "3" at bounding box center [169, 305] width 24 height 14
click at [175, 298] on input "3.5" at bounding box center [169, 305] width 24 height 14
click at [203, 271] on div "Description Paper Paint Filter 190 Micron" at bounding box center [379, 278] width 358 height 15
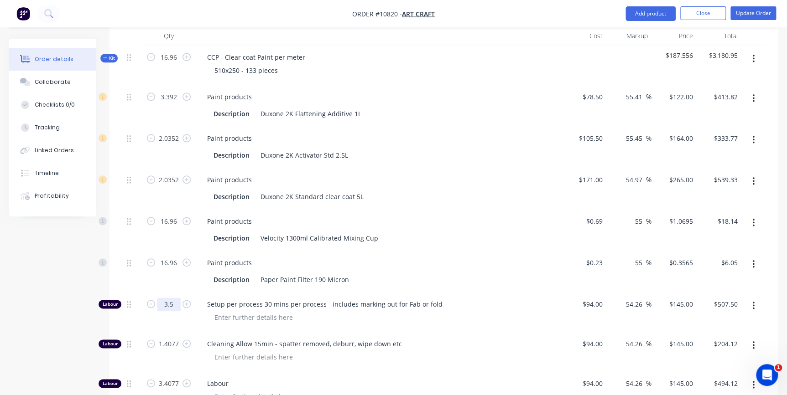
click at [161, 298] on input "3.5" at bounding box center [169, 305] width 24 height 14
click at [244, 300] on span "Setup per process 30 mins per process - includes marking out for Fab or fold" at bounding box center [382, 305] width 350 height 10
click at [161, 298] on input "3.4" at bounding box center [169, 305] width 24 height 14
click at [227, 273] on div "Description" at bounding box center [231, 279] width 43 height 13
click at [161, 298] on input "3.3" at bounding box center [169, 305] width 24 height 14
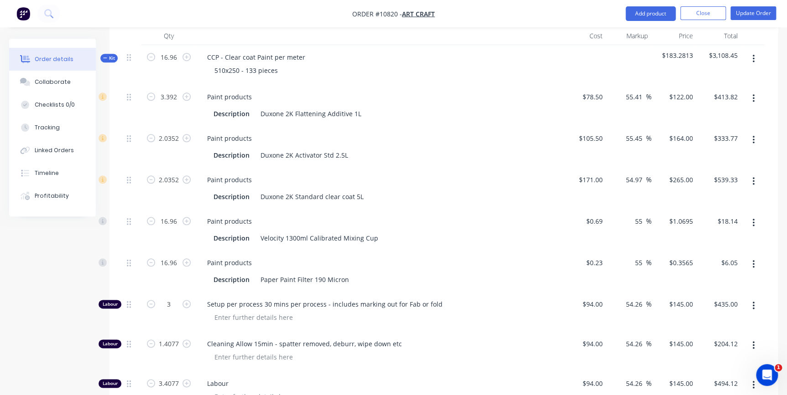
click at [175, 332] on div "1.4077" at bounding box center [168, 352] width 55 height 40
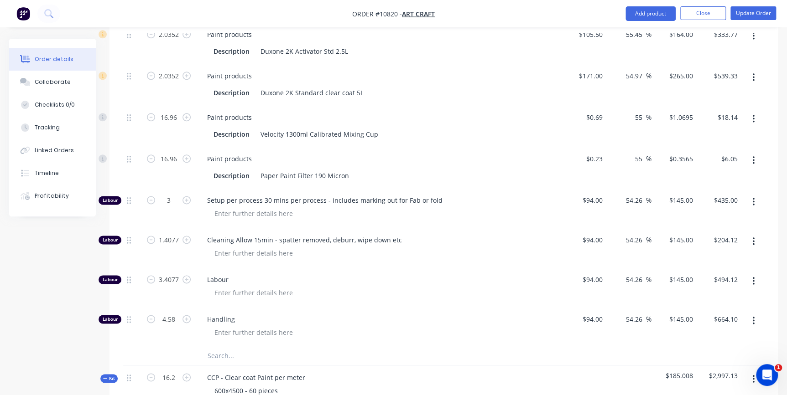
scroll to position [479, 0]
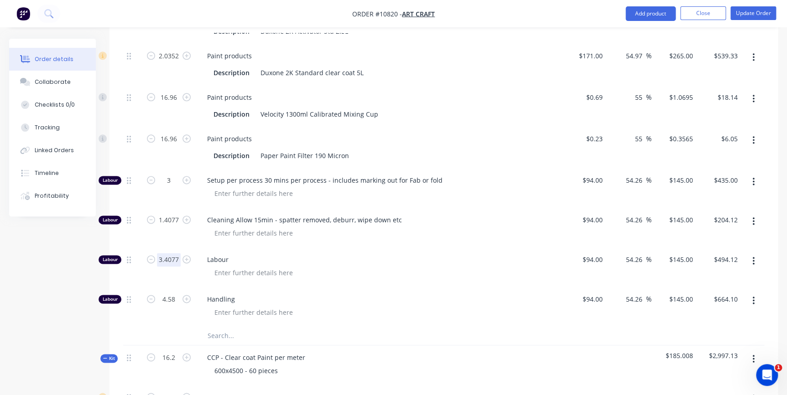
click at [171, 253] on input "3.4077" at bounding box center [169, 260] width 24 height 14
click at [360, 255] on span "Labour" at bounding box center [382, 260] width 350 height 10
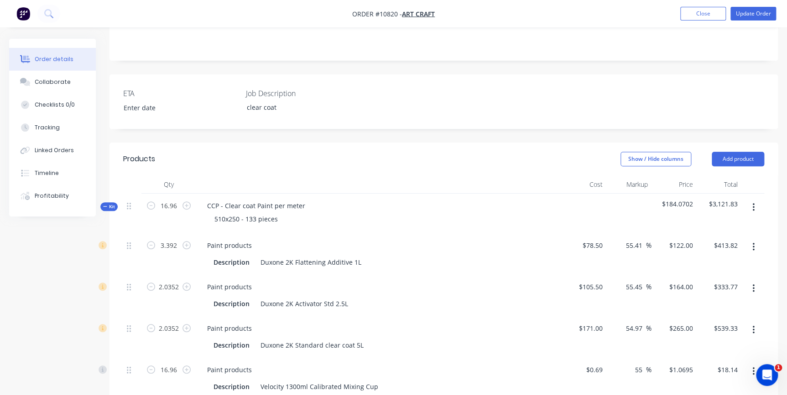
scroll to position [231, 0]
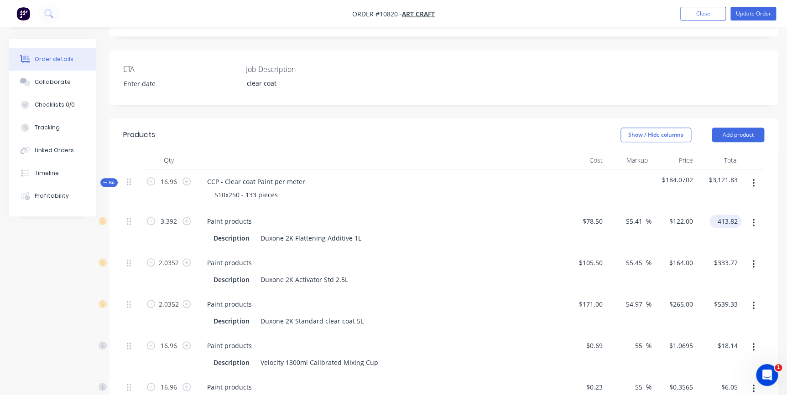
click at [721, 215] on input "413.82" at bounding box center [727, 221] width 28 height 13
click at [721, 215] on input "415.00" at bounding box center [728, 221] width 25 height 13
click at [721, 256] on input "333.77" at bounding box center [727, 262] width 28 height 13
click at [707, 263] on div "$335.00 335" at bounding box center [718, 271] width 45 height 41
click at [715, 256] on div "335.00 $335.00" at bounding box center [725, 262] width 32 height 13
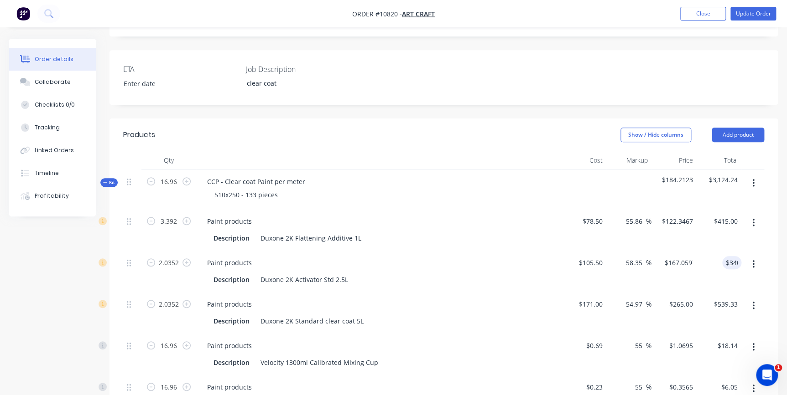
click at [679, 228] on div "$122.3467 $122.3467" at bounding box center [673, 229] width 45 height 41
click at [728, 215] on input "415.00" at bounding box center [728, 221] width 25 height 13
click at [713, 234] on div "$420.00 $420.00" at bounding box center [718, 229] width 45 height 41
click at [727, 219] on div "$420.00 $420.00" at bounding box center [718, 229] width 45 height 41
click at [725, 215] on input "420.00" at bounding box center [728, 221] width 25 height 13
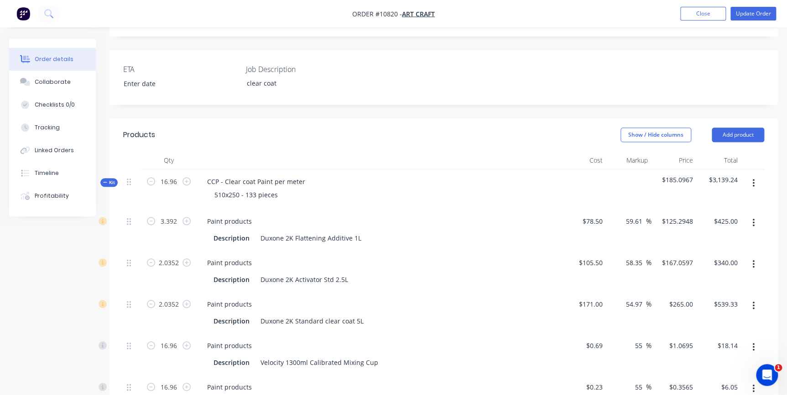
click at [694, 251] on div "$167.0597 $167.0597" at bounding box center [673, 271] width 45 height 41
click at [724, 298] on input "539.33" at bounding box center [728, 304] width 25 height 13
click at [708, 272] on div "$340.00 $340.00" at bounding box center [718, 271] width 45 height 41
click at [732, 298] on input "538.00" at bounding box center [728, 304] width 25 height 13
click at [722, 292] on div "$536.00 536" at bounding box center [718, 312] width 45 height 41
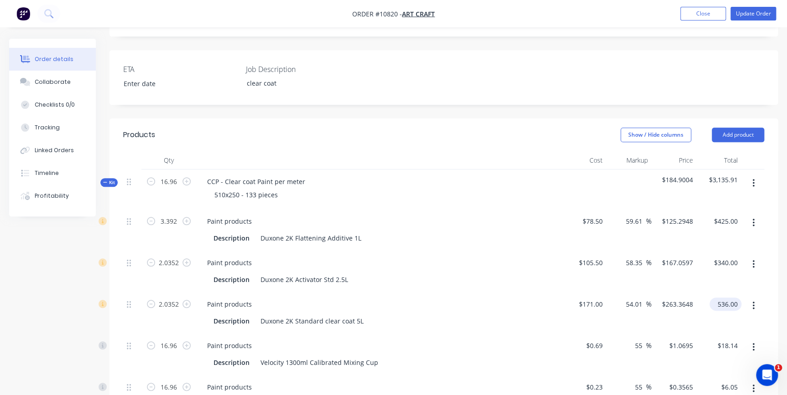
click at [729, 298] on input "536.00" at bounding box center [727, 304] width 28 height 13
click at [726, 259] on div "$340.00 $340.00" at bounding box center [718, 271] width 45 height 41
click at [730, 298] on input "537.00" at bounding box center [728, 304] width 25 height 13
click at [700, 260] on div "$340.00 $340.00" at bounding box center [718, 271] width 45 height 41
click at [104, 180] on icon "button" at bounding box center [105, 182] width 4 height 5
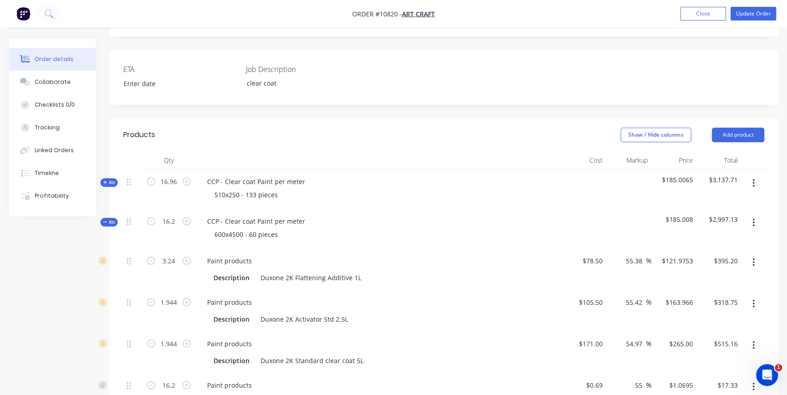
click at [108, 219] on span "Kit" at bounding box center [109, 222] width 12 height 7
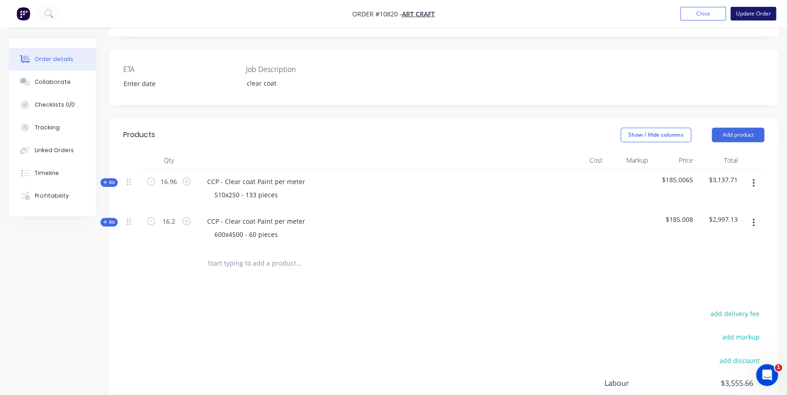
click at [744, 13] on button "Update Order" at bounding box center [753, 14] width 46 height 14
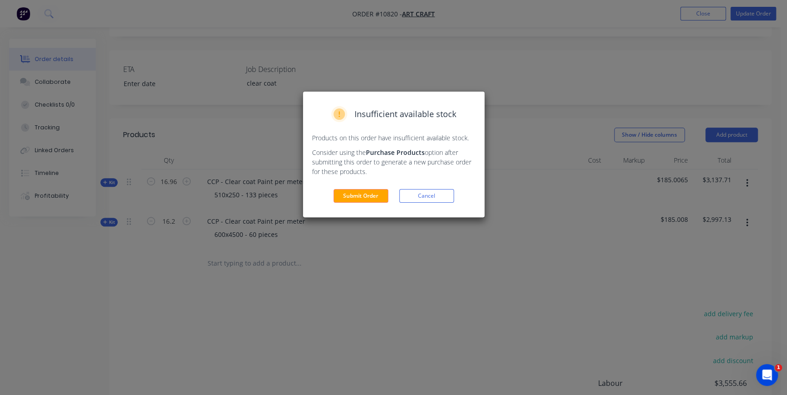
click at [349, 197] on button "Submit Order" at bounding box center [360, 196] width 55 height 14
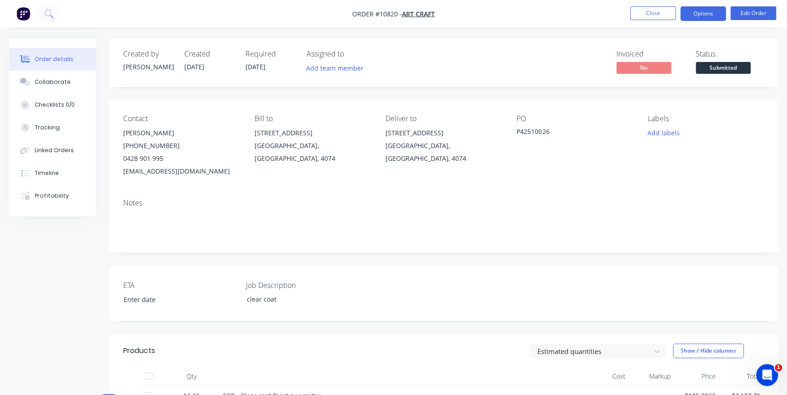
click at [705, 10] on button "Options" at bounding box center [703, 13] width 46 height 15
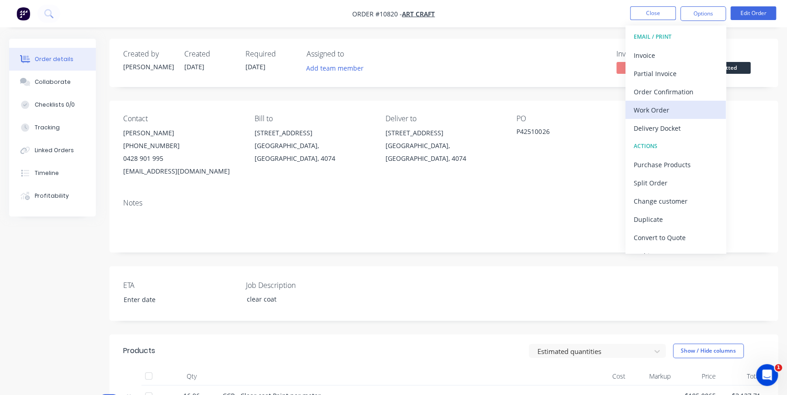
click at [660, 110] on div "Work Order" at bounding box center [675, 110] width 84 height 13
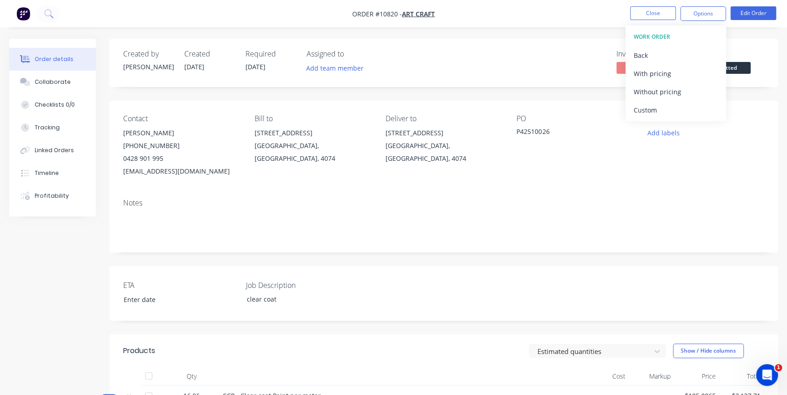
click at [659, 109] on div "Custom" at bounding box center [675, 110] width 84 height 13
click at [653, 89] on div "Without pricing" at bounding box center [675, 91] width 84 height 13
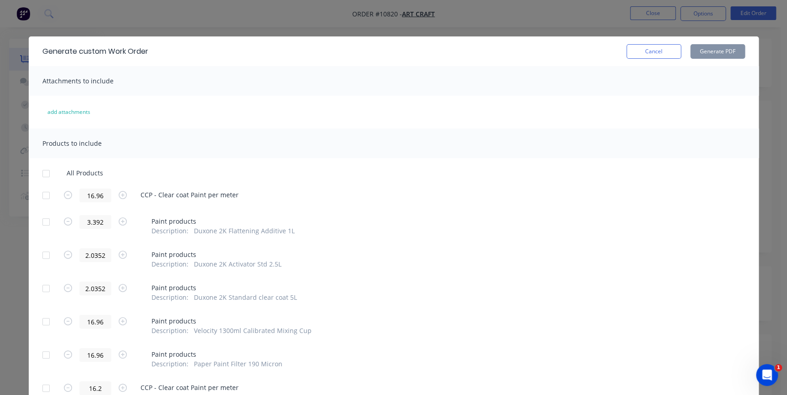
click at [42, 175] on div at bounding box center [46, 174] width 18 height 18
click at [40, 220] on div at bounding box center [46, 222] width 18 height 18
click at [40, 261] on div at bounding box center [46, 255] width 18 height 18
click at [39, 289] on div at bounding box center [46, 289] width 18 height 18
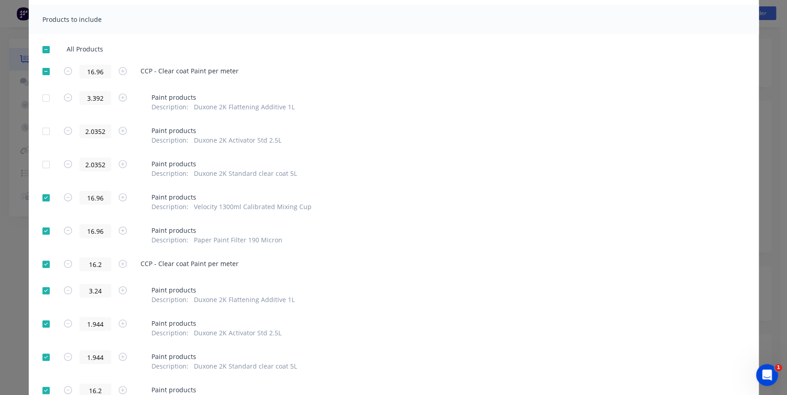
drag, startPoint x: 38, startPoint y: 199, endPoint x: 41, endPoint y: 205, distance: 6.9
click at [38, 199] on div at bounding box center [46, 198] width 18 height 18
click at [43, 235] on div at bounding box center [46, 231] width 18 height 18
drag, startPoint x: 41, startPoint y: 282, endPoint x: 45, endPoint y: 296, distance: 14.6
click at [41, 285] on div at bounding box center [46, 291] width 18 height 18
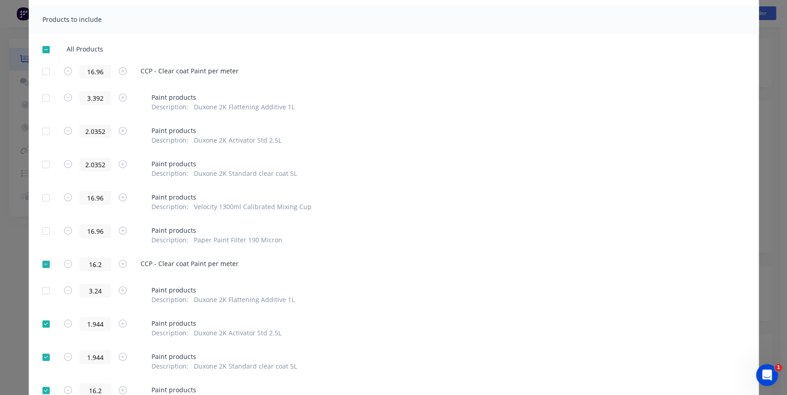
drag, startPoint x: 42, startPoint y: 322, endPoint x: 44, endPoint y: 342, distance: 20.1
click at [42, 323] on div at bounding box center [46, 324] width 18 height 18
drag, startPoint x: 44, startPoint y: 358, endPoint x: 44, endPoint y: 375, distance: 16.4
click at [44, 360] on div at bounding box center [46, 357] width 18 height 18
click at [42, 392] on div at bounding box center [46, 391] width 18 height 18
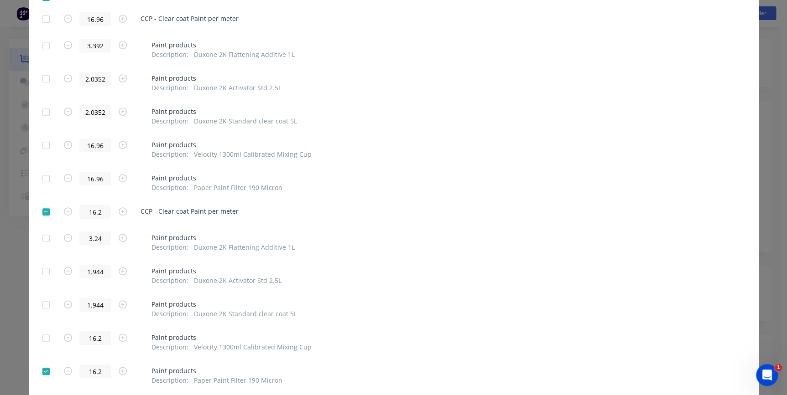
scroll to position [206, 0]
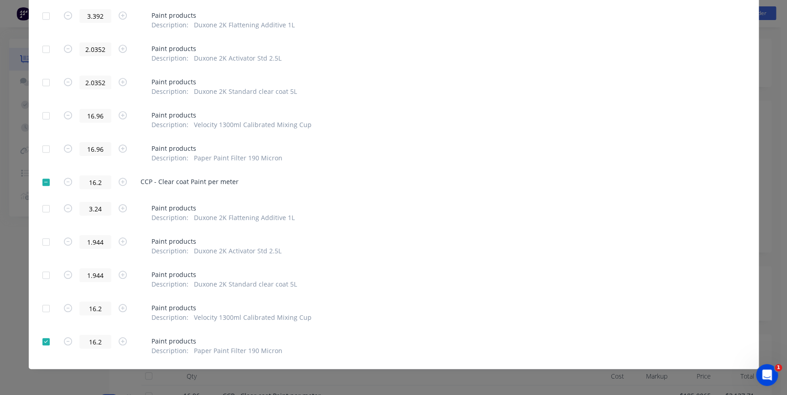
click at [43, 342] on div at bounding box center [46, 342] width 18 height 18
click at [43, 181] on div at bounding box center [46, 182] width 18 height 18
click at [45, 205] on div at bounding box center [46, 209] width 18 height 18
drag, startPoint x: 41, startPoint y: 242, endPoint x: 39, endPoint y: 267, distance: 25.1
click at [41, 244] on div at bounding box center [46, 242] width 18 height 18
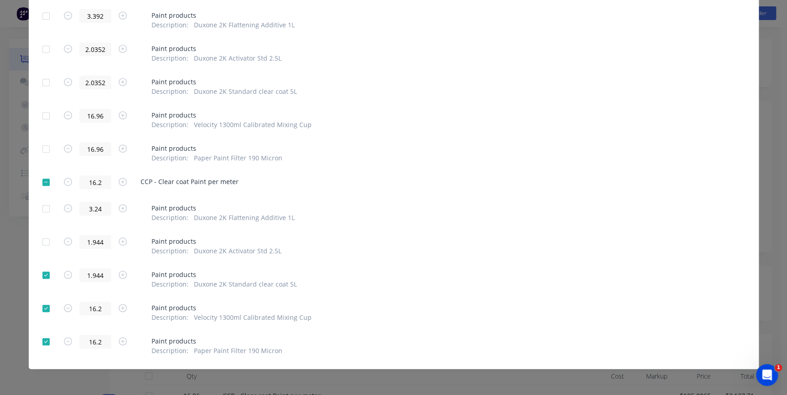
click at [41, 272] on div at bounding box center [46, 275] width 18 height 18
drag, startPoint x: 41, startPoint y: 304, endPoint x: 43, endPoint y: 346, distance: 42.4
click at [41, 304] on div at bounding box center [46, 309] width 18 height 18
click at [42, 337] on div at bounding box center [46, 342] width 18 height 18
click at [41, 341] on div at bounding box center [46, 342] width 18 height 18
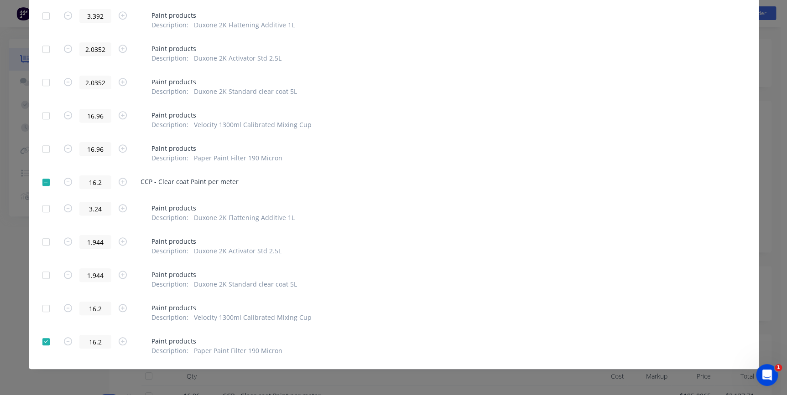
click at [46, 181] on div at bounding box center [46, 182] width 18 height 18
click at [41, 182] on div at bounding box center [46, 182] width 18 height 18
drag, startPoint x: 41, startPoint y: 205, endPoint x: 39, endPoint y: 232, distance: 27.0
click at [41, 205] on div at bounding box center [46, 209] width 18 height 18
click at [41, 242] on div at bounding box center [46, 242] width 18 height 18
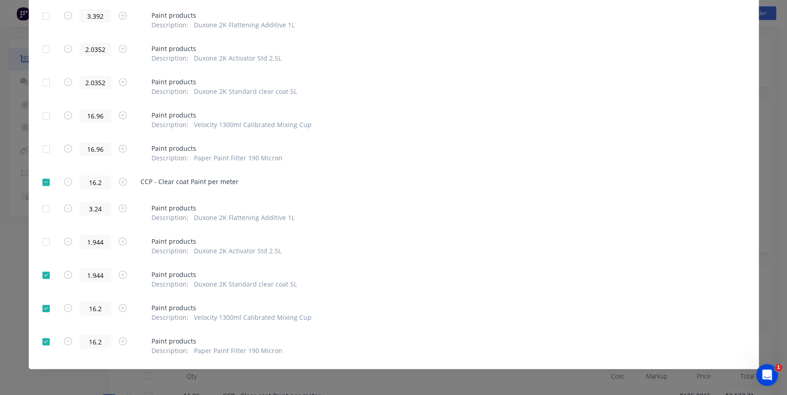
click at [40, 275] on div at bounding box center [46, 275] width 18 height 18
click at [42, 310] on div at bounding box center [46, 309] width 18 height 18
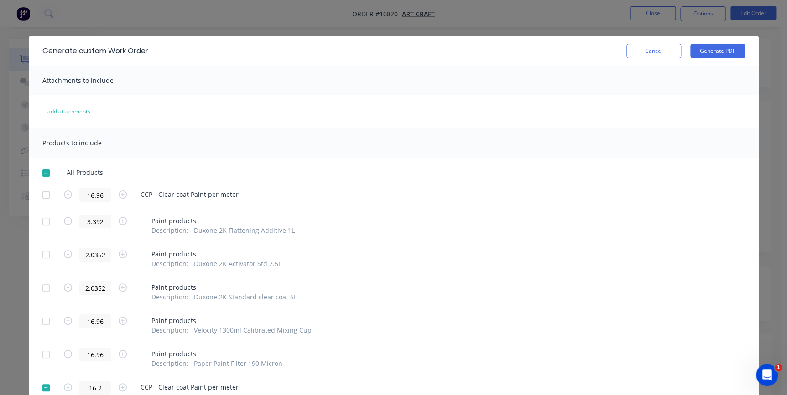
scroll to position [0, 0]
click at [45, 196] on div at bounding box center [46, 196] width 18 height 18
drag, startPoint x: 41, startPoint y: 220, endPoint x: 41, endPoint y: 245, distance: 25.5
click at [41, 221] on div at bounding box center [46, 222] width 18 height 18
click at [40, 255] on div at bounding box center [46, 255] width 18 height 18
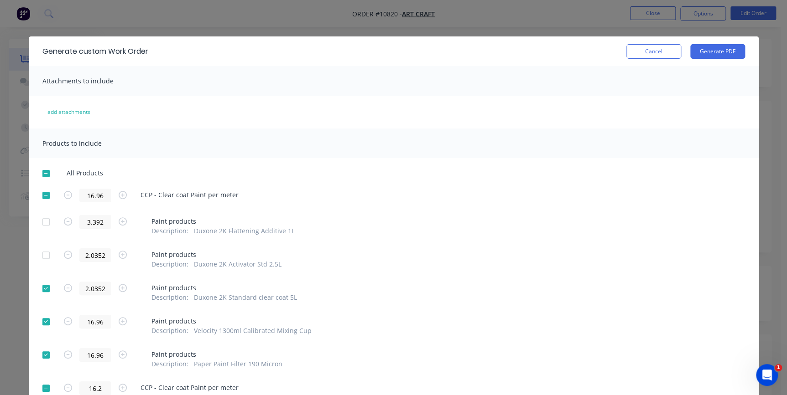
click at [43, 291] on div at bounding box center [46, 289] width 18 height 18
click at [42, 327] on div at bounding box center [46, 322] width 18 height 18
click at [41, 288] on div at bounding box center [46, 289] width 18 height 18
click at [43, 351] on div at bounding box center [46, 355] width 18 height 18
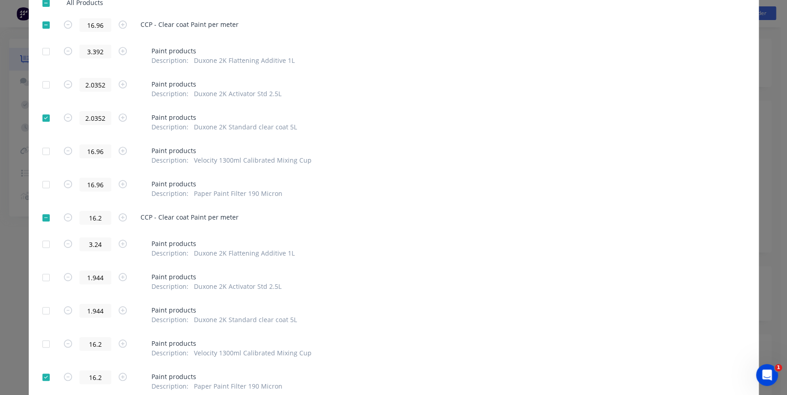
scroll to position [206, 0]
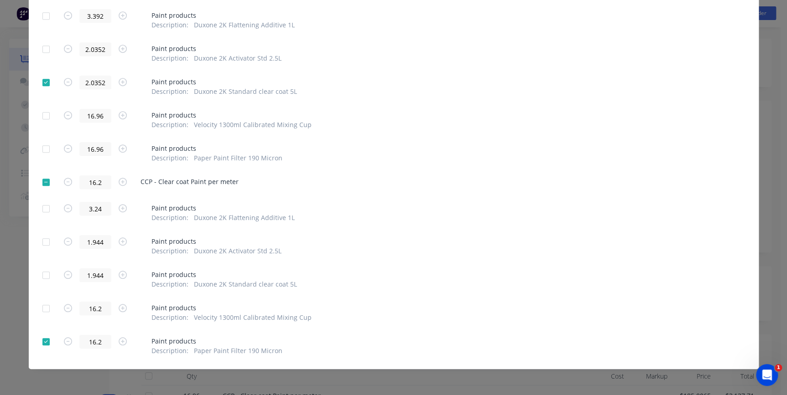
click at [39, 274] on div at bounding box center [46, 275] width 18 height 18
click at [43, 343] on div at bounding box center [46, 342] width 18 height 18
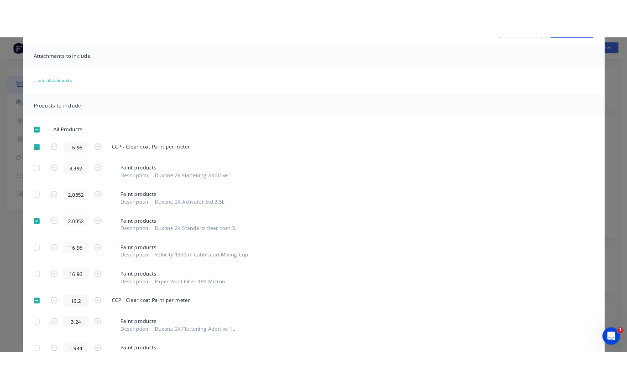
scroll to position [0, 0]
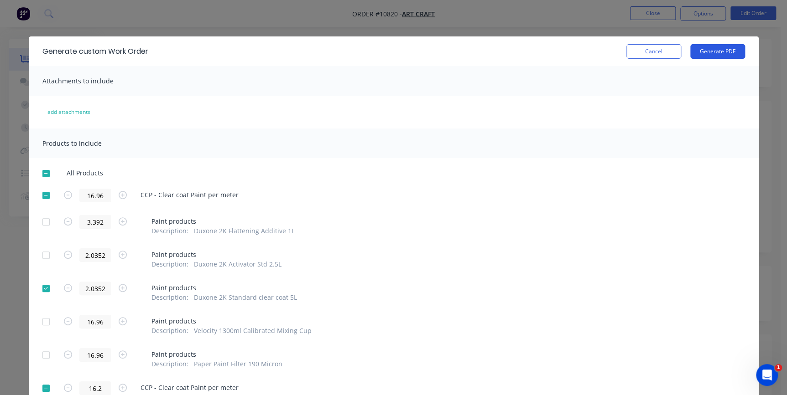
click at [707, 54] on button "Generate PDF" at bounding box center [717, 51] width 55 height 15
click at [652, 53] on button "Cancel" at bounding box center [653, 51] width 55 height 15
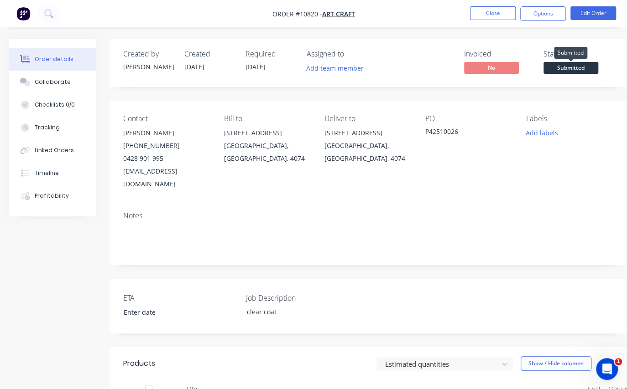
click at [586, 63] on span "Submitted" at bounding box center [570, 67] width 55 height 11
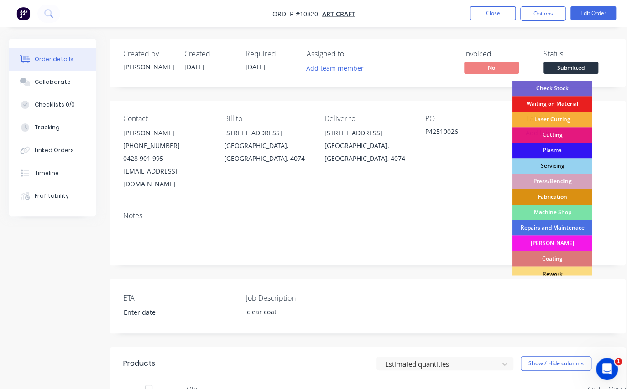
scroll to position [112, 0]
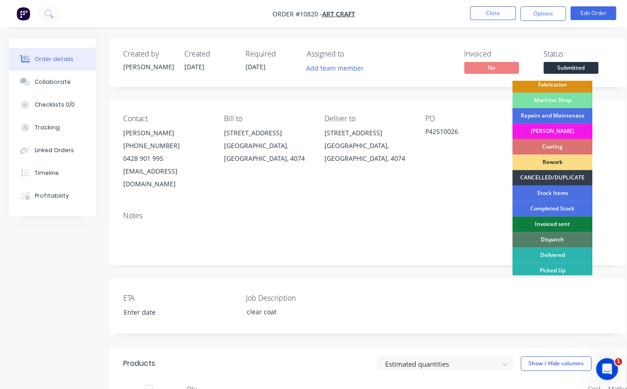
click at [553, 141] on div "Coating" at bounding box center [552, 147] width 80 height 16
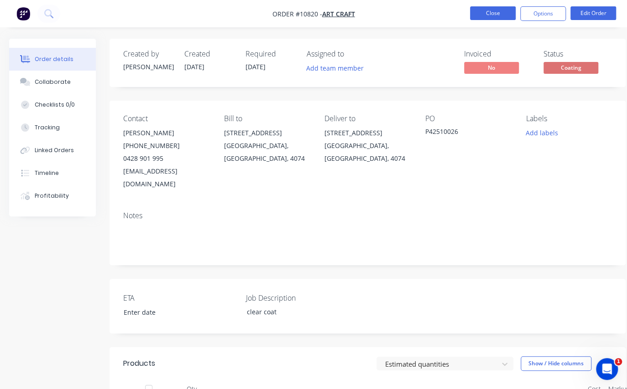
click at [492, 9] on button "Close" at bounding box center [493, 13] width 46 height 14
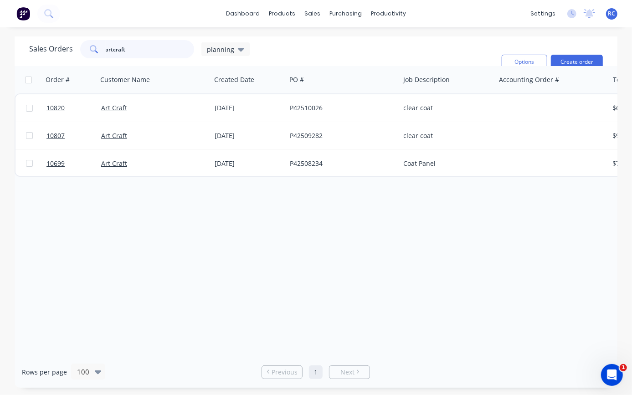
drag, startPoint x: 137, startPoint y: 57, endPoint x: 77, endPoint y: 34, distance: 65.0
click at [78, 35] on div "dashboard products sales purchasing productivity dashboard products Product Cat…" at bounding box center [316, 197] width 632 height 395
click at [242, 47] on icon at bounding box center [241, 49] width 6 height 10
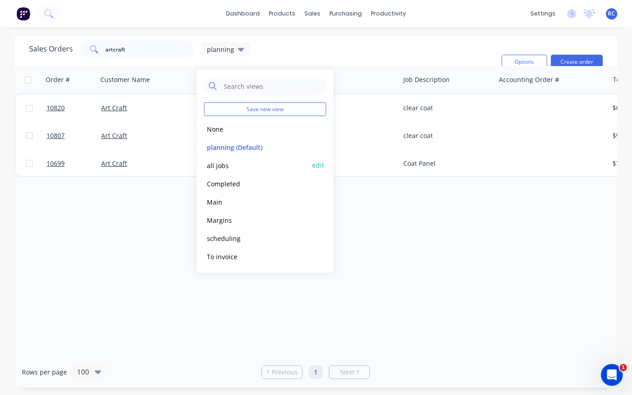
click at [220, 169] on button "all jobs" at bounding box center [256, 165] width 104 height 10
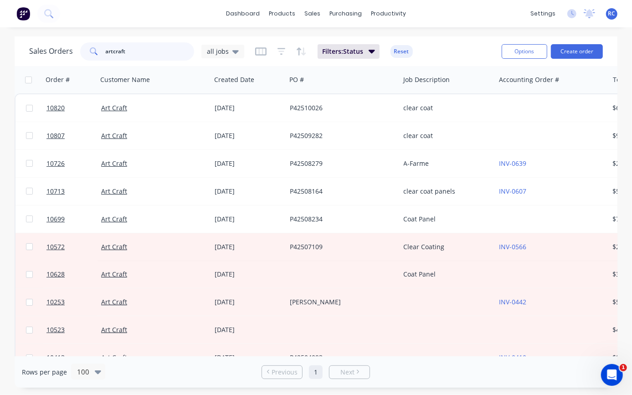
click at [122, 54] on input "artcraft" at bounding box center [150, 51] width 89 height 18
drag, startPoint x: 133, startPoint y: 51, endPoint x: 87, endPoint y: 32, distance: 50.3
click at [87, 32] on div "dashboard products sales purchasing productivity dashboard products Product Cat…" at bounding box center [316, 197] width 632 height 395
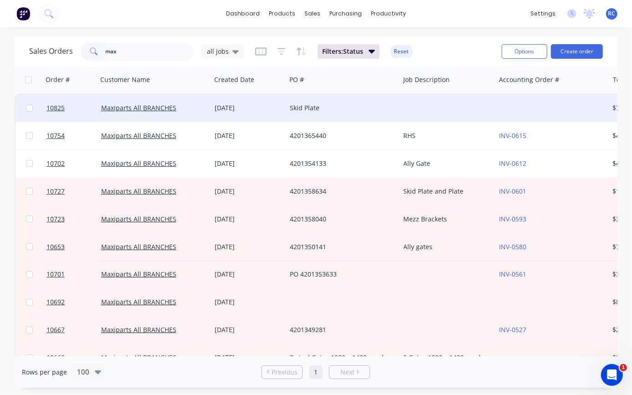
click at [212, 114] on div "[DATE]" at bounding box center [248, 107] width 75 height 27
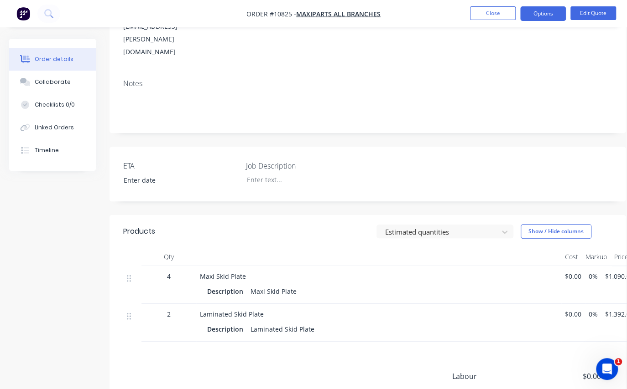
scroll to position [222, 0]
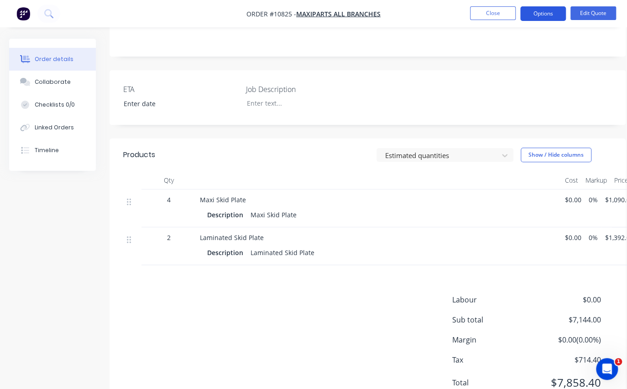
click at [556, 14] on button "Options" at bounding box center [543, 13] width 46 height 15
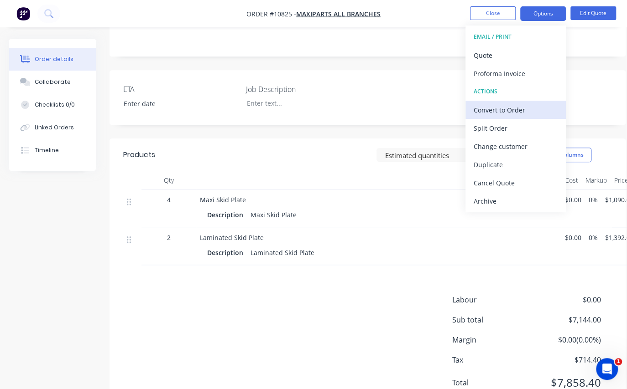
click at [510, 106] on div "Convert to Order" at bounding box center [515, 110] width 84 height 13
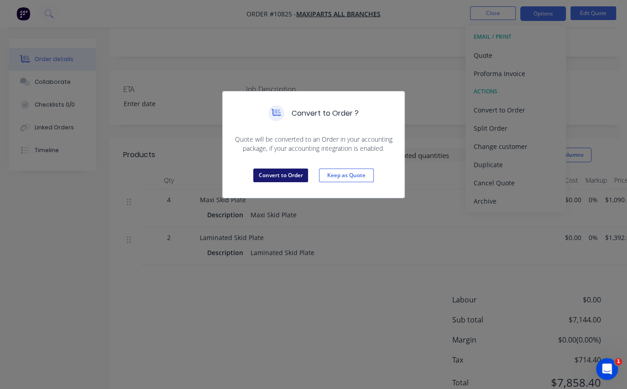
click at [279, 176] on button "Convert to Order" at bounding box center [280, 176] width 55 height 14
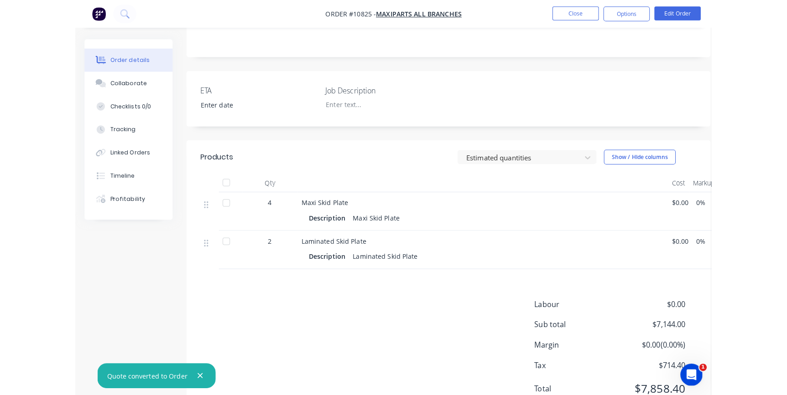
scroll to position [0, 0]
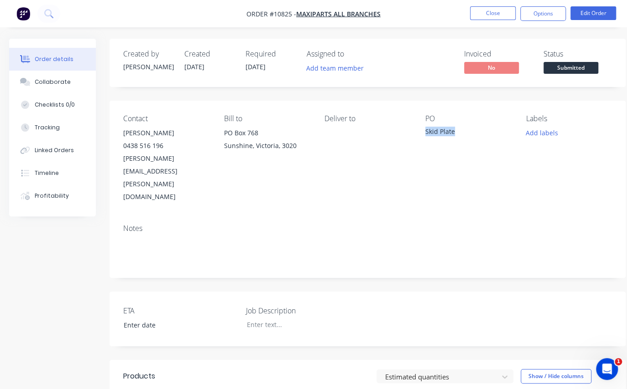
drag, startPoint x: 459, startPoint y: 131, endPoint x: 425, endPoint y: 130, distance: 33.3
click at [425, 130] on div "Contact [PERSON_NAME] [PHONE_NUMBER] [PERSON_NAME][EMAIL_ADDRESS][PERSON_NAME][…" at bounding box center [367, 159] width 516 height 116
copy div "Skid Plate"
click at [603, 6] on button "Edit Order" at bounding box center [593, 13] width 46 height 14
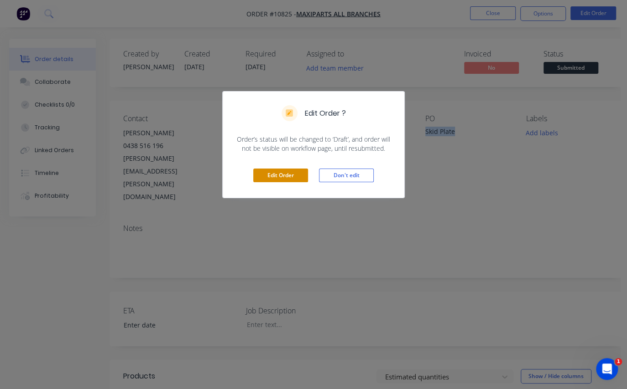
click at [292, 175] on button "Edit Order" at bounding box center [280, 176] width 55 height 14
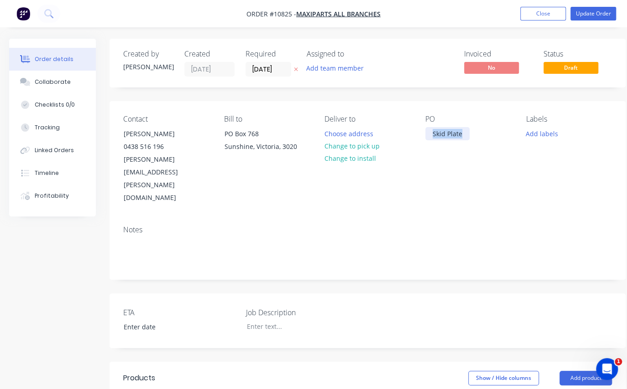
drag, startPoint x: 461, startPoint y: 134, endPoint x: 401, endPoint y: 135, distance: 60.2
click at [401, 135] on div "Contact [PERSON_NAME] [PHONE_NUMBER] [PERSON_NAME][EMAIL_ADDRESS][PERSON_NAME][…" at bounding box center [367, 159] width 516 height 117
paste div
drag, startPoint x: 491, startPoint y: 133, endPoint x: 425, endPoint y: 133, distance: 65.7
click at [425, 133] on div "Skid PlateSkid Plate" at bounding box center [462, 133] width 74 height 13
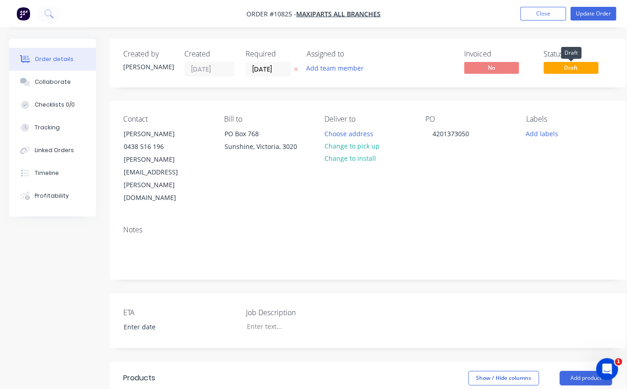
click at [580, 67] on span "Draft" at bounding box center [570, 67] width 55 height 11
click at [579, 66] on span "Draft" at bounding box center [570, 67] width 55 height 11
click at [577, 70] on span "Draft" at bounding box center [570, 67] width 55 height 11
drag, startPoint x: 577, startPoint y: 70, endPoint x: 558, endPoint y: 65, distance: 20.2
click at [558, 65] on span "Draft" at bounding box center [570, 67] width 55 height 11
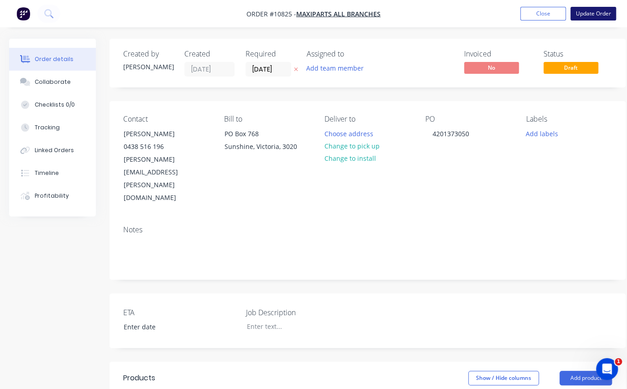
click at [597, 20] on button "Update Order" at bounding box center [593, 14] width 46 height 14
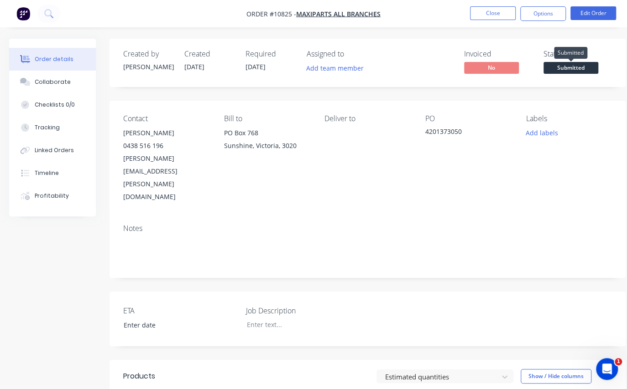
click at [584, 72] on span "Submitted" at bounding box center [570, 67] width 55 height 11
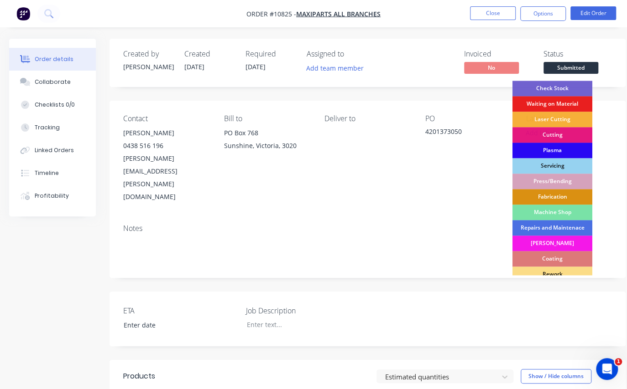
click at [571, 152] on div "Plasma" at bounding box center [552, 151] width 80 height 16
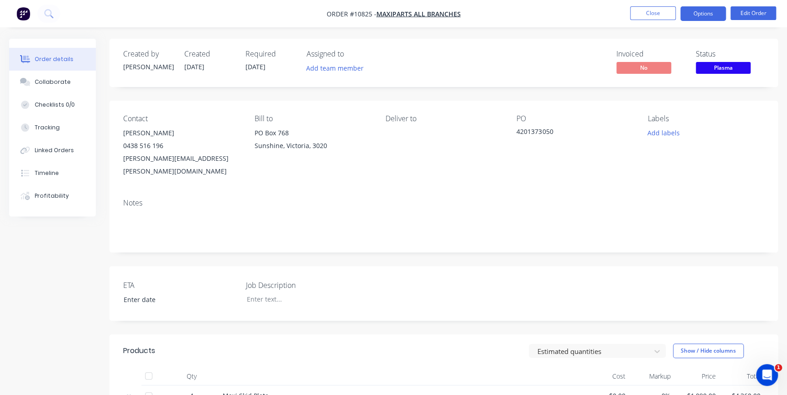
click at [715, 11] on button "Options" at bounding box center [703, 13] width 46 height 15
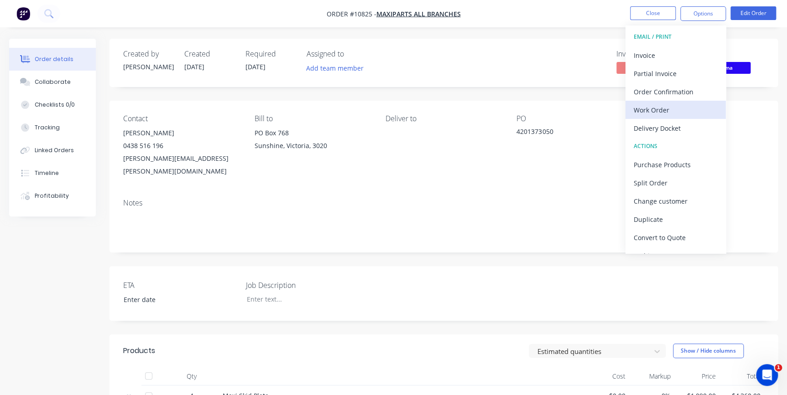
click at [670, 106] on div "Work Order" at bounding box center [675, 110] width 84 height 13
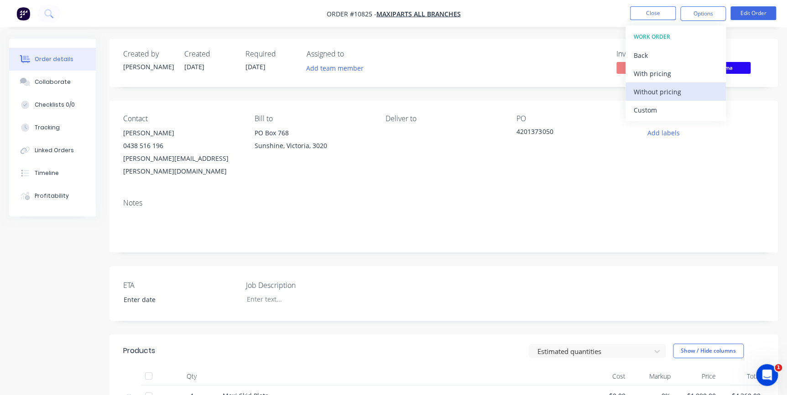
click at [662, 88] on div "Without pricing" at bounding box center [675, 91] width 84 height 13
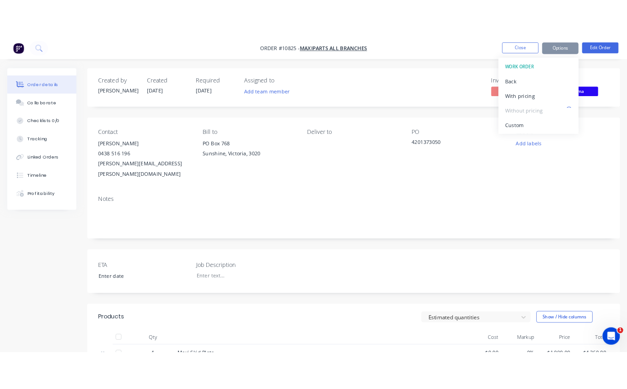
scroll to position [215, 0]
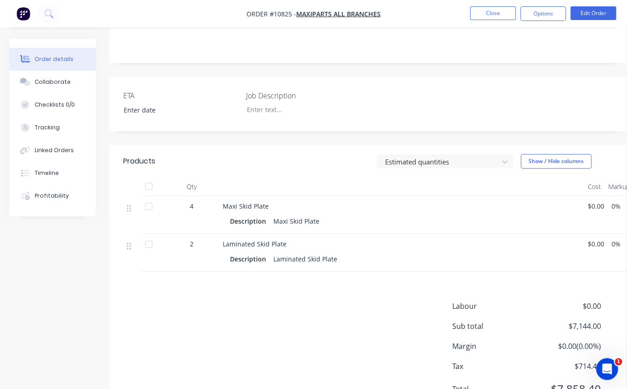
click at [285, 301] on div "Labour $0.00 Sub total $7,144.00 Margin $0.00 ( 0.00 %) Tax $714.40 Total $7,85…" at bounding box center [367, 354] width 488 height 106
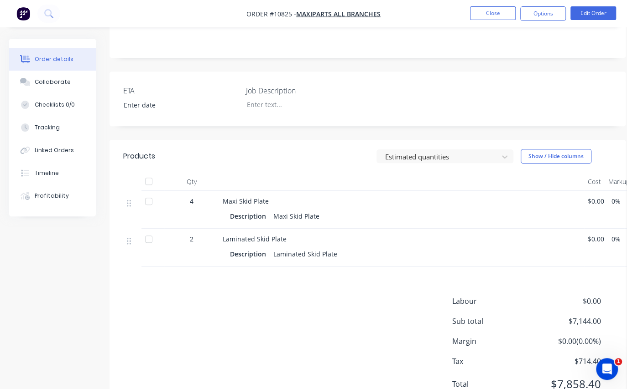
scroll to position [222, 0]
click at [540, 15] on button "Options" at bounding box center [543, 13] width 46 height 15
click at [149, 191] on div at bounding box center [149, 200] width 18 height 18
click at [148, 229] on div at bounding box center [149, 238] width 18 height 18
click at [152, 191] on div at bounding box center [149, 200] width 18 height 18
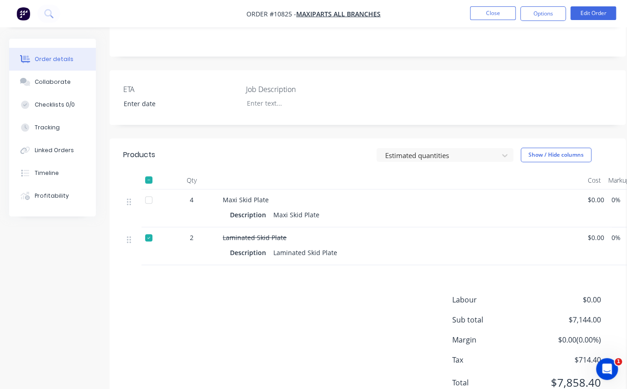
click at [151, 229] on div at bounding box center [149, 238] width 18 height 18
click at [547, 11] on button "Options" at bounding box center [543, 13] width 46 height 15
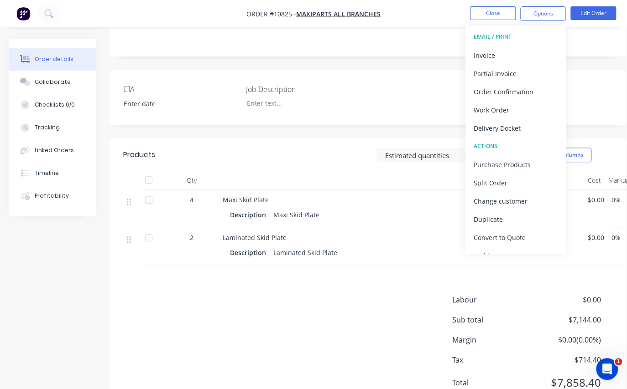
click at [350, 311] on div "Labour $0.00 Sub total $7,144.00 Margin $0.00 ( 0.00 %) Tax $714.40 Total $7,85…" at bounding box center [367, 348] width 488 height 106
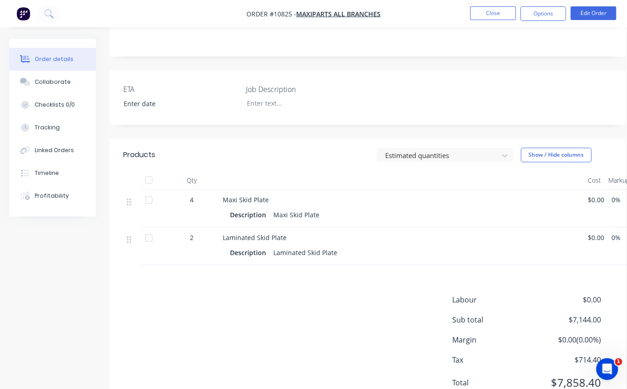
drag, startPoint x: 495, startPoint y: 19, endPoint x: 489, endPoint y: 50, distance: 31.1
click at [489, 50] on div "Order #10825 - Maxiparts All BRANCHES Close Options Edit Order Order details Co…" at bounding box center [313, 102] width 627 height 649
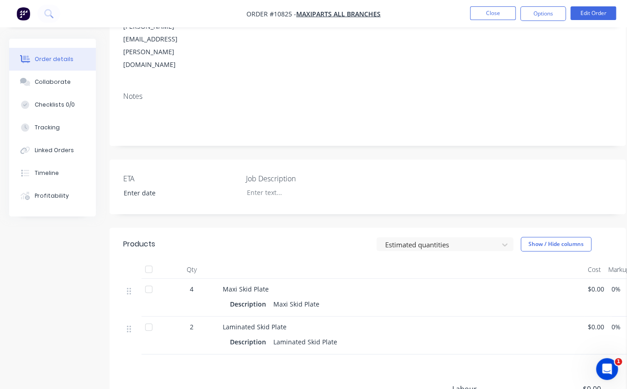
scroll to position [0, 0]
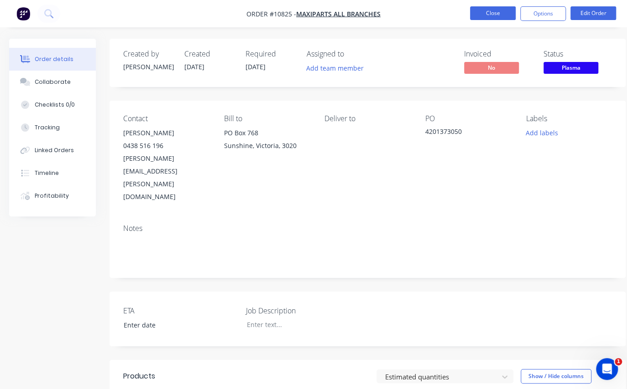
click at [480, 18] on button "Close" at bounding box center [493, 13] width 46 height 14
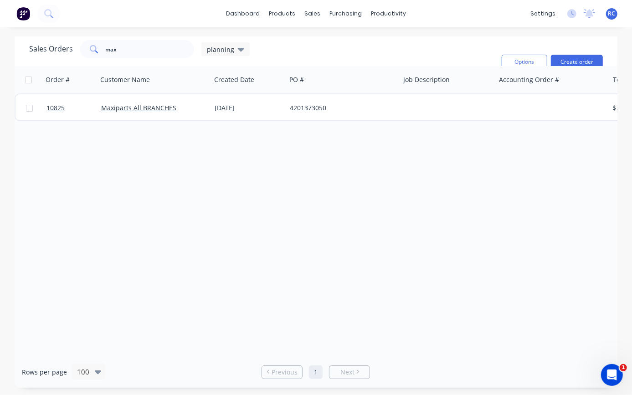
click at [197, 223] on div "Order # Customer Name Created Date PO # Job Description Accounting Order # Tota…" at bounding box center [316, 211] width 603 height 290
click at [230, 53] on span "planning" at bounding box center [220, 50] width 27 height 10
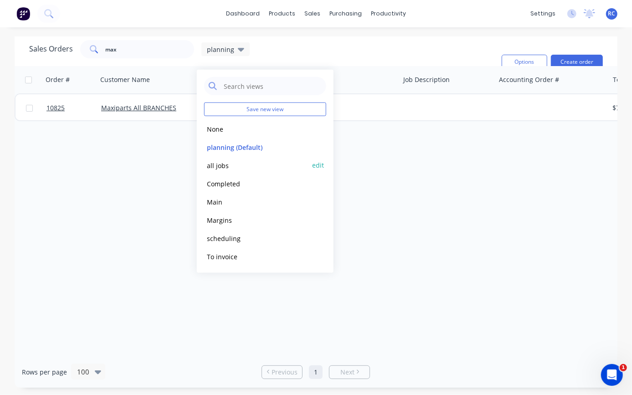
click at [231, 166] on button "all jobs" at bounding box center [256, 165] width 104 height 10
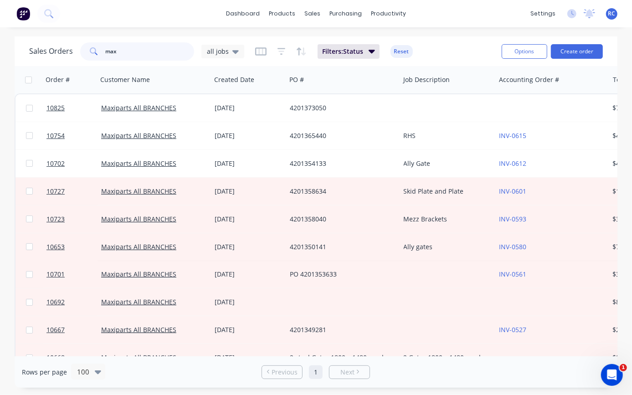
click at [141, 52] on input "max" at bounding box center [150, 51] width 89 height 18
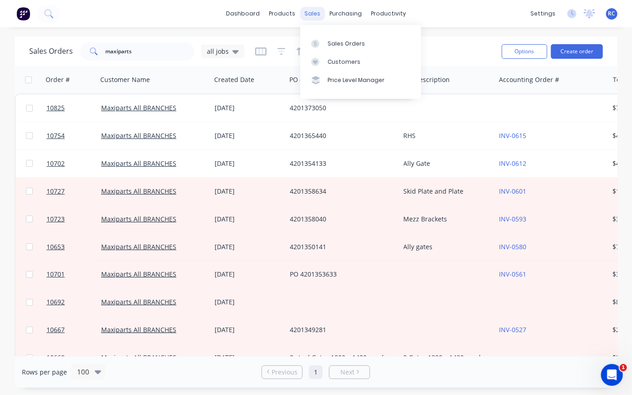
click at [312, 16] on div "sales" at bounding box center [312, 14] width 25 height 14
click at [319, 44] on icon at bounding box center [315, 44] width 8 height 8
click at [326, 40] on link "Sales Orders" at bounding box center [361, 43] width 121 height 18
click at [321, 15] on div "sales" at bounding box center [312, 14] width 25 height 14
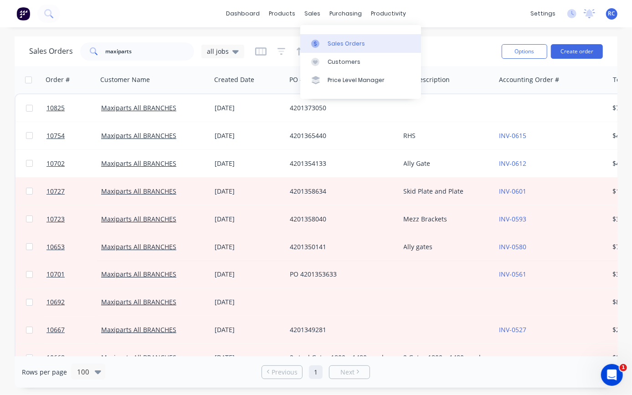
click at [329, 42] on div "Sales Orders" at bounding box center [346, 44] width 37 height 8
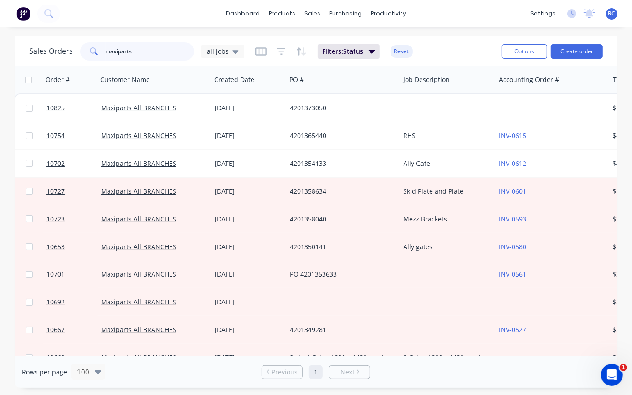
drag, startPoint x: 140, startPoint y: 50, endPoint x: 51, endPoint y: 51, distance: 89.4
click at [51, 51] on div "Sales Orders maxiparts all jobs" at bounding box center [136, 51] width 215 height 18
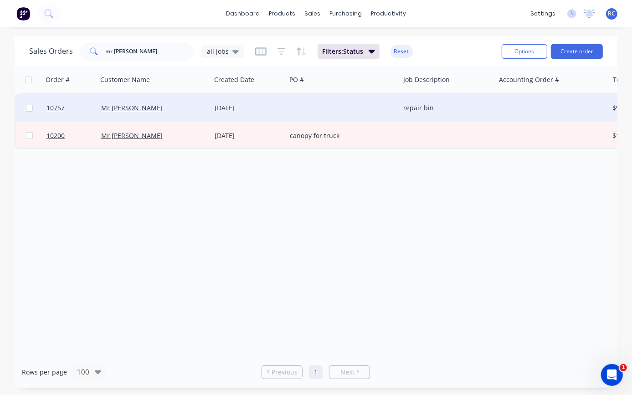
click at [150, 112] on div "Mr [PERSON_NAME]" at bounding box center [151, 108] width 101 height 9
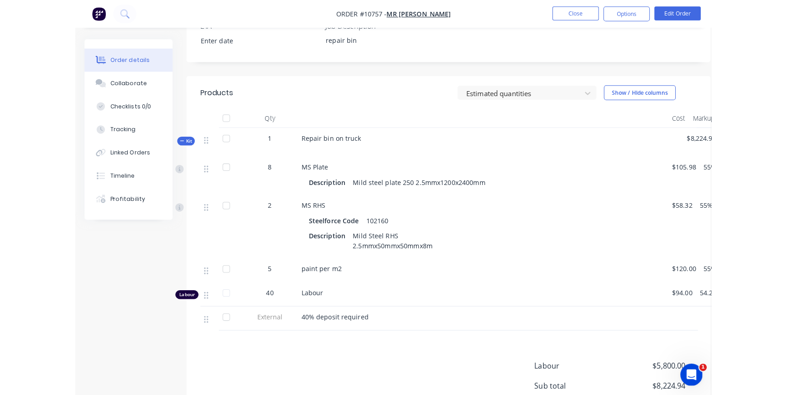
scroll to position [249, 0]
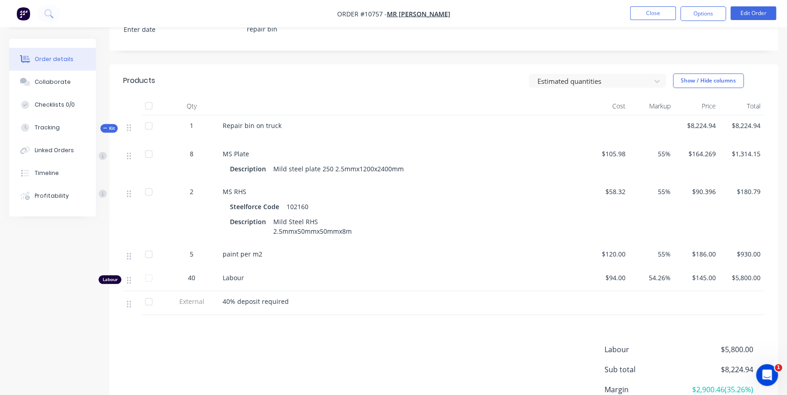
drag, startPoint x: 53, startPoint y: 80, endPoint x: 432, endPoint y: 138, distance: 383.3
click at [415, 129] on div "Order details Collaborate Checklists 0/0 Tracking Linked Orders Timeline Profit…" at bounding box center [393, 133] width 787 height 687
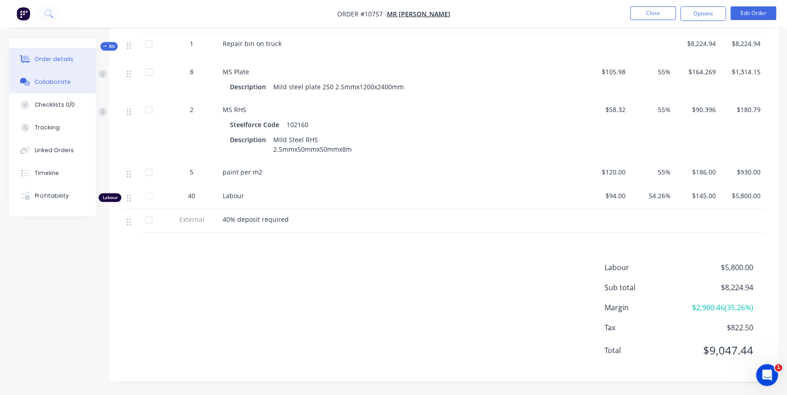
click at [38, 84] on div "Collaborate" at bounding box center [53, 82] width 36 height 8
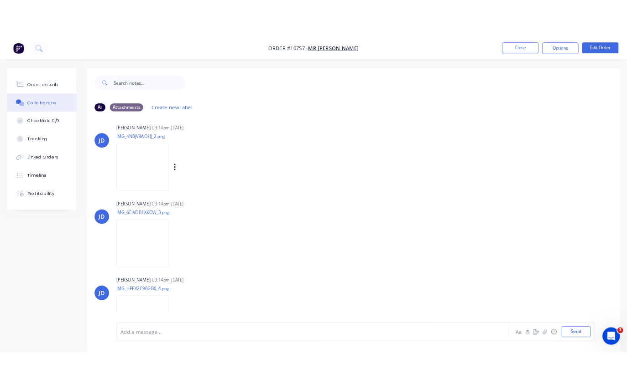
scroll to position [133, 0]
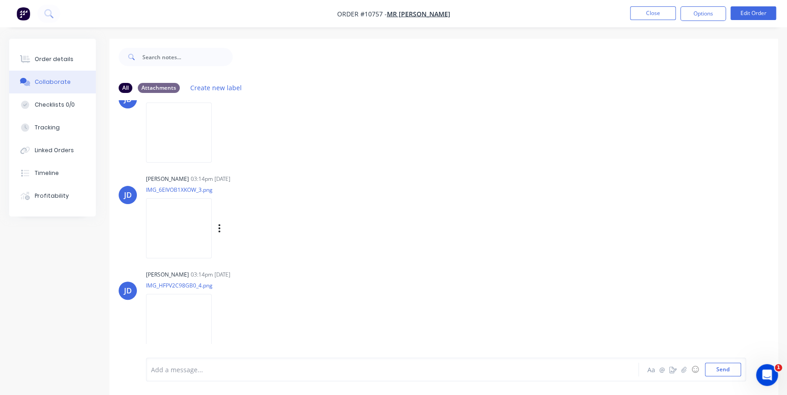
click at [188, 227] on img at bounding box center [179, 228] width 66 height 60
click at [218, 226] on icon "button" at bounding box center [219, 228] width 3 height 10
click at [251, 249] on button "Download" at bounding box center [279, 253] width 103 height 21
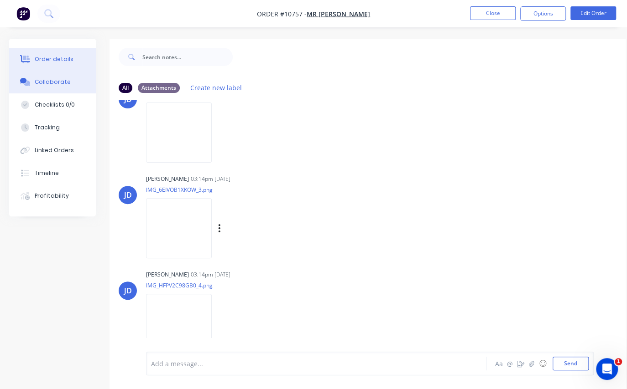
click at [63, 57] on div "Order details" at bounding box center [54, 59] width 39 height 8
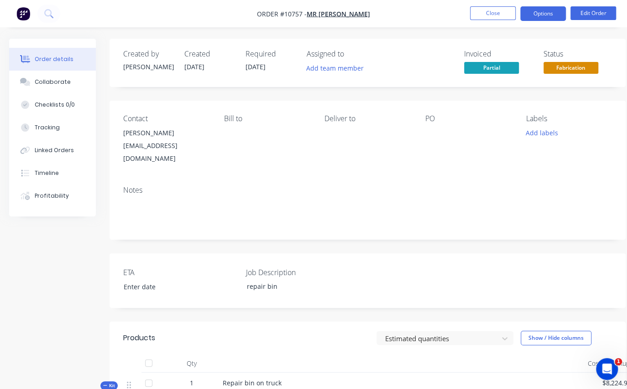
click at [554, 7] on button "Options" at bounding box center [543, 13] width 46 height 15
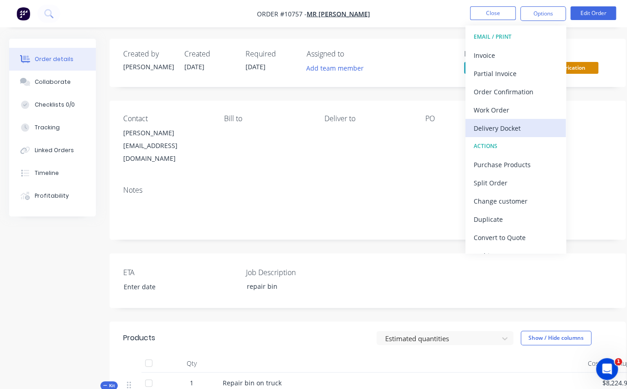
click at [512, 130] on div "Delivery Docket" at bounding box center [515, 128] width 84 height 13
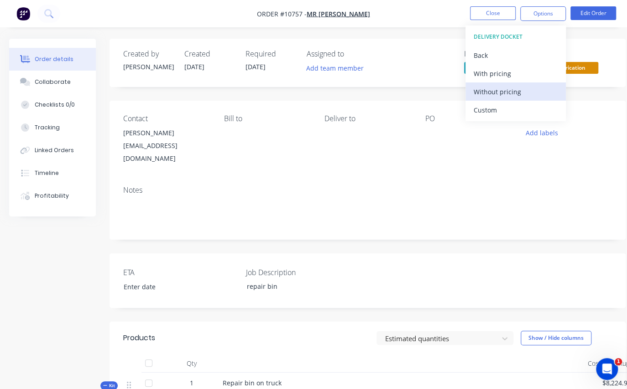
click at [493, 94] on div "Without pricing" at bounding box center [515, 91] width 84 height 13
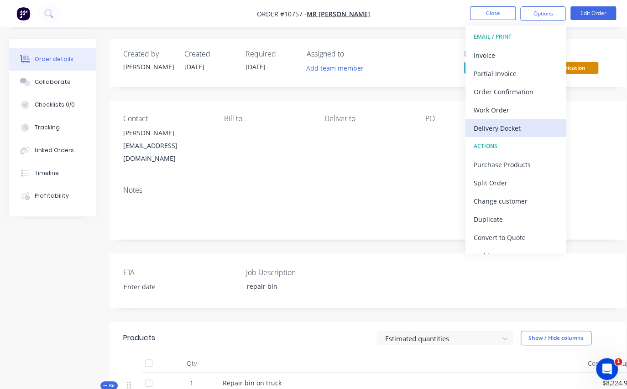
click at [494, 130] on div "Delivery Docket" at bounding box center [515, 128] width 84 height 13
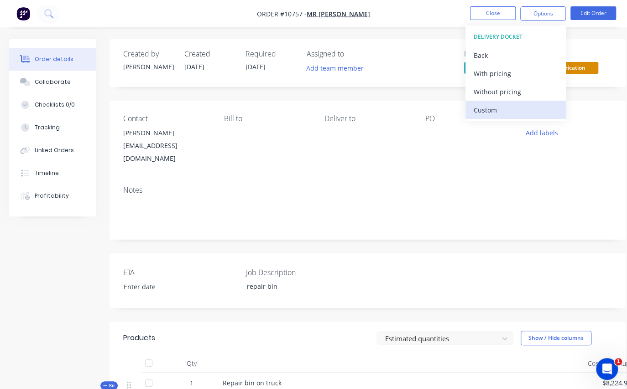
click at [489, 114] on div "Custom" at bounding box center [515, 110] width 84 height 13
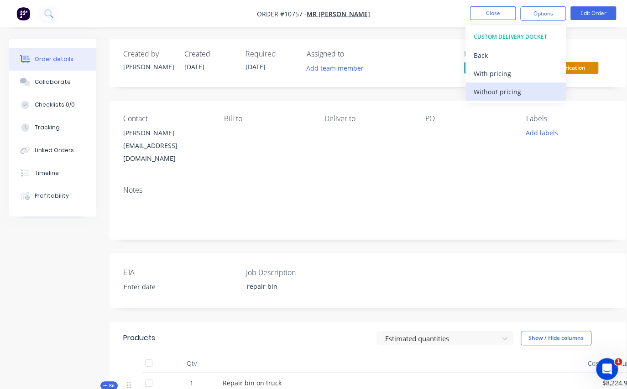
click at [495, 92] on div "Without pricing" at bounding box center [515, 91] width 84 height 13
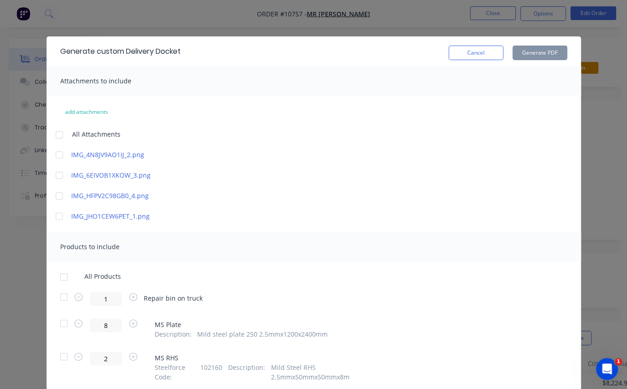
click at [58, 179] on div at bounding box center [59, 175] width 18 height 18
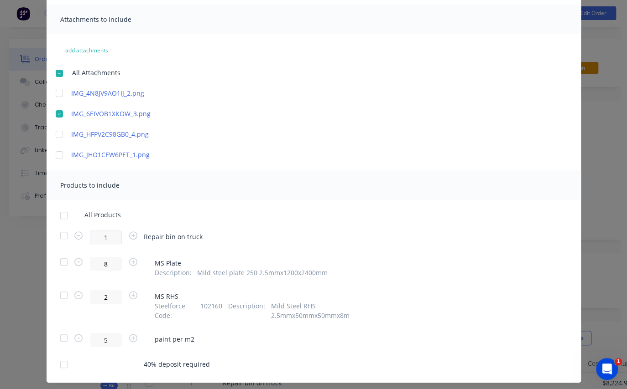
scroll to position [82, 0]
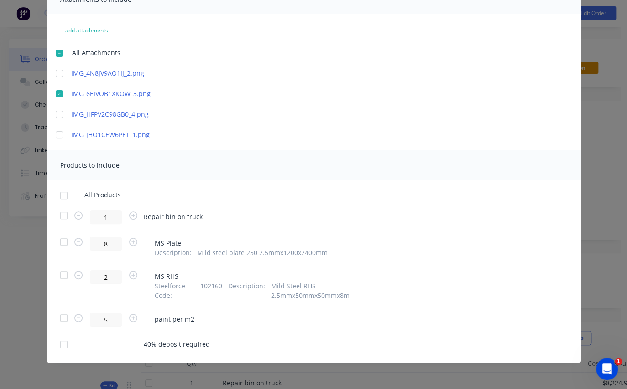
click at [59, 197] on div at bounding box center [64, 196] width 18 height 18
click at [58, 197] on div at bounding box center [64, 196] width 18 height 18
click at [63, 217] on div at bounding box center [64, 216] width 18 height 18
click at [62, 217] on div at bounding box center [64, 216] width 18 height 18
click at [60, 219] on div at bounding box center [64, 216] width 18 height 18
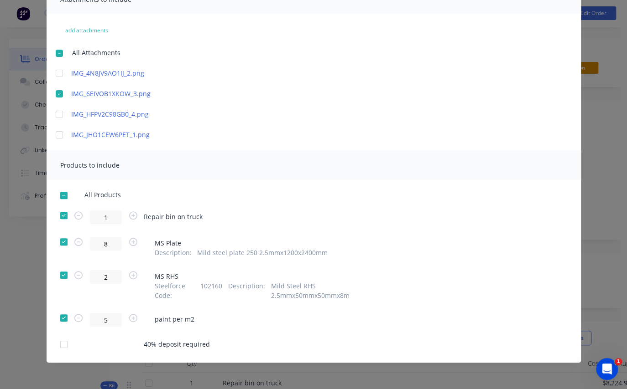
click at [59, 242] on div at bounding box center [64, 242] width 18 height 18
click at [58, 279] on div at bounding box center [64, 275] width 18 height 18
click at [62, 321] on div at bounding box center [64, 318] width 18 height 18
click at [58, 215] on div at bounding box center [64, 216] width 18 height 18
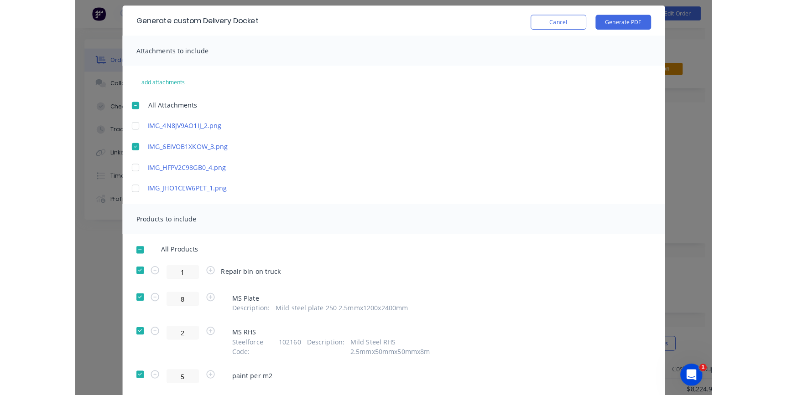
scroll to position [0, 0]
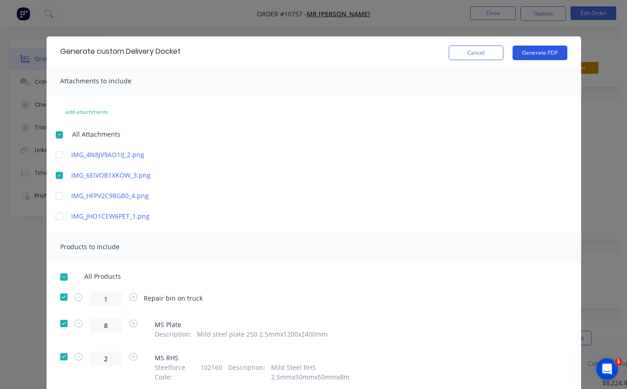
click at [550, 52] on button "Generate PDF" at bounding box center [539, 53] width 55 height 15
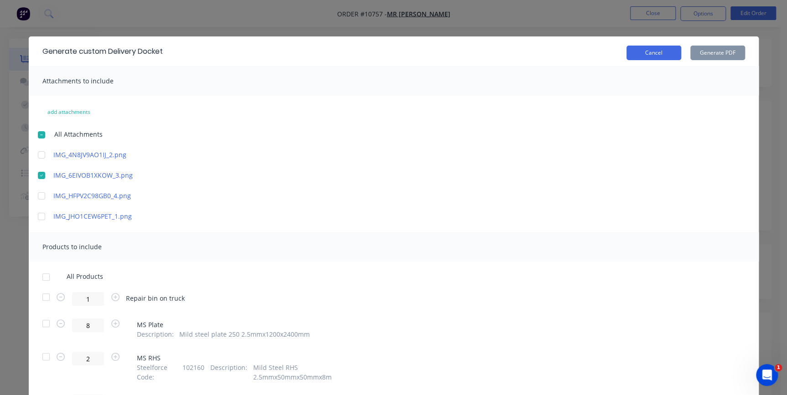
click at [626, 55] on button "Cancel" at bounding box center [653, 53] width 55 height 15
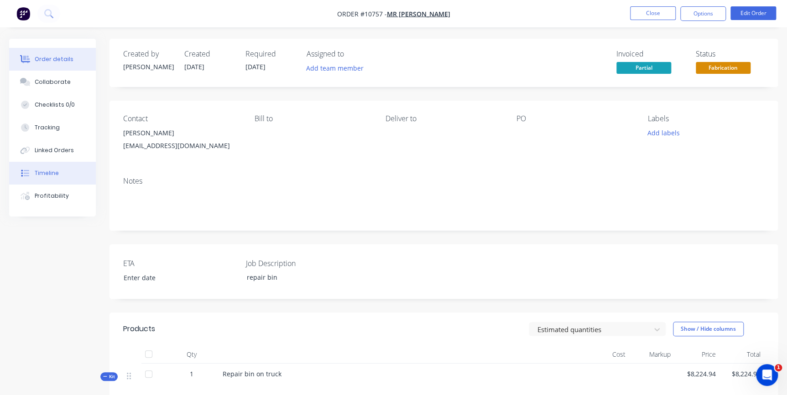
click at [50, 176] on div "Timeline" at bounding box center [47, 173] width 24 height 8
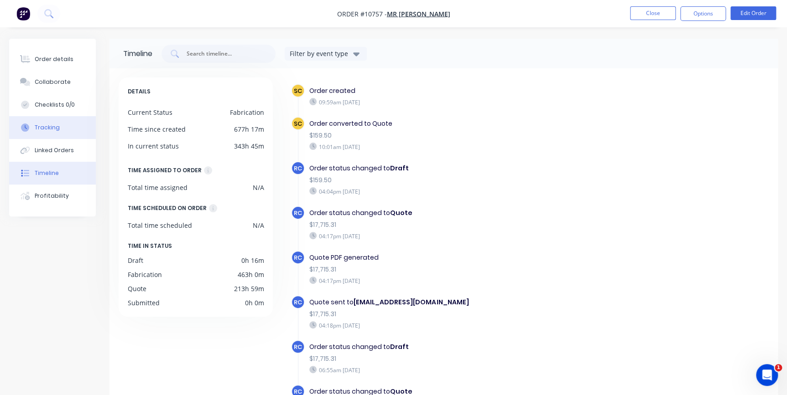
click at [50, 128] on div "Tracking" at bounding box center [47, 128] width 25 height 8
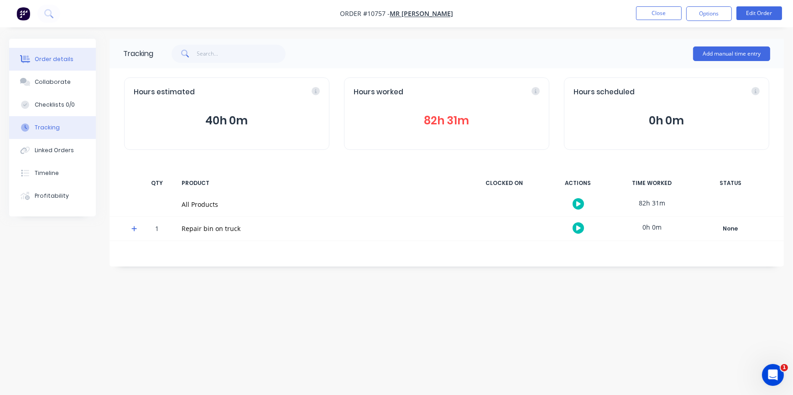
click at [53, 57] on div "Order details" at bounding box center [54, 59] width 39 height 8
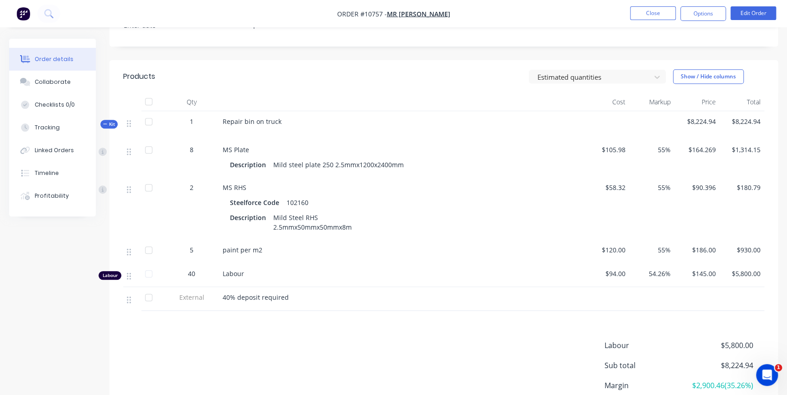
scroll to position [331, 0]
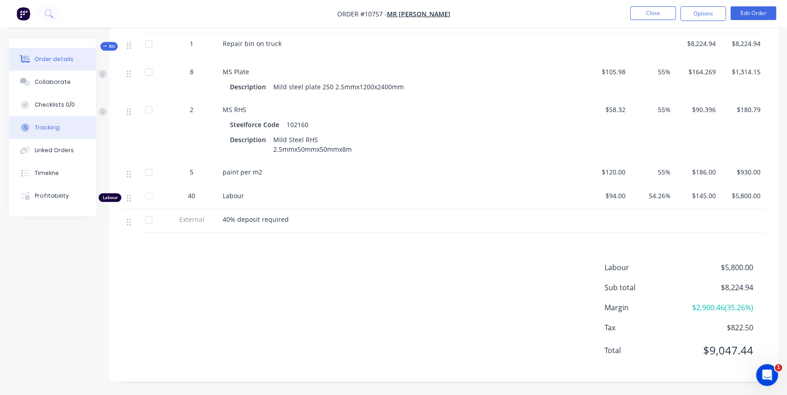
click at [57, 128] on div "Tracking" at bounding box center [47, 128] width 25 height 8
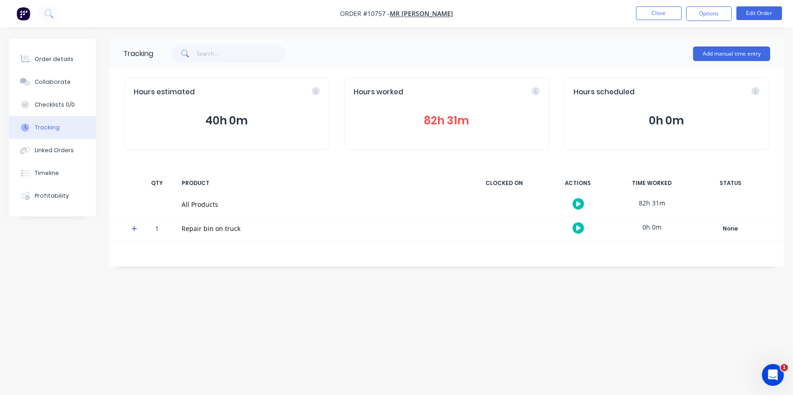
click at [468, 121] on button "82h 31m" at bounding box center [446, 120] width 186 height 17
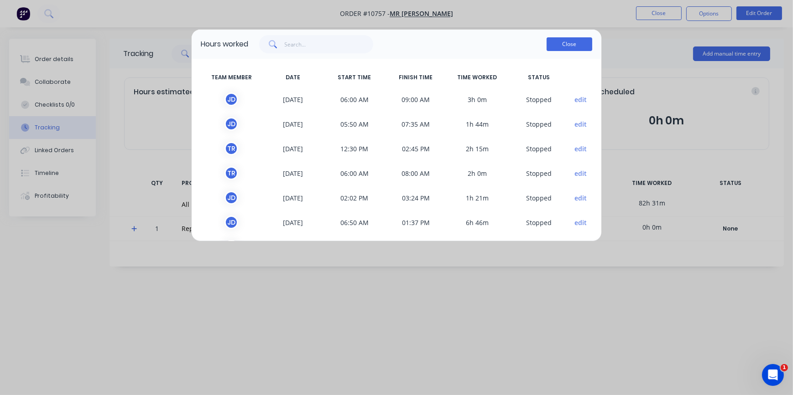
click at [558, 44] on button "Close" at bounding box center [569, 44] width 46 height 14
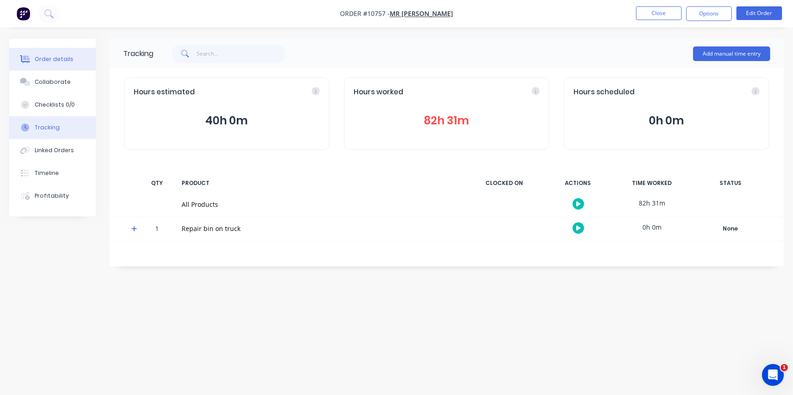
click at [61, 68] on button "Order details" at bounding box center [52, 59] width 87 height 23
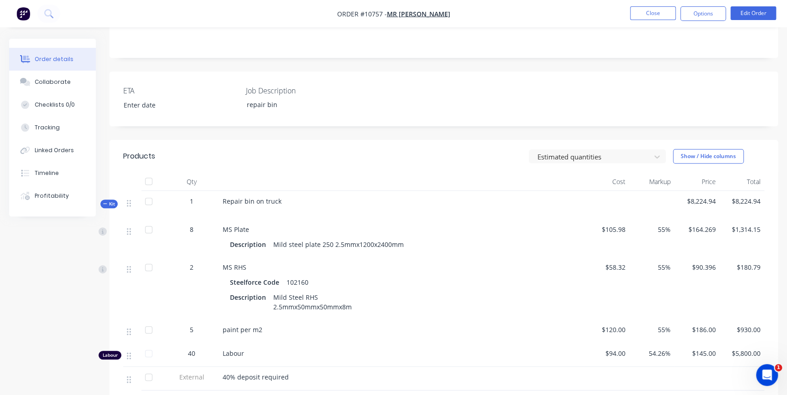
scroll to position [249, 0]
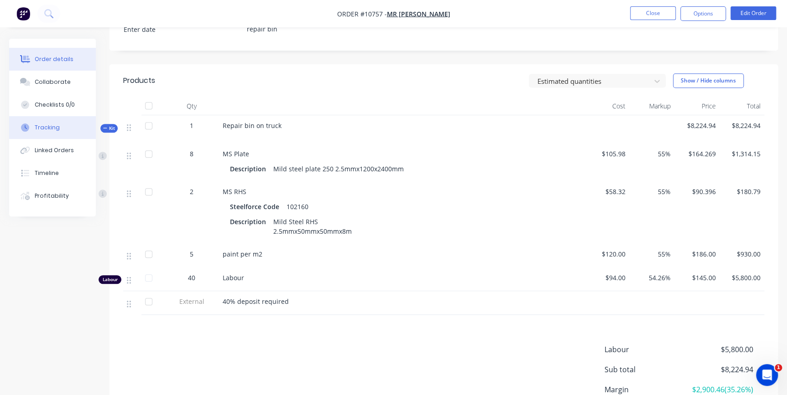
click at [40, 125] on div "Tracking" at bounding box center [47, 128] width 25 height 8
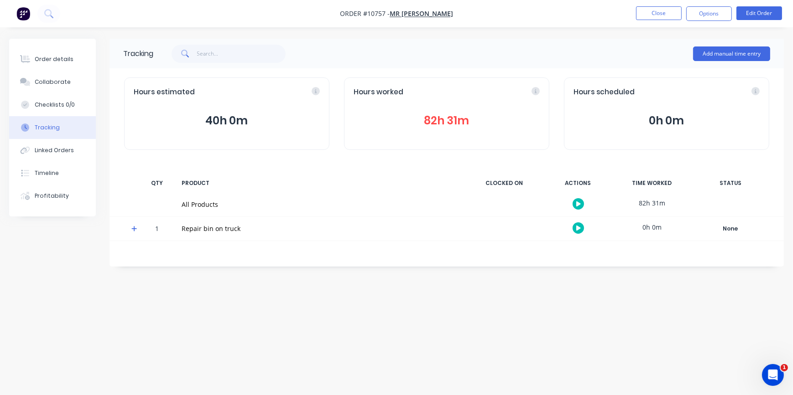
click at [475, 127] on button "82h 31m" at bounding box center [446, 120] width 186 height 17
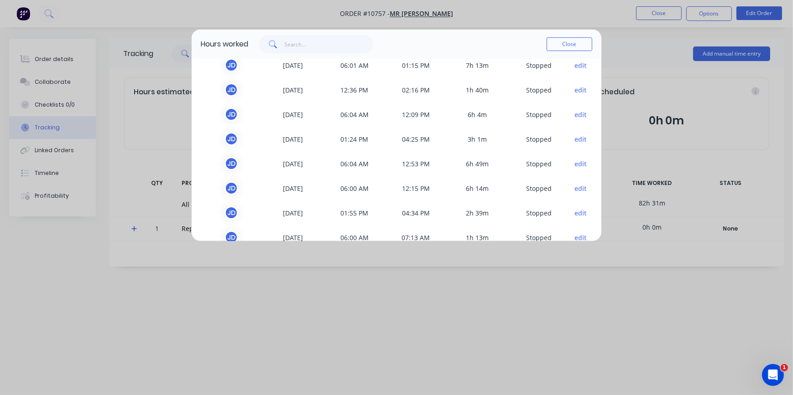
scroll to position [246, 0]
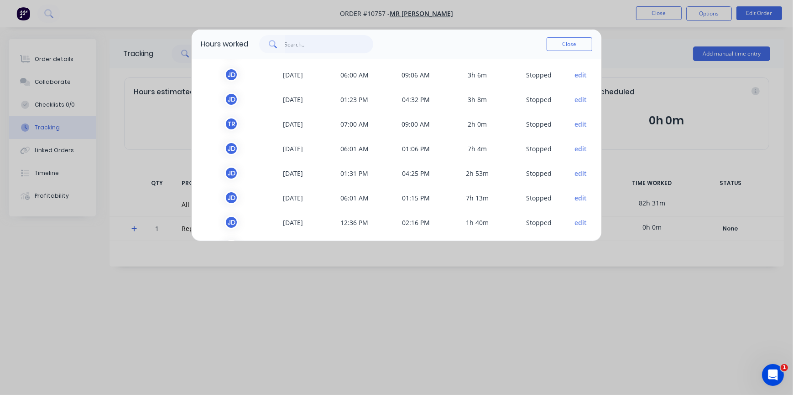
click at [287, 36] on input "text" at bounding box center [329, 44] width 89 height 18
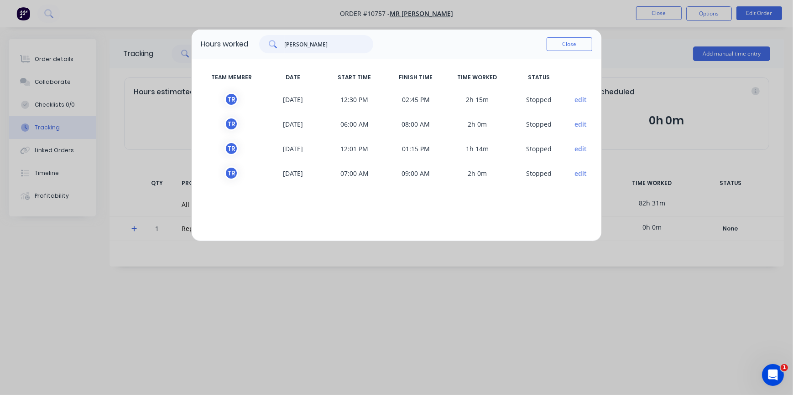
scroll to position [0, 0]
drag, startPoint x: 297, startPoint y: 40, endPoint x: 275, endPoint y: 39, distance: 21.9
click at [275, 39] on div "[PERSON_NAME]" at bounding box center [316, 44] width 114 height 18
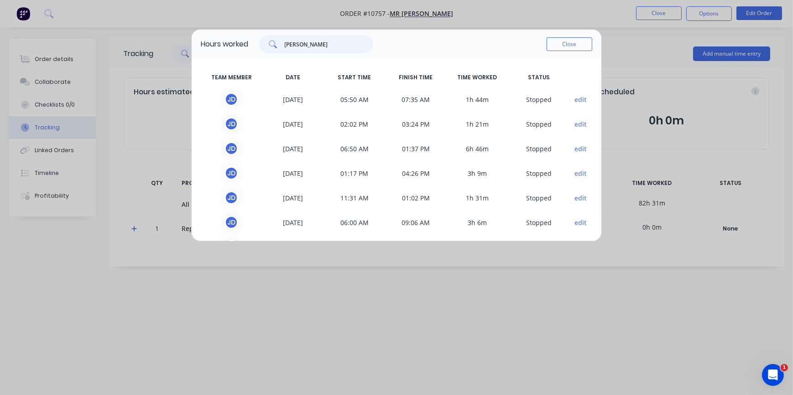
drag, startPoint x: 348, startPoint y: 47, endPoint x: 239, endPoint y: 56, distance: 109.3
click at [239, 56] on div "Hours worked [PERSON_NAME]" at bounding box center [396, 44] width 409 height 29
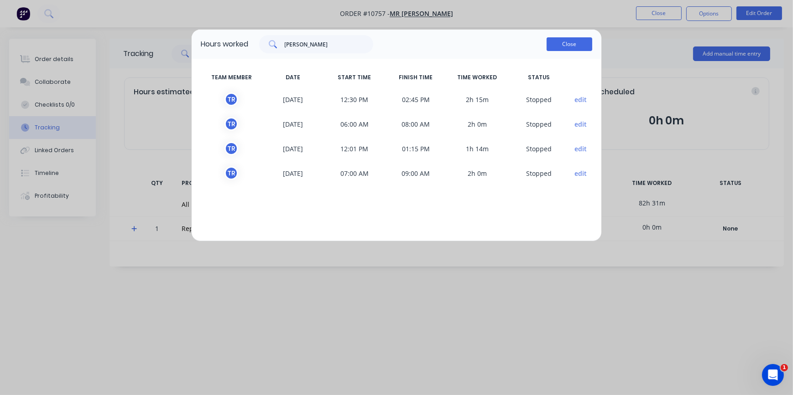
click at [568, 39] on button "Close" at bounding box center [569, 44] width 46 height 14
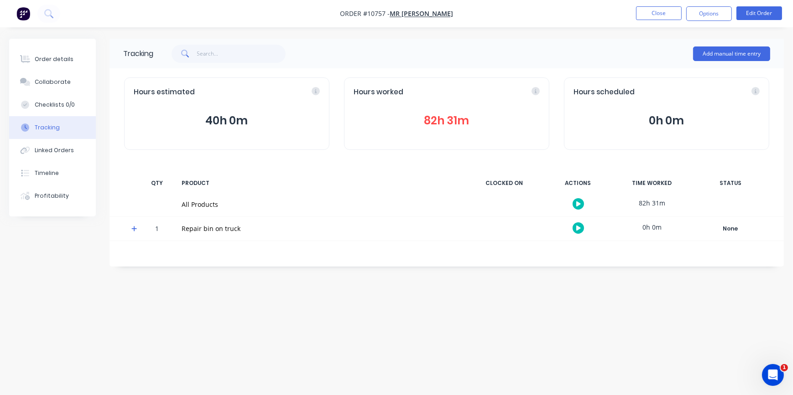
click at [497, 118] on button "82h 31m" at bounding box center [446, 120] width 186 height 17
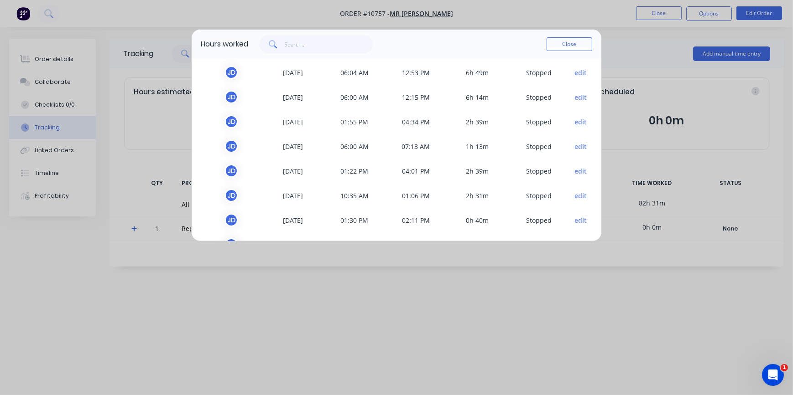
scroll to position [495, 0]
click at [296, 47] on input "text" at bounding box center [329, 44] width 89 height 18
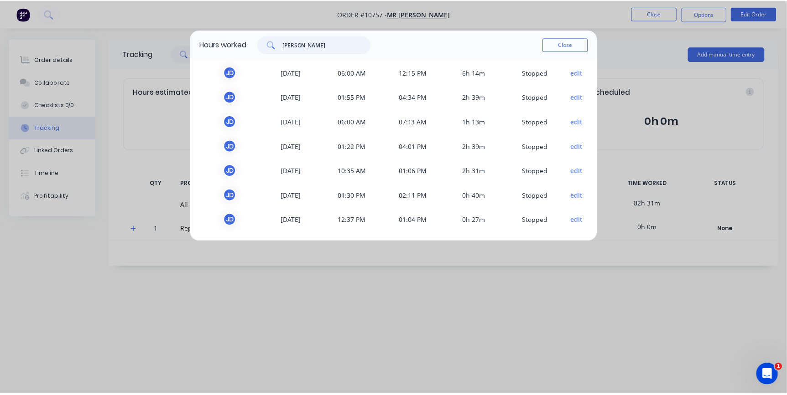
scroll to position [372, 0]
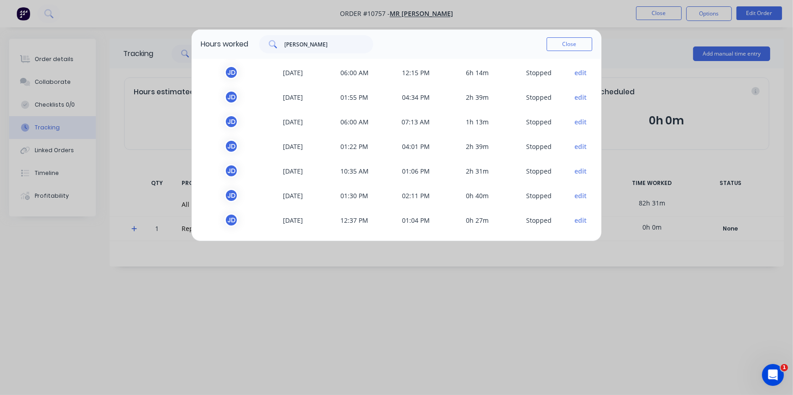
click at [272, 41] on icon at bounding box center [272, 43] width 6 height 6
click at [561, 42] on button "Close" at bounding box center [569, 44] width 46 height 14
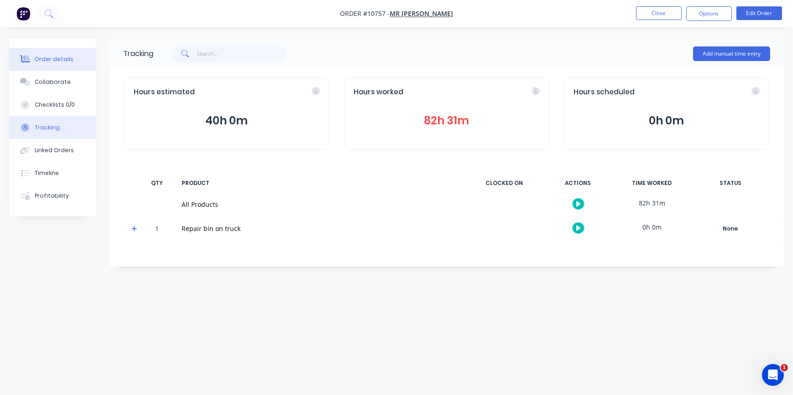
click at [69, 57] on div "Order details" at bounding box center [54, 59] width 39 height 8
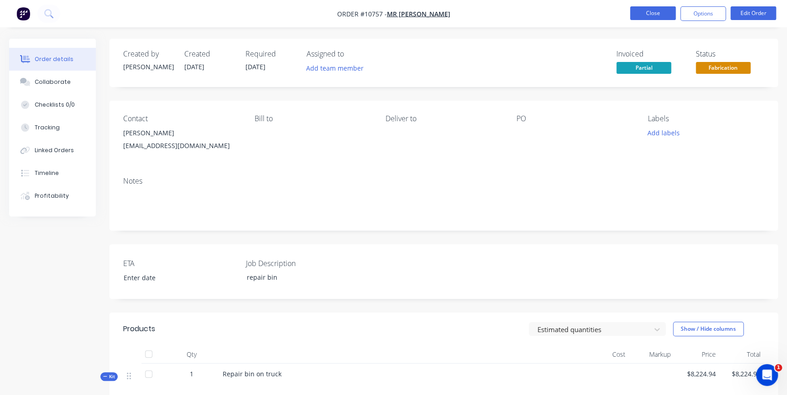
click at [638, 18] on button "Close" at bounding box center [653, 13] width 46 height 14
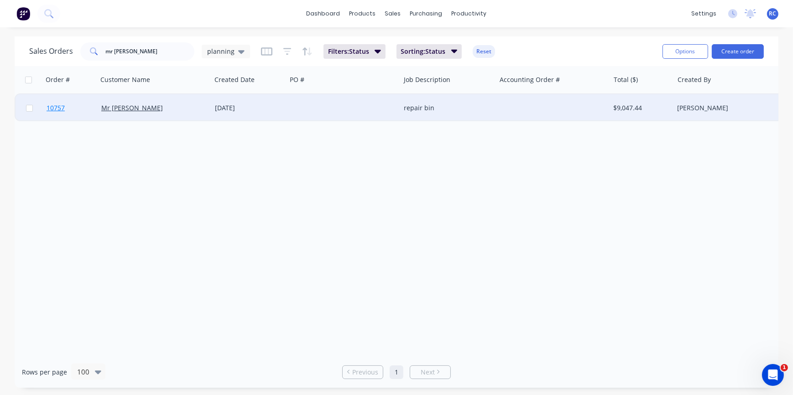
click at [59, 108] on span "10757" at bounding box center [56, 108] width 18 height 9
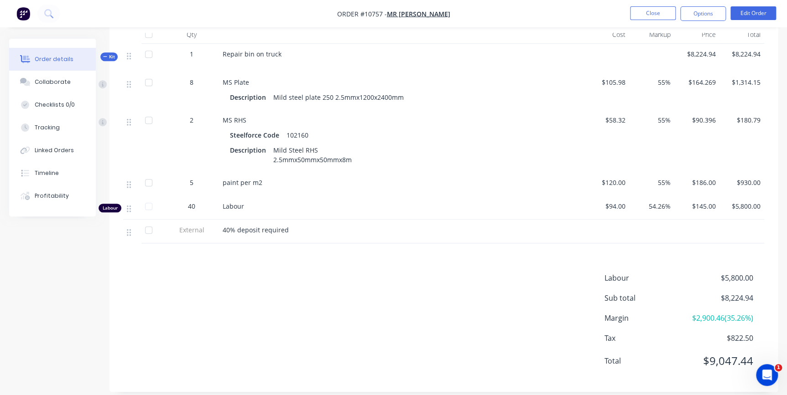
scroll to position [331, 0]
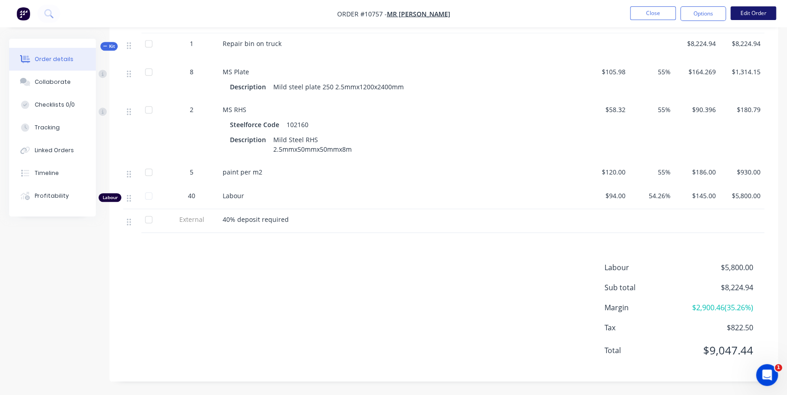
click at [766, 12] on button "Edit Order" at bounding box center [753, 13] width 46 height 14
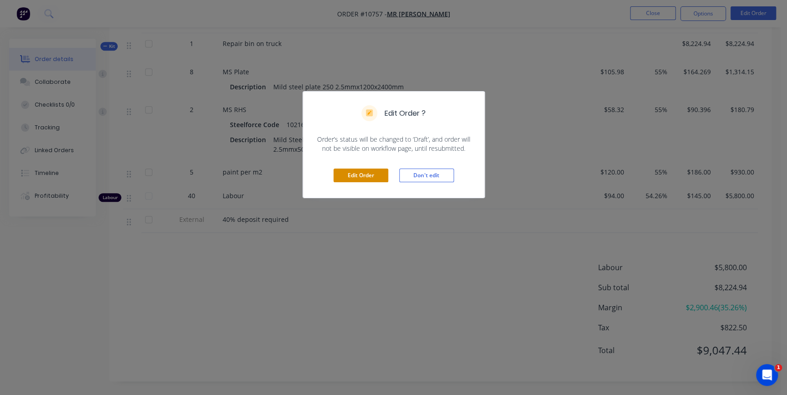
click at [370, 173] on button "Edit Order" at bounding box center [360, 176] width 55 height 14
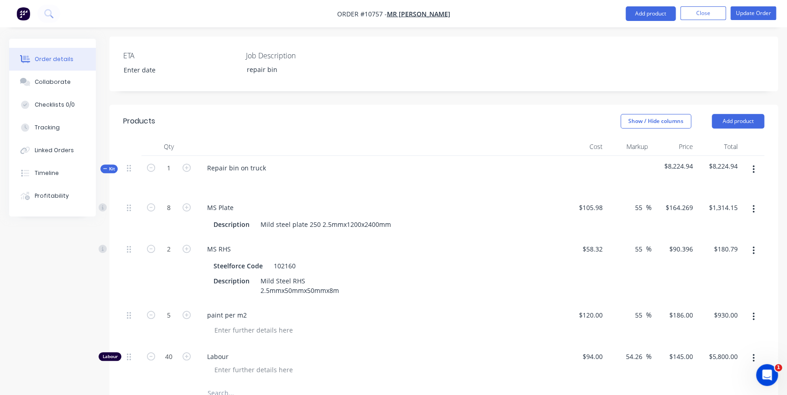
scroll to position [373, 0]
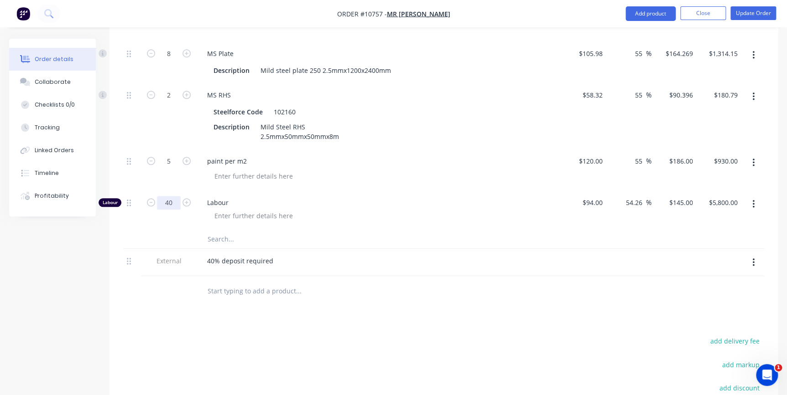
click at [173, 196] on input "40" at bounding box center [169, 203] width 24 height 14
click at [314, 209] on div at bounding box center [382, 215] width 350 height 13
click at [168, 196] on input "50" at bounding box center [169, 203] width 24 height 14
click at [283, 209] on div at bounding box center [253, 215] width 93 height 13
click at [710, 305] on div "Products Show / Hide columns Add product Qty Cost Markup Price Total Kit 1 Repa…" at bounding box center [443, 238] width 668 height 575
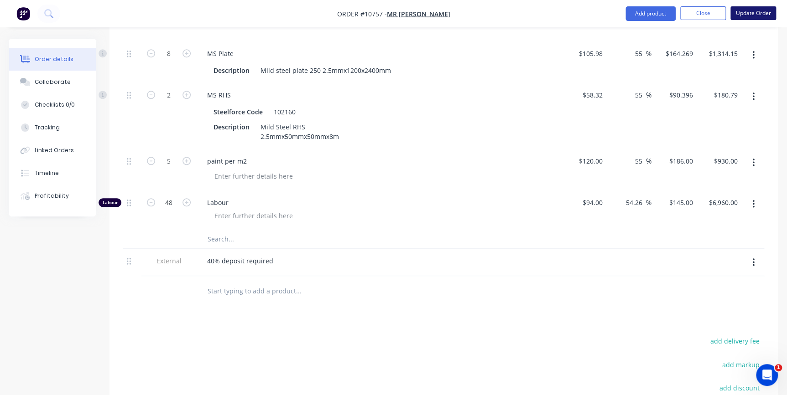
click at [745, 13] on button "Update Order" at bounding box center [753, 13] width 46 height 14
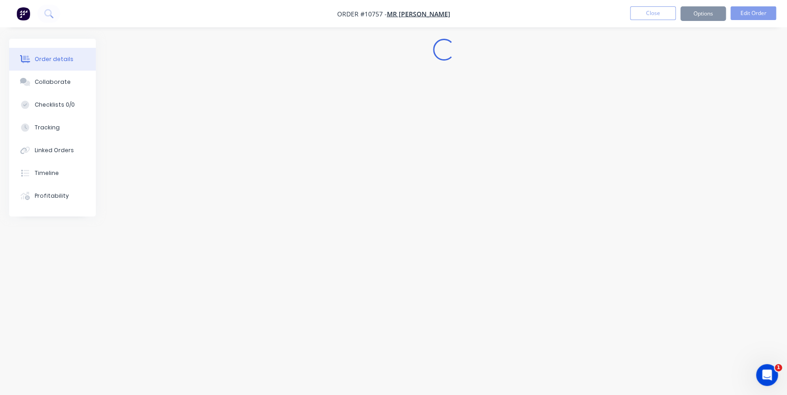
scroll to position [0, 0]
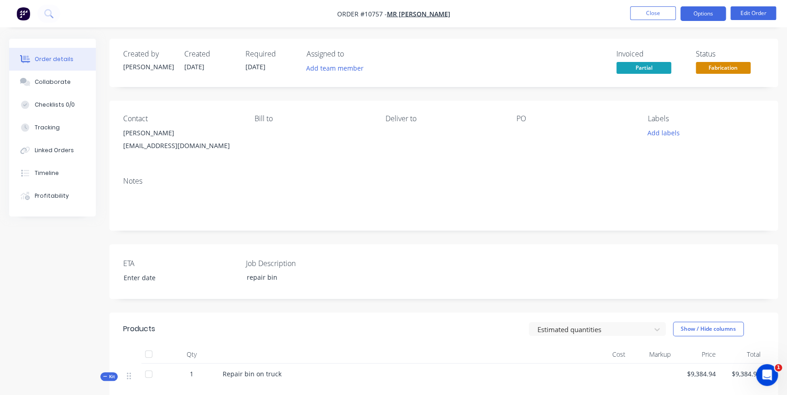
click at [714, 13] on button "Options" at bounding box center [703, 13] width 46 height 15
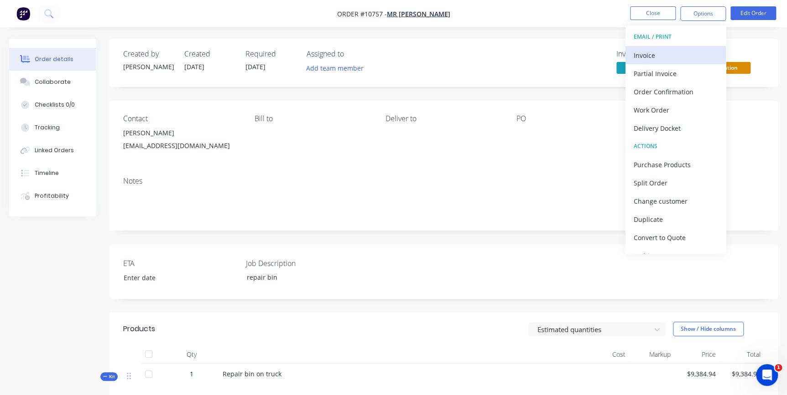
click at [664, 55] on div "Invoice" at bounding box center [675, 55] width 84 height 13
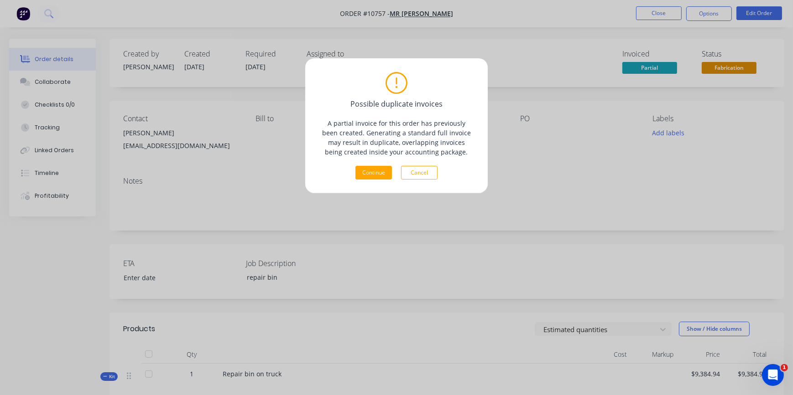
drag, startPoint x: 426, startPoint y: 167, endPoint x: 436, endPoint y: 166, distance: 9.7
click at [427, 167] on button "Cancel" at bounding box center [419, 173] width 36 height 14
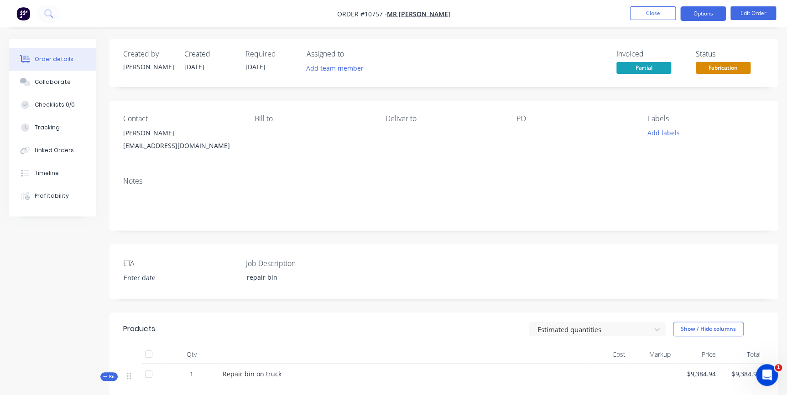
click at [693, 10] on button "Options" at bounding box center [703, 13] width 46 height 15
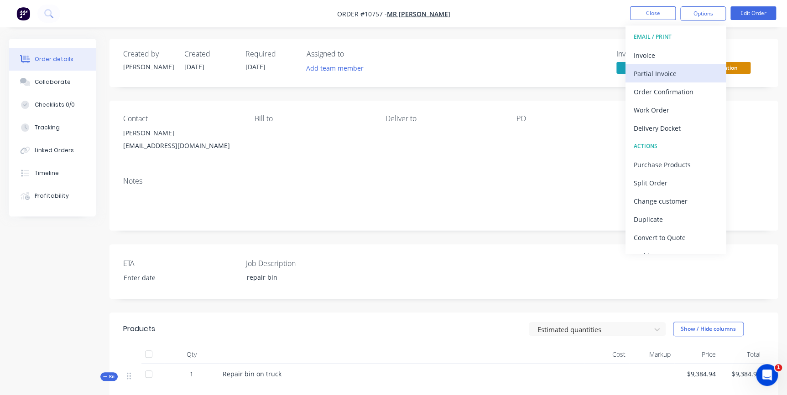
click at [661, 77] on div "Partial Invoice" at bounding box center [675, 73] width 84 height 13
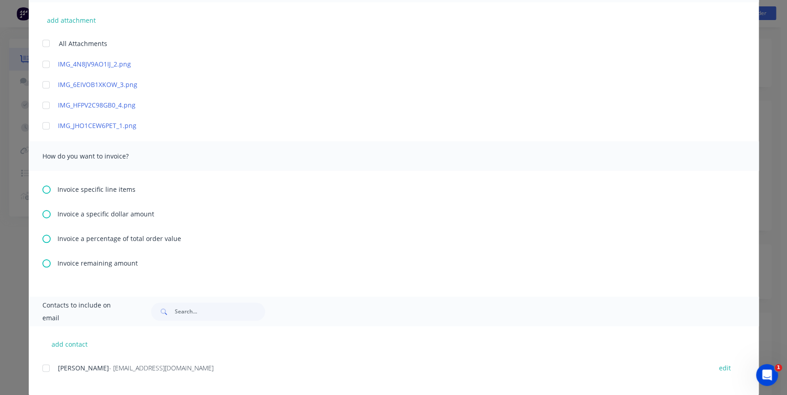
scroll to position [244, 0]
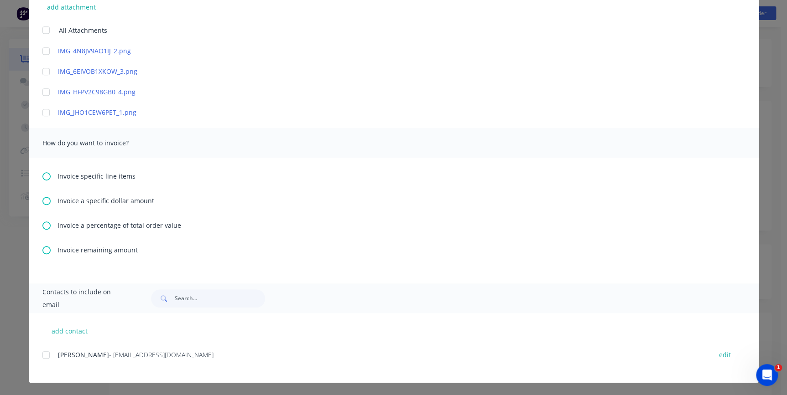
click at [48, 253] on div "Invoice remaining amount" at bounding box center [393, 250] width 702 height 10
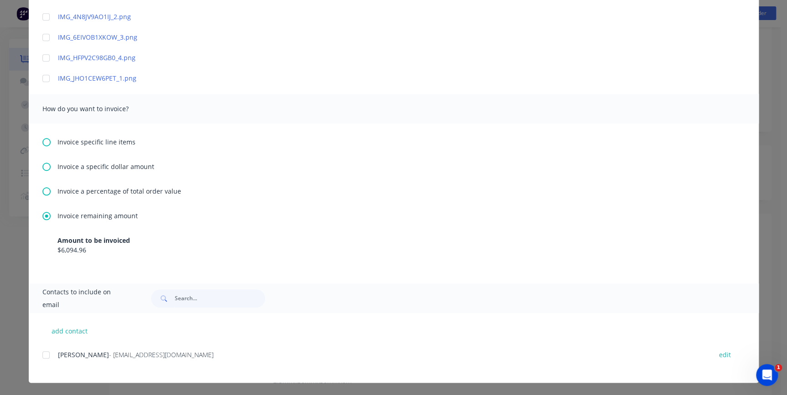
scroll to position [124, 0]
click at [43, 353] on div at bounding box center [46, 355] width 18 height 18
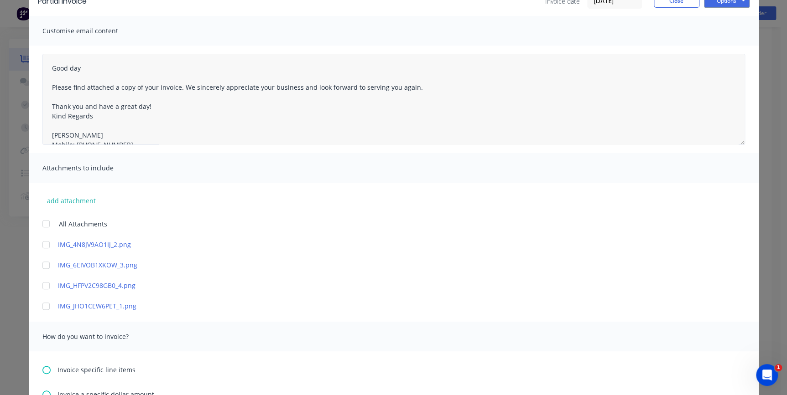
scroll to position [0, 0]
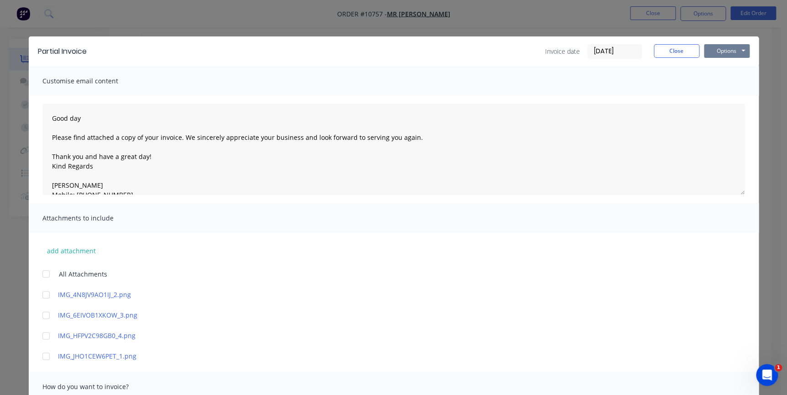
click at [723, 49] on button "Options" at bounding box center [727, 51] width 46 height 14
click at [723, 67] on button "Preview" at bounding box center [733, 67] width 58 height 15
click at [682, 46] on button "Close" at bounding box center [676, 51] width 46 height 14
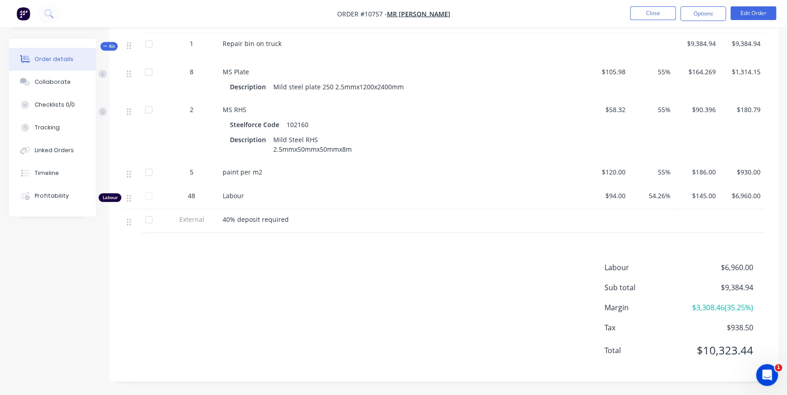
click at [144, 221] on div at bounding box center [149, 220] width 18 height 18
click at [742, 10] on button "Edit Order" at bounding box center [753, 13] width 46 height 14
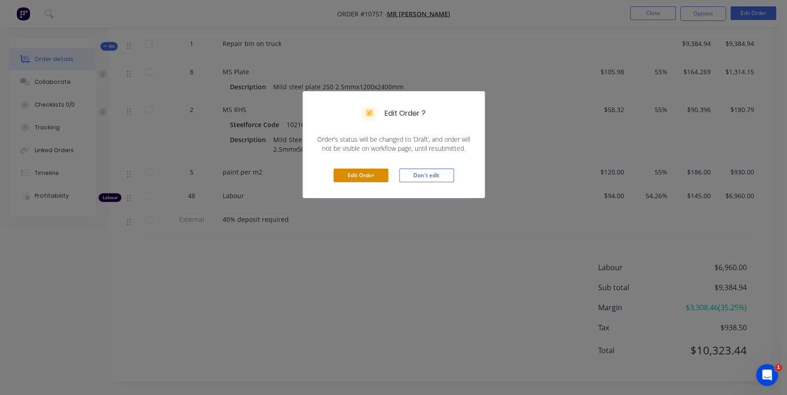
click at [363, 177] on button "Edit Order" at bounding box center [360, 176] width 55 height 14
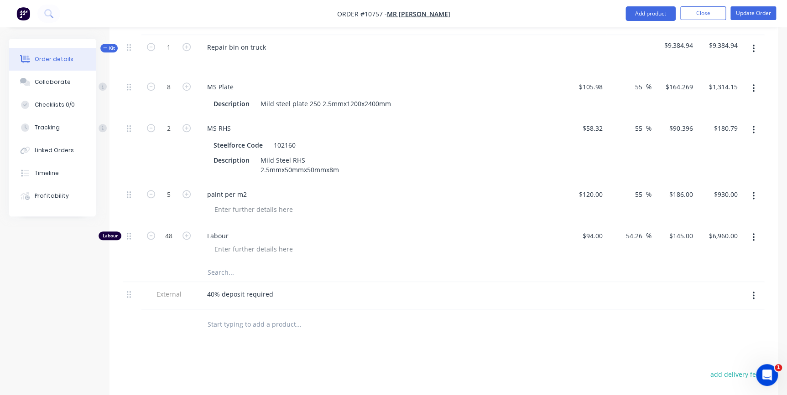
scroll to position [505, 0]
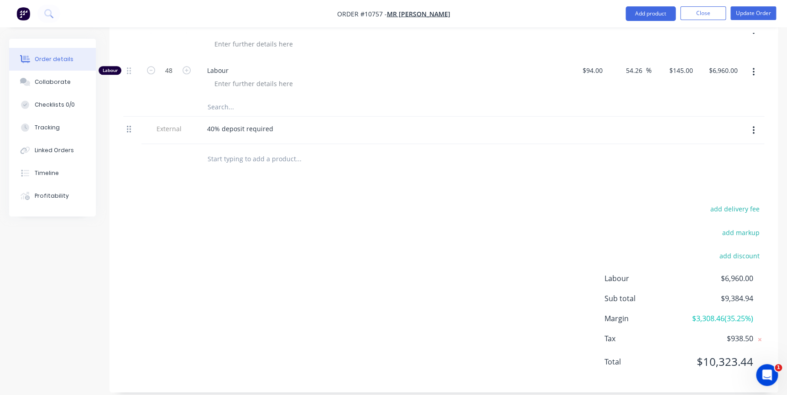
click at [128, 126] on icon at bounding box center [129, 129] width 4 height 7
drag, startPoint x: 128, startPoint y: 120, endPoint x: 337, endPoint y: 119, distance: 208.9
click at [337, 122] on div "40% deposit required" at bounding box center [379, 128] width 358 height 13
click at [755, 122] on button "button" at bounding box center [752, 130] width 21 height 16
click at [714, 166] on div "Delete" at bounding box center [720, 172] width 70 height 13
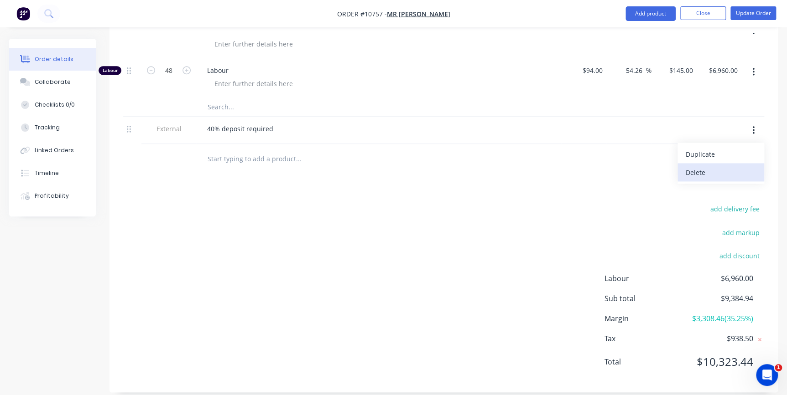
scroll to position [478, 0]
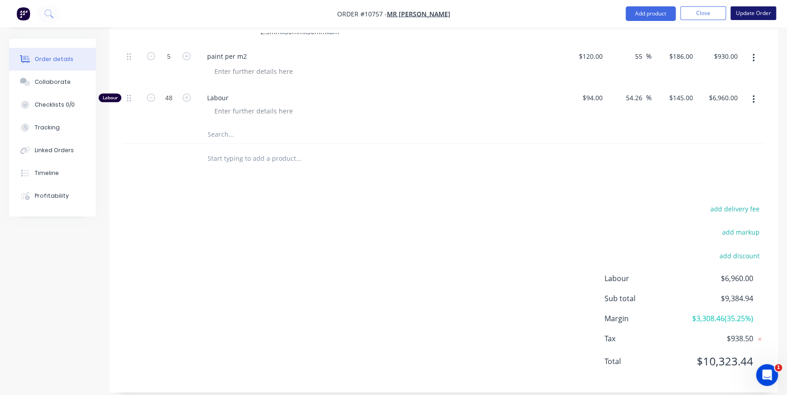
click at [742, 14] on button "Update Order" at bounding box center [753, 13] width 46 height 14
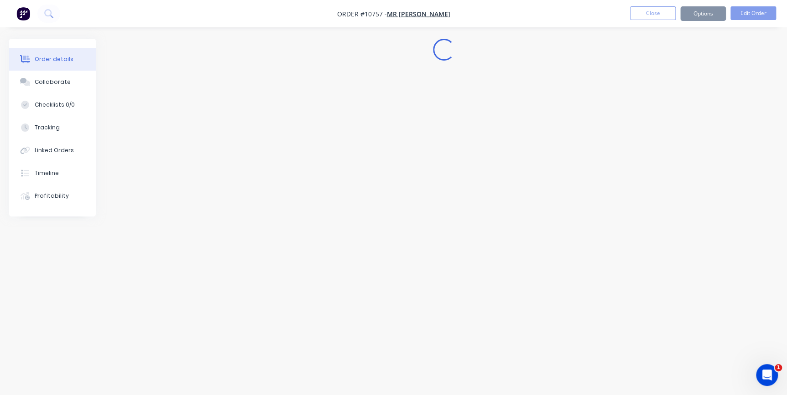
scroll to position [0, 0]
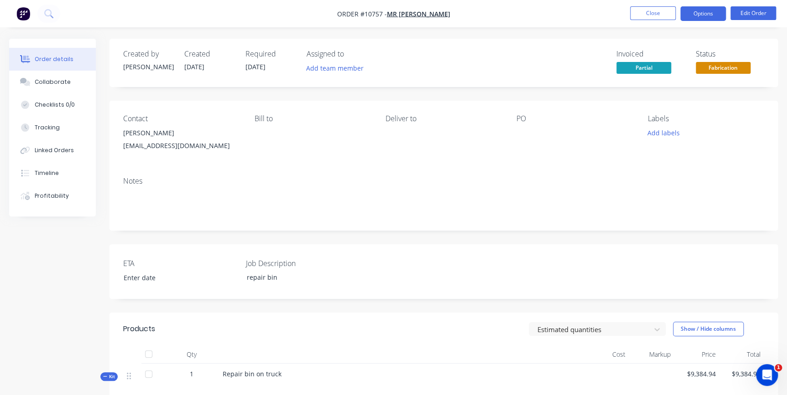
click at [684, 10] on button "Options" at bounding box center [703, 13] width 46 height 15
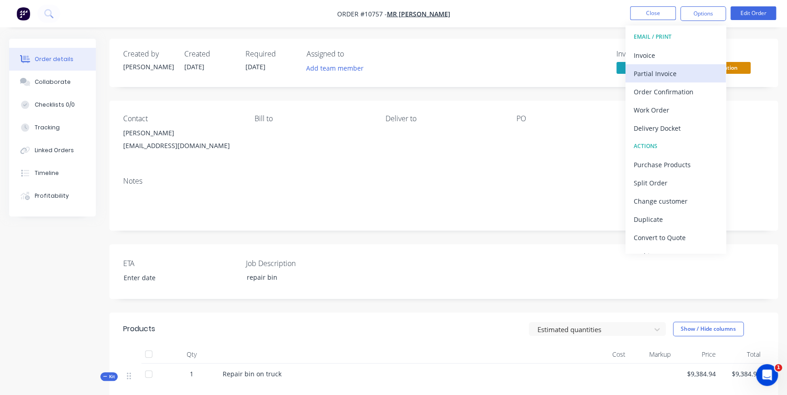
click at [653, 75] on div "Partial Invoice" at bounding box center [675, 73] width 84 height 13
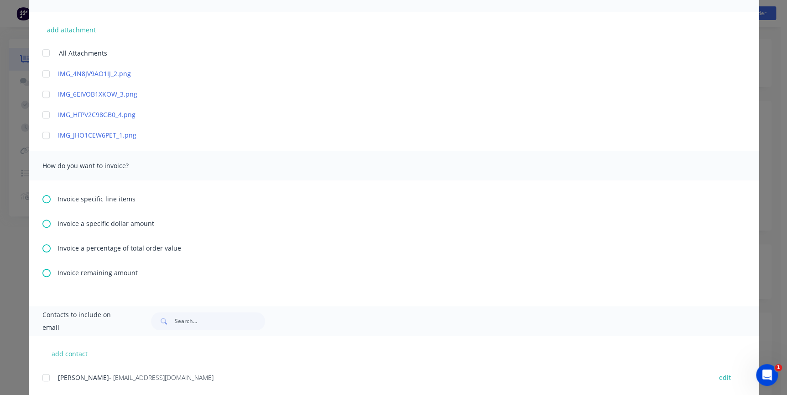
scroll to position [244, 0]
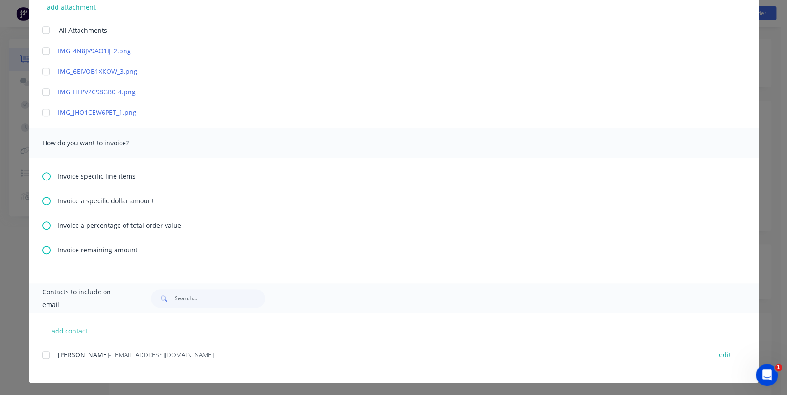
click at [51, 253] on div "Invoice remaining amount" at bounding box center [393, 250] width 702 height 10
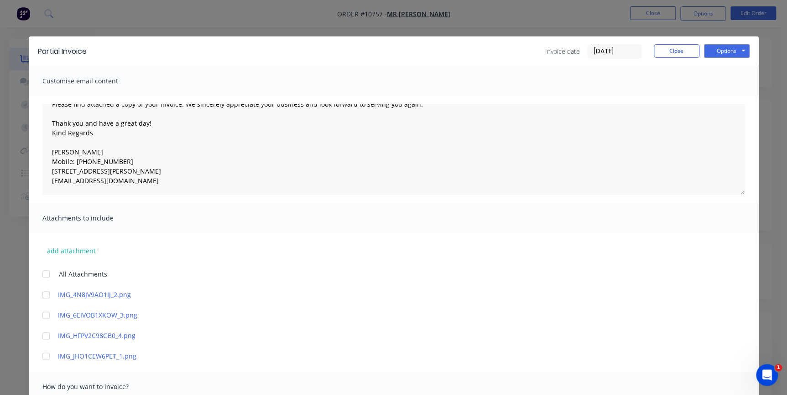
scroll to position [278, 0]
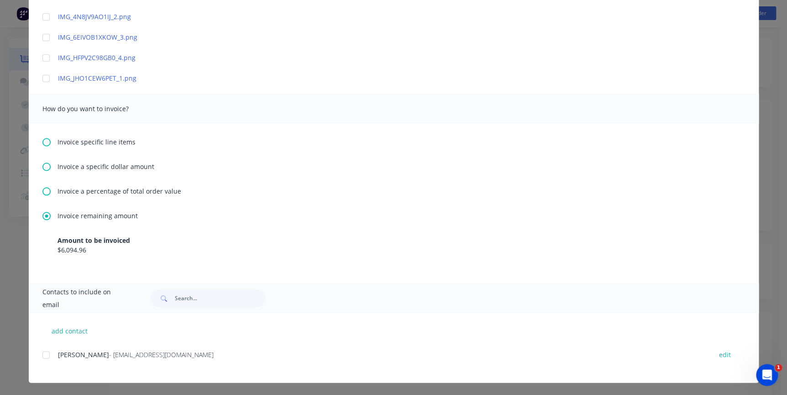
click at [72, 356] on span "[PERSON_NAME]" at bounding box center [83, 355] width 51 height 9
click at [43, 355] on div at bounding box center [46, 355] width 18 height 18
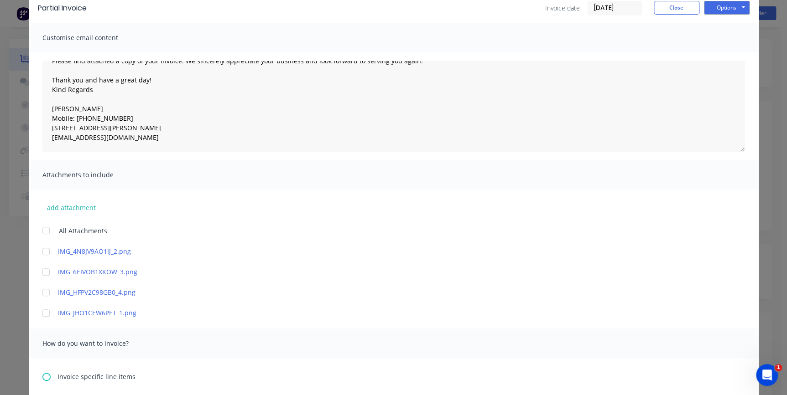
scroll to position [0, 0]
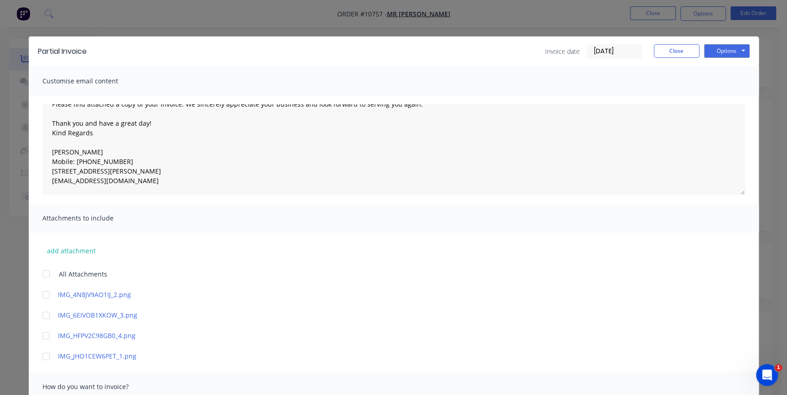
click at [719, 41] on div "Partial Invoice Invoice date [DATE] Close Options Preview Print Email" at bounding box center [394, 51] width 730 height 30
click at [717, 49] on button "Options" at bounding box center [727, 51] width 46 height 14
click at [720, 98] on button "Email" at bounding box center [733, 97] width 58 height 15
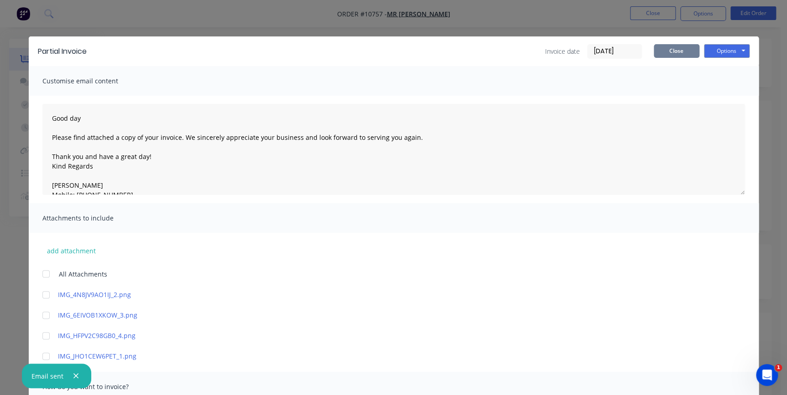
click at [661, 51] on button "Close" at bounding box center [676, 51] width 46 height 14
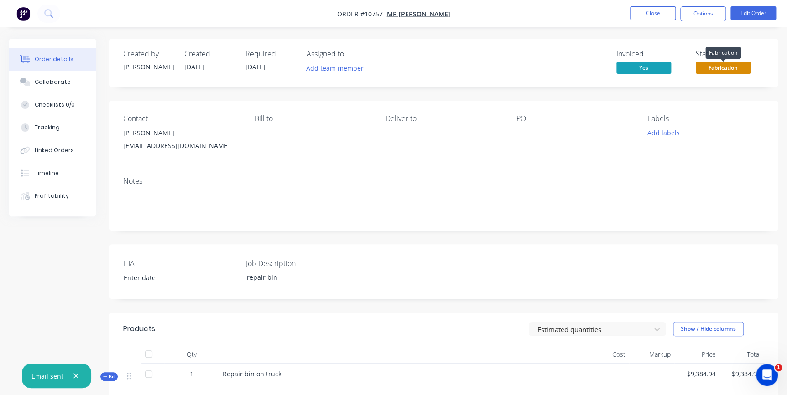
click at [728, 66] on span "Fabrication" at bounding box center [722, 67] width 55 height 11
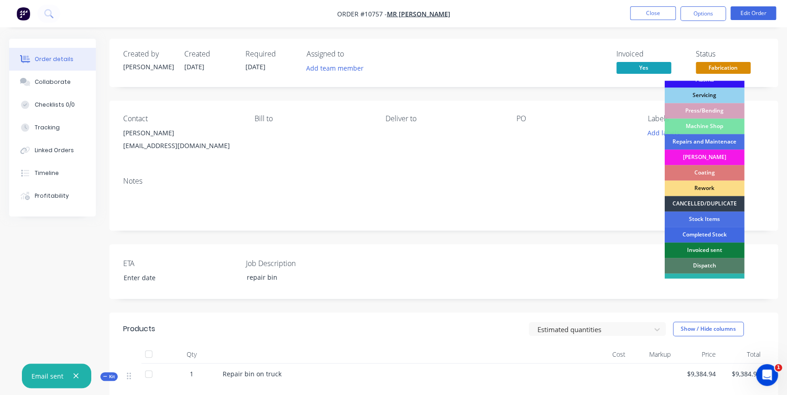
scroll to position [112, 0]
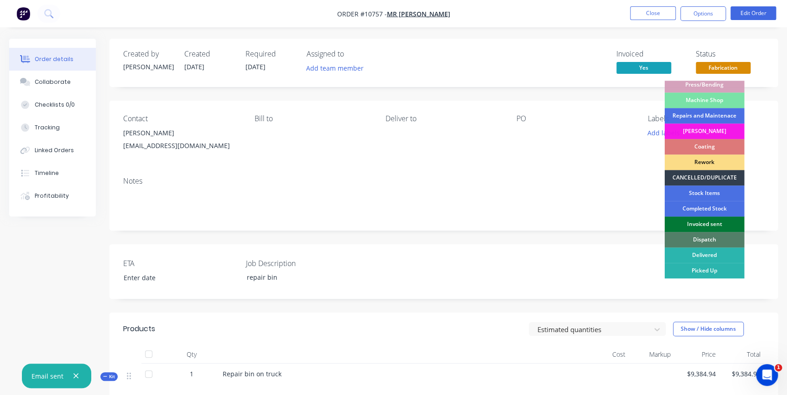
click at [720, 219] on div "Invoiced sent" at bounding box center [704, 225] width 80 height 16
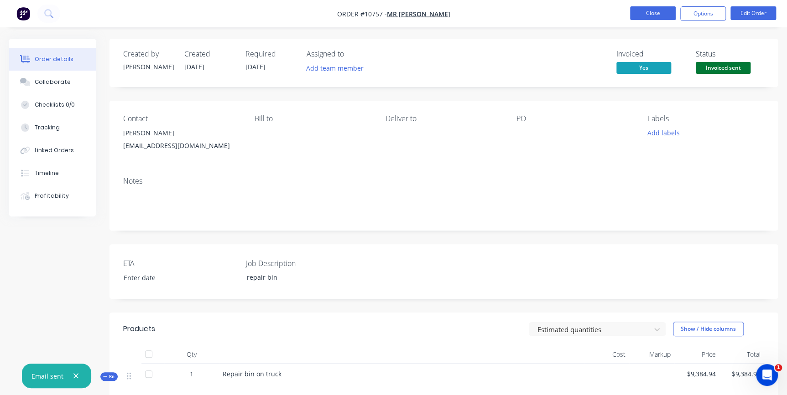
click at [654, 15] on button "Close" at bounding box center [653, 13] width 46 height 14
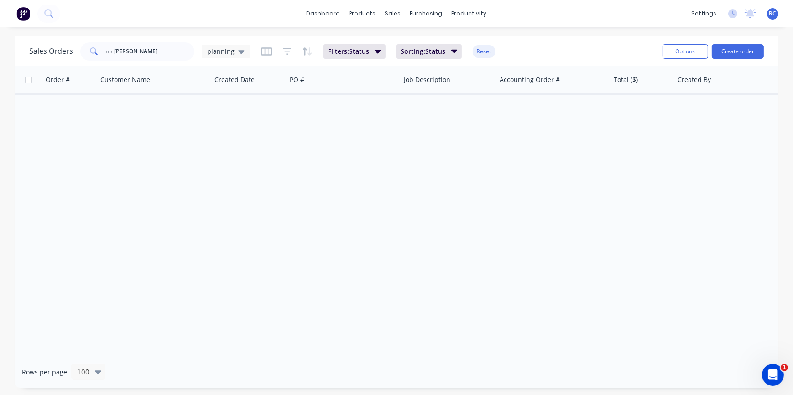
drag, startPoint x: 149, startPoint y: 205, endPoint x: 23, endPoint y: 91, distance: 169.8
click at [146, 203] on div "Order # Customer Name Created Date PO # Job Description Accounting Order # Tota…" at bounding box center [396, 211] width 763 height 290
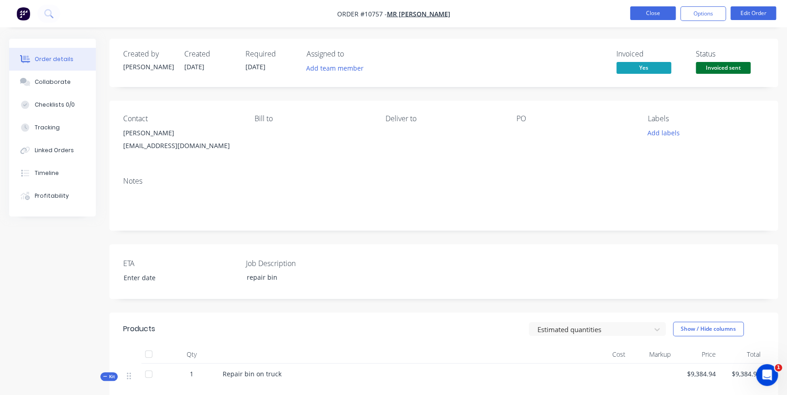
click at [668, 15] on button "Close" at bounding box center [653, 13] width 46 height 14
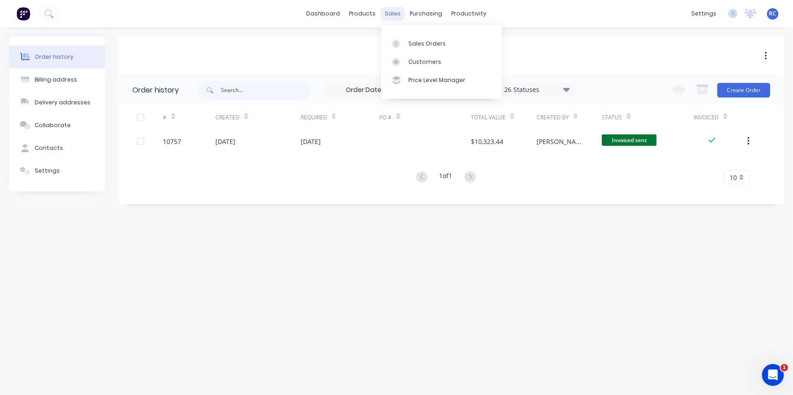
click at [396, 11] on div "sales" at bounding box center [392, 14] width 25 height 14
click at [398, 45] on icon at bounding box center [396, 44] width 8 height 8
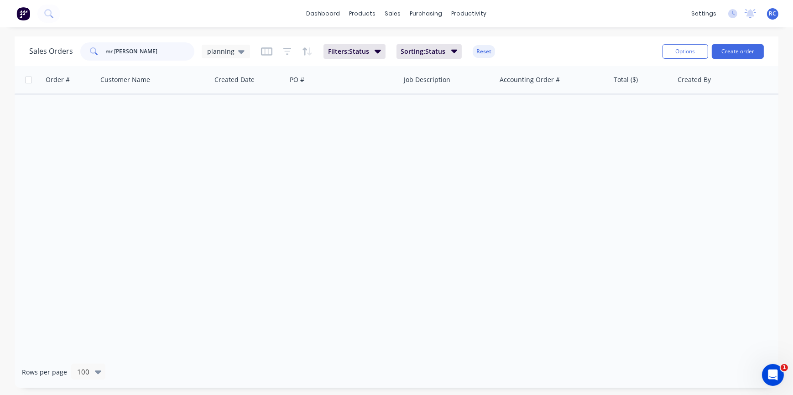
drag, startPoint x: 133, startPoint y: 52, endPoint x: 32, endPoint y: 35, distance: 102.2
click at [32, 35] on div "dashboard products sales purchasing productivity dashboard products Product Cat…" at bounding box center [396, 197] width 793 height 395
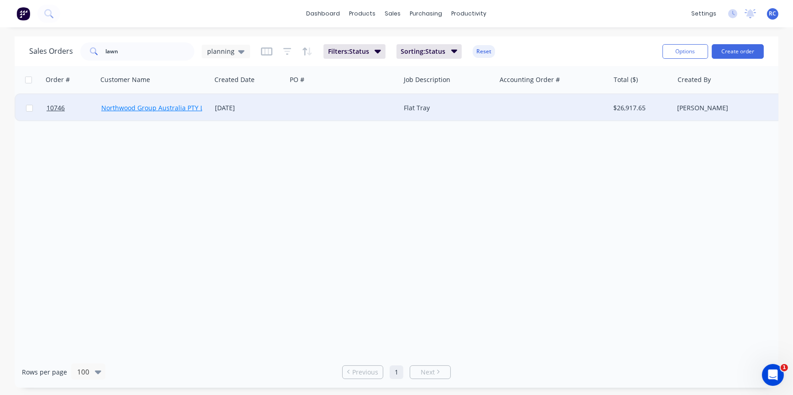
click at [145, 110] on link "Northwood Group Australia PTY LTD" at bounding box center [156, 108] width 110 height 9
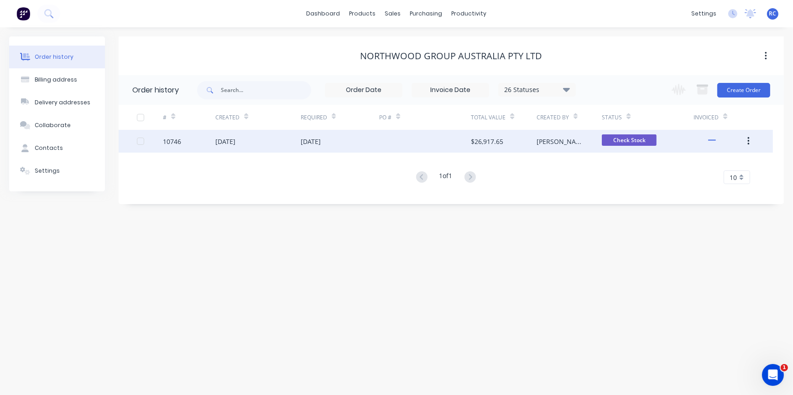
click at [187, 145] on div "10746" at bounding box center [189, 141] width 52 height 23
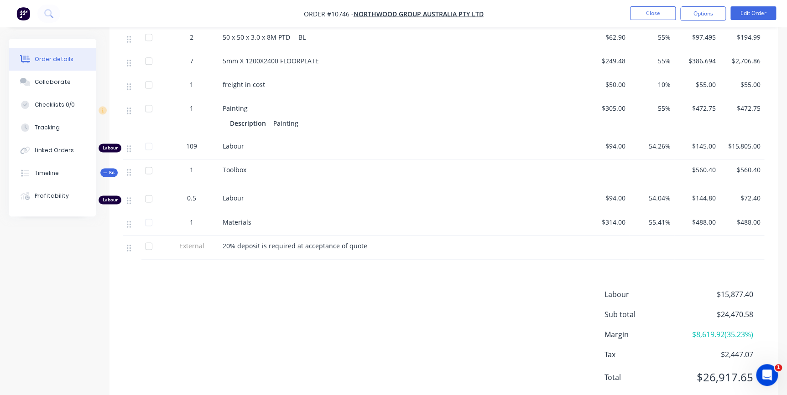
scroll to position [589, 0]
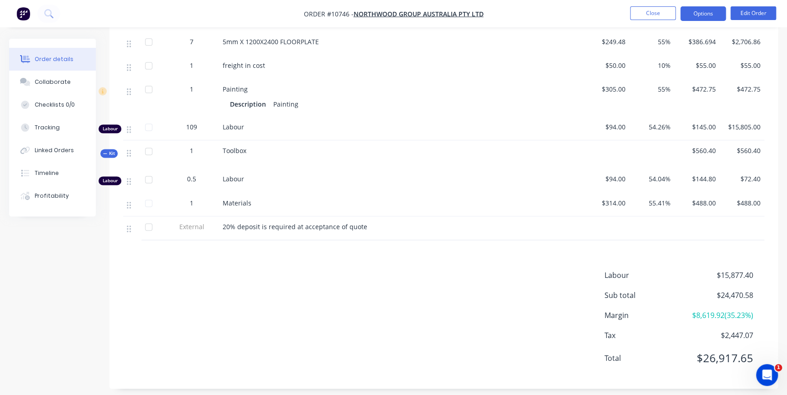
click at [714, 15] on button "Options" at bounding box center [703, 13] width 46 height 15
click at [487, 270] on div "Labour $15,877.40 Sub total $24,470.58 Margin $8,619.92 ( 35.23 %) Tax $2,447.0…" at bounding box center [443, 323] width 641 height 106
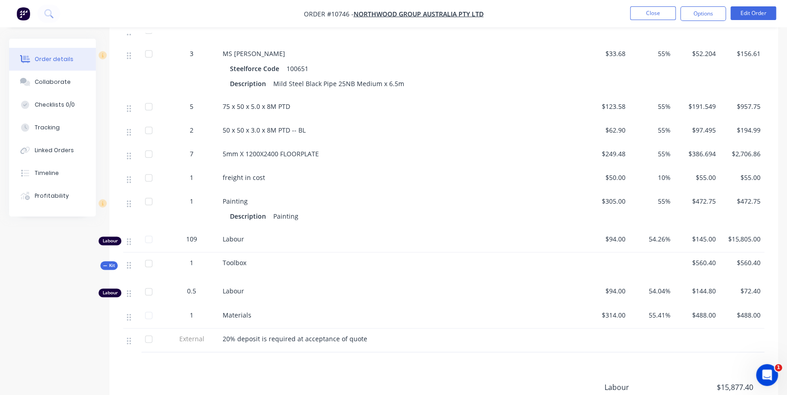
scroll to position [497, 0]
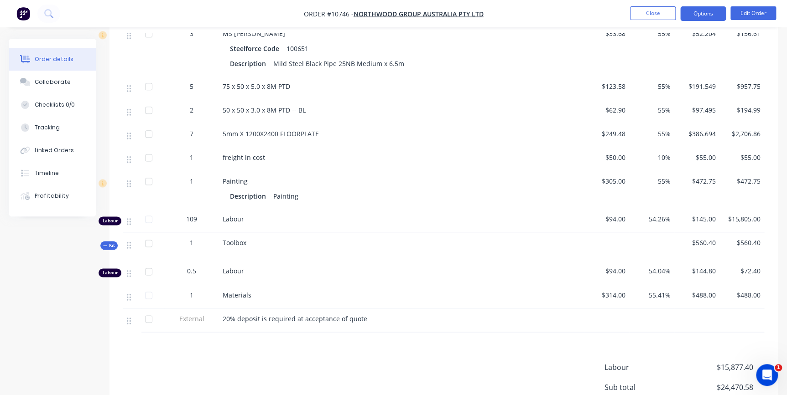
click at [701, 14] on button "Options" at bounding box center [703, 13] width 46 height 15
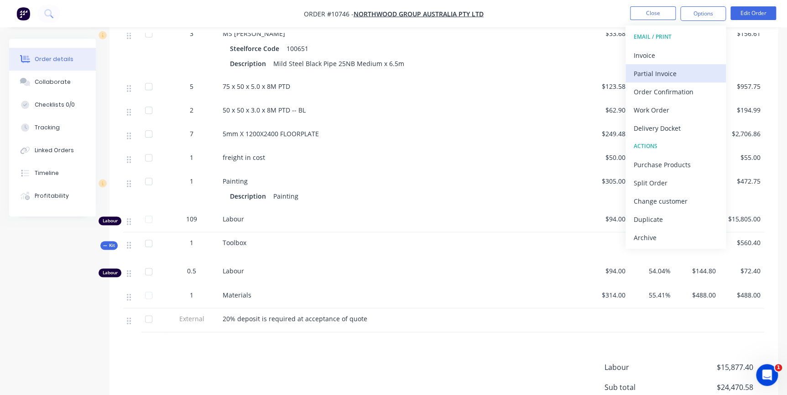
click at [679, 73] on div "Partial Invoice" at bounding box center [675, 73] width 84 height 13
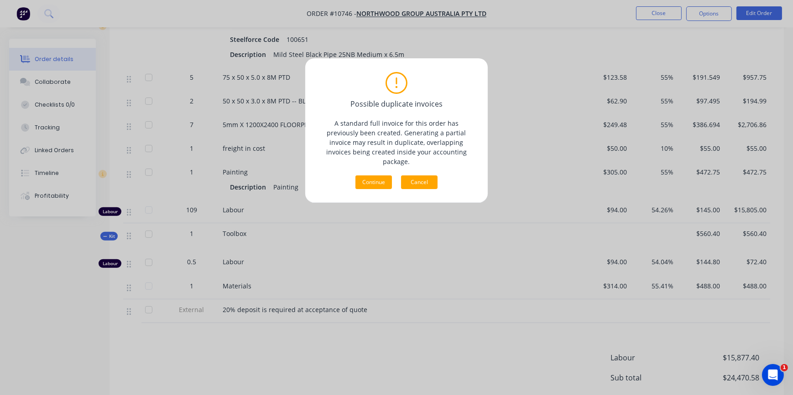
click at [424, 178] on button "Cancel" at bounding box center [419, 183] width 36 height 14
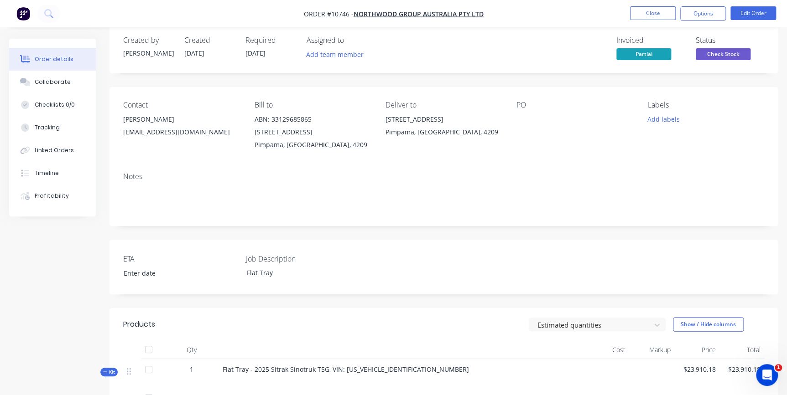
scroll to position [0, 0]
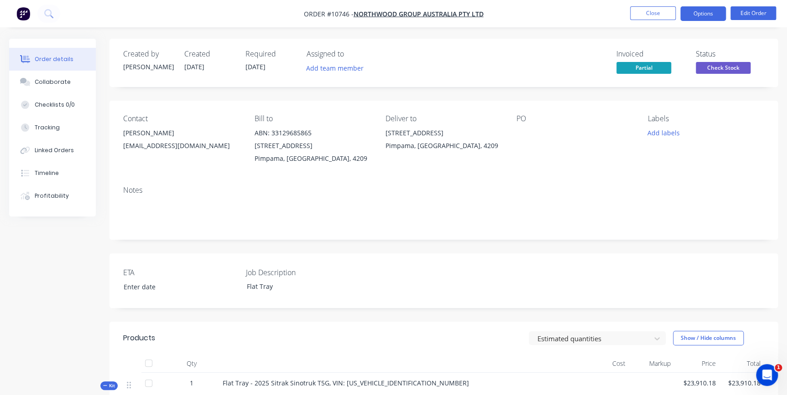
click at [698, 17] on button "Options" at bounding box center [703, 13] width 46 height 15
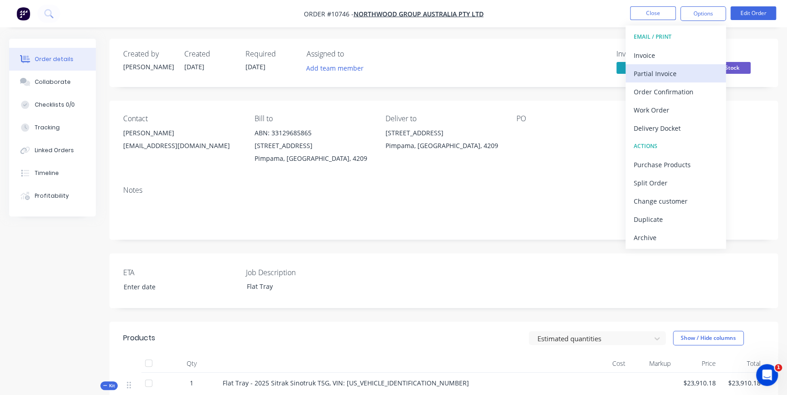
click at [667, 76] on div "Partial Invoice" at bounding box center [675, 73] width 84 height 13
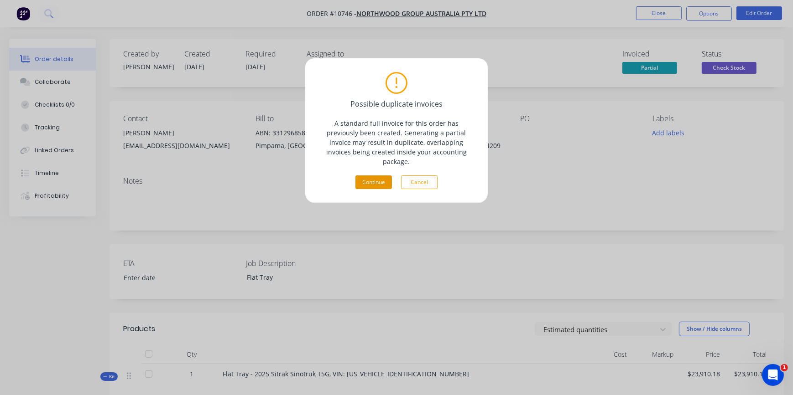
click at [362, 178] on button "Continue" at bounding box center [373, 183] width 36 height 14
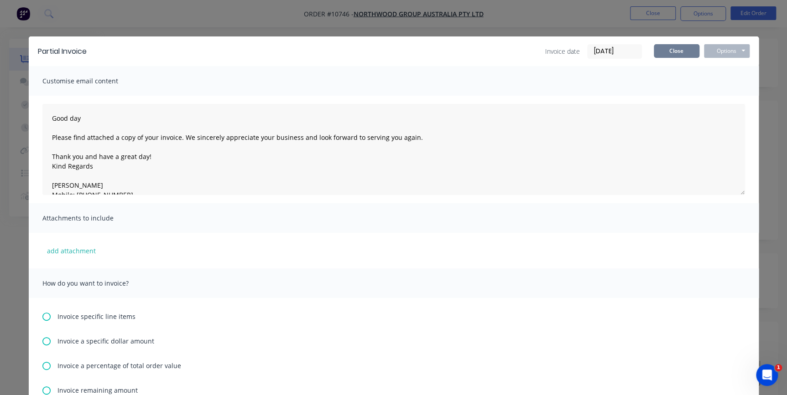
click at [683, 54] on button "Close" at bounding box center [676, 51] width 46 height 14
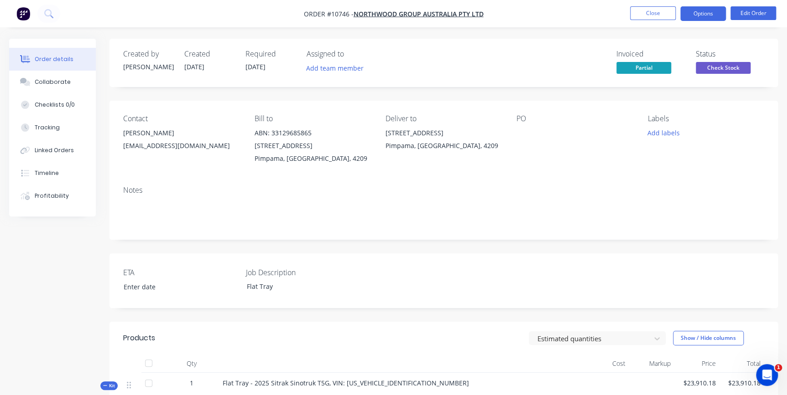
click at [705, 16] on button "Options" at bounding box center [703, 13] width 46 height 15
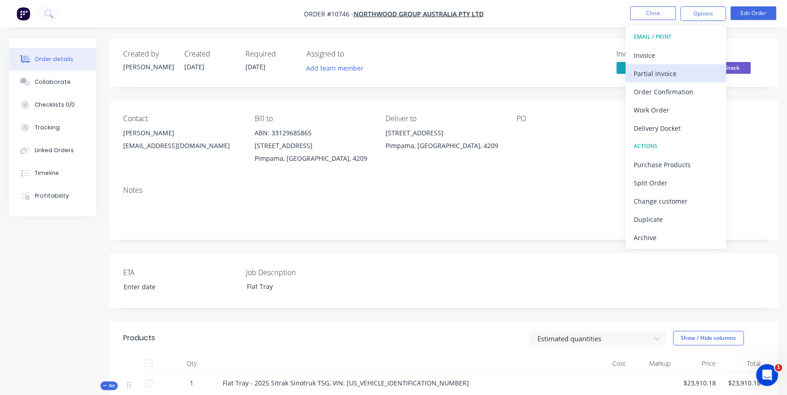
click at [663, 69] on div "Partial Invoice" at bounding box center [675, 73] width 84 height 13
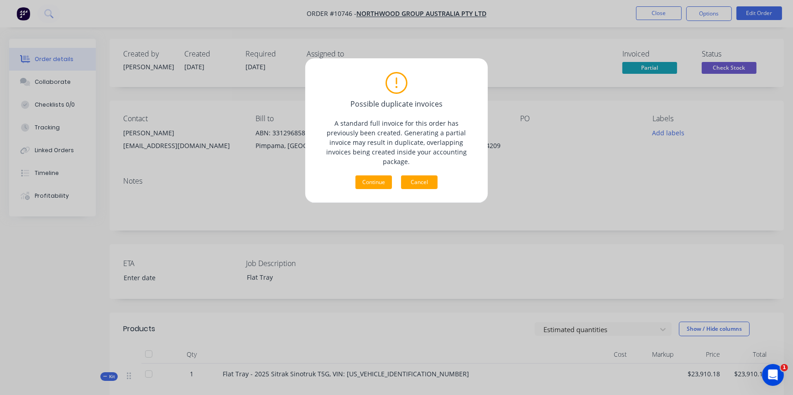
click at [426, 176] on button "Cancel" at bounding box center [419, 183] width 36 height 14
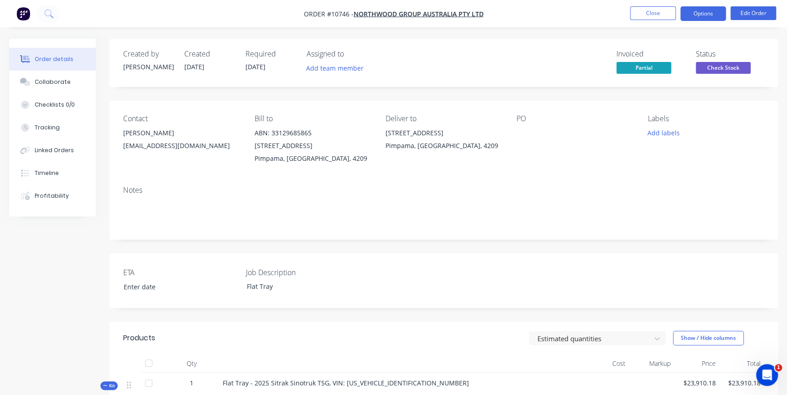
click at [713, 10] on button "Options" at bounding box center [703, 13] width 46 height 15
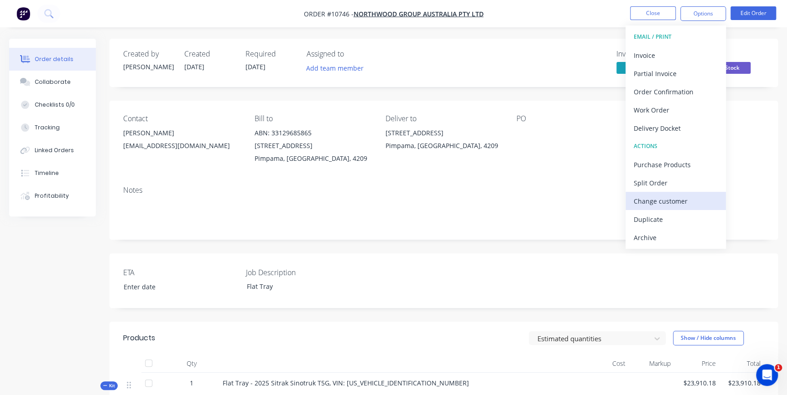
click at [657, 201] on div "Change customer" at bounding box center [675, 201] width 84 height 13
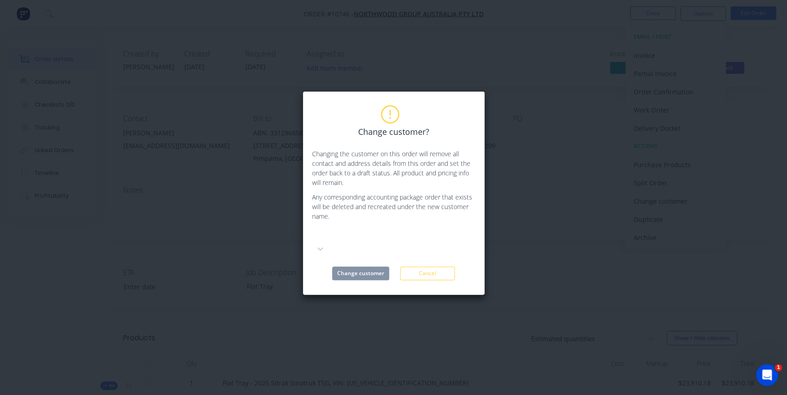
click at [370, 233] on div at bounding box center [380, 235] width 131 height 11
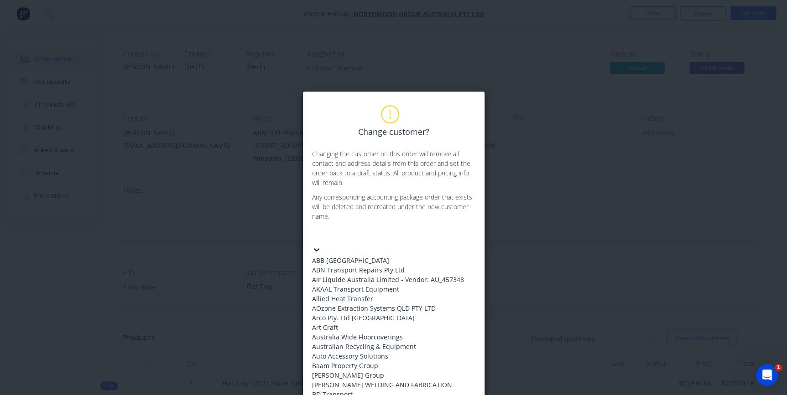
scroll to position [1592, 0]
click at [404, 107] on div "Change customer?" at bounding box center [393, 122] width 163 height 32
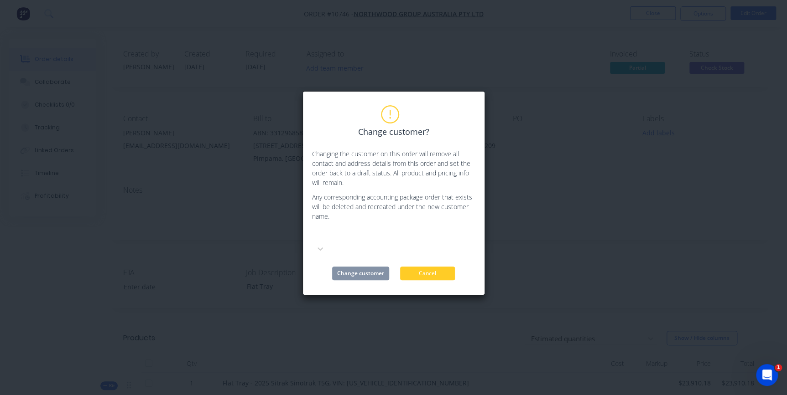
click at [410, 267] on button "Cancel" at bounding box center [427, 274] width 55 height 14
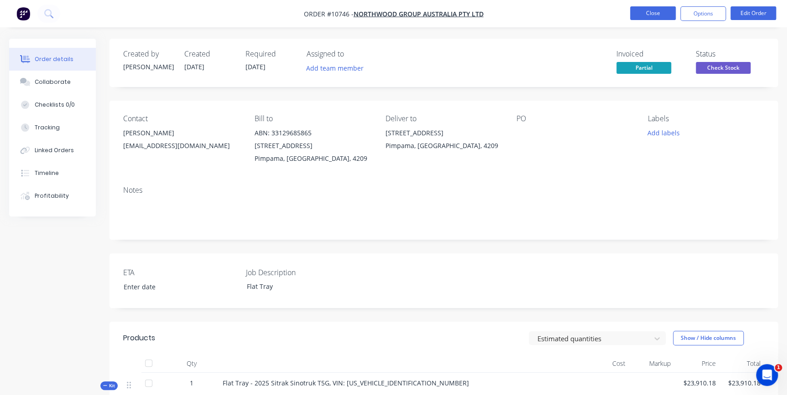
click at [658, 16] on button "Close" at bounding box center [653, 13] width 46 height 14
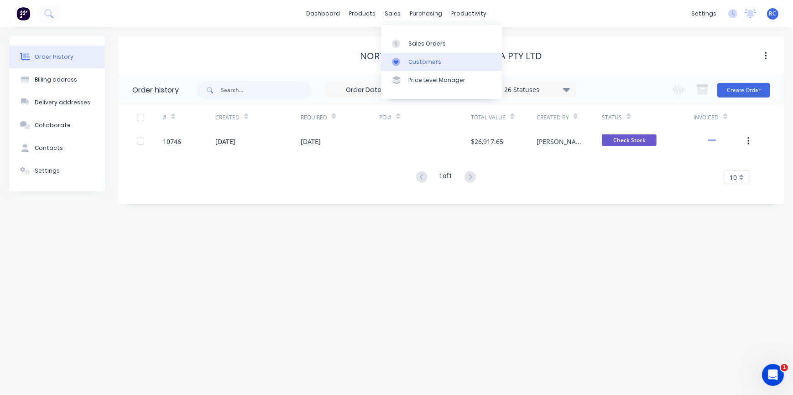
click at [422, 62] on div "Customers" at bounding box center [424, 62] width 33 height 8
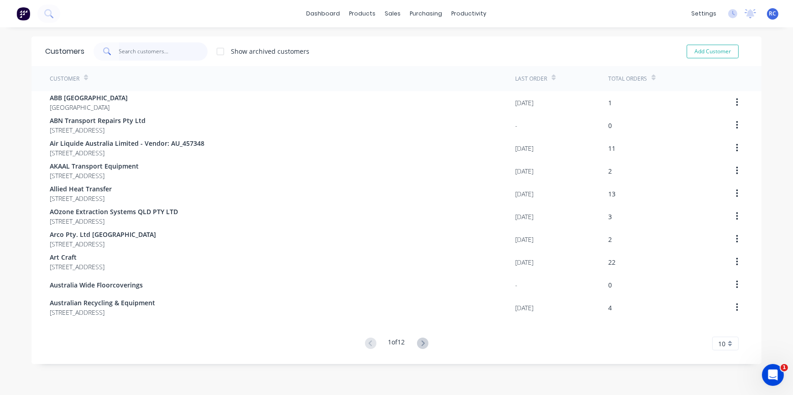
click at [123, 54] on input "text" at bounding box center [163, 51] width 89 height 18
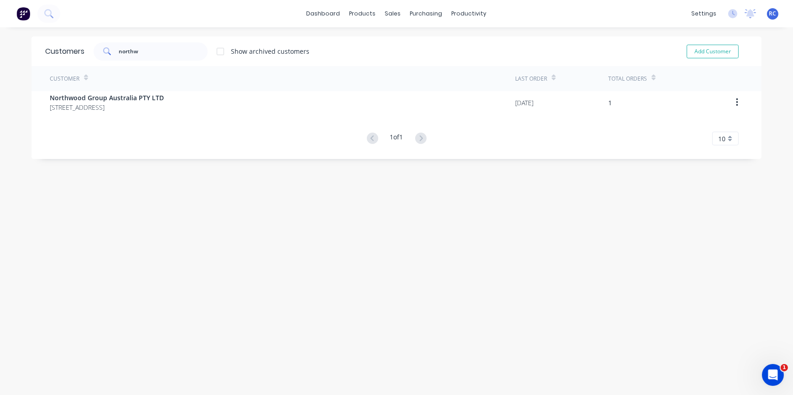
click at [93, 114] on div "Customer Last Order Total Orders Northwood Group Australia PTY LTD [GEOGRAPHIC_…" at bounding box center [396, 105] width 730 height 79
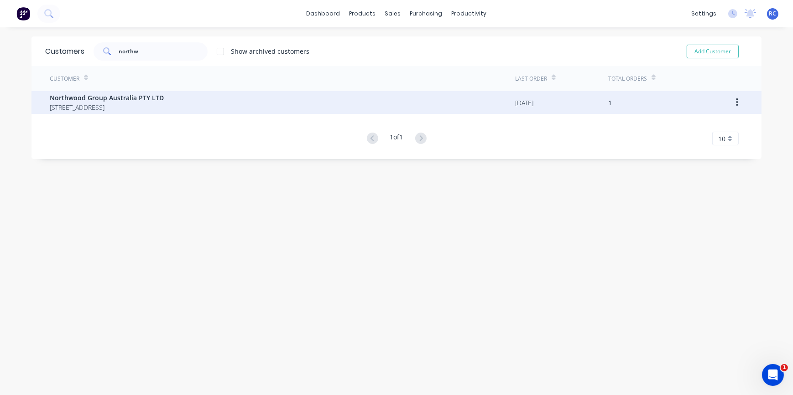
click at [93, 105] on span "[STREET_ADDRESS]" at bounding box center [107, 108] width 114 height 10
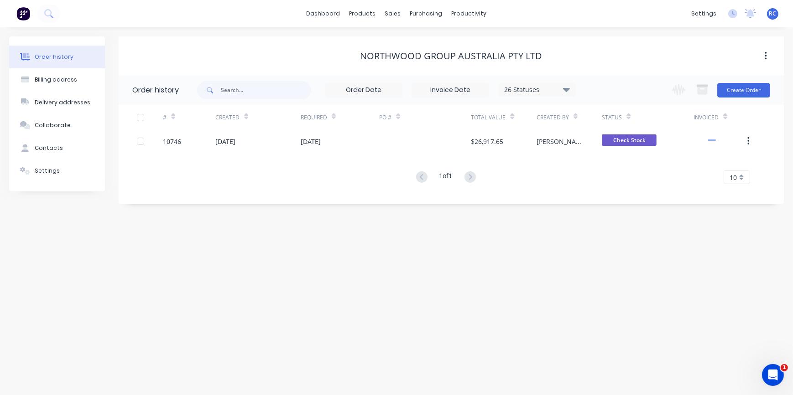
click at [443, 58] on div "Northwood Group Australia PTY LTD" at bounding box center [451, 56] width 182 height 11
click at [64, 170] on button "Settings" at bounding box center [57, 171] width 96 height 23
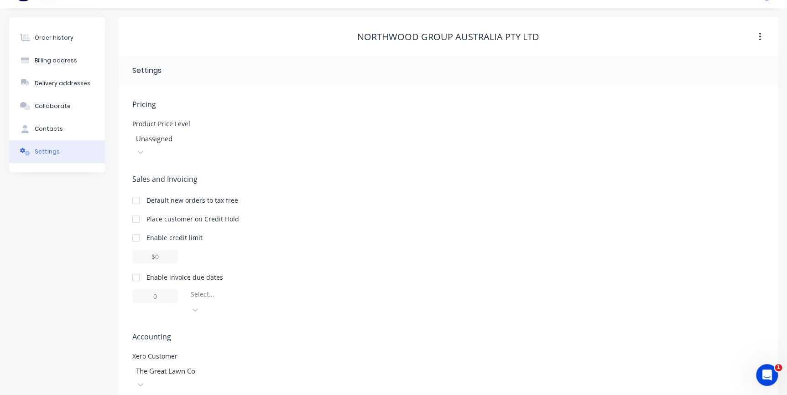
scroll to position [21, 0]
click at [53, 124] on div "Contacts" at bounding box center [49, 128] width 28 height 8
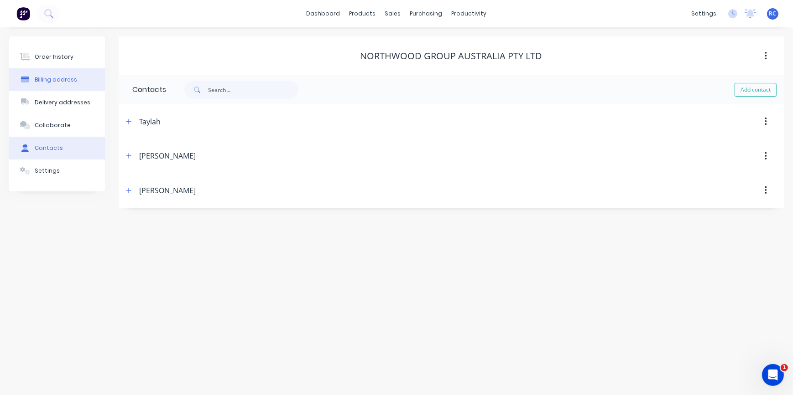
click at [52, 82] on div "Billing address" at bounding box center [56, 80] width 42 height 8
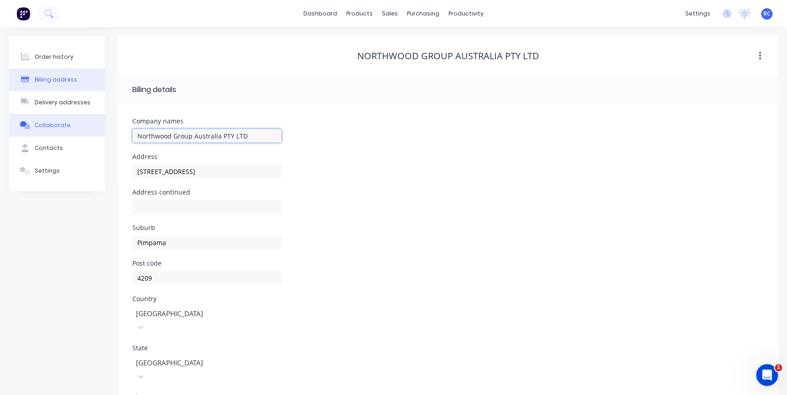
drag, startPoint x: 249, startPoint y: 139, endPoint x: 73, endPoint y: 135, distance: 176.1
click at [73, 135] on div "Order history Billing address Delivery addresses Collaborate Contacts Settings …" at bounding box center [393, 255] width 768 height 438
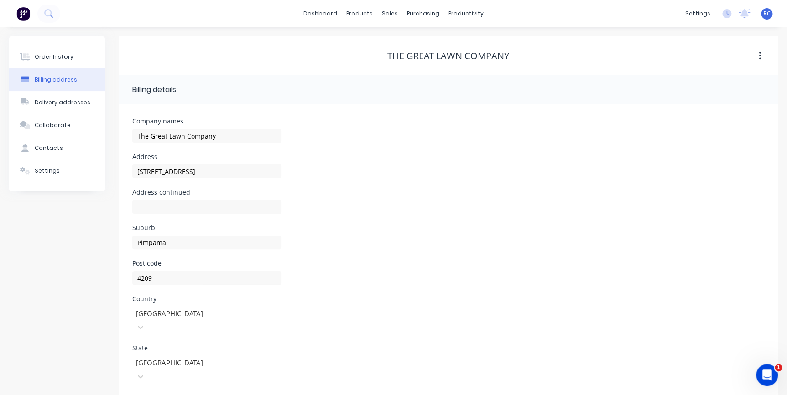
click at [317, 187] on div "Address [STREET_ADDRESS]" at bounding box center [448, 172] width 632 height 36
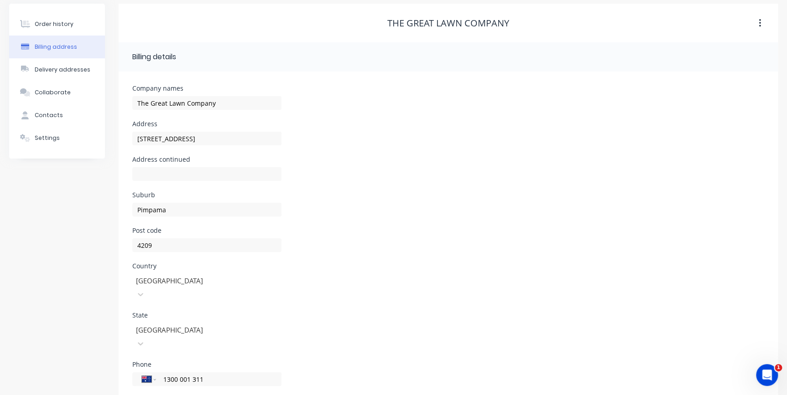
scroll to position [61, 0]
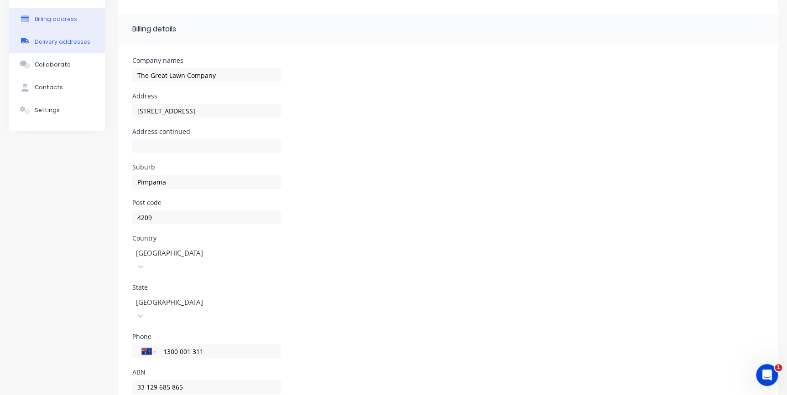
click at [68, 43] on div "Delivery addresses" at bounding box center [63, 42] width 56 height 8
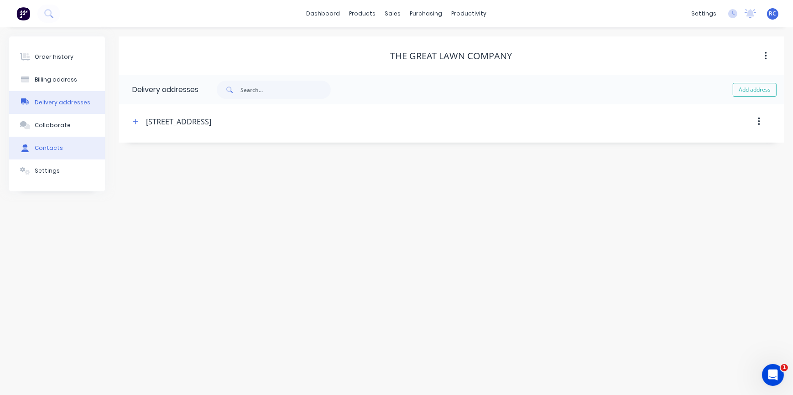
click at [44, 148] on div "Contacts" at bounding box center [49, 148] width 28 height 8
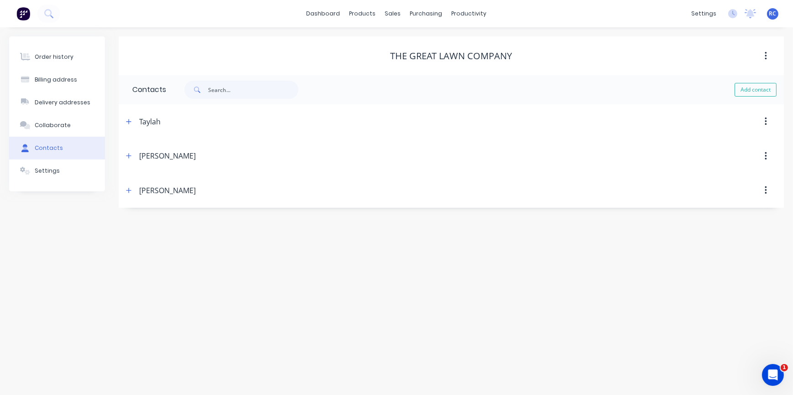
click at [764, 122] on icon "button" at bounding box center [765, 122] width 2 height 10
click at [739, 148] on div "Delete" at bounding box center [733, 145] width 70 height 13
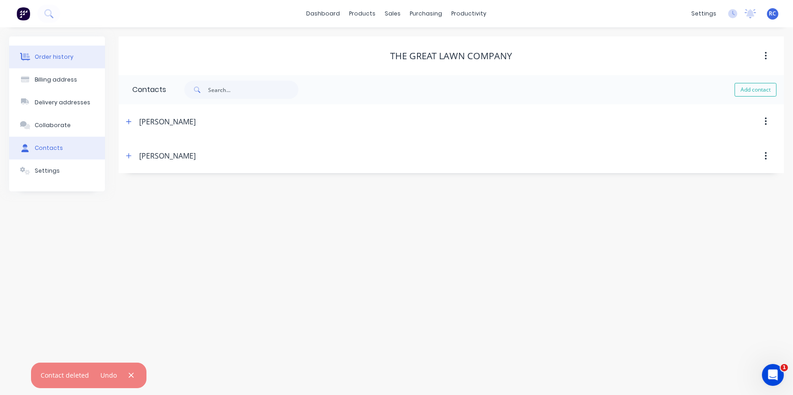
click at [50, 59] on div "Order history" at bounding box center [54, 57] width 39 height 8
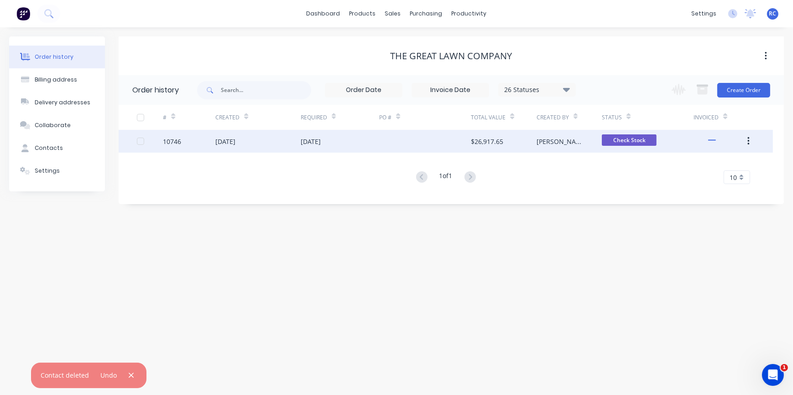
click at [235, 143] on div "[DATE]" at bounding box center [225, 142] width 20 height 10
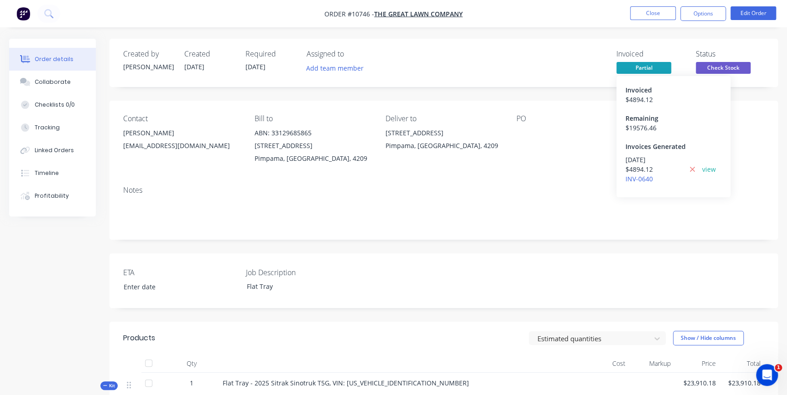
click at [644, 160] on div "[DATE]" at bounding box center [653, 160] width 57 height 10
click at [711, 171] on link "view" at bounding box center [709, 170] width 14 height 10
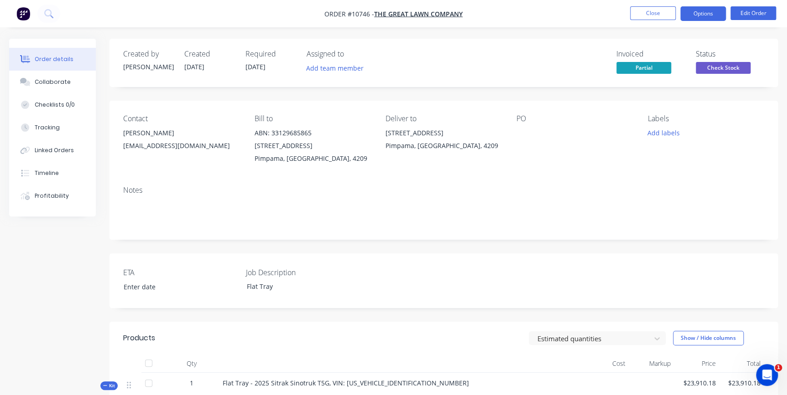
click at [703, 12] on button "Options" at bounding box center [703, 13] width 46 height 15
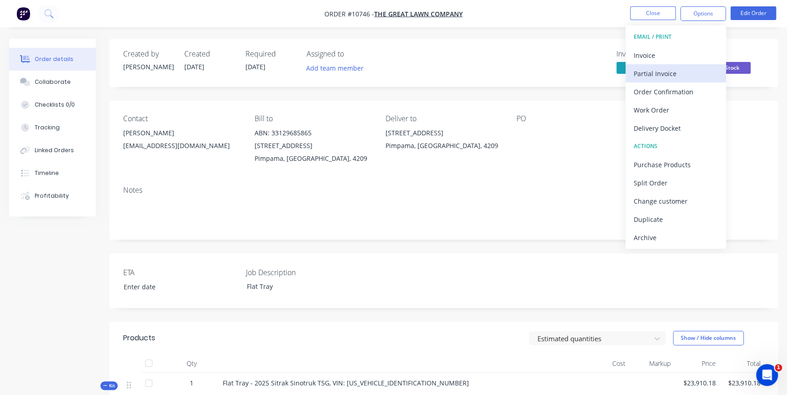
click at [676, 78] on div "Partial Invoice" at bounding box center [675, 73] width 84 height 13
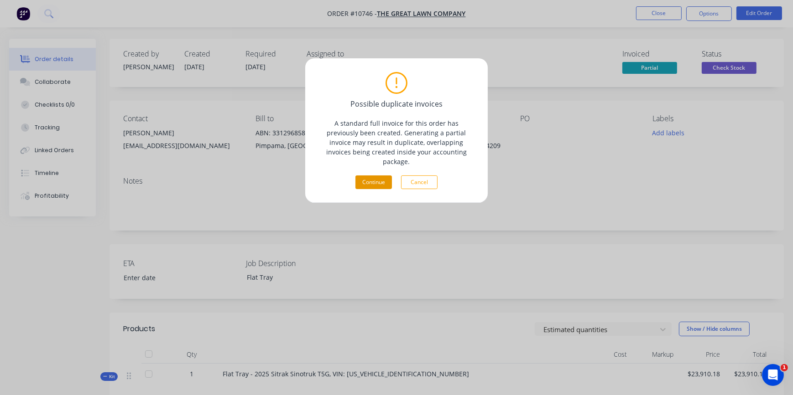
click at [384, 176] on button "Continue" at bounding box center [373, 183] width 36 height 14
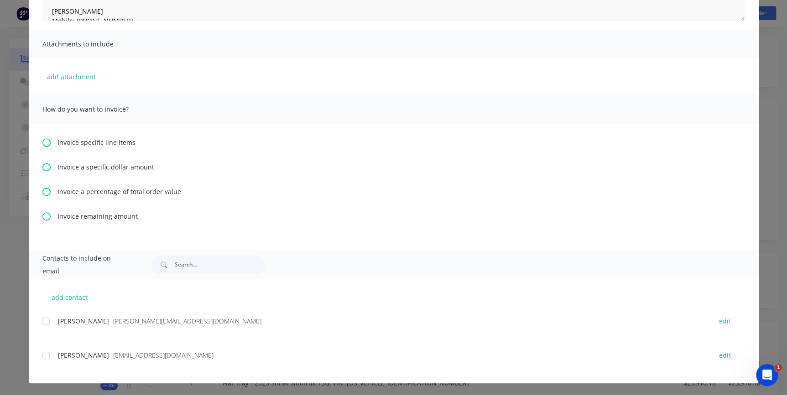
scroll to position [175, 0]
drag, startPoint x: 45, startPoint y: 192, endPoint x: 73, endPoint y: 188, distance: 28.6
click at [45, 192] on icon at bounding box center [46, 191] width 8 height 8
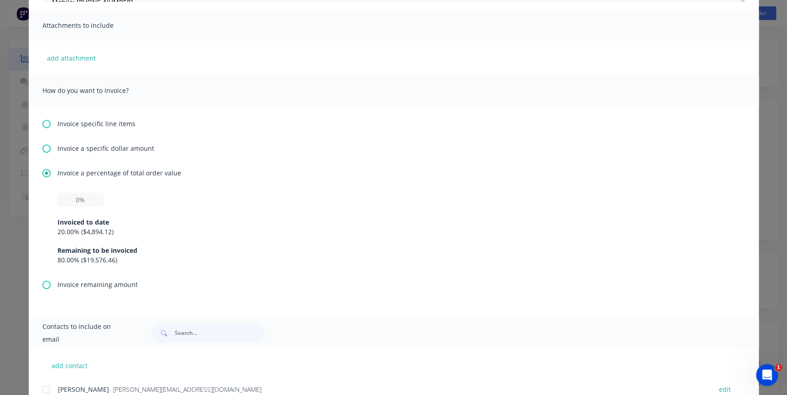
scroll to position [262, 0]
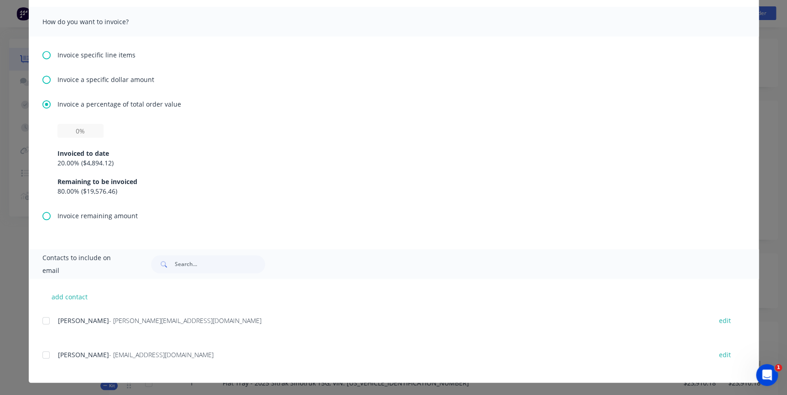
click at [67, 166] on div "20.00 % ( $4,894.12 )" at bounding box center [393, 163] width 672 height 10
click at [57, 146] on div "Invoiced to date 20.00 % ( $4,894.12 ) Remaining to be invoiced 80.00 % ( $19,5…" at bounding box center [393, 167] width 672 height 58
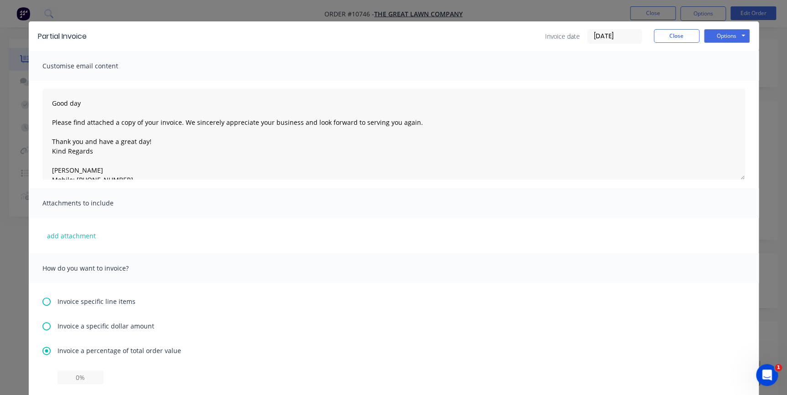
scroll to position [0, 0]
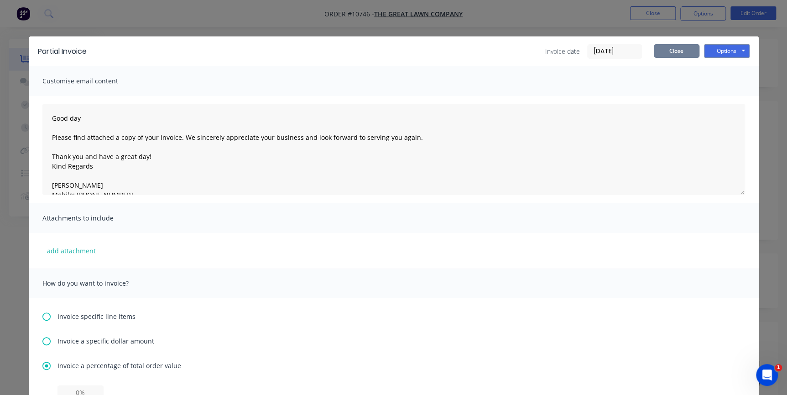
click at [678, 49] on button "Close" at bounding box center [676, 51] width 46 height 14
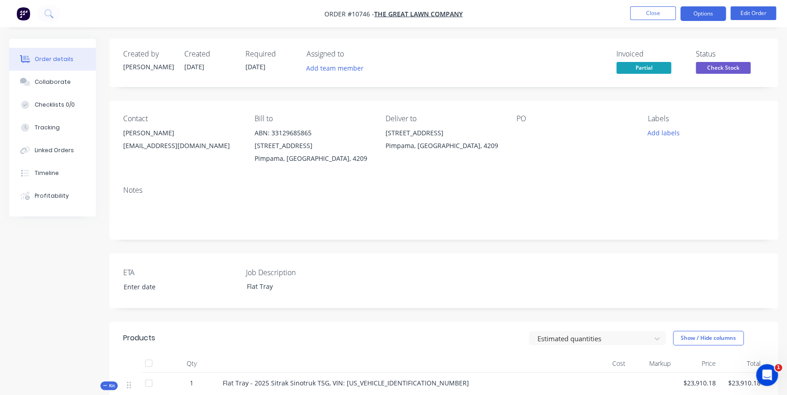
click at [700, 16] on button "Options" at bounding box center [703, 13] width 46 height 15
drag, startPoint x: 555, startPoint y: 114, endPoint x: 559, endPoint y: 104, distance: 10.2
click at [554, 114] on div "Contact [PERSON_NAME] [PERSON_NAME][EMAIL_ADDRESS][DOMAIN_NAME] Bill to ABN: 33…" at bounding box center [443, 140] width 668 height 78
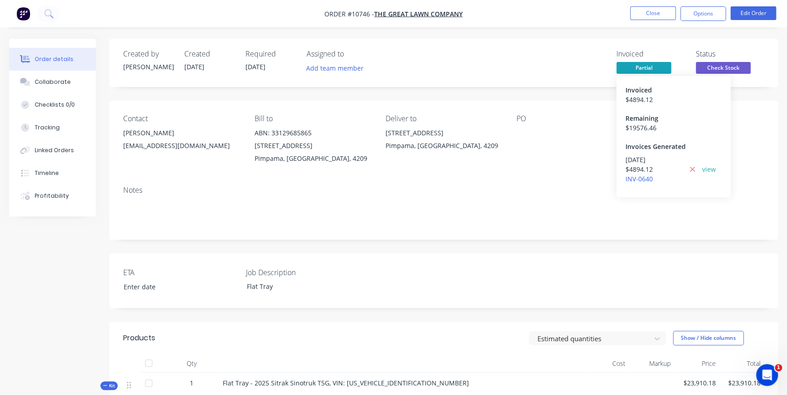
click at [654, 67] on span "Partial" at bounding box center [643, 67] width 55 height 11
click at [637, 66] on span "Partial" at bounding box center [643, 67] width 55 height 11
click at [633, 70] on span "Partial" at bounding box center [643, 67] width 55 height 11
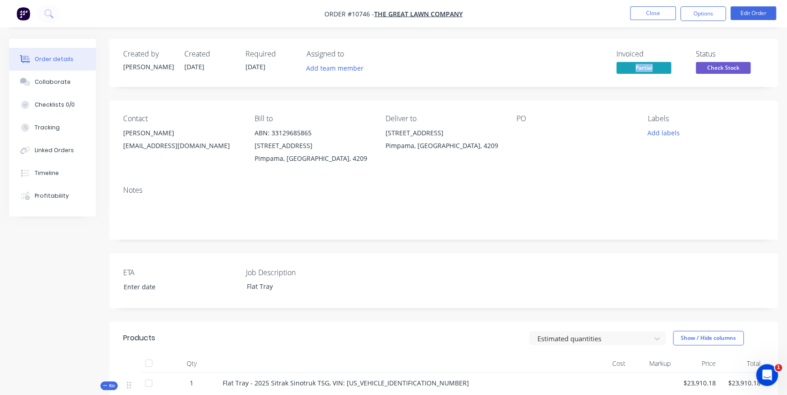
click at [655, 65] on span "Partial" at bounding box center [643, 67] width 55 height 11
click at [639, 46] on div "Created by [PERSON_NAME] Created [DATE] Required [DATE] Assigned to Add team me…" at bounding box center [443, 63] width 668 height 48
click at [638, 179] on link "INV-0640" at bounding box center [638, 179] width 27 height 9
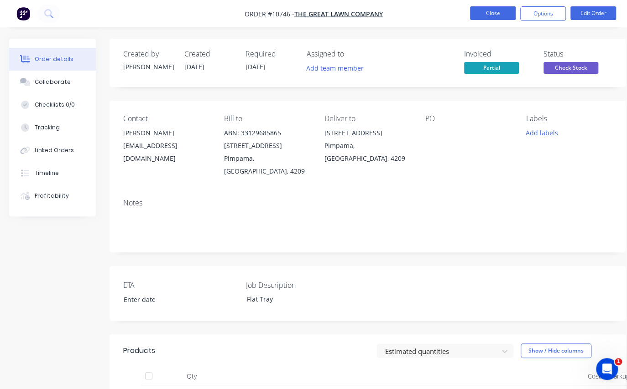
click at [493, 18] on button "Close" at bounding box center [493, 13] width 46 height 14
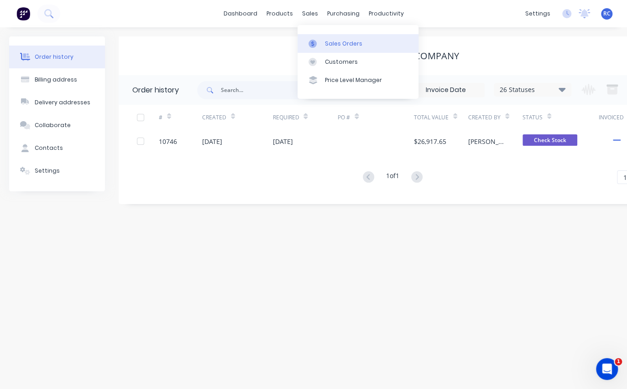
click at [333, 41] on div "Sales Orders" at bounding box center [343, 44] width 37 height 8
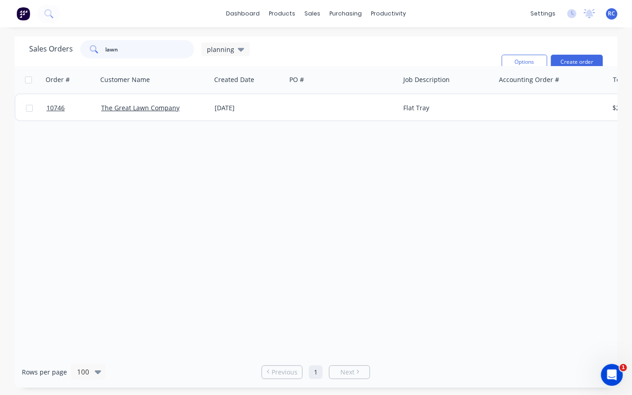
drag, startPoint x: 136, startPoint y: 47, endPoint x: 76, endPoint y: 58, distance: 61.7
click at [76, 57] on div "Sales Orders lawn planning" at bounding box center [139, 49] width 221 height 18
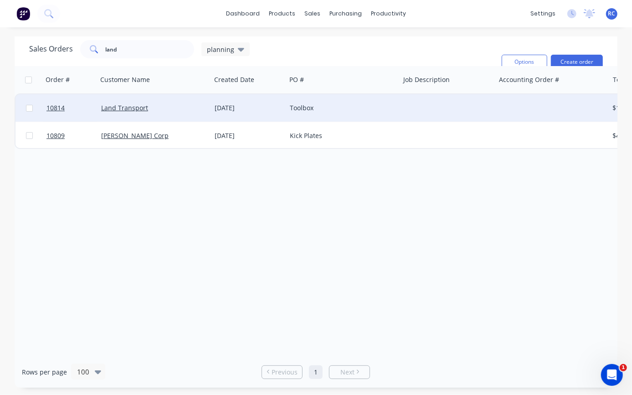
click at [127, 114] on div "Land Transport" at bounding box center [155, 107] width 114 height 27
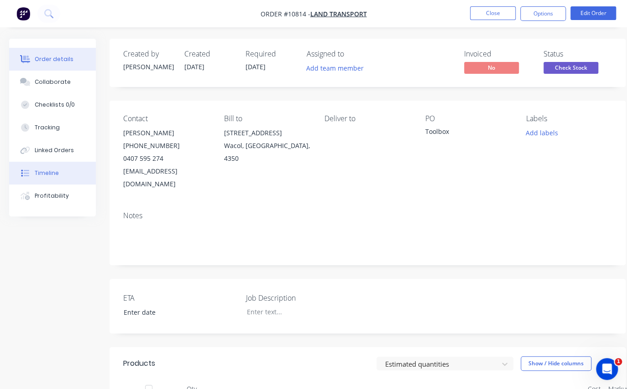
click at [47, 172] on div "Timeline" at bounding box center [47, 173] width 24 height 8
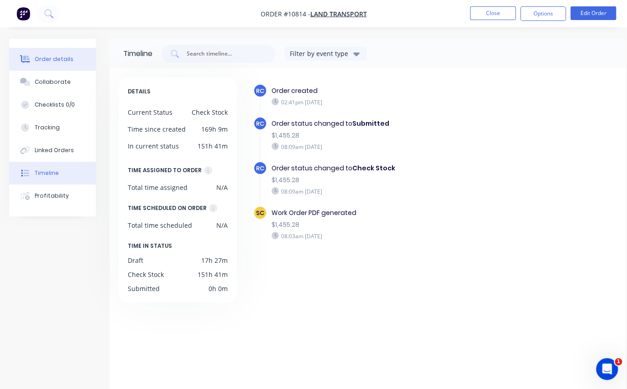
click at [48, 57] on div "Order details" at bounding box center [54, 59] width 39 height 8
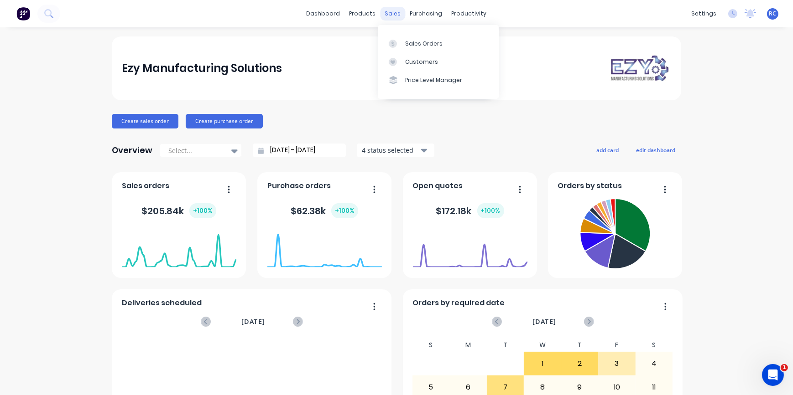
click at [390, 16] on div "sales" at bounding box center [392, 14] width 25 height 14
click at [401, 43] on div at bounding box center [396, 44] width 14 height 8
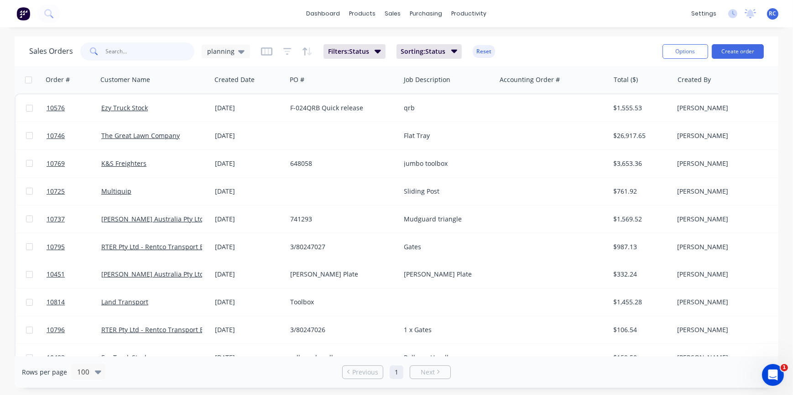
click at [111, 53] on input "text" at bounding box center [150, 51] width 89 height 18
type input "elic"
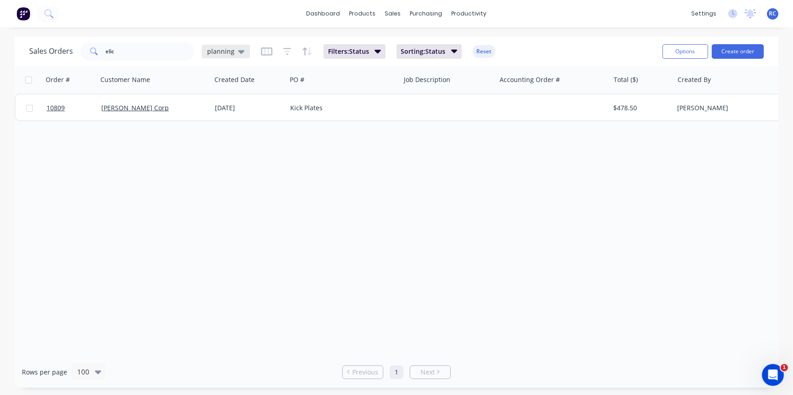
click at [225, 51] on span "planning" at bounding box center [220, 52] width 27 height 10
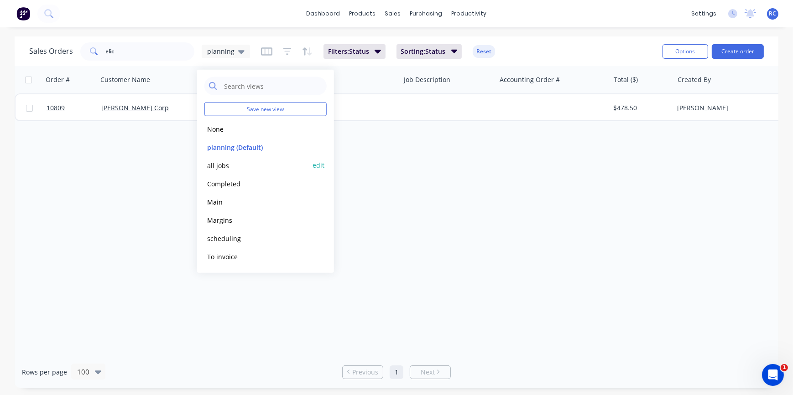
click at [217, 162] on button "all jobs" at bounding box center [256, 165] width 104 height 10
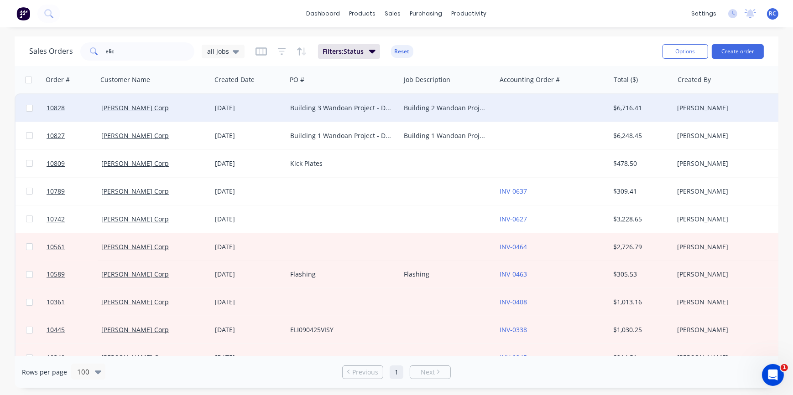
click at [29, 109] on input "checkbox" at bounding box center [29, 108] width 7 height 7
checkbox input "true"
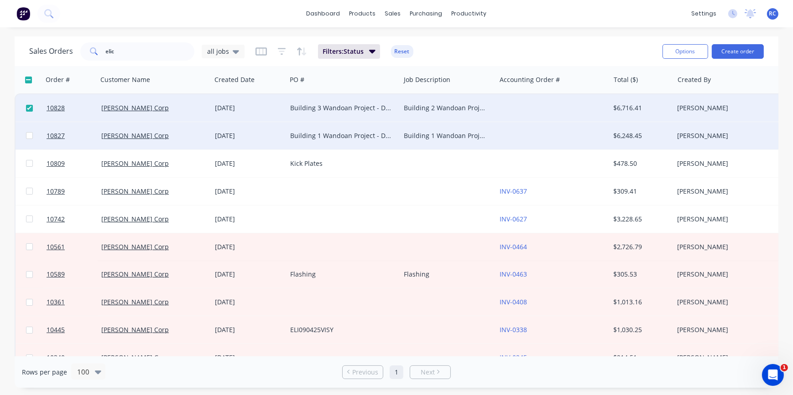
click at [26, 135] on input "checkbox" at bounding box center [29, 135] width 7 height 7
checkbox input "true"
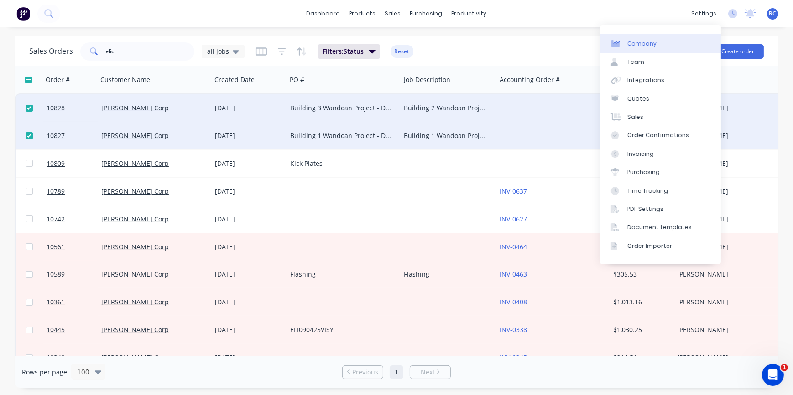
click at [692, 47] on link "Company" at bounding box center [660, 43] width 121 height 18
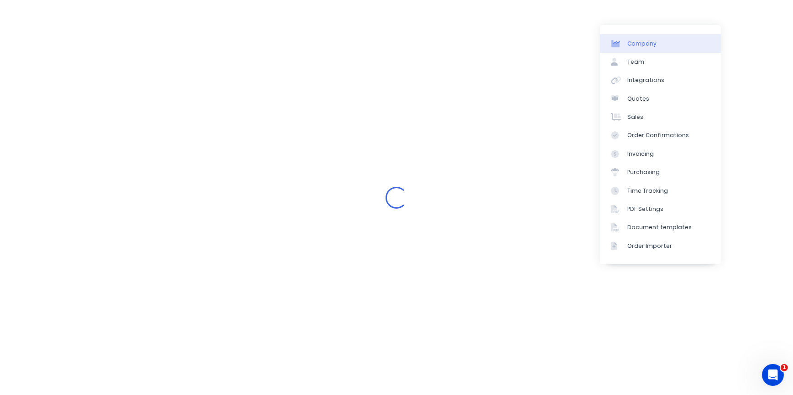
select select "AU"
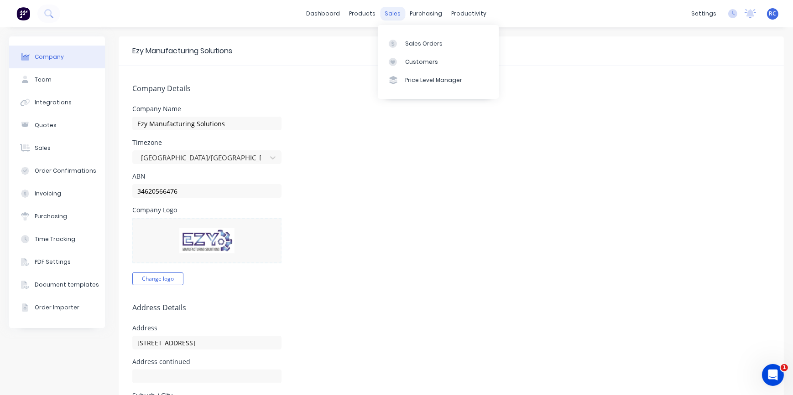
click at [384, 12] on div "sales" at bounding box center [392, 14] width 25 height 14
click at [398, 42] on div at bounding box center [396, 44] width 14 height 8
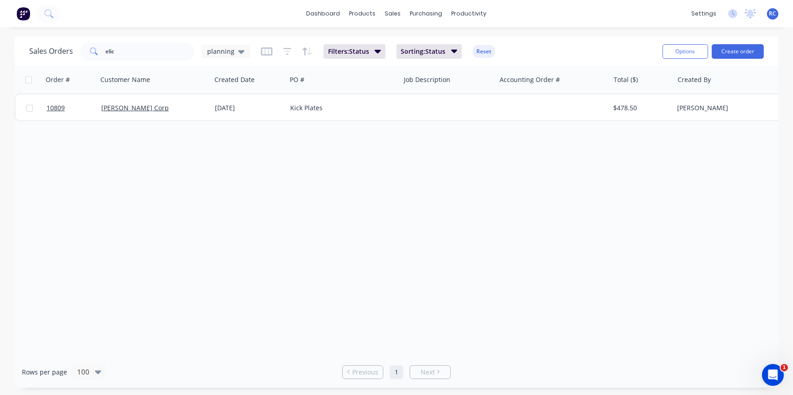
click at [233, 42] on div "Sales Orders elic planning" at bounding box center [139, 51] width 221 height 18
click at [232, 52] on span "planning" at bounding box center [220, 52] width 27 height 10
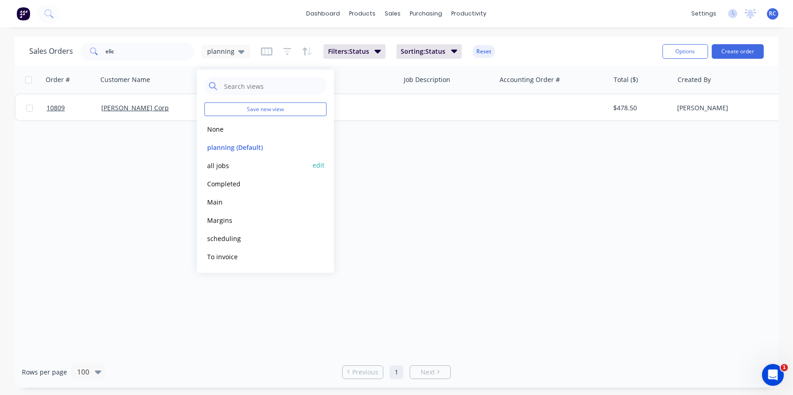
click at [222, 167] on button "all jobs" at bounding box center [256, 165] width 104 height 10
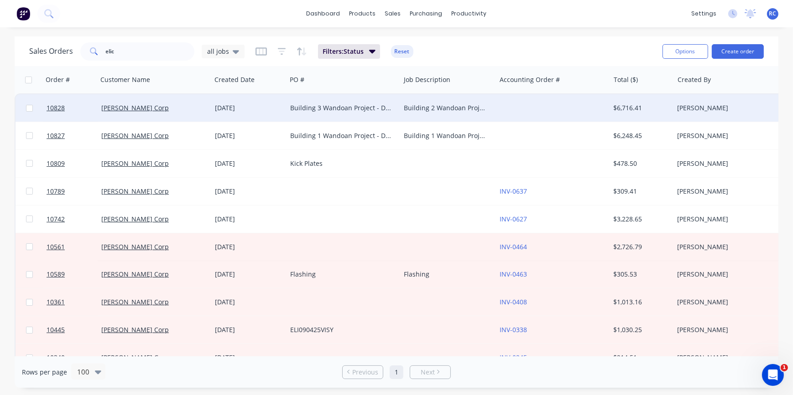
click at [29, 108] on input "checkbox" at bounding box center [29, 108] width 7 height 7
checkbox input "true"
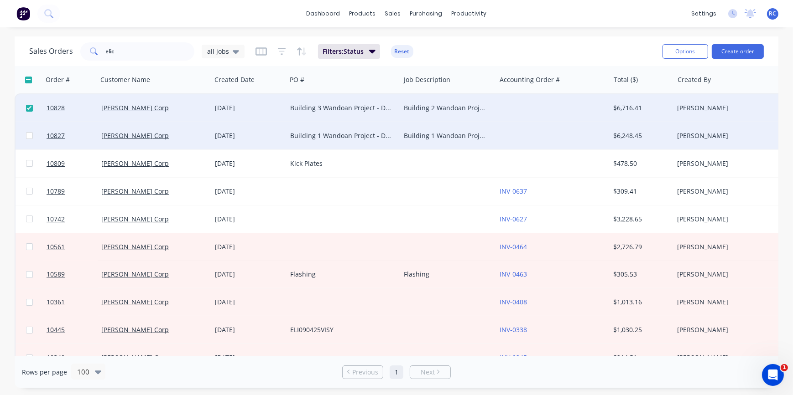
click at [30, 132] on input "checkbox" at bounding box center [29, 135] width 7 height 7
checkbox input "true"
click at [681, 50] on button "Options" at bounding box center [685, 51] width 46 height 15
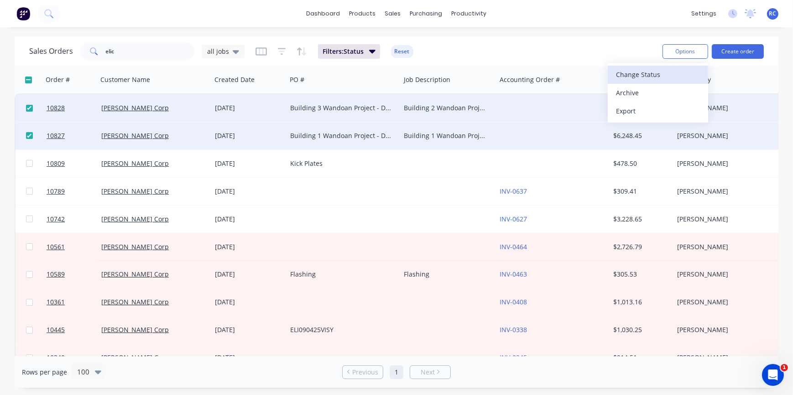
click at [654, 68] on div "Change Status" at bounding box center [658, 74] width 84 height 13
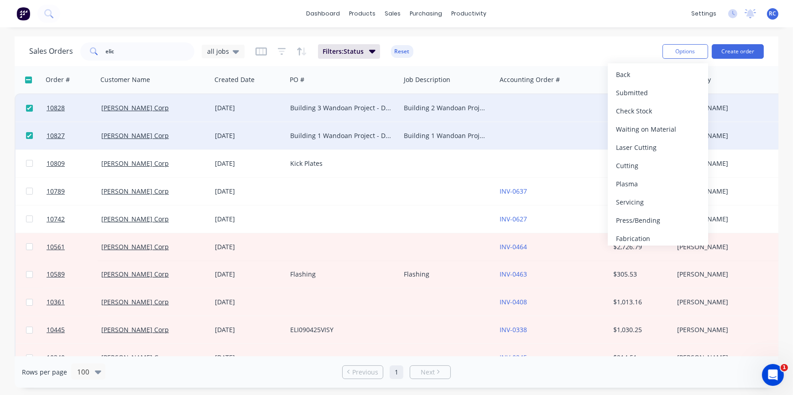
click at [221, 112] on div "[DATE]" at bounding box center [249, 108] width 68 height 9
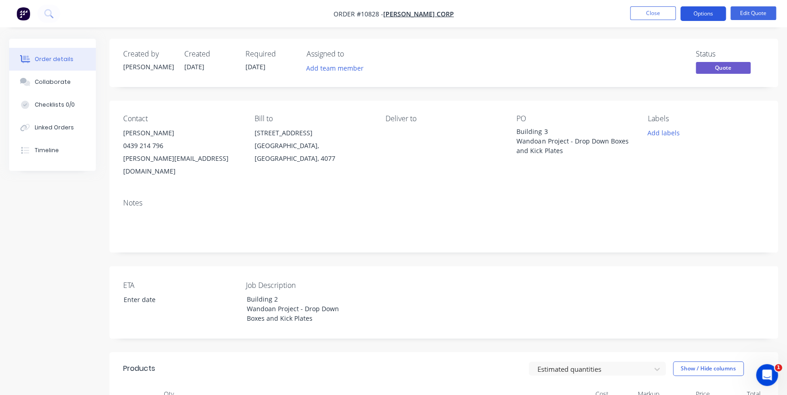
click at [717, 18] on button "Options" at bounding box center [703, 13] width 46 height 15
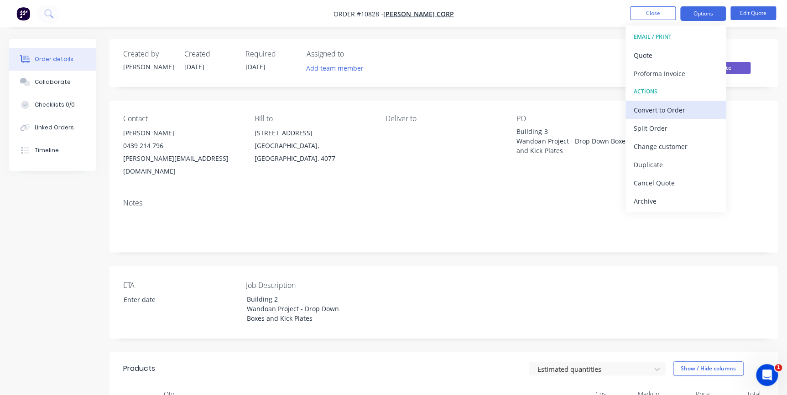
click at [668, 109] on div "Convert to Order" at bounding box center [675, 110] width 84 height 13
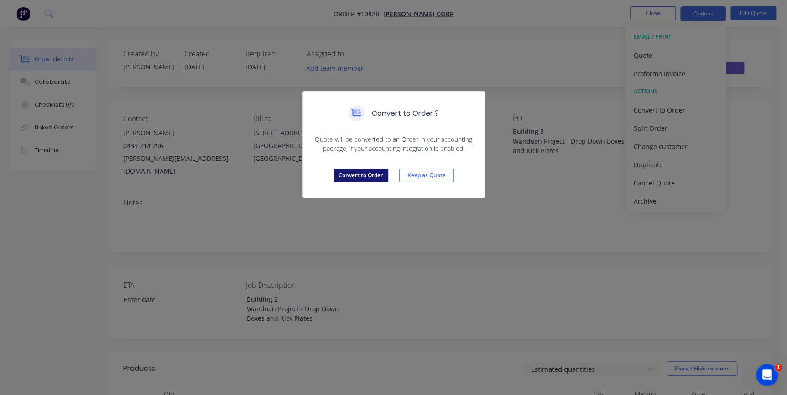
click at [355, 173] on button "Convert to Order" at bounding box center [360, 176] width 55 height 14
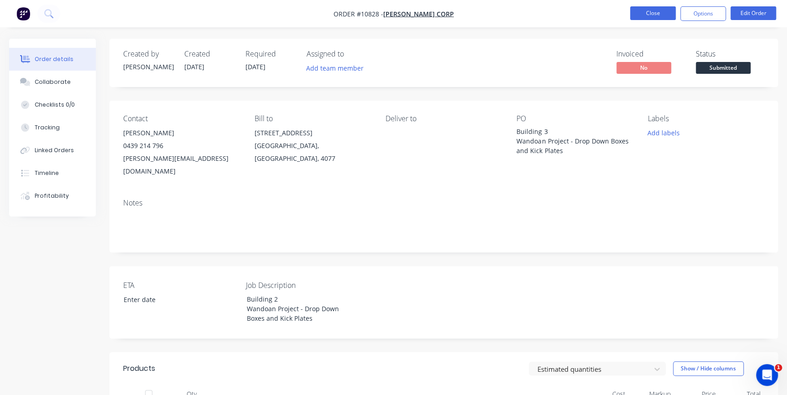
click at [652, 15] on button "Close" at bounding box center [653, 13] width 46 height 14
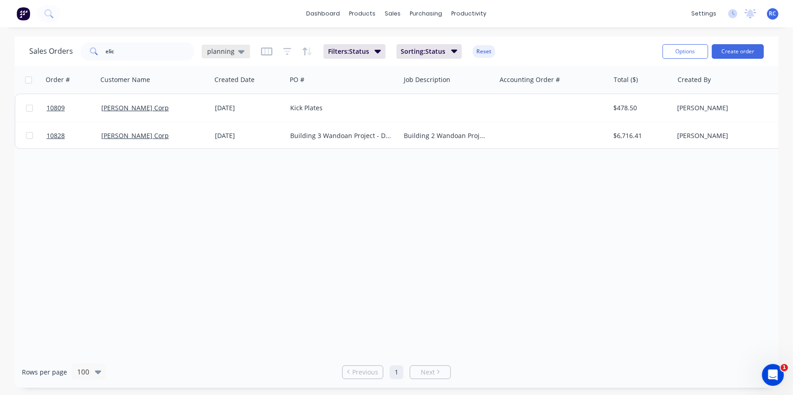
click at [238, 50] on icon at bounding box center [241, 52] width 6 height 4
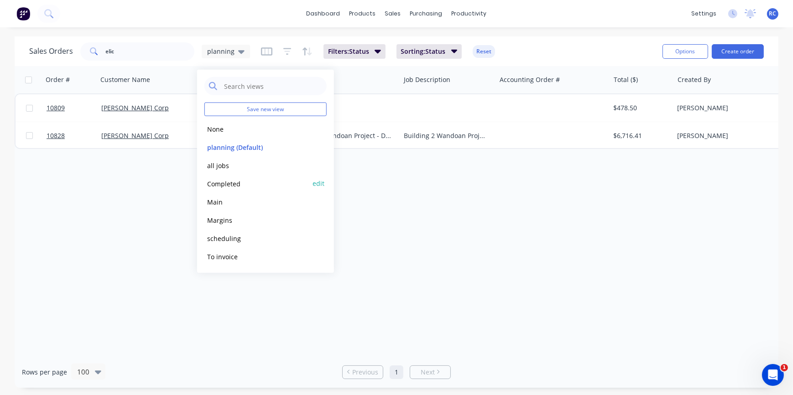
click at [229, 184] on button "Completed" at bounding box center [256, 183] width 104 height 10
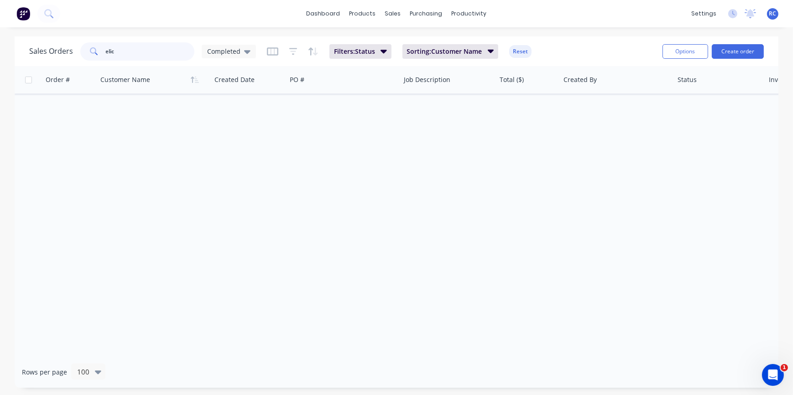
drag, startPoint x: 131, startPoint y: 49, endPoint x: 81, endPoint y: 57, distance: 51.4
click at [81, 57] on div "elic" at bounding box center [137, 51] width 114 height 18
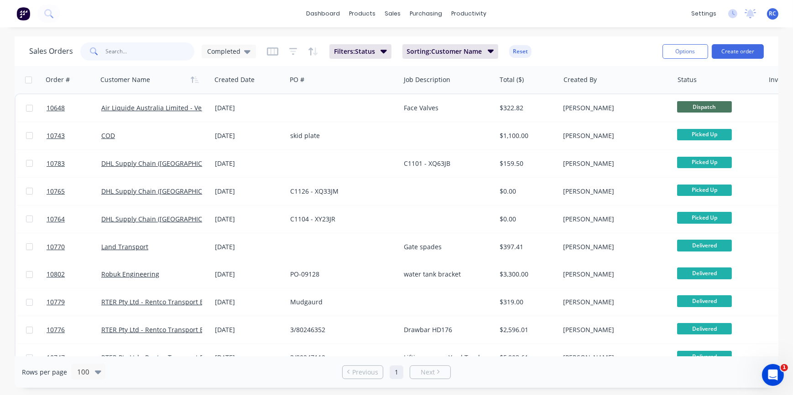
drag, startPoint x: 138, startPoint y: 54, endPoint x: 145, endPoint y: 47, distance: 11.0
click at [138, 54] on input "text" at bounding box center [150, 51] width 89 height 18
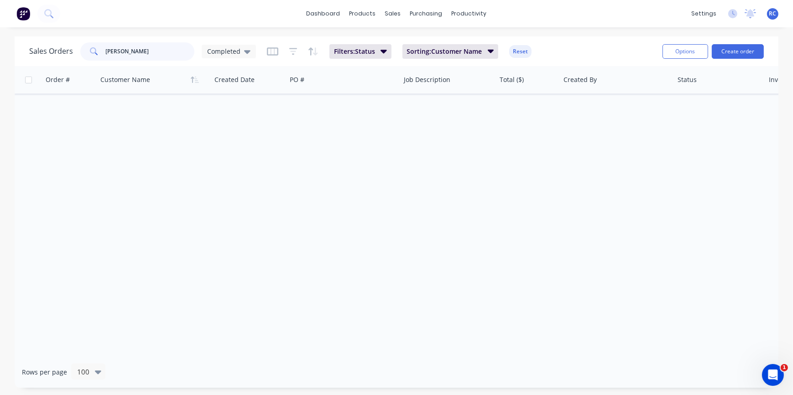
type input "[PERSON_NAME]"
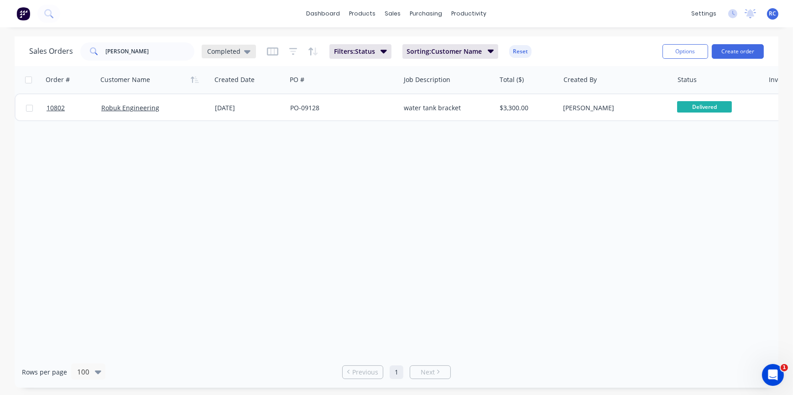
click at [227, 52] on span "Completed" at bounding box center [223, 52] width 33 height 10
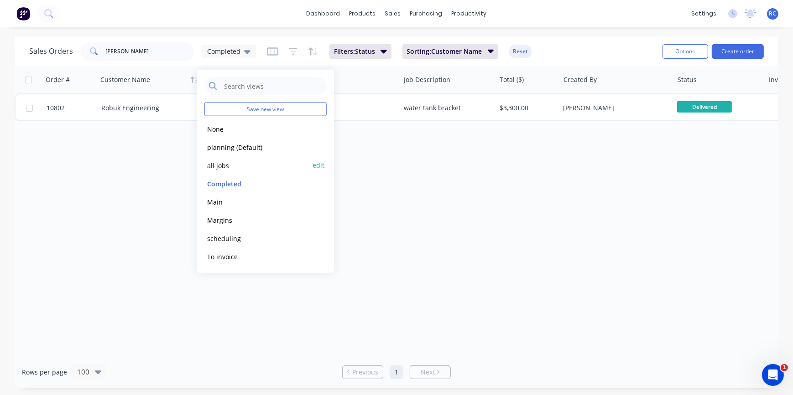
click at [232, 164] on button "all jobs" at bounding box center [256, 165] width 104 height 10
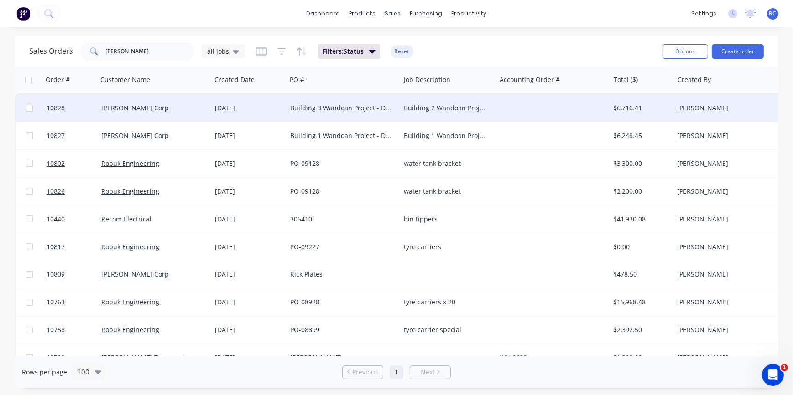
click at [151, 110] on div "[PERSON_NAME] Corp" at bounding box center [151, 108] width 101 height 9
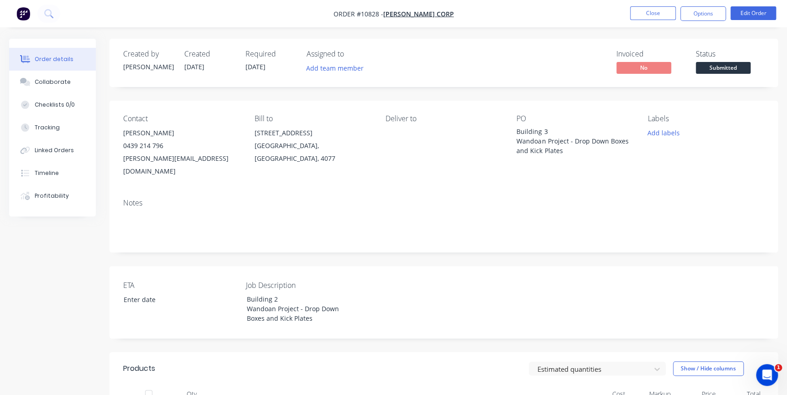
click at [714, 66] on span "Submitted" at bounding box center [722, 67] width 55 height 11
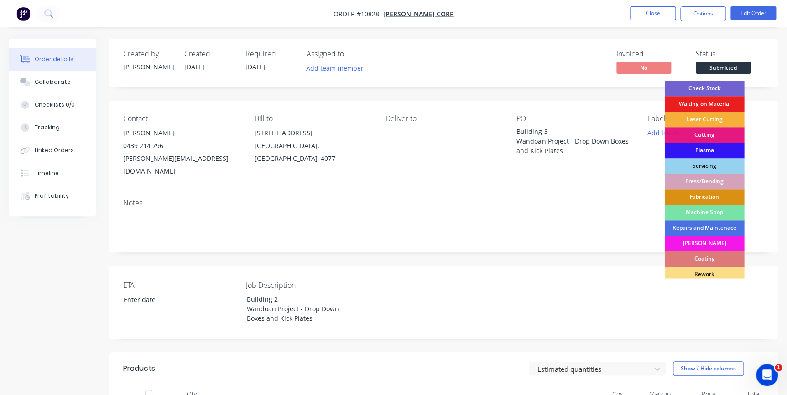
drag, startPoint x: 710, startPoint y: 88, endPoint x: 692, endPoint y: 74, distance: 23.0
click at [709, 88] on div "Check Stock" at bounding box center [704, 89] width 80 height 16
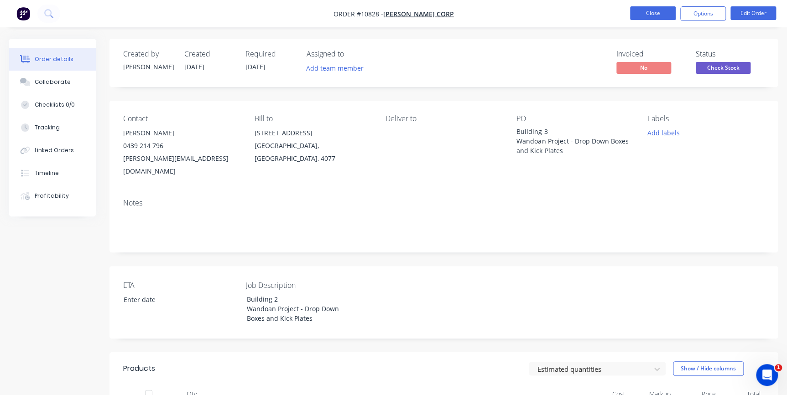
click at [662, 19] on button "Close" at bounding box center [653, 13] width 46 height 14
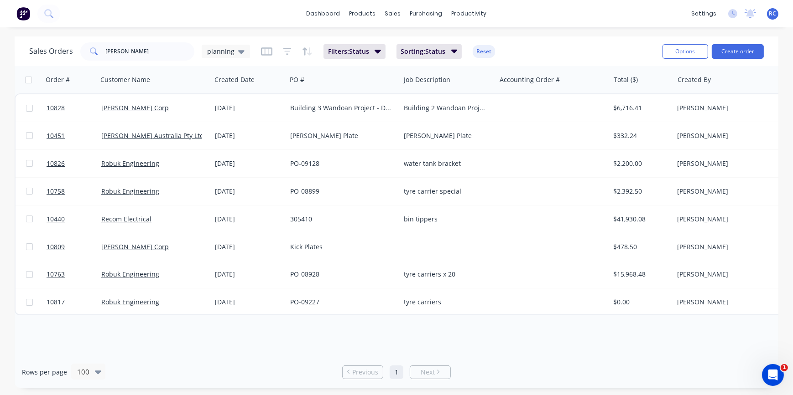
drag, startPoint x: 220, startPoint y: 56, endPoint x: 216, endPoint y: 59, distance: 5.2
click at [220, 55] on div "planning" at bounding box center [226, 52] width 48 height 14
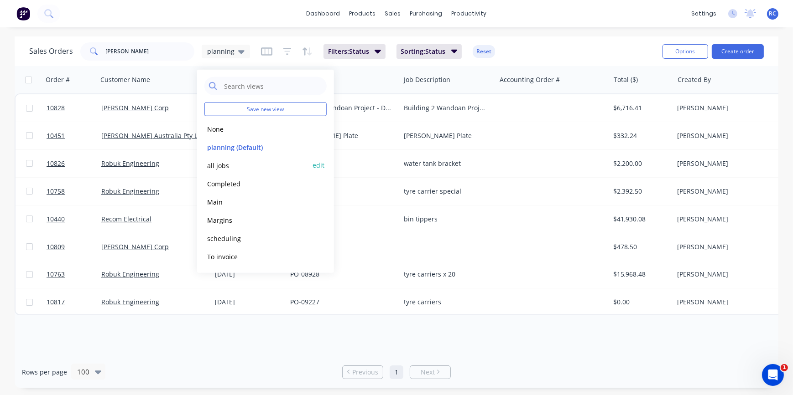
click at [218, 162] on button "all jobs" at bounding box center [256, 165] width 104 height 10
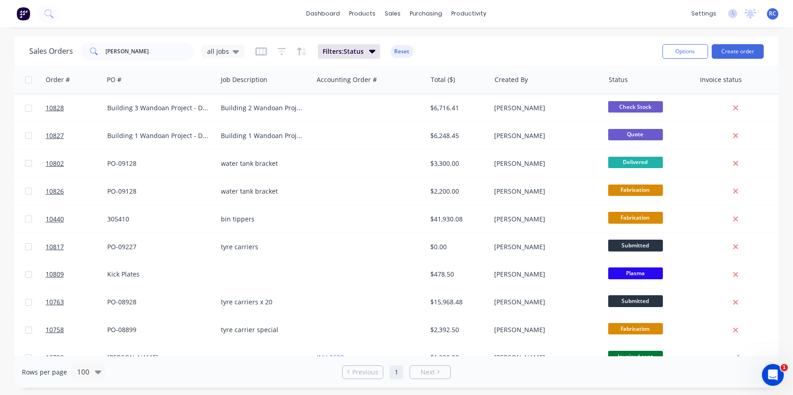
scroll to position [0, 227]
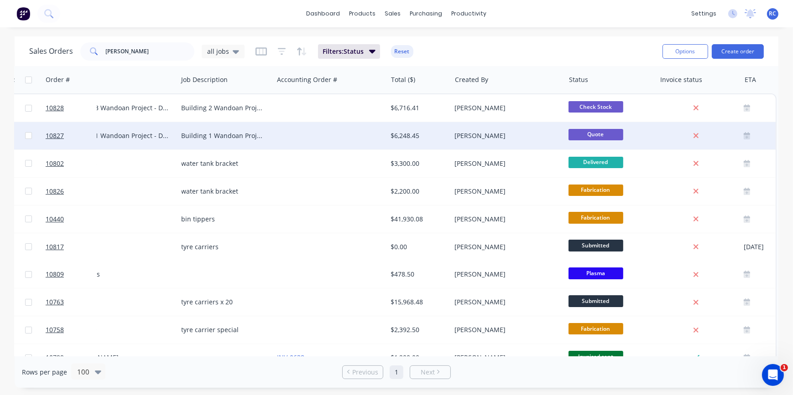
click at [341, 128] on div at bounding box center [330, 135] width 114 height 27
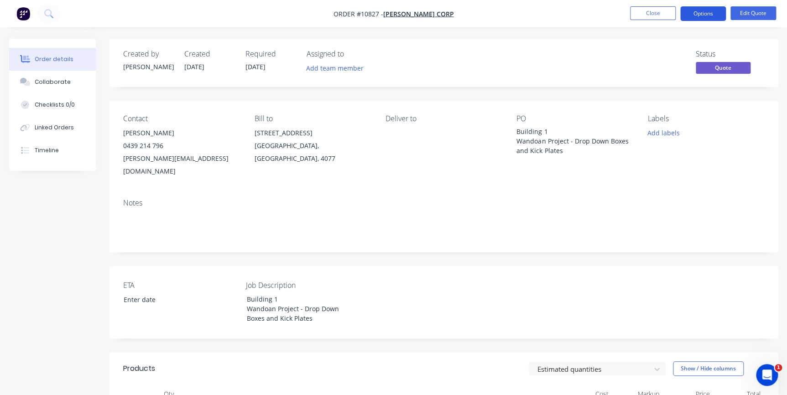
click at [715, 11] on button "Options" at bounding box center [703, 13] width 46 height 15
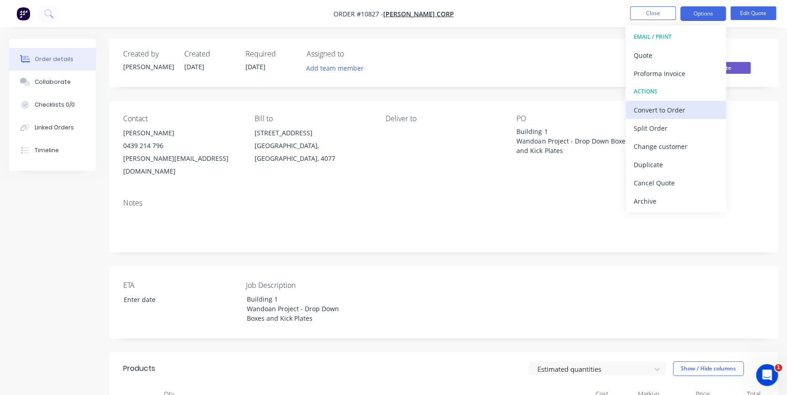
click at [654, 113] on div "Convert to Order" at bounding box center [675, 110] width 84 height 13
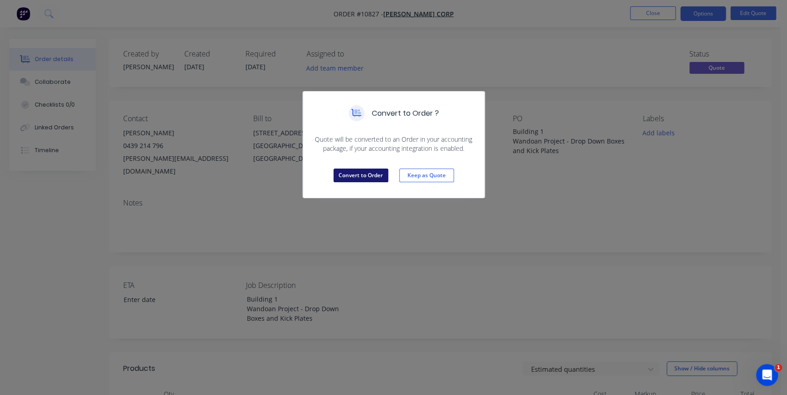
click at [358, 177] on button "Convert to Order" at bounding box center [360, 176] width 55 height 14
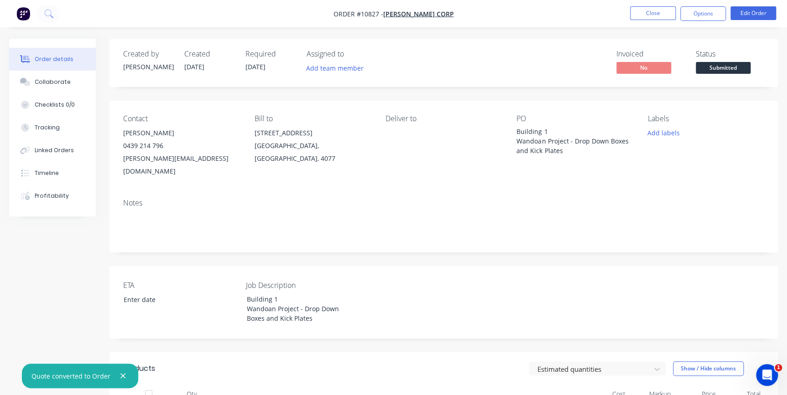
click at [725, 64] on span "Submitted" at bounding box center [722, 67] width 55 height 11
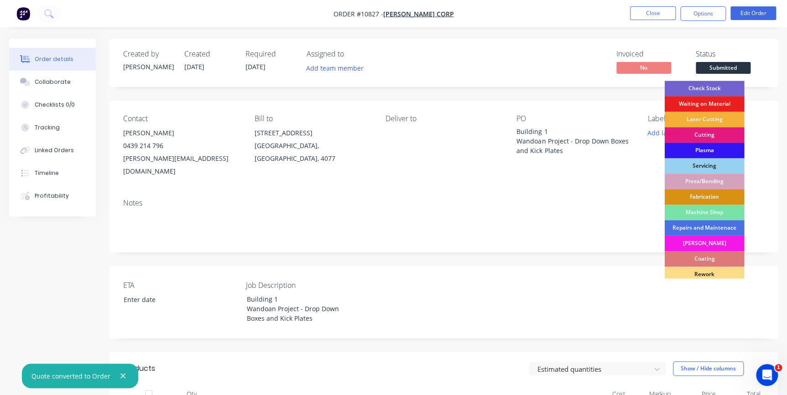
click at [728, 91] on div "Check Stock" at bounding box center [704, 89] width 80 height 16
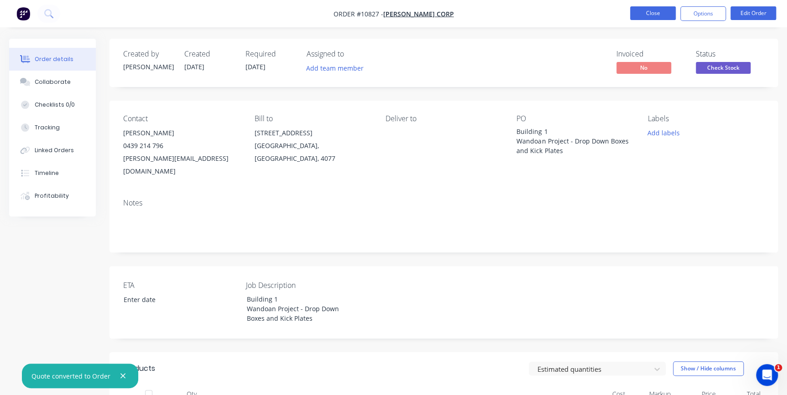
click at [639, 16] on button "Close" at bounding box center [653, 13] width 46 height 14
